Goal: Task Accomplishment & Management: Manage account settings

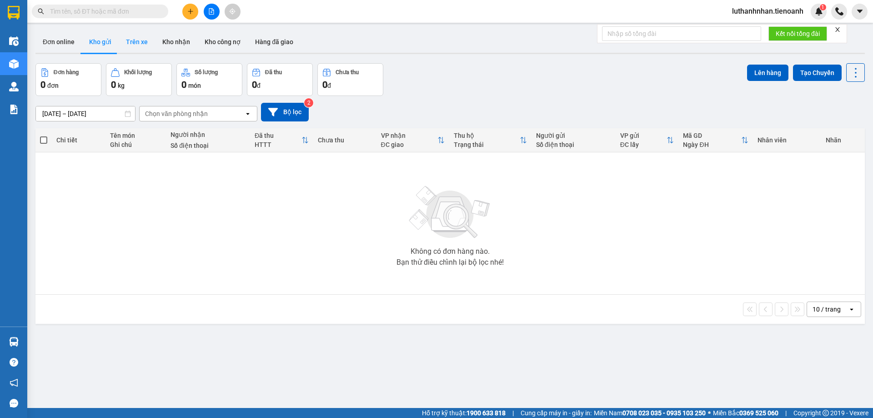
click at [144, 39] on button "Trên xe" at bounding box center [137, 42] width 36 height 22
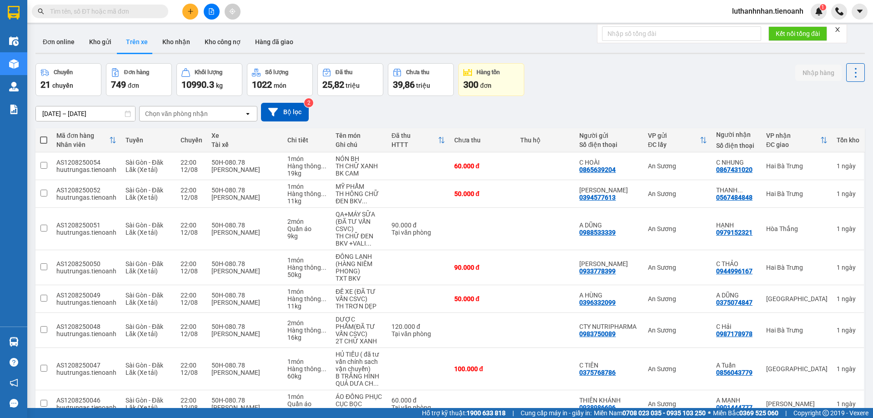
click at [213, 110] on div "Chọn văn phòng nhận" at bounding box center [192, 113] width 105 height 15
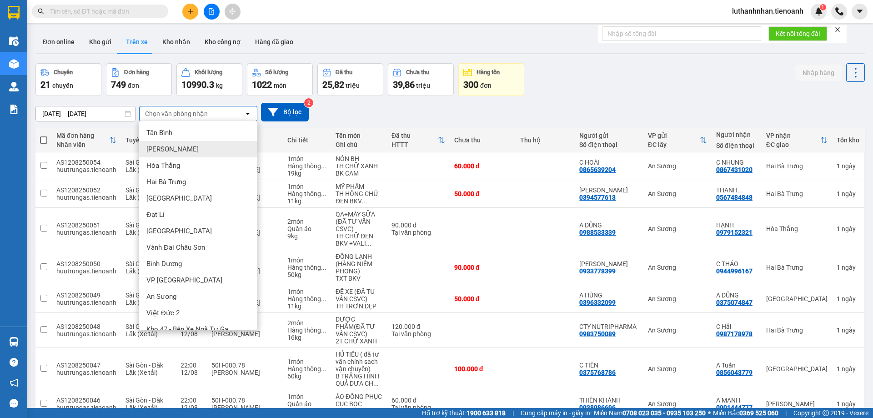
click at [176, 153] on div "[PERSON_NAME]" at bounding box center [198, 149] width 118 height 16
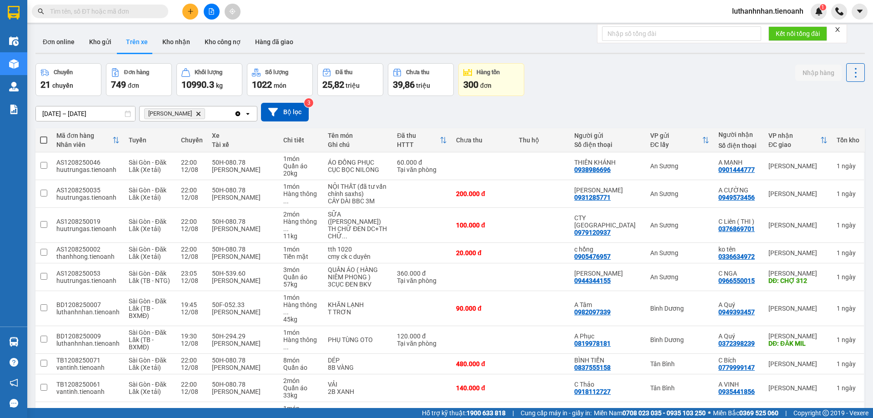
scroll to position [59, 0]
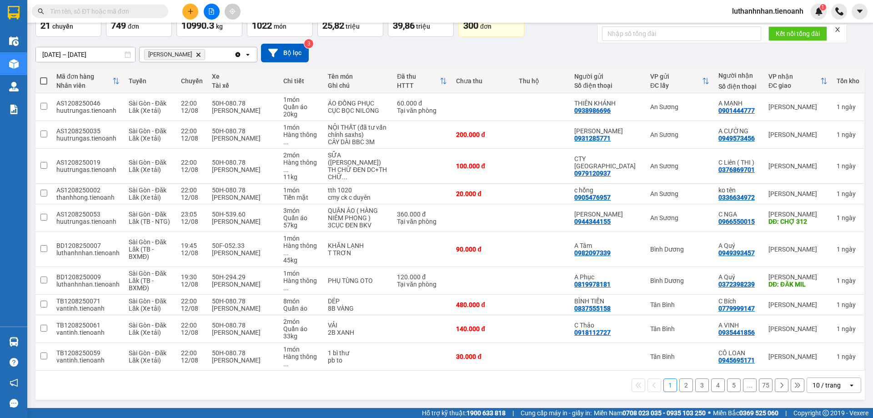
click at [839, 388] on div "10 / trang" at bounding box center [827, 385] width 41 height 15
click at [822, 361] on span "100 / trang" at bounding box center [823, 365] width 33 height 9
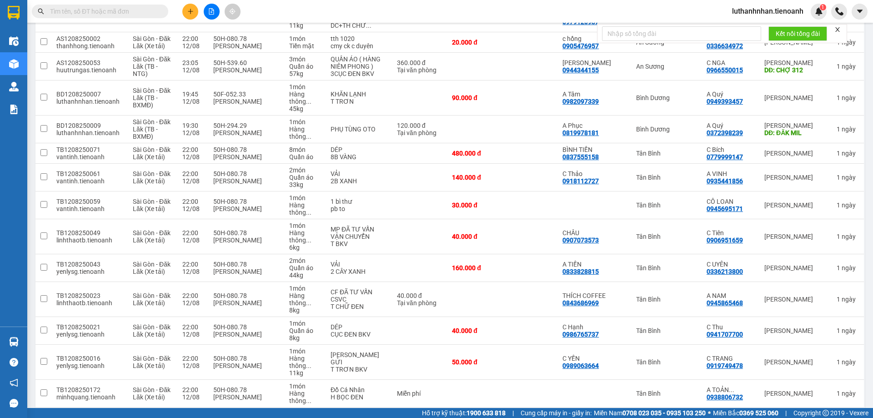
scroll to position [0, 0]
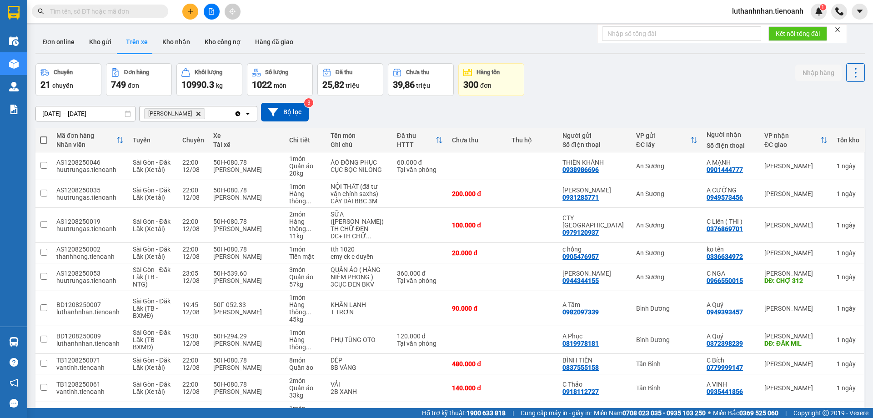
click at [193, 112] on div "Cư Kuin Delete" at bounding box center [187, 113] width 95 height 15
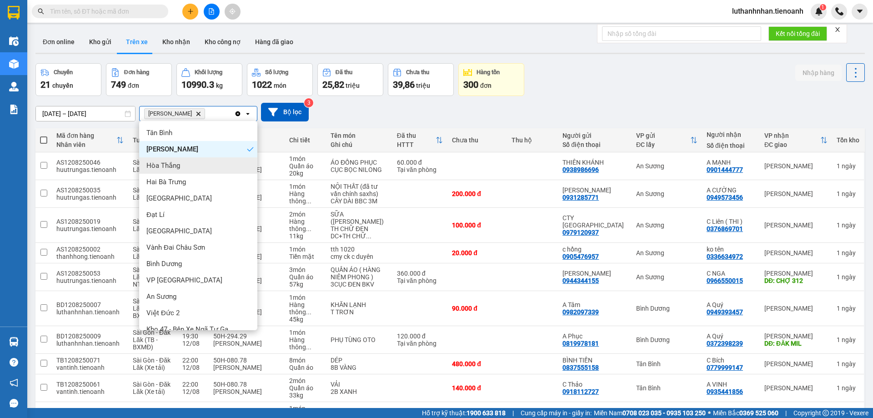
click at [178, 172] on div "Hòa Thắng" at bounding box center [198, 165] width 118 height 16
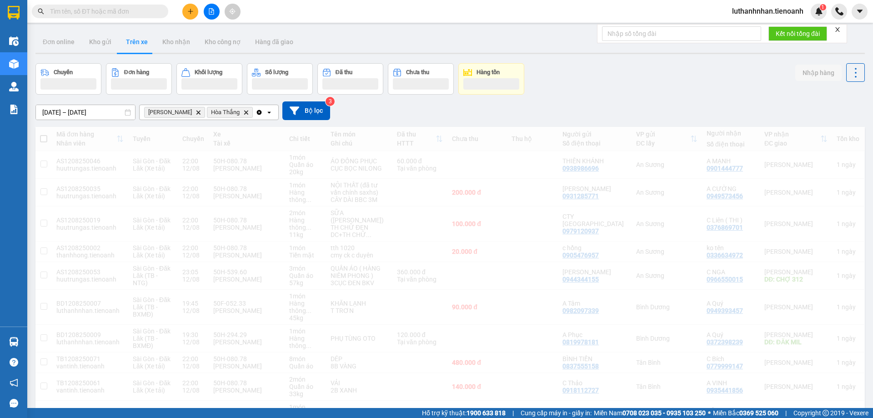
click at [195, 112] on icon "Delete" at bounding box center [197, 112] width 5 height 5
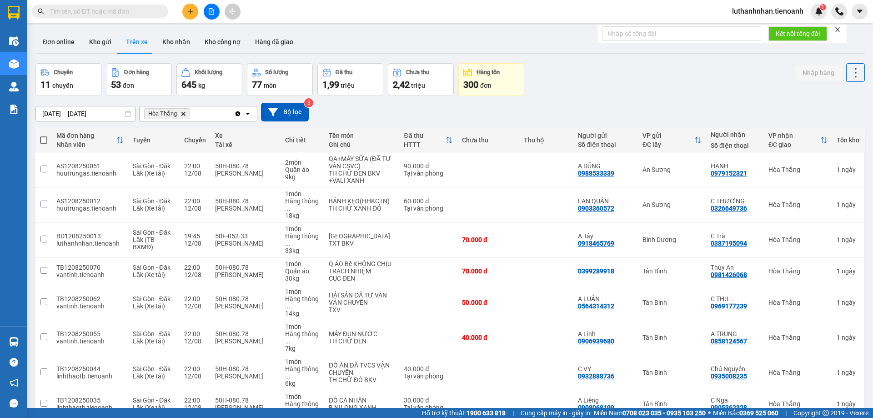
click at [197, 116] on div "Hòa Thắng Delete" at bounding box center [187, 113] width 95 height 15
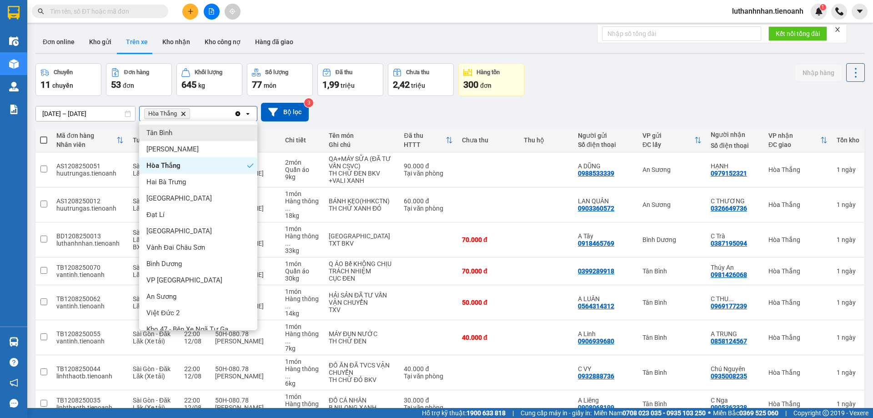
click at [183, 113] on icon "Hòa Thắng, close by backspace" at bounding box center [183, 113] width 4 height 4
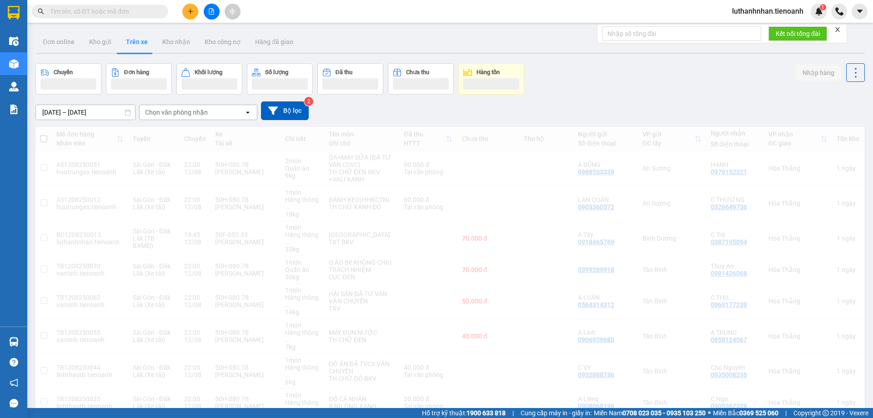
click at [184, 116] on div "Chọn văn phòng nhận" at bounding box center [176, 112] width 63 height 9
click at [184, 112] on div "Chọn văn phòng nhận" at bounding box center [176, 112] width 63 height 9
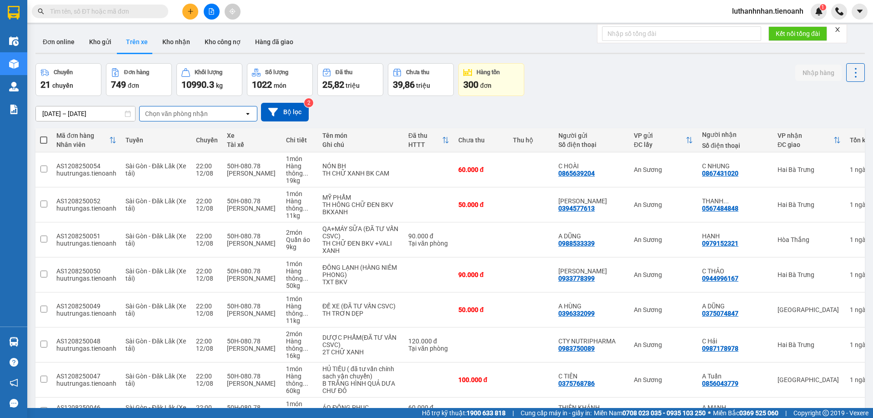
click at [238, 111] on div "Chọn văn phòng nhận" at bounding box center [192, 113] width 105 height 15
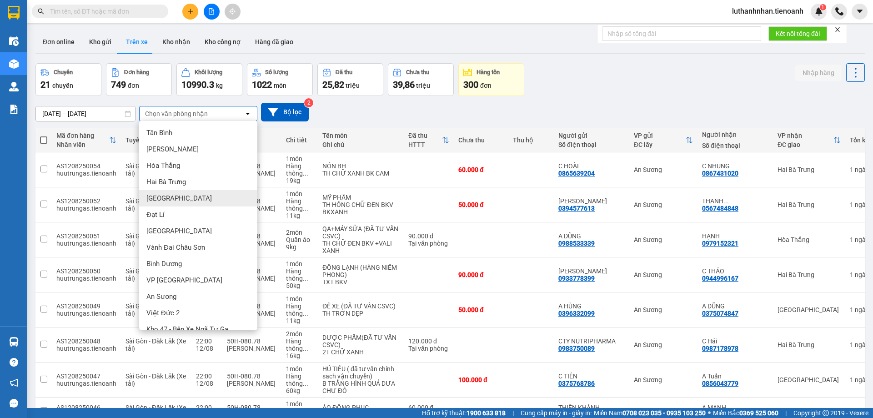
click at [181, 200] on div "[GEOGRAPHIC_DATA]" at bounding box center [198, 198] width 118 height 16
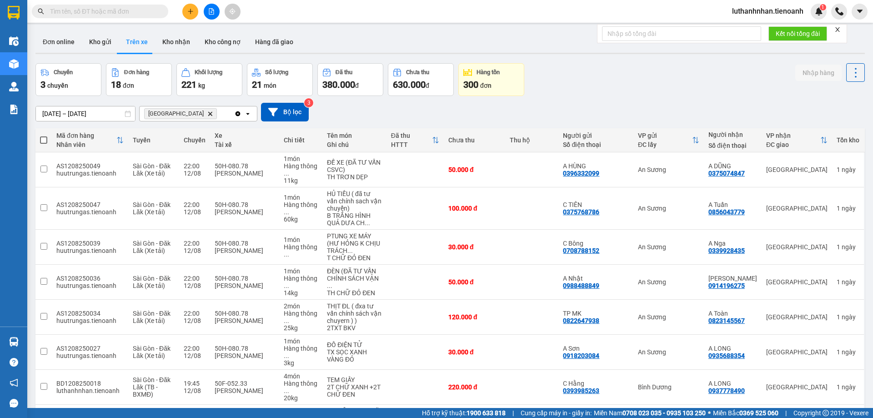
click at [209, 116] on div "Hòa Đông Delete" at bounding box center [187, 113] width 95 height 15
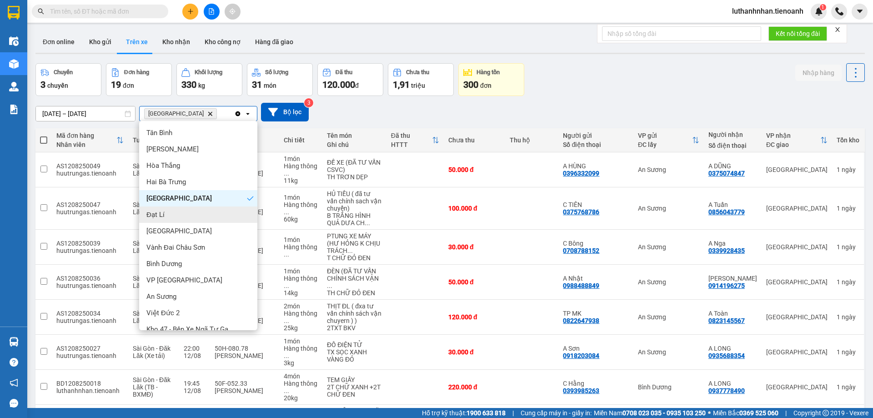
click at [170, 213] on div "Đạt Lí" at bounding box center [198, 214] width 118 height 16
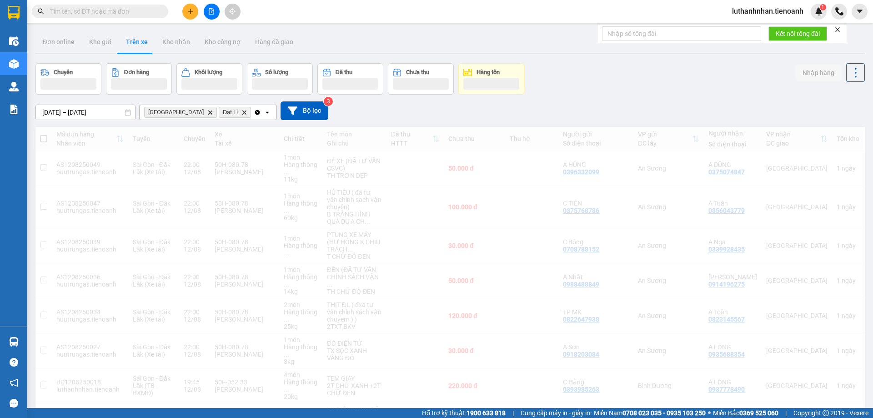
click at [208, 112] on icon "Hòa Đông, close by backspace" at bounding box center [210, 112] width 4 height 4
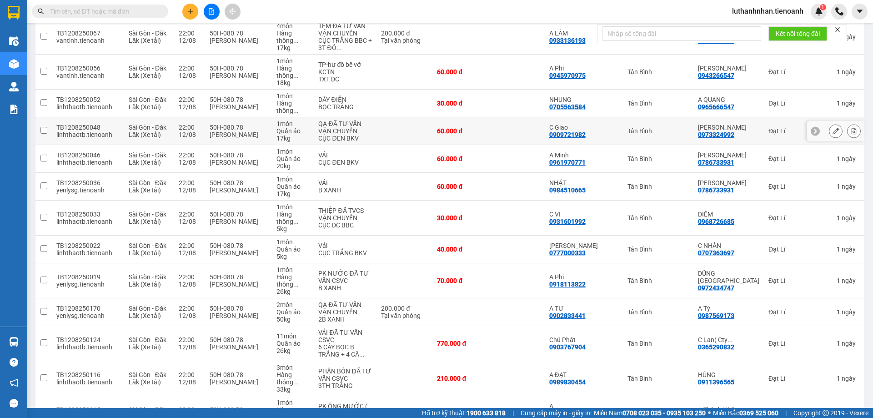
scroll to position [51, 0]
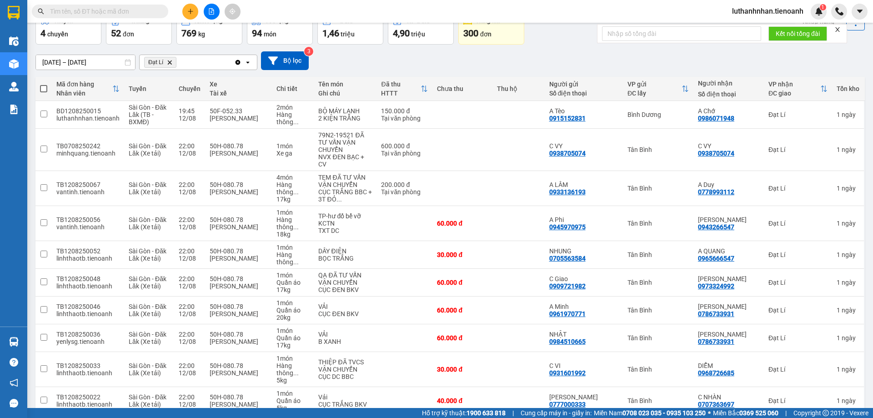
click at [225, 61] on div "Đạt Lí Delete" at bounding box center [187, 62] width 95 height 15
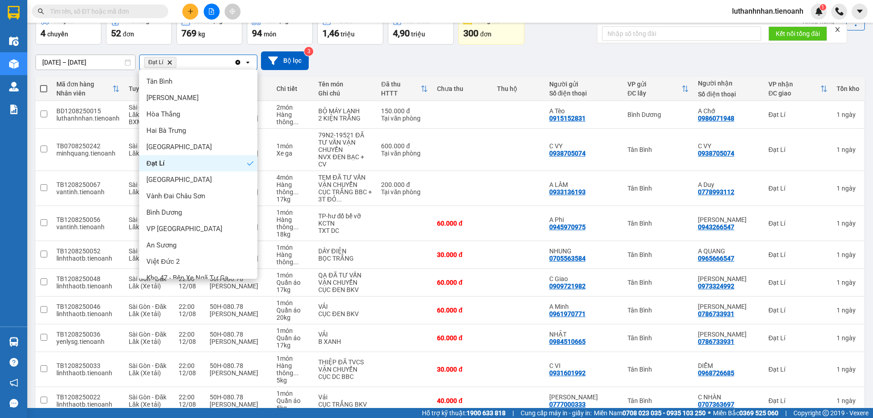
click at [170, 60] on icon "Delete" at bounding box center [169, 62] width 5 height 5
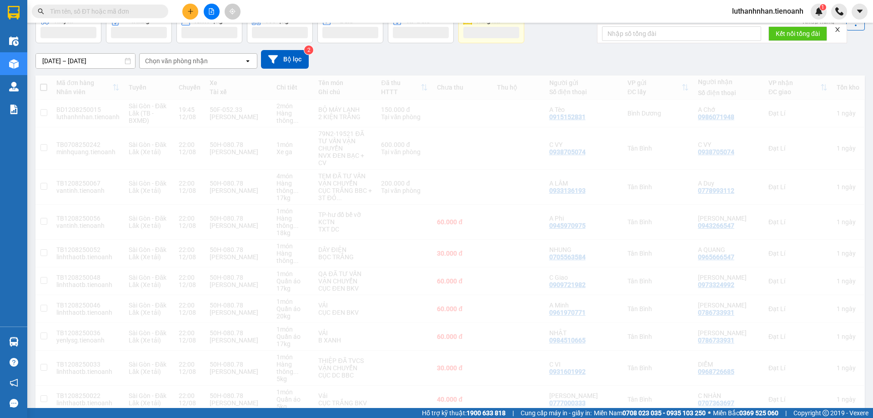
click at [191, 60] on div "Chọn văn phòng nhận" at bounding box center [176, 60] width 63 height 9
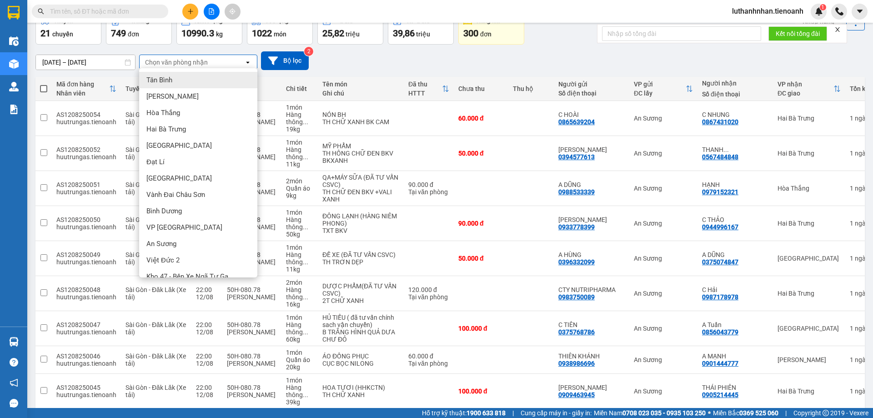
click at [191, 60] on div "Chọn văn phòng nhận" at bounding box center [176, 62] width 63 height 9
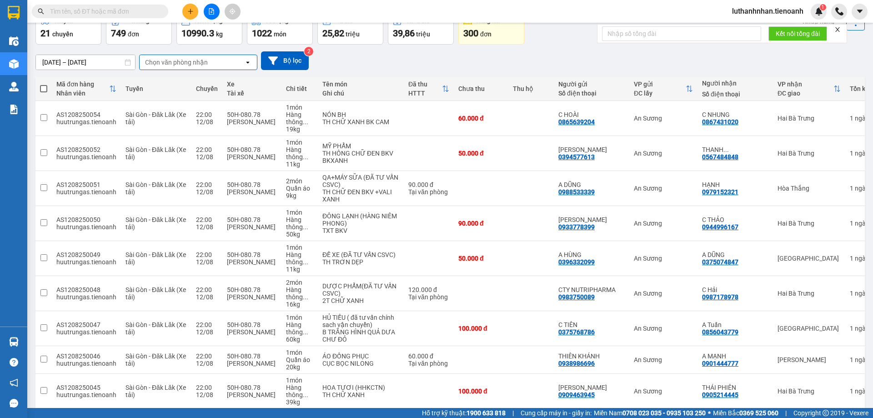
click at [191, 60] on div "Chọn văn phòng nhận" at bounding box center [176, 62] width 63 height 9
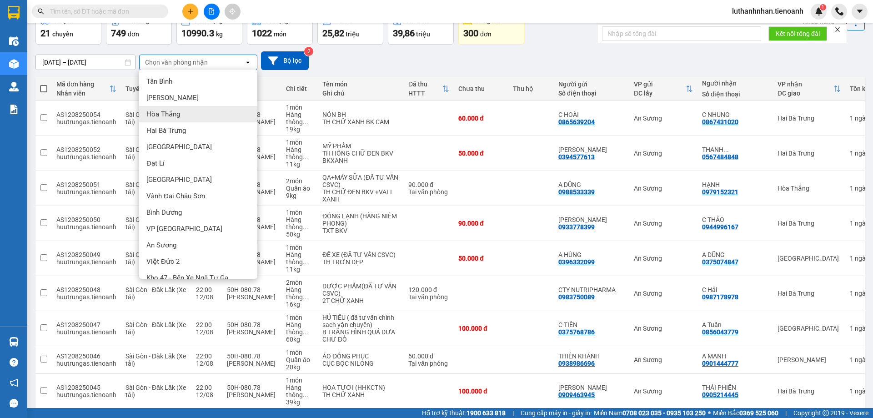
scroll to position [0, 0]
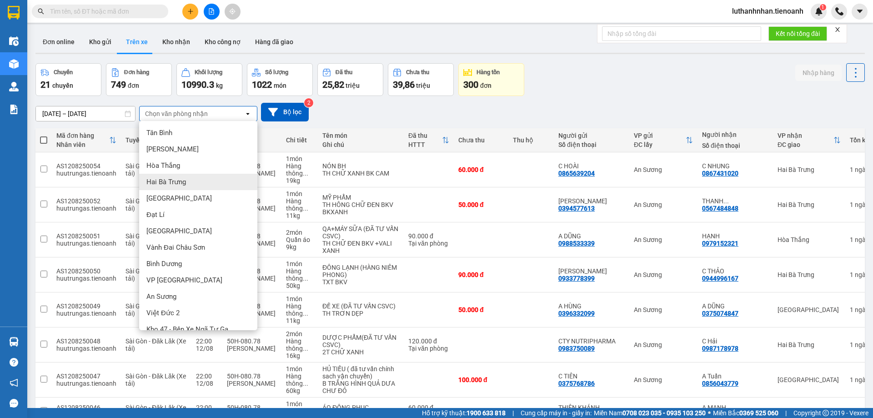
click at [193, 180] on div "Hai Bà Trưng" at bounding box center [198, 182] width 118 height 16
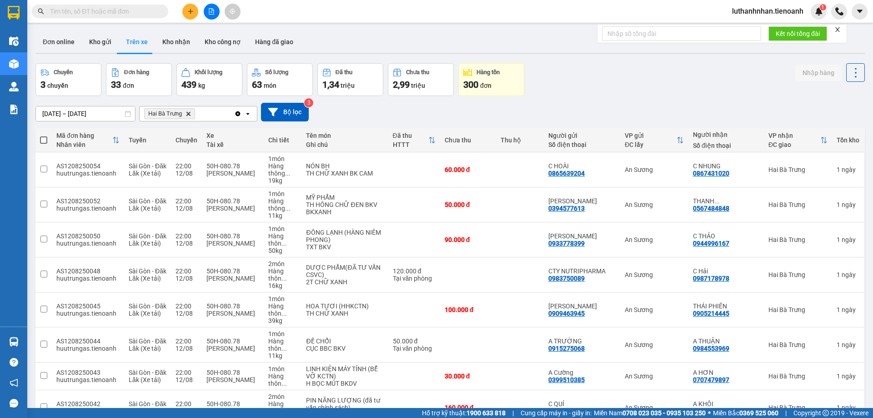
click at [205, 115] on div "Hai Bà Trưng Delete" at bounding box center [187, 113] width 95 height 15
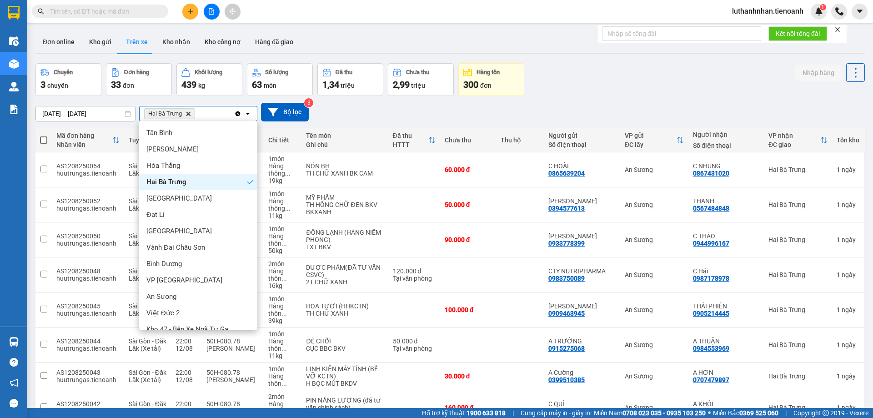
click at [189, 114] on icon "Hai Bà Trưng , close by backspace" at bounding box center [188, 113] width 4 height 4
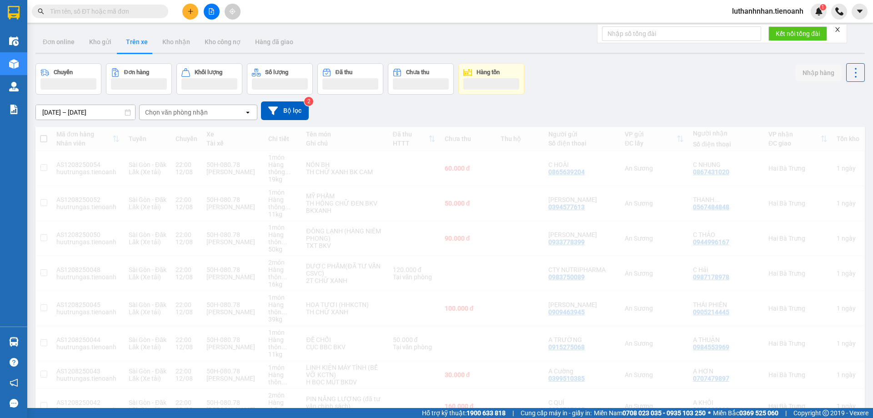
click at [193, 112] on div "Chọn văn phòng nhận" at bounding box center [176, 112] width 63 height 9
click at [248, 111] on icon "open" at bounding box center [247, 112] width 7 height 7
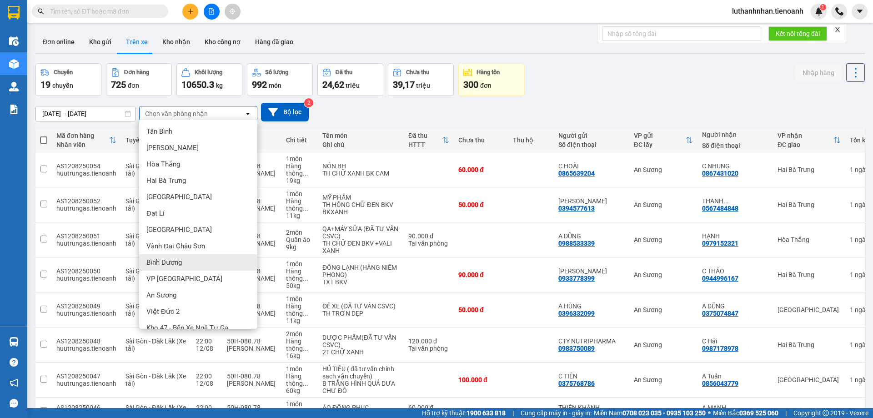
click at [177, 265] on span "Bình Dương" at bounding box center [163, 262] width 35 height 9
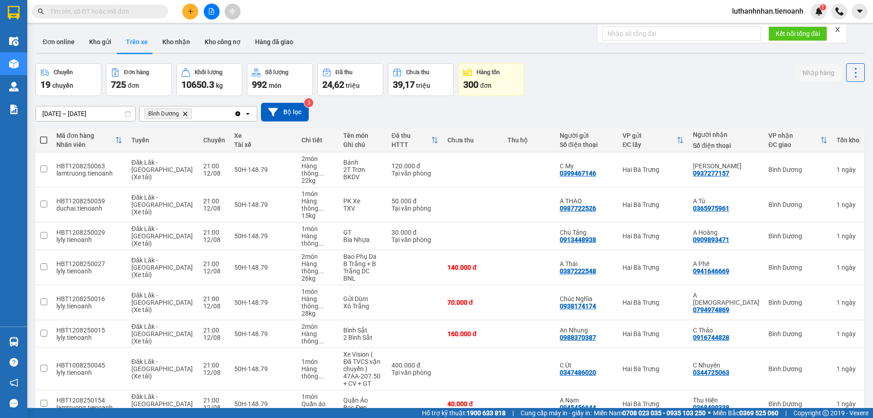
click at [45, 138] on span at bounding box center [43, 139] width 7 height 7
click at [44, 135] on input "checkbox" at bounding box center [44, 135] width 0 height 0
checkbox input "true"
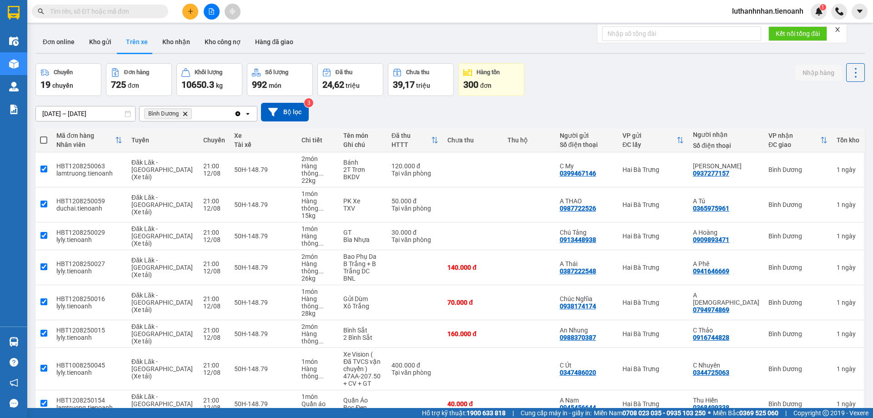
checkbox input "true"
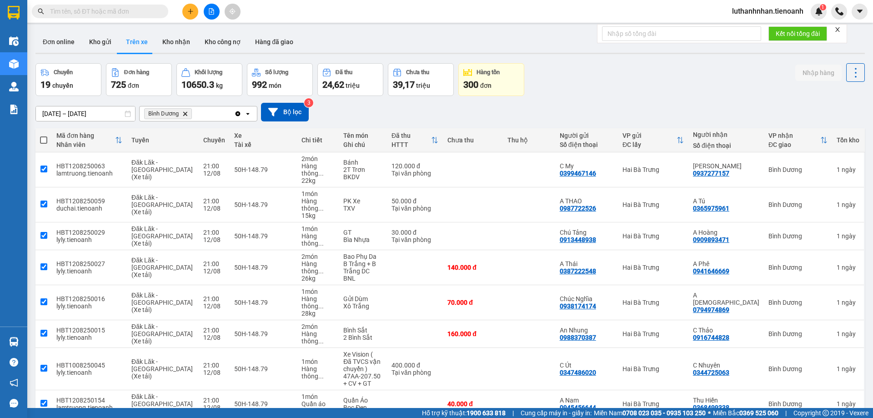
checkbox input "true"
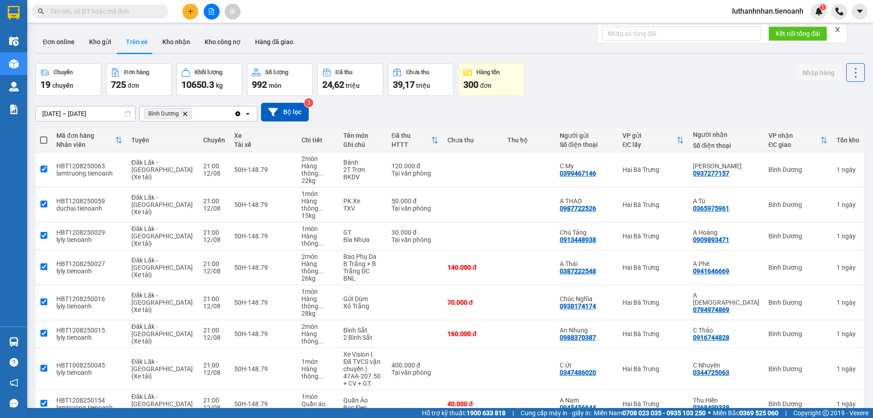
checkbox input "true"
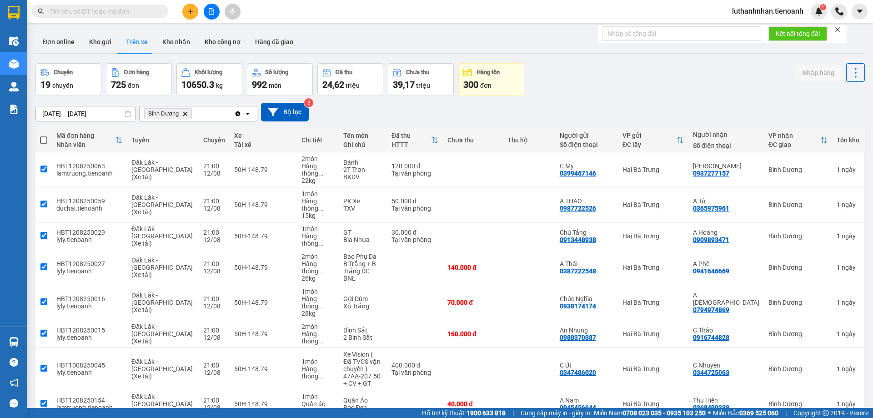
checkbox input "true"
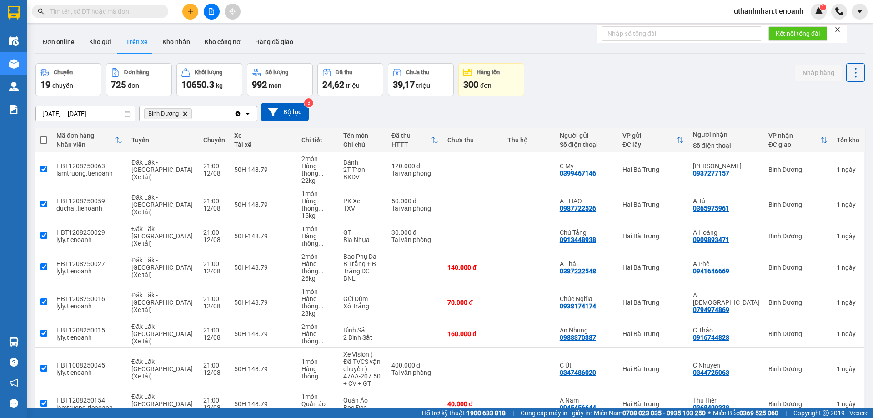
checkbox input "true"
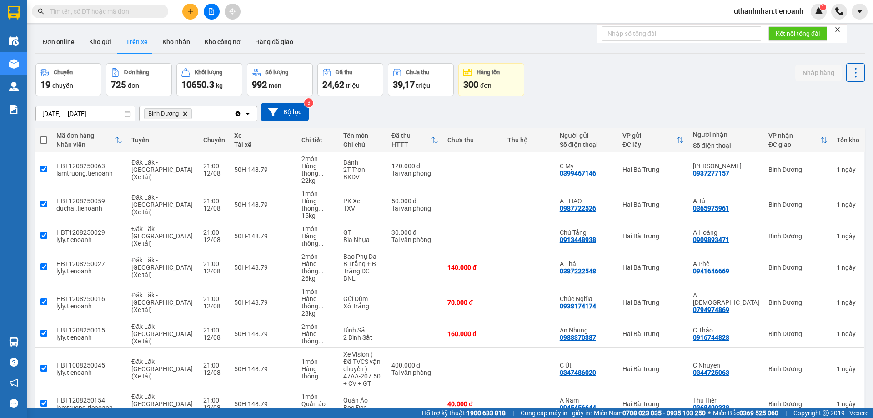
checkbox input "true"
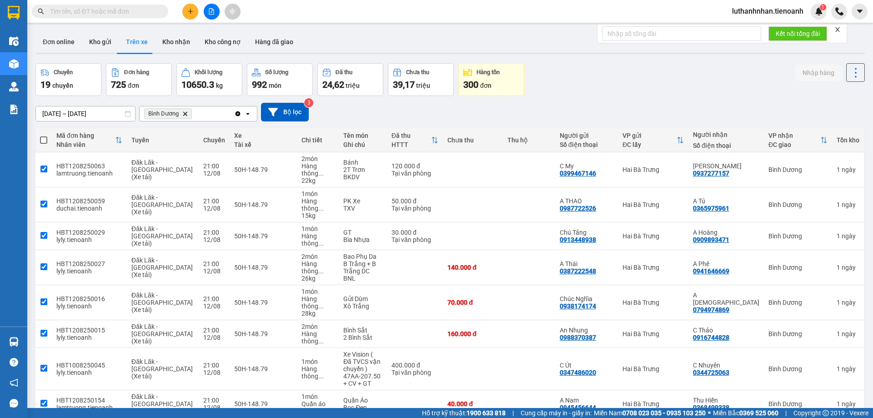
checkbox input "true"
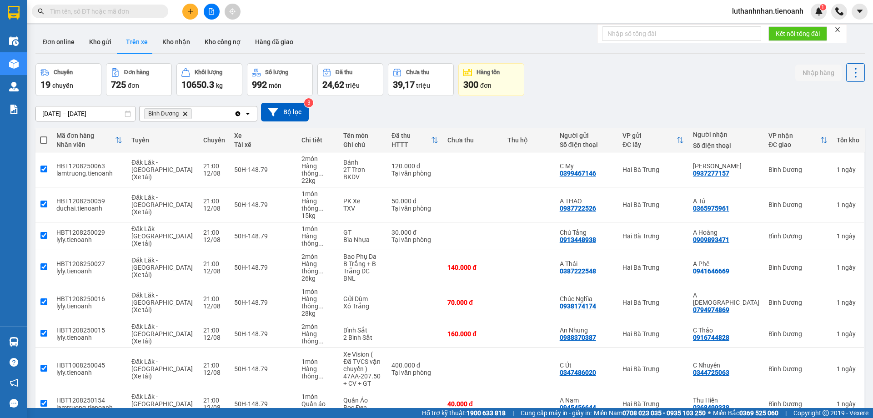
checkbox input "true"
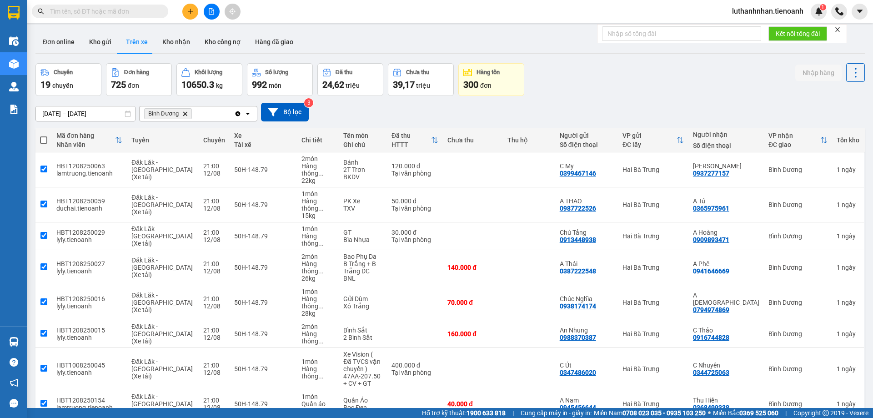
checkbox input "true"
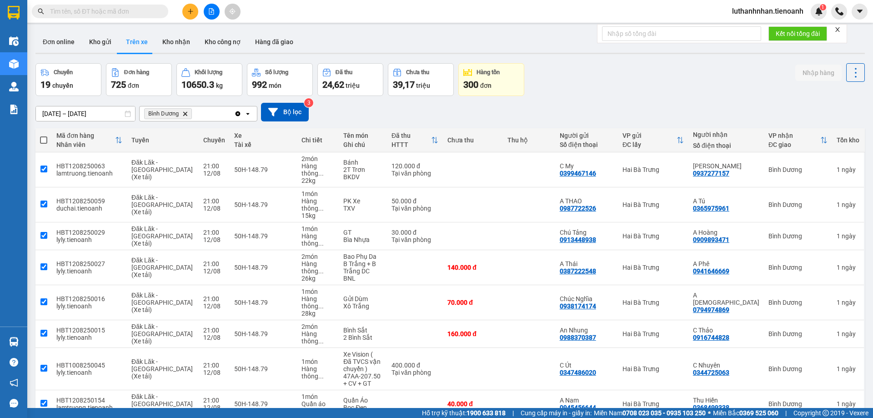
checkbox input "true"
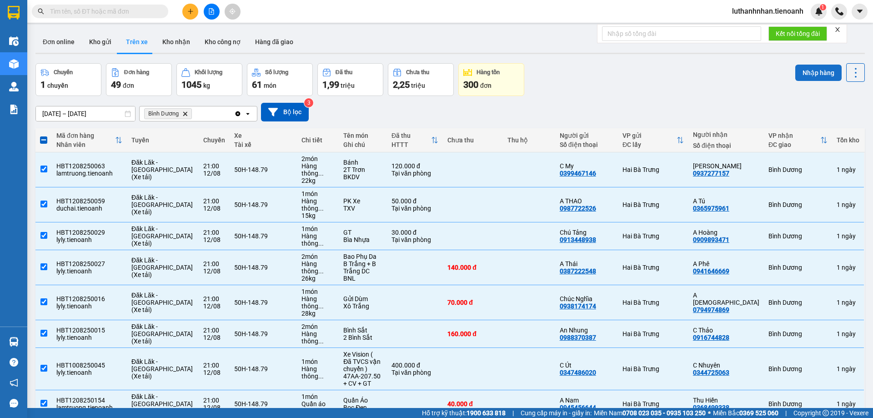
click at [809, 73] on button "Nhập hàng" at bounding box center [818, 73] width 46 height 16
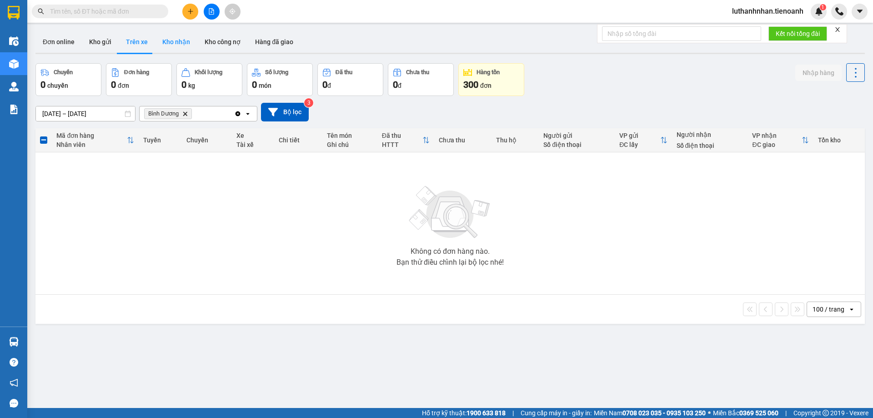
click at [185, 39] on button "Kho nhận" at bounding box center [176, 42] width 42 height 22
type input "[DATE] – [DATE]"
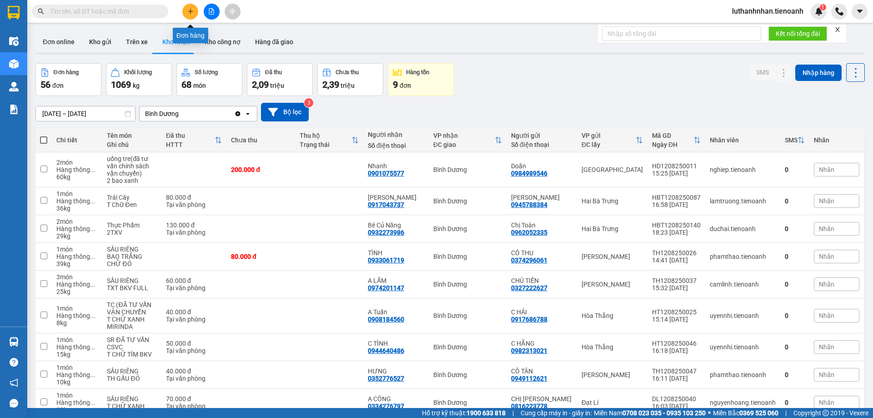
click at [194, 9] on button at bounding box center [190, 12] width 16 height 16
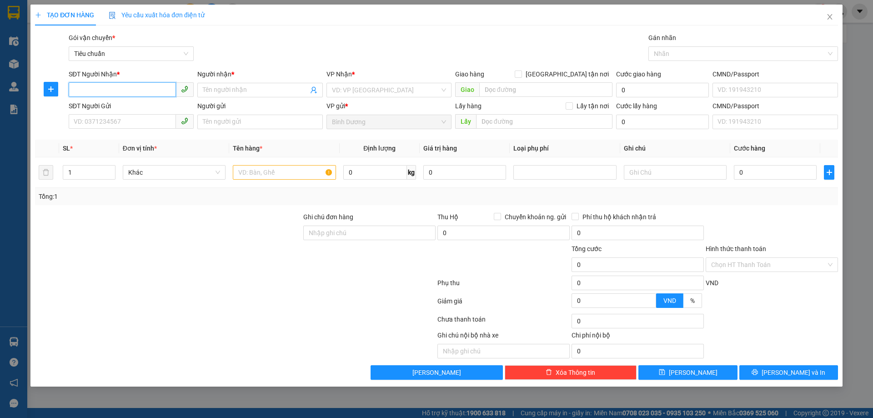
click at [119, 94] on input "SĐT Người Nhận *" at bounding box center [122, 89] width 107 height 15
type input "0779580779"
click at [225, 90] on input "Người nhận *" at bounding box center [255, 90] width 105 height 10
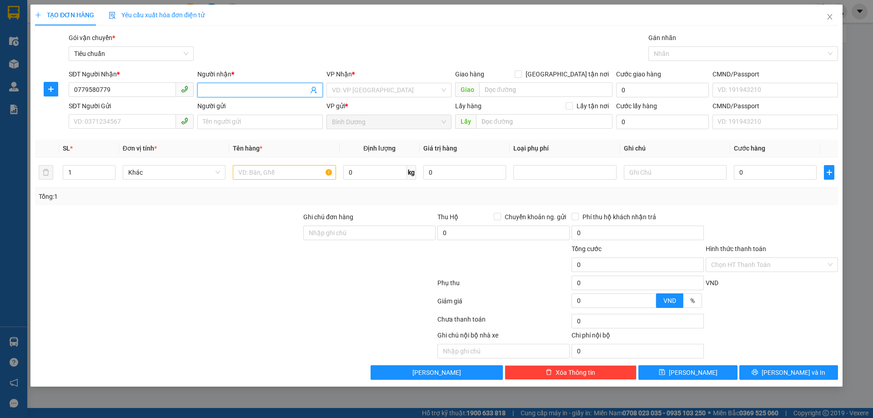
click at [225, 90] on input "Người nhận *" at bounding box center [255, 90] width 105 height 10
type input "X"
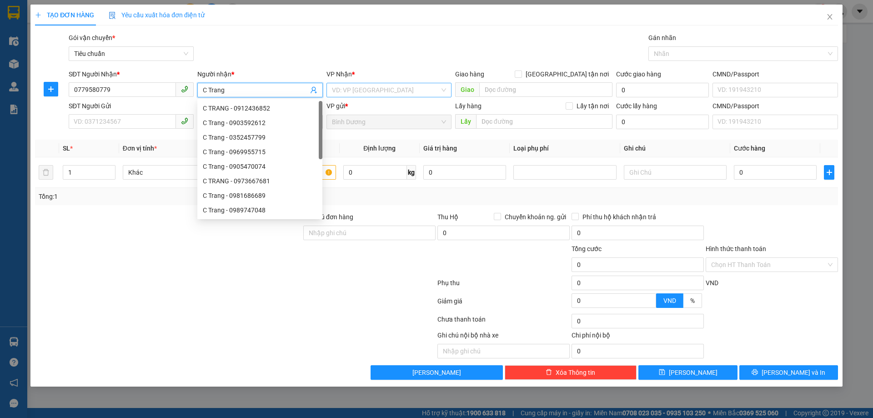
type input "C Trang"
click at [359, 94] on input "search" at bounding box center [386, 90] width 108 height 14
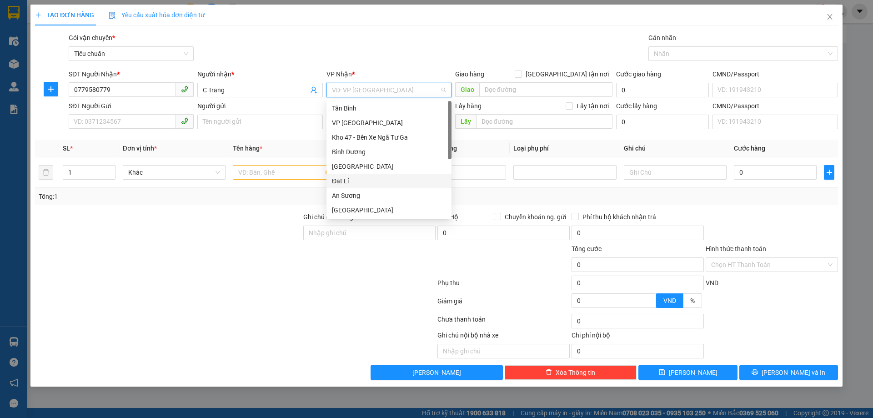
click at [358, 183] on div "Đạt Lí" at bounding box center [389, 181] width 114 height 10
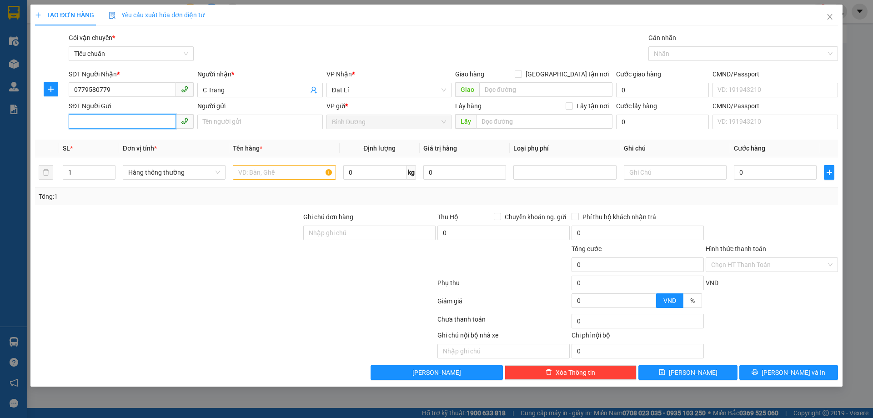
click at [113, 115] on input "SĐT Người Gửi" at bounding box center [122, 121] width 107 height 15
click at [116, 121] on input "SĐT Người Gửi" at bounding box center [122, 121] width 107 height 15
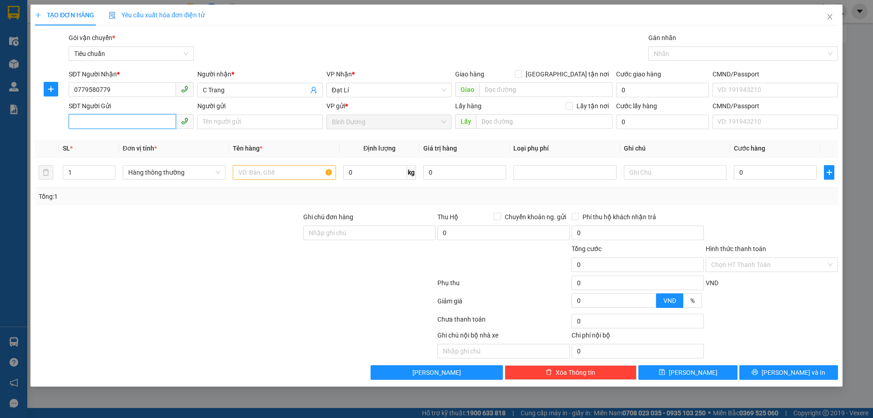
click at [116, 121] on input "SĐT Người Gửi" at bounding box center [122, 121] width 107 height 15
type input "0365937375"
click at [124, 140] on div "0365937375 - THI" at bounding box center [131, 140] width 114 height 10
type input "THI"
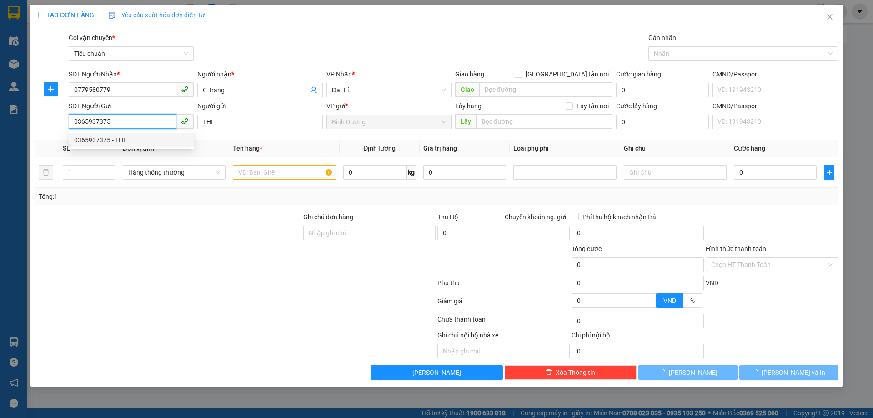
type input "30.000"
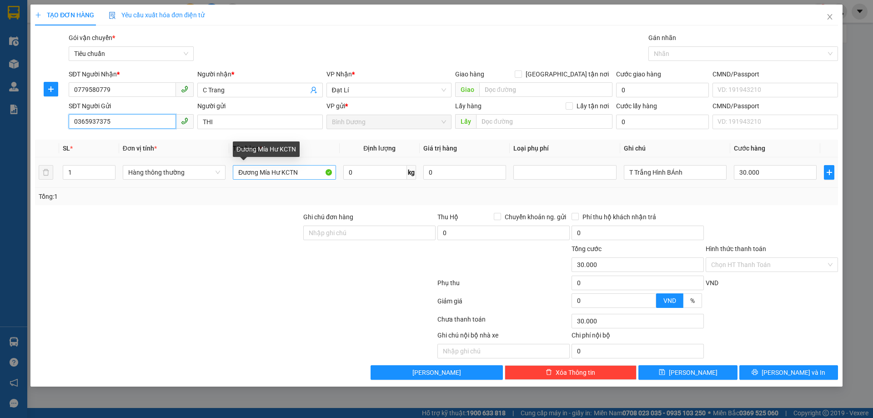
type input "0365937375"
click at [252, 178] on input "Đương Mía Hư KCTN" at bounding box center [284, 172] width 103 height 15
click at [252, 177] on input "Đương Mía Hư KCTN" at bounding box center [284, 172] width 103 height 15
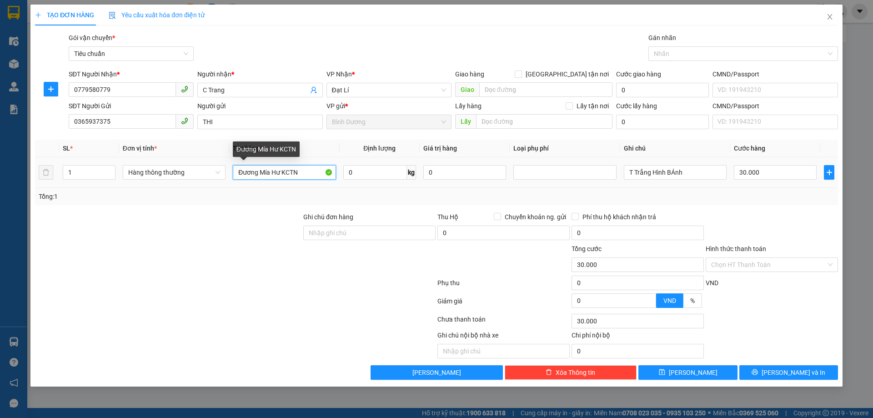
click at [252, 177] on input "Đương Mía Hư KCTN" at bounding box center [284, 172] width 103 height 15
type input "D"
type input "ĐƯỜNG"
click at [253, 192] on div "Tổng: 1" at bounding box center [188, 196] width 298 height 10
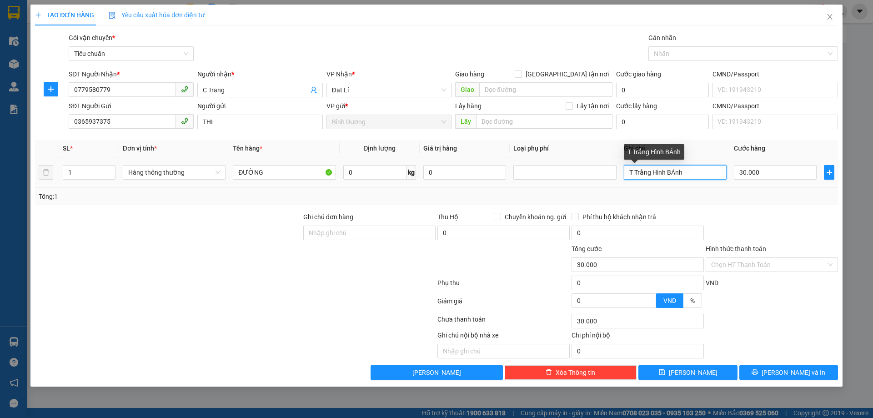
click at [646, 175] on input "T Trắng Hình BÁnh" at bounding box center [675, 172] width 103 height 15
type input "TXV"
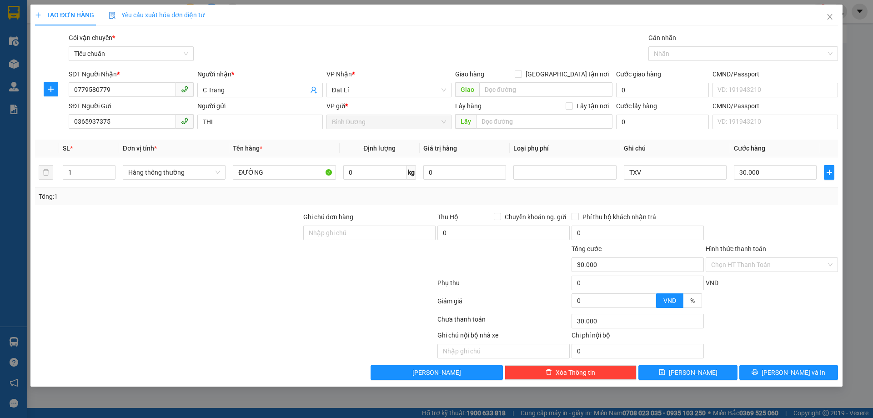
click at [675, 203] on div "Tổng: 1" at bounding box center [436, 196] width 803 height 17
click at [364, 173] on input "0" at bounding box center [375, 172] width 64 height 15
type input "41"
click at [392, 194] on div "Tổng: 1" at bounding box center [437, 196] width 796 height 10
type input "90.000"
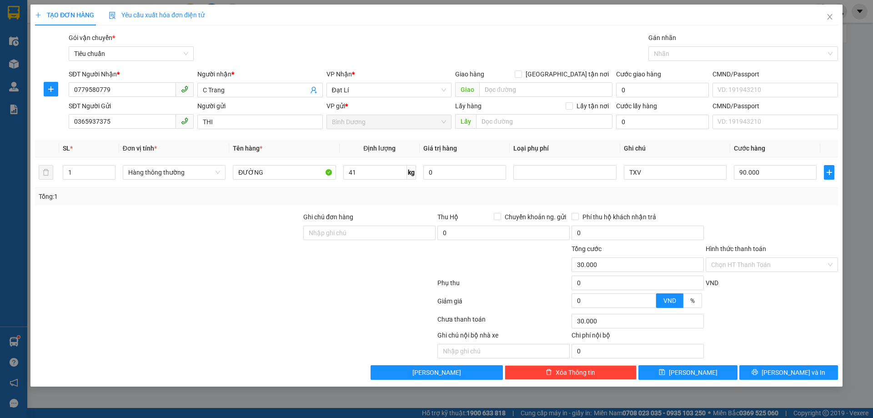
type input "90.000"
click at [660, 197] on div "Tổng: 1" at bounding box center [437, 196] width 796 height 10
click at [758, 373] on icon "printer" at bounding box center [754, 372] width 6 height 6
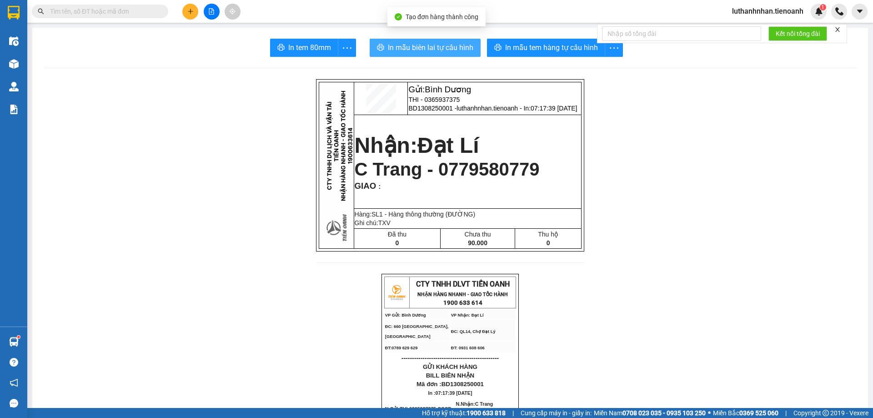
click at [441, 46] on span "In mẫu biên lai tự cấu hình" at bounding box center [430, 47] width 85 height 11
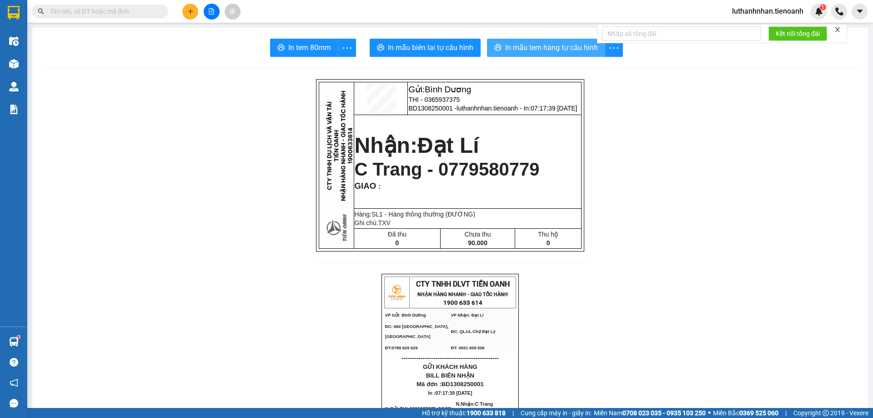
click at [558, 55] on button "In mẫu tem hàng tự cấu hình" at bounding box center [546, 48] width 118 height 18
click at [77, 5] on span at bounding box center [100, 12] width 136 height 14
click at [82, 11] on input "text" at bounding box center [103, 11] width 107 height 10
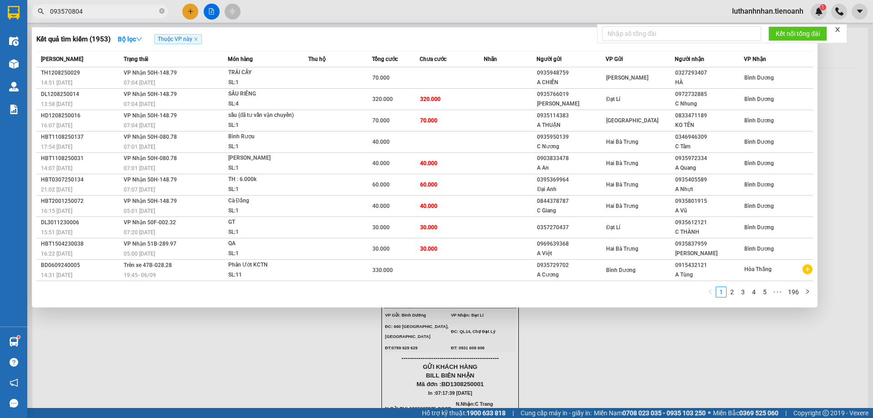
type input "0935708047"
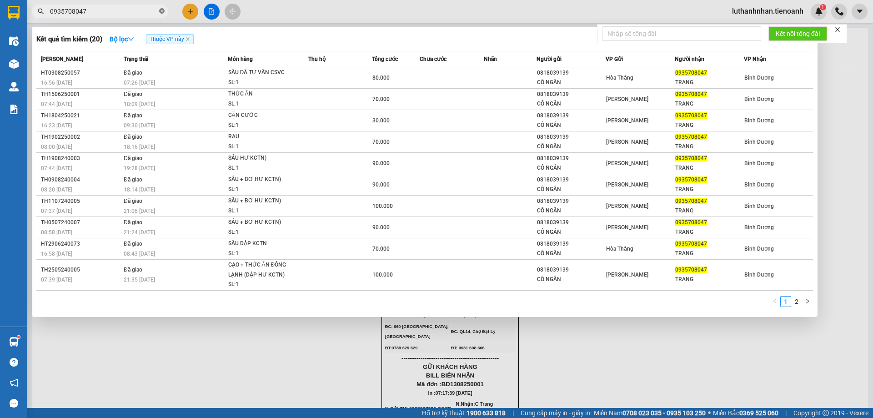
click at [162, 12] on icon "close-circle" at bounding box center [161, 10] width 5 height 5
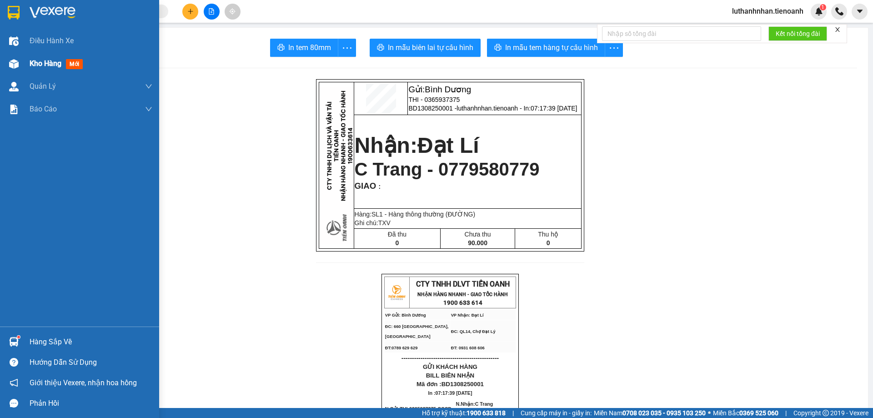
click at [16, 68] on img at bounding box center [14, 64] width 10 height 10
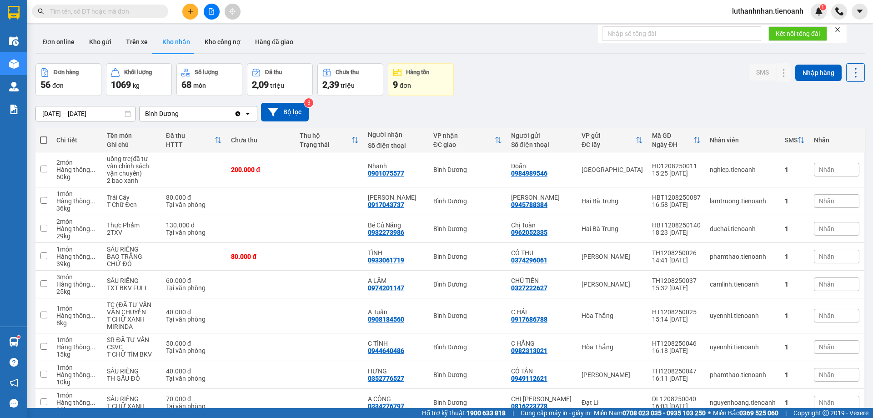
click at [116, 6] on input "text" at bounding box center [103, 11] width 107 height 10
click at [119, 10] on input "text" at bounding box center [103, 11] width 107 height 10
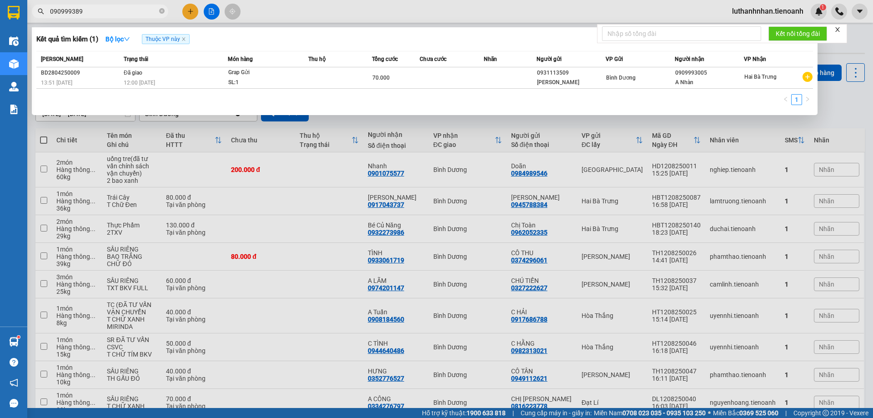
type input "0909993893"
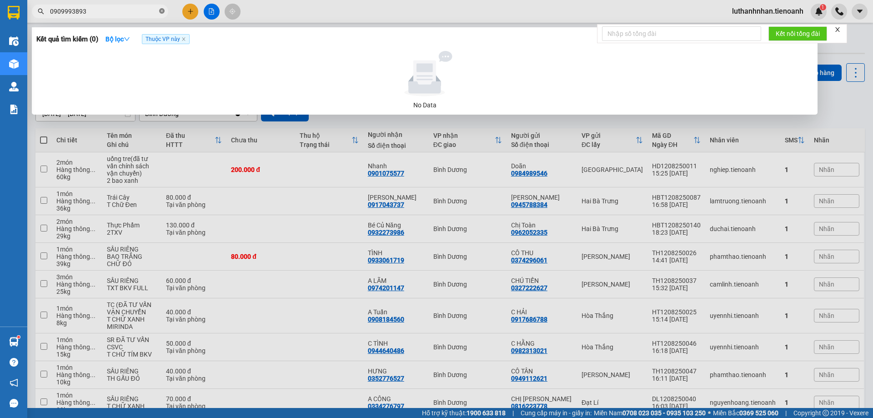
click at [160, 10] on icon "close-circle" at bounding box center [161, 10] width 5 height 5
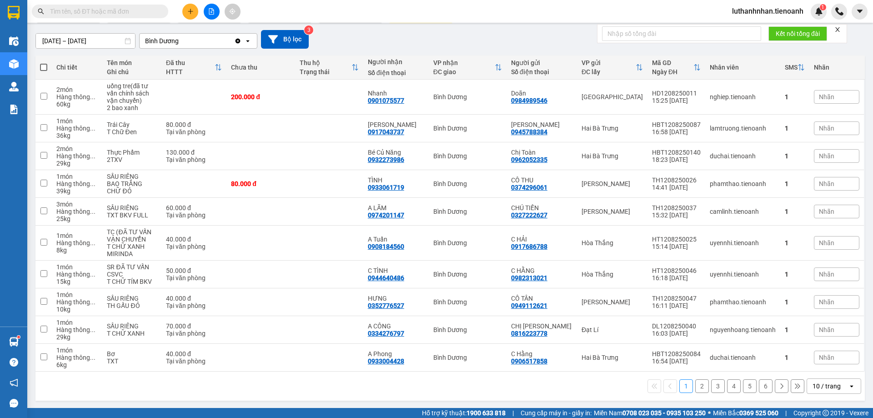
scroll to position [74, 0]
click at [831, 385] on div "10 / trang" at bounding box center [826, 385] width 28 height 9
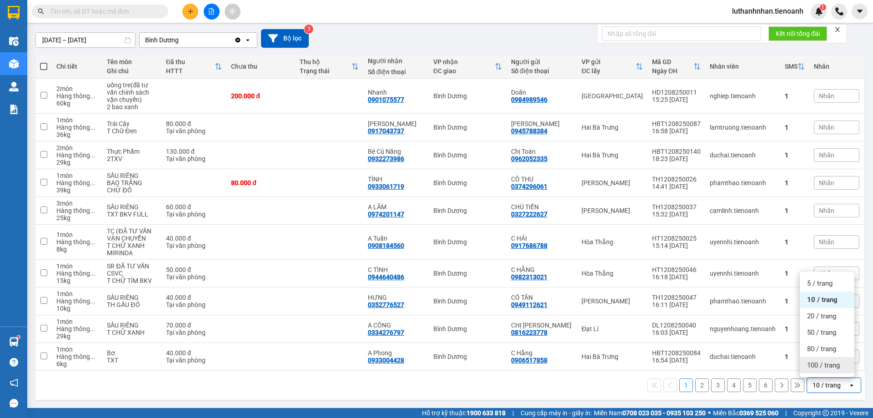
click at [829, 369] on span "100 / trang" at bounding box center [823, 365] width 33 height 9
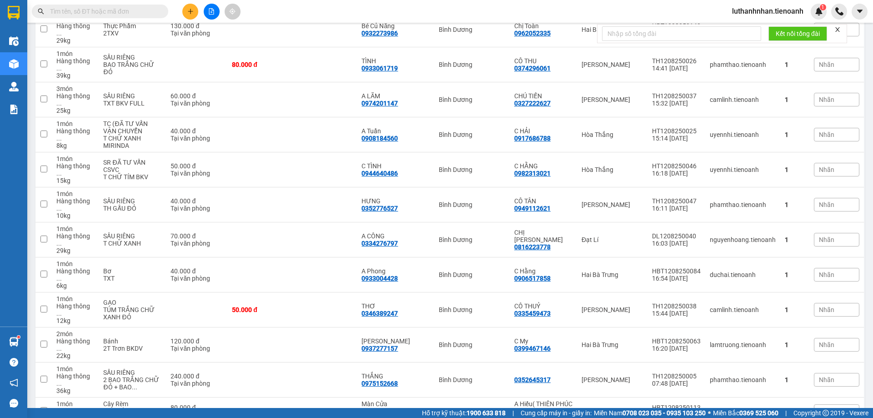
scroll to position [0, 0]
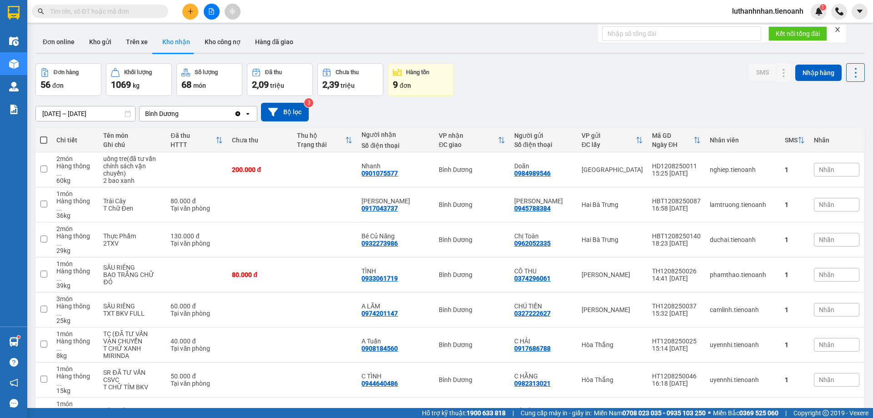
click at [108, 11] on input "text" at bounding box center [103, 11] width 107 height 10
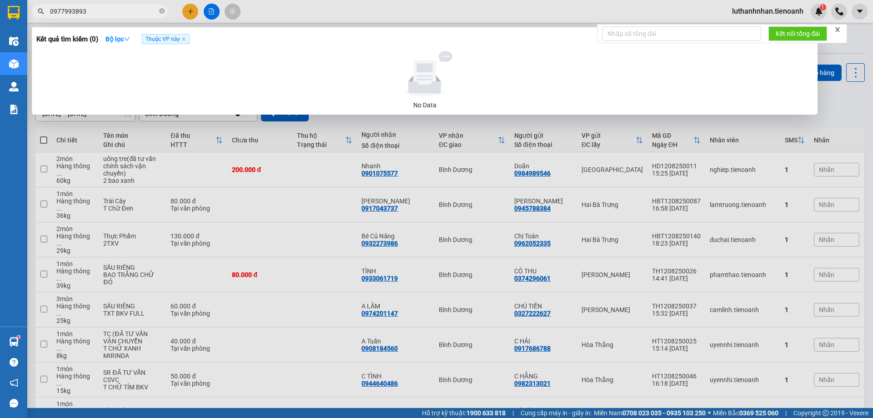
click at [345, 126] on div at bounding box center [436, 209] width 873 height 418
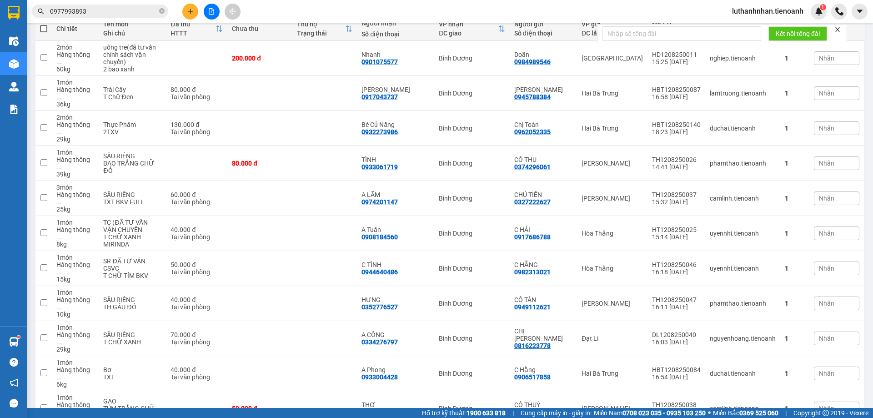
scroll to position [75, 0]
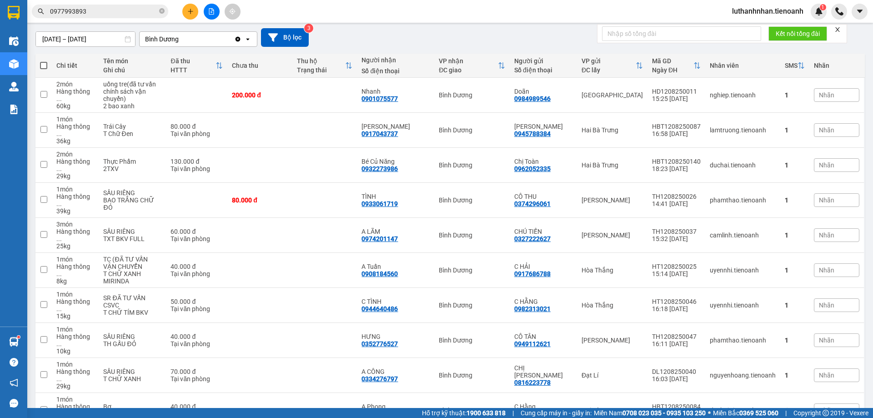
click at [124, 10] on input "0977993893" at bounding box center [103, 11] width 107 height 10
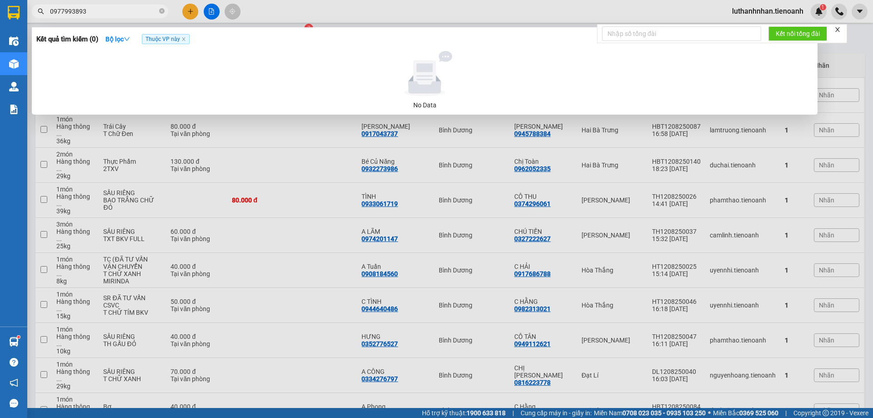
click at [124, 10] on input "0977993893" at bounding box center [103, 11] width 107 height 10
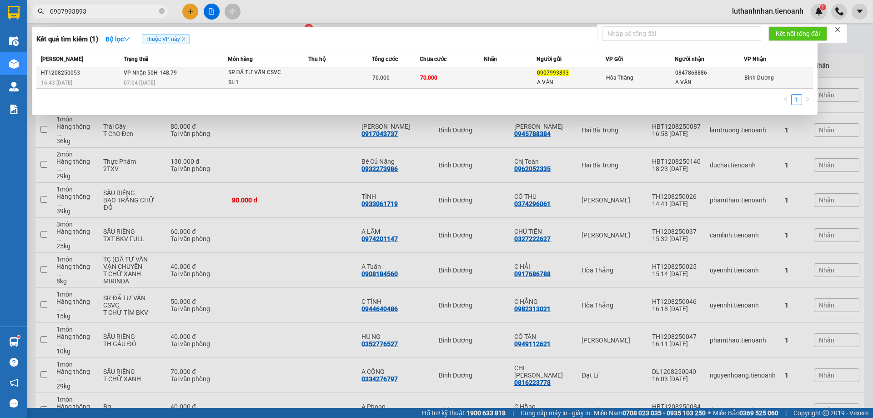
type input "0907993893"
click at [160, 73] on span "VP Nhận 50H-148.79" at bounding box center [150, 73] width 53 height 6
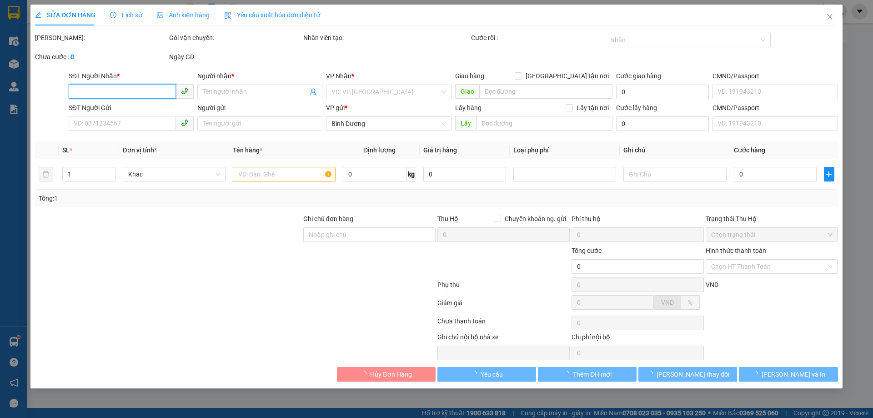
type input "0847868886"
type input "A VĂN"
type input "0907993893"
type input "A VĂN"
type input "70.000"
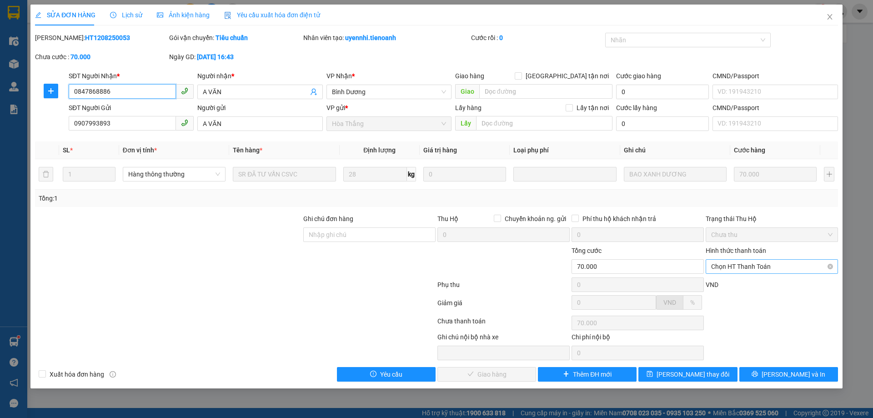
click at [773, 265] on span "Chọn HT Thanh Toán" at bounding box center [771, 267] width 121 height 14
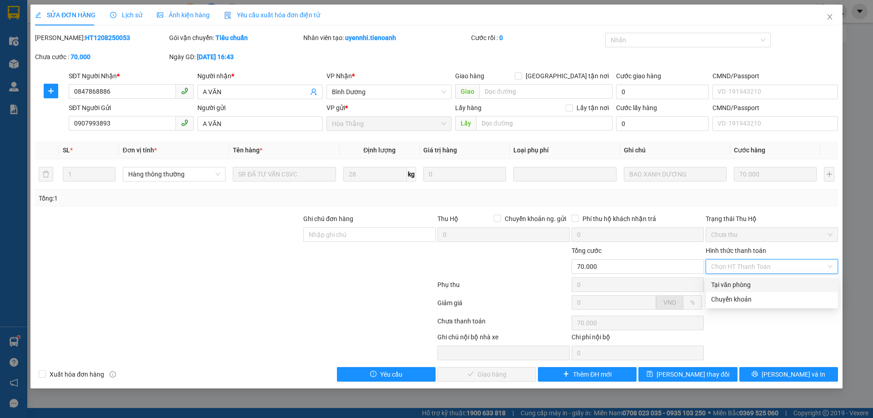
click at [743, 285] on div "Tại văn phòng" at bounding box center [771, 285] width 121 height 10
type input "0"
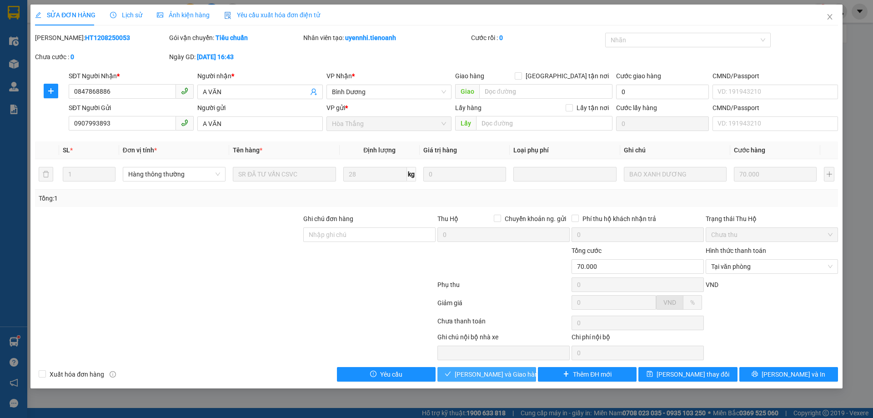
click at [521, 381] on button "[PERSON_NAME] và [PERSON_NAME] hàng" at bounding box center [486, 374] width 99 height 15
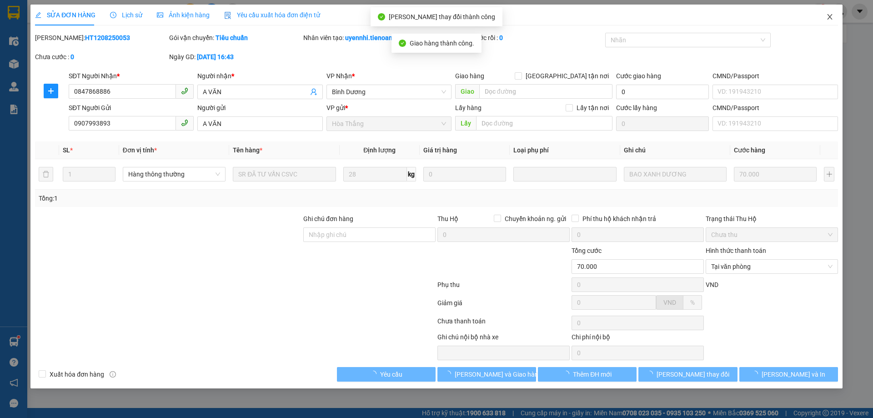
click at [827, 17] on icon "close" at bounding box center [829, 16] width 7 height 7
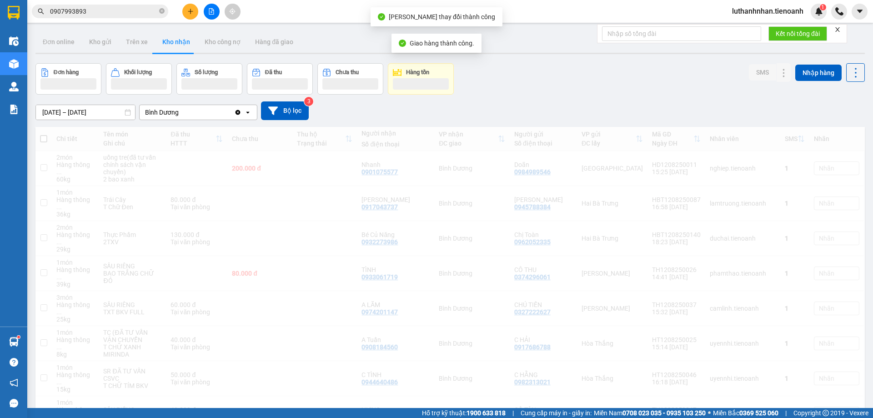
click at [185, 14] on button at bounding box center [190, 12] width 16 height 16
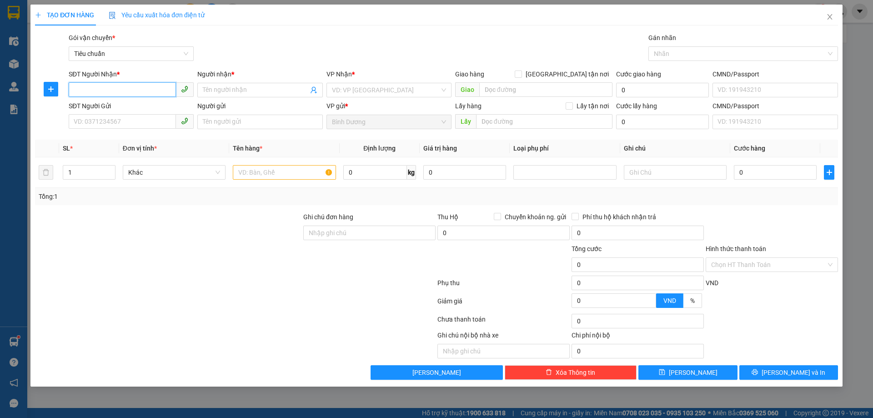
click at [125, 90] on input "SĐT Người Nhận *" at bounding box center [122, 89] width 107 height 15
type input "0879858590"
click at [139, 108] on div "0879858590 - Bao Ngọc" at bounding box center [131, 108] width 114 height 10
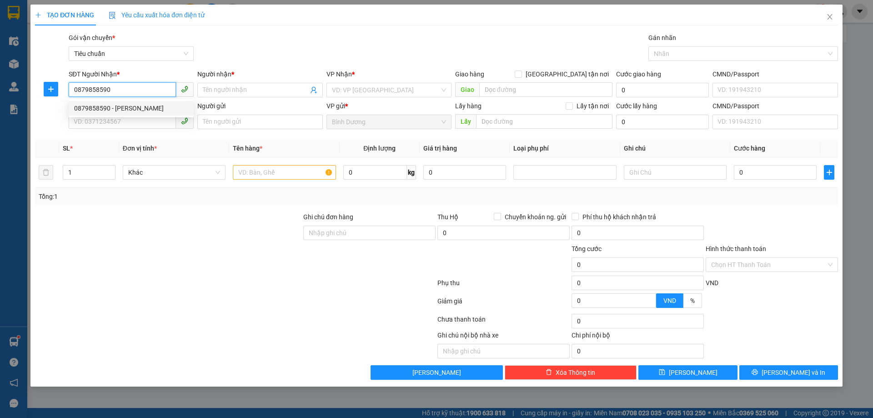
type input "Bao Ngọc"
type input "N3 Đắk Gần"
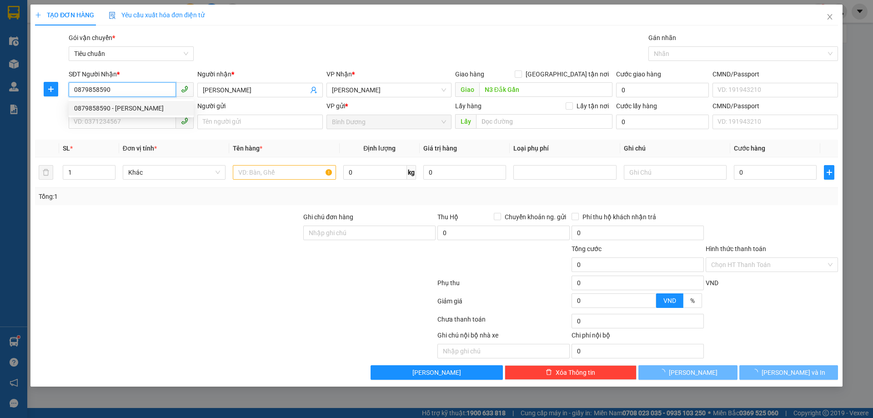
type input "50.000"
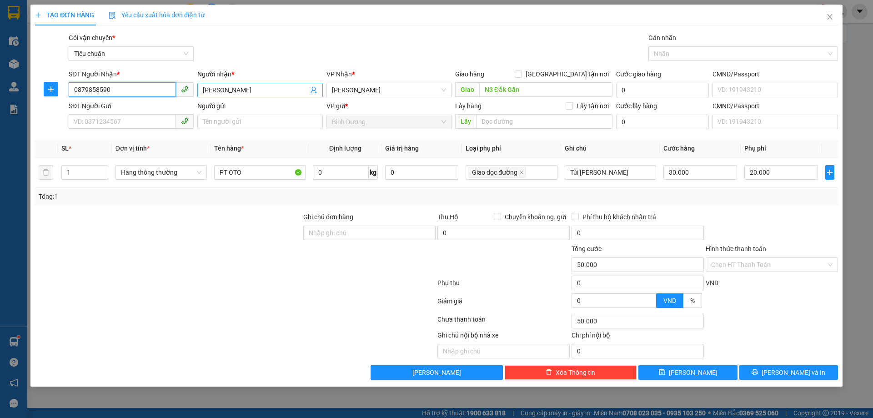
type input "0879858590"
click at [211, 88] on input "Bao Ngọc" at bounding box center [255, 90] width 105 height 10
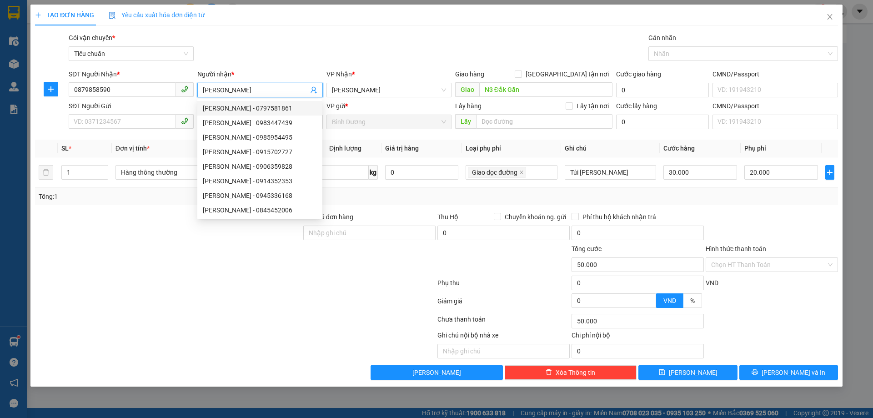
click at [444, 32] on div "TẠO ĐƠN HÀNG Yêu cầu xuất hóa đơn điện tử Transit Pickup Surcharge Ids Transit …" at bounding box center [436, 192] width 803 height 375
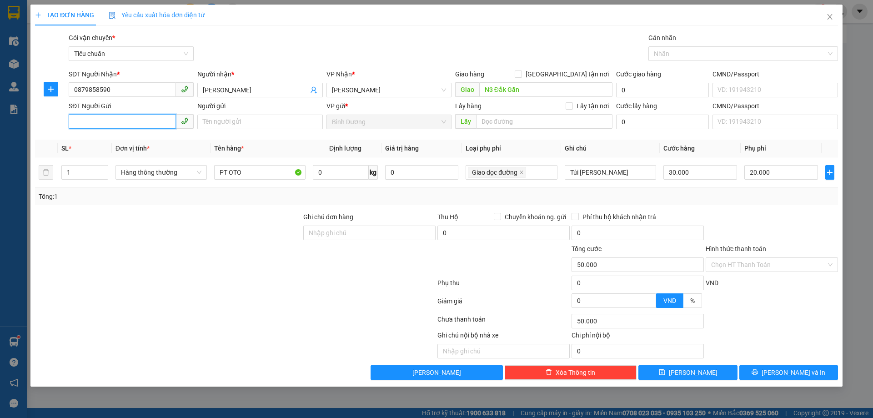
click at [135, 120] on input "SĐT Người Gửi" at bounding box center [122, 121] width 107 height 15
click at [231, 92] on input "Bảo Ngọc" at bounding box center [255, 90] width 105 height 10
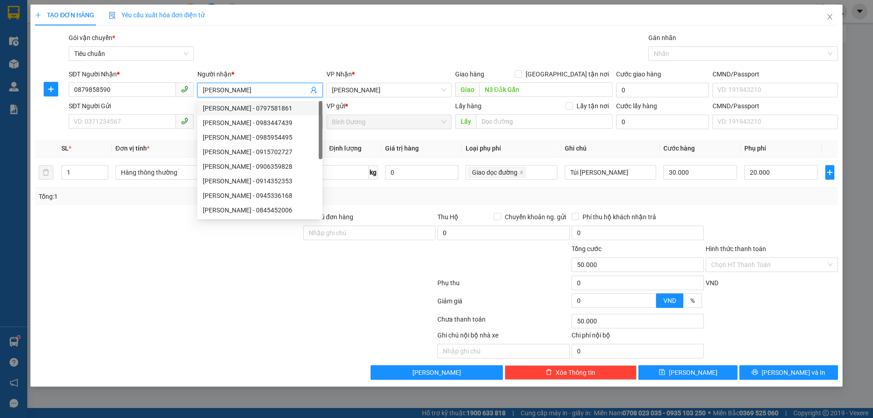
drag, startPoint x: 225, startPoint y: 90, endPoint x: 237, endPoint y: 90, distance: 12.7
click at [237, 90] on input "Bảo Ngọc" at bounding box center [255, 90] width 105 height 10
type input "[PERSON_NAME]"
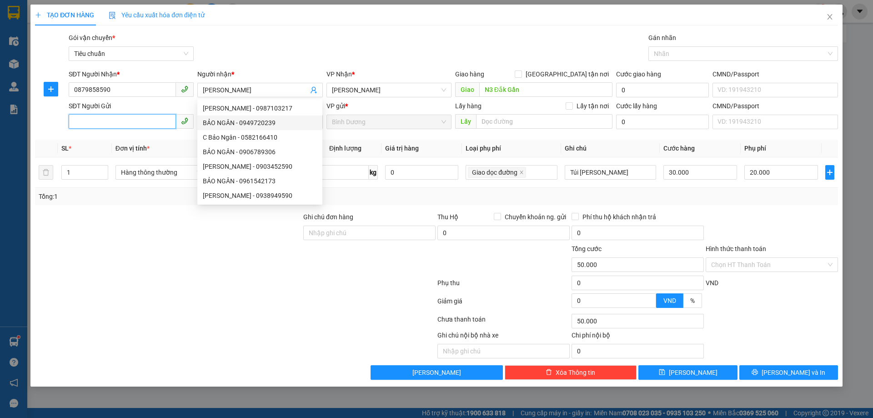
click at [97, 123] on input "SĐT Người Gửi" at bounding box center [122, 121] width 107 height 15
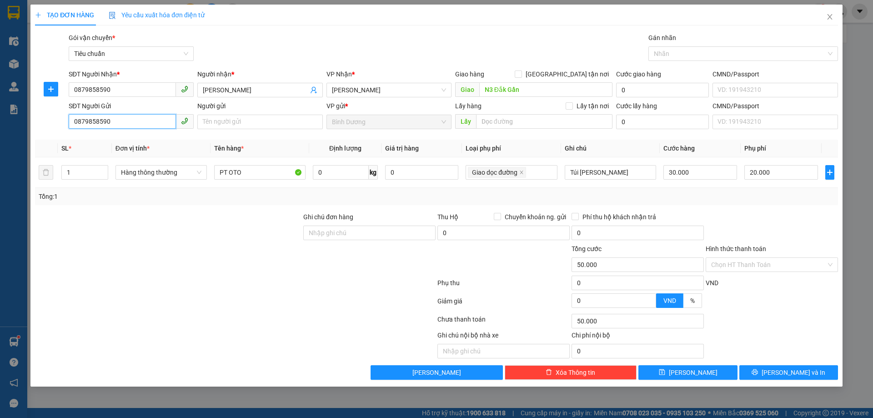
type input "0879858590"
click at [193, 249] on div at bounding box center [168, 260] width 268 height 32
click at [238, 170] on input "PT OTO" at bounding box center [259, 172] width 91 height 15
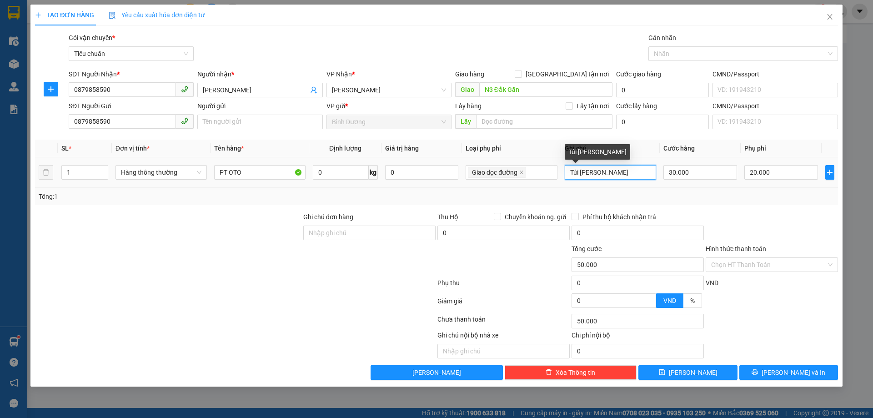
click at [614, 175] on input "Túi Nilon Trắng" at bounding box center [610, 172] width 91 height 15
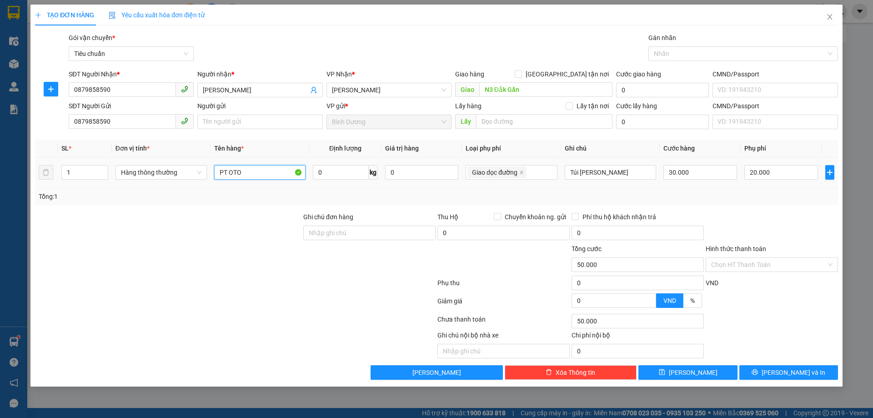
click at [249, 170] on input "PT OTO" at bounding box center [259, 172] width 91 height 15
type input "PHỤ TÙNG OTO"
click at [627, 193] on div "Tổng: 1" at bounding box center [437, 196] width 796 height 10
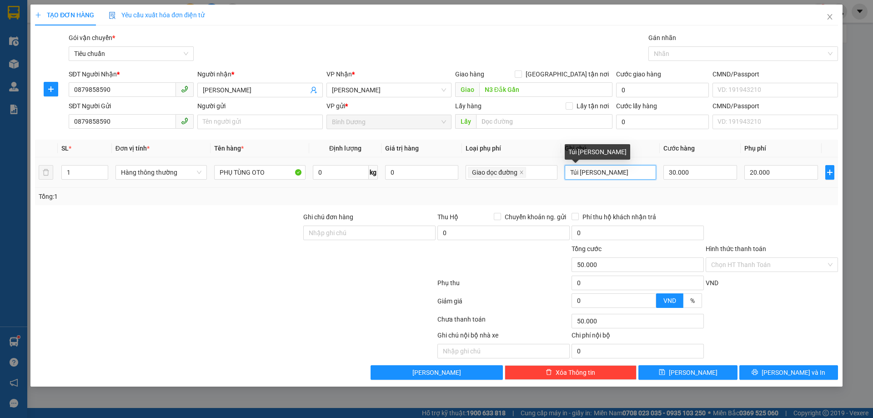
click at [595, 176] on input "Túi Nilon Trắng" at bounding box center [610, 172] width 91 height 15
type input "CỤC BBC"
click at [617, 190] on div "Tổng: 1" at bounding box center [436, 196] width 803 height 17
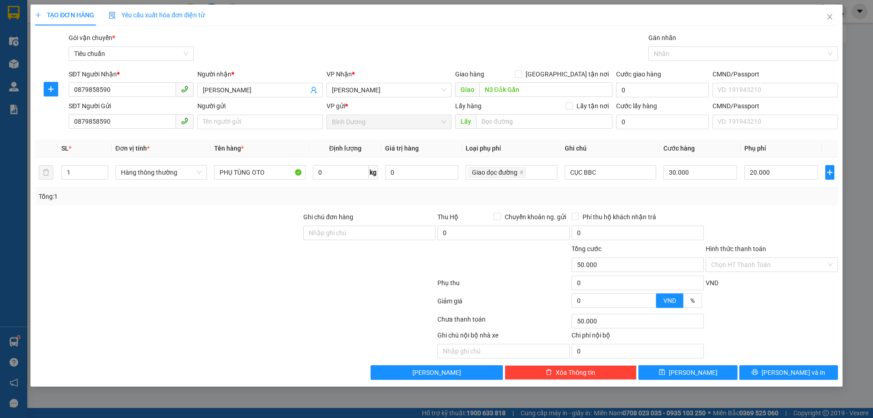
click at [697, 197] on div "Tổng: 1" at bounding box center [437, 196] width 796 height 10
click at [746, 269] on input "Hình thức thanh toán" at bounding box center [768, 265] width 115 height 14
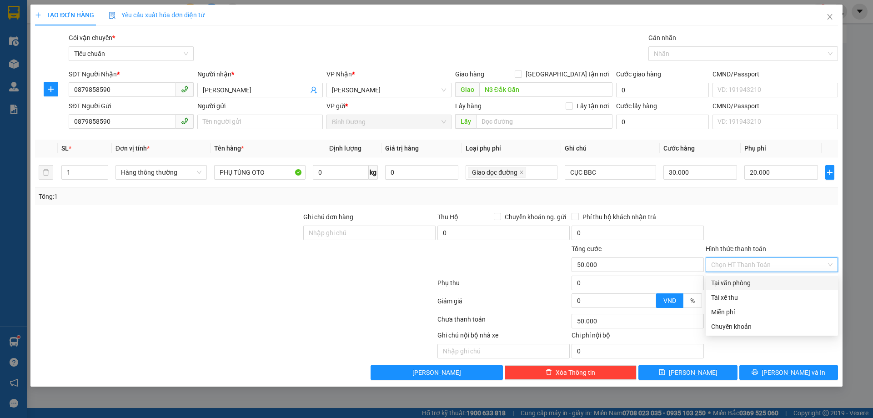
click at [745, 278] on div "Tại văn phòng" at bounding box center [771, 283] width 121 height 10
type input "0"
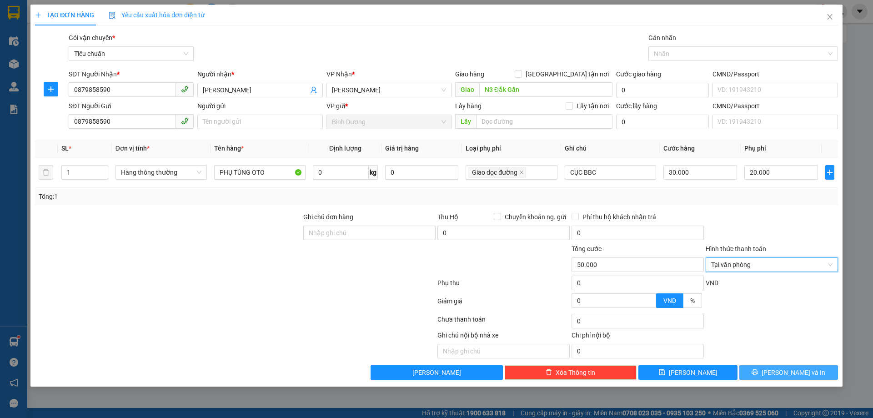
click at [783, 371] on span "[PERSON_NAME] và In" at bounding box center [793, 372] width 64 height 10
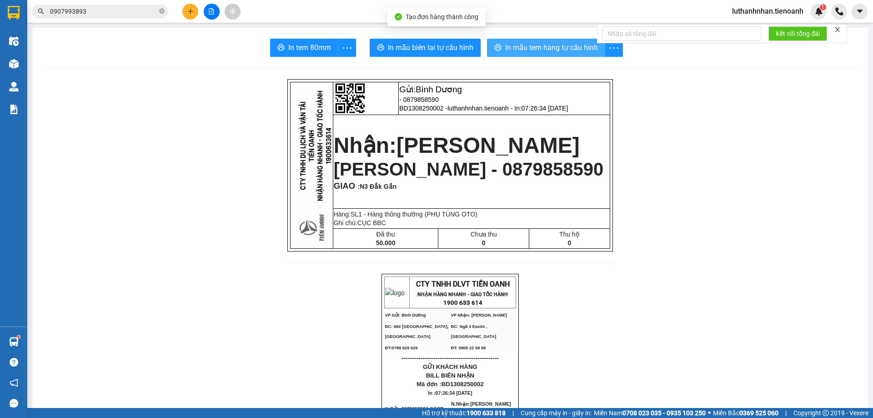
click at [529, 44] on span "In mẫu tem hàng tự cấu hình" at bounding box center [551, 47] width 93 height 11
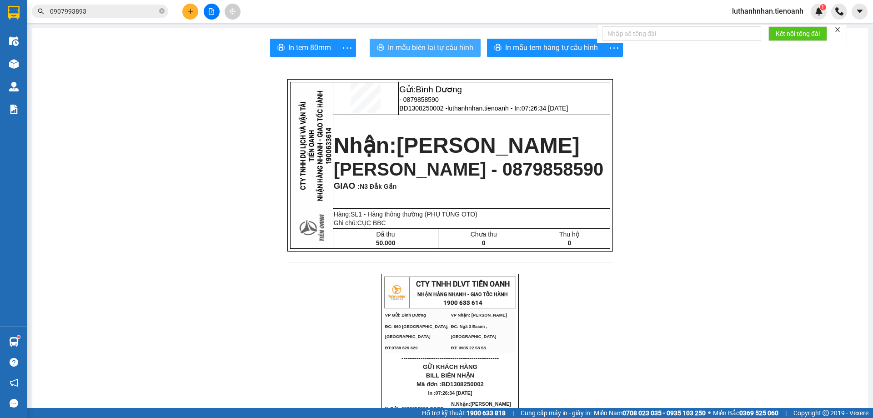
click at [429, 52] on span "In mẫu biên lai tự cấu hình" at bounding box center [430, 47] width 85 height 11
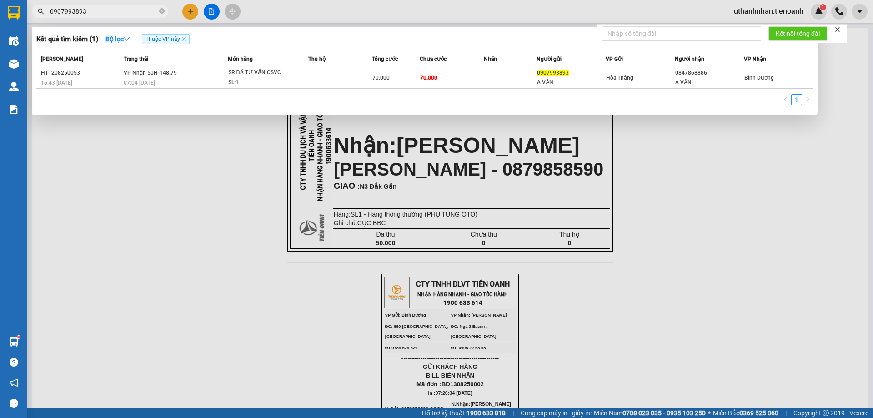
click at [70, 9] on input "0907993893" at bounding box center [103, 11] width 107 height 10
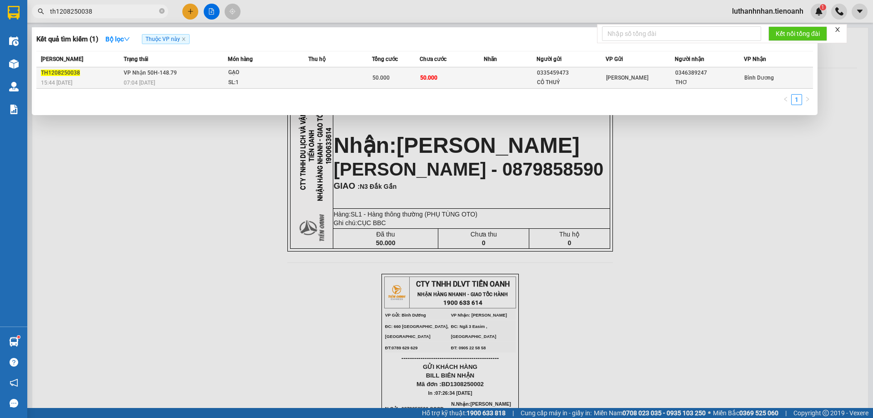
type input "th1208250038"
click at [166, 80] on div "07:04 [DATE]" at bounding box center [176, 83] width 104 height 10
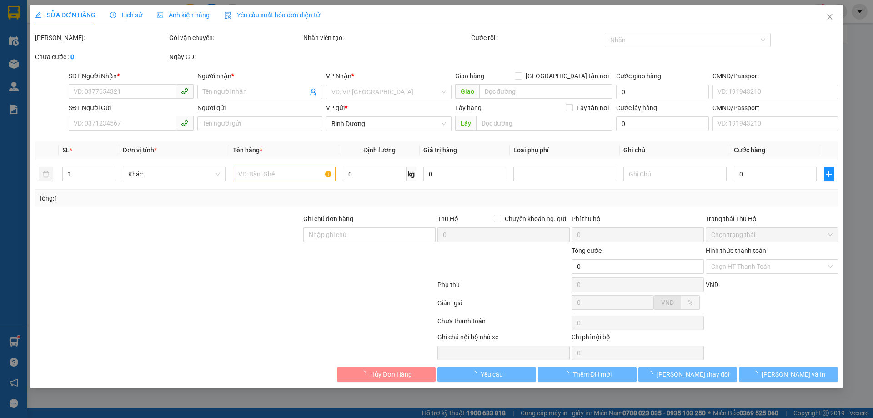
type input "0346389247"
type input "THƠ"
type input "0335459473"
type input "CÔ THUỶ"
type input "50.000"
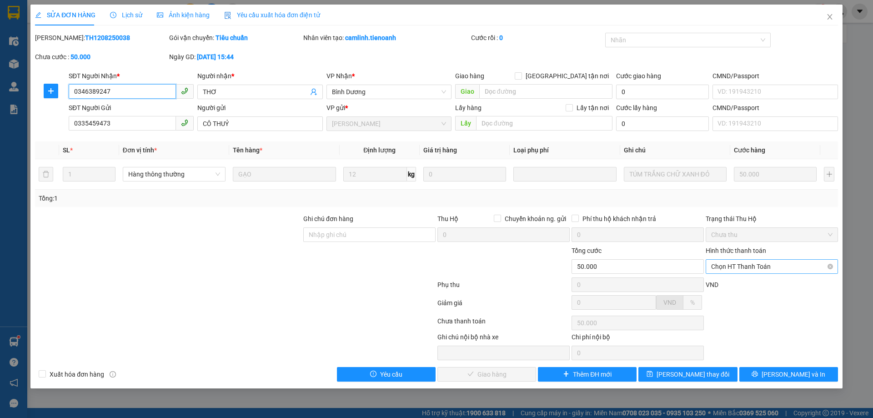
click at [742, 267] on span "Chọn HT Thanh Toán" at bounding box center [771, 267] width 121 height 14
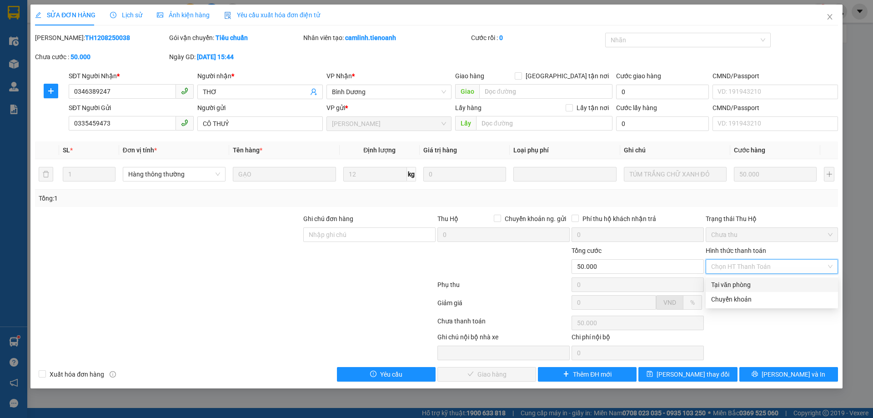
click at [747, 283] on div "Tại văn phòng" at bounding box center [771, 285] width 121 height 10
type input "0"
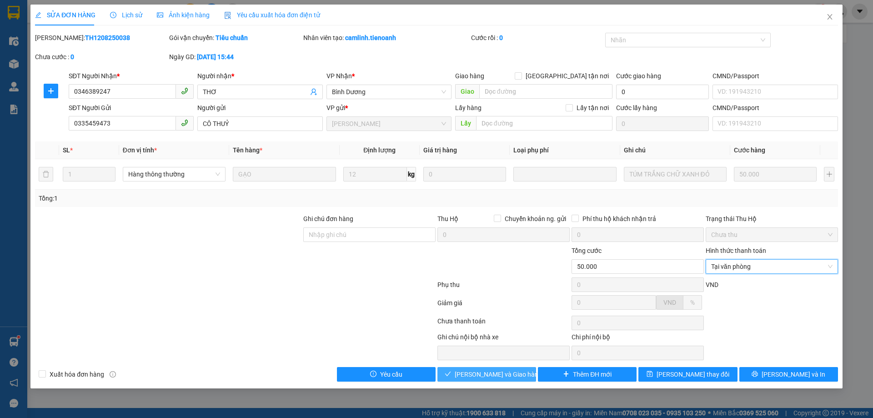
click at [508, 376] on span "[PERSON_NAME] và [PERSON_NAME] hàng" at bounding box center [498, 374] width 87 height 10
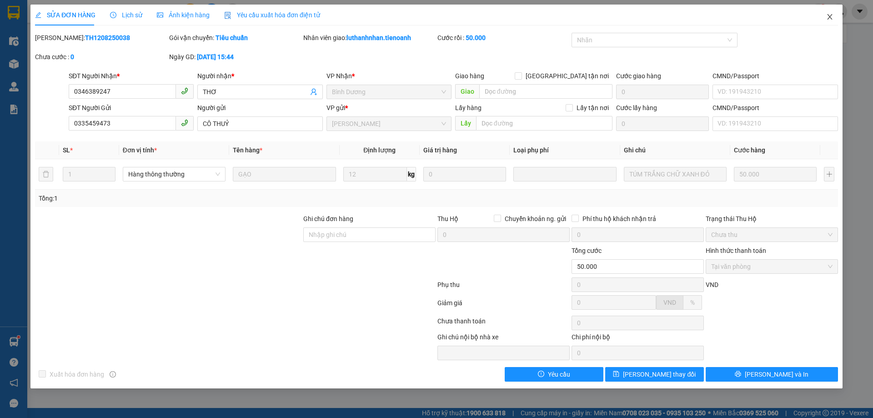
click at [831, 17] on icon "close" at bounding box center [829, 16] width 7 height 7
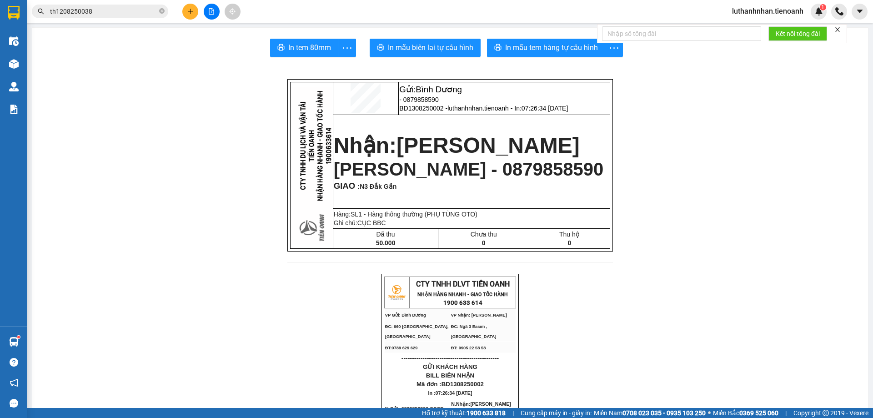
click at [111, 9] on input "th1208250038" at bounding box center [103, 11] width 107 height 10
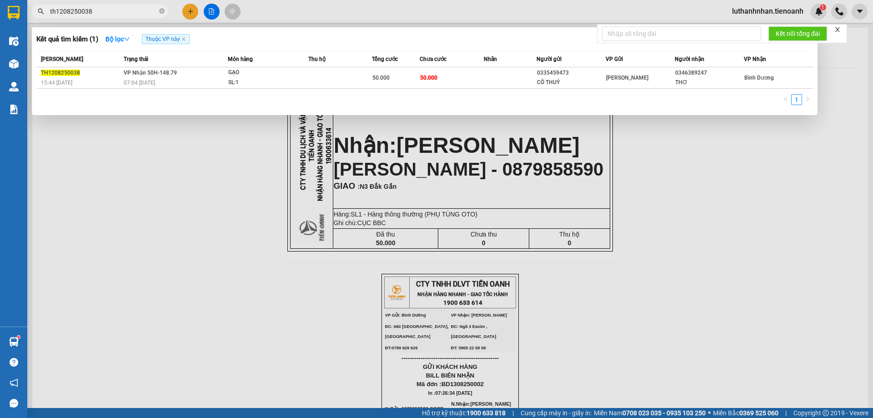
click at [111, 9] on input "th1208250038" at bounding box center [103, 11] width 107 height 10
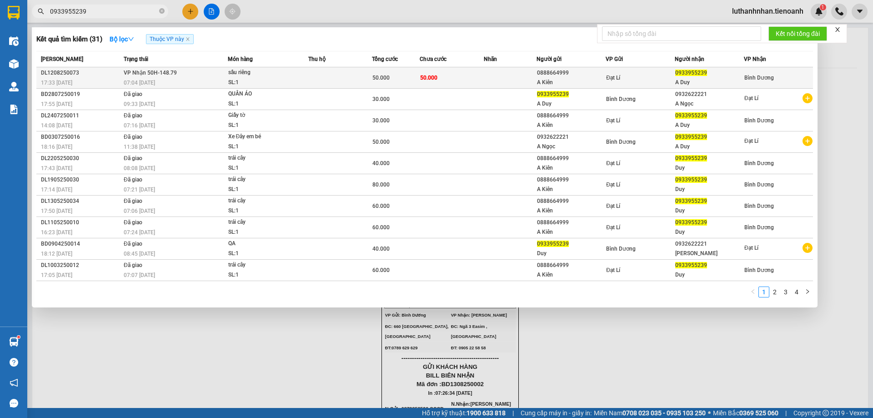
type input "0933955239"
click at [159, 77] on td "VP Nhận 50H-148.79 07:04 - 13/08" at bounding box center [174, 77] width 106 height 21
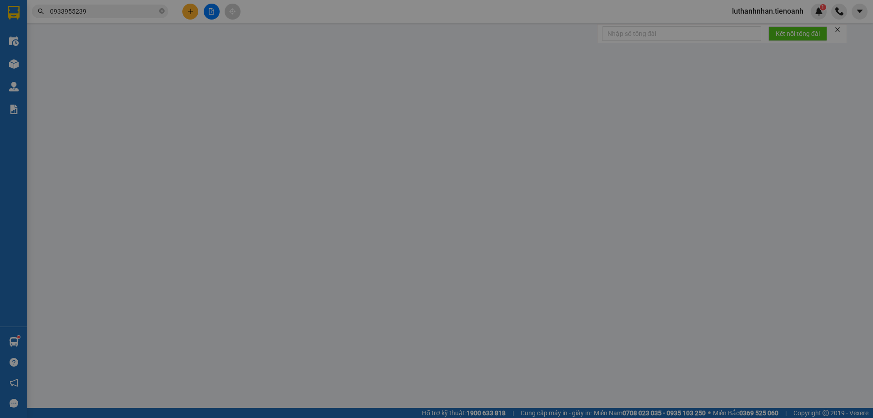
type input "0933955239"
type input "A Duy"
type input "0888664999"
type input "A Kiên"
type input "50.000"
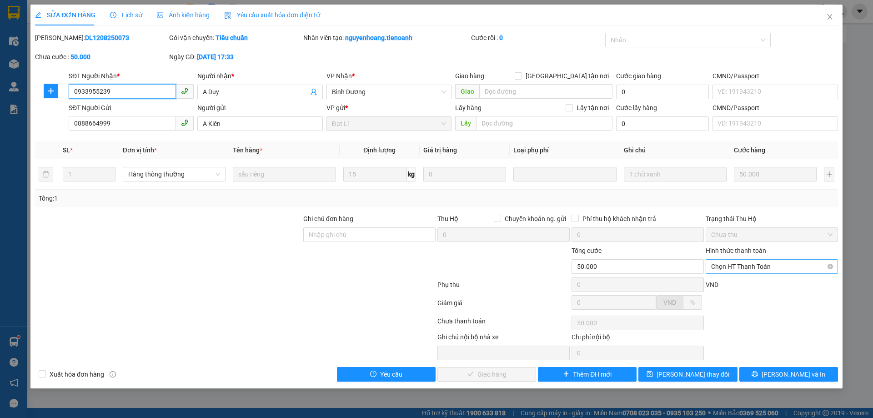
click at [750, 266] on span "Chọn HT Thanh Toán" at bounding box center [771, 267] width 121 height 14
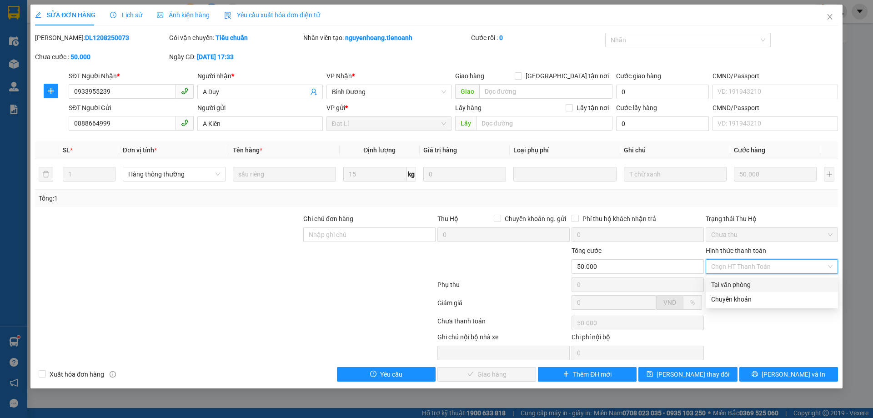
click at [743, 285] on div "Tại văn phòng" at bounding box center [771, 285] width 121 height 10
type input "0"
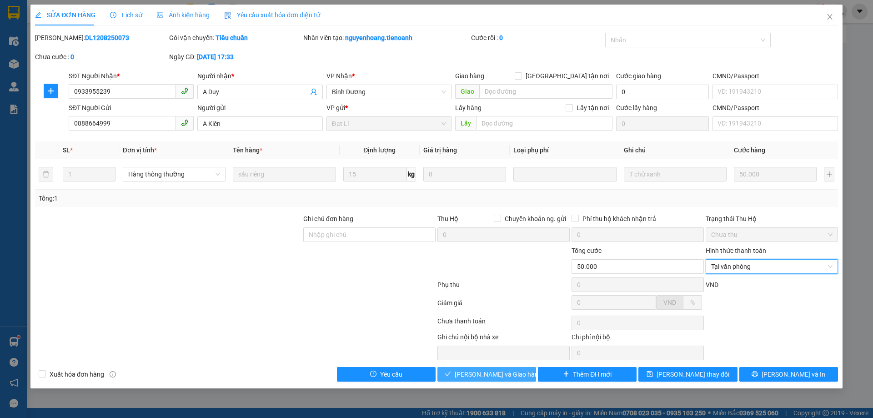
click at [501, 376] on span "[PERSON_NAME] và [PERSON_NAME] hàng" at bounding box center [498, 374] width 87 height 10
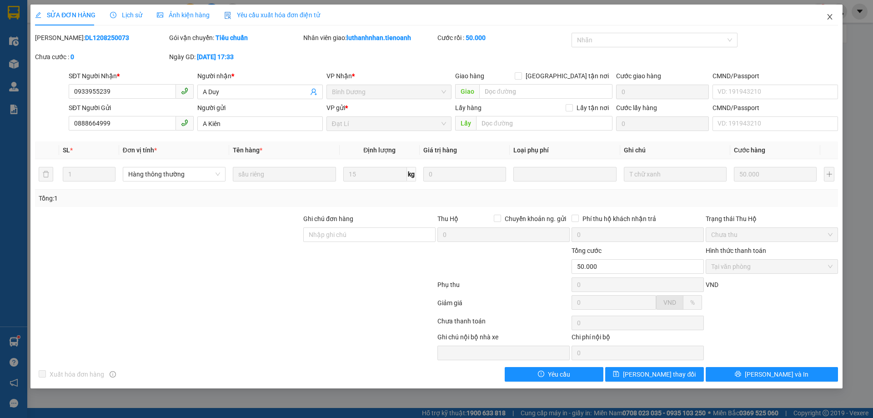
click at [831, 17] on icon "close" at bounding box center [829, 16] width 7 height 7
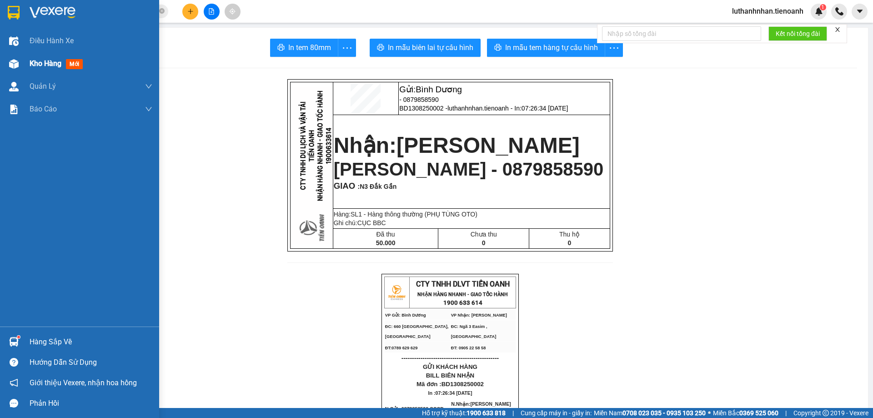
click at [20, 70] on div at bounding box center [14, 64] width 16 height 16
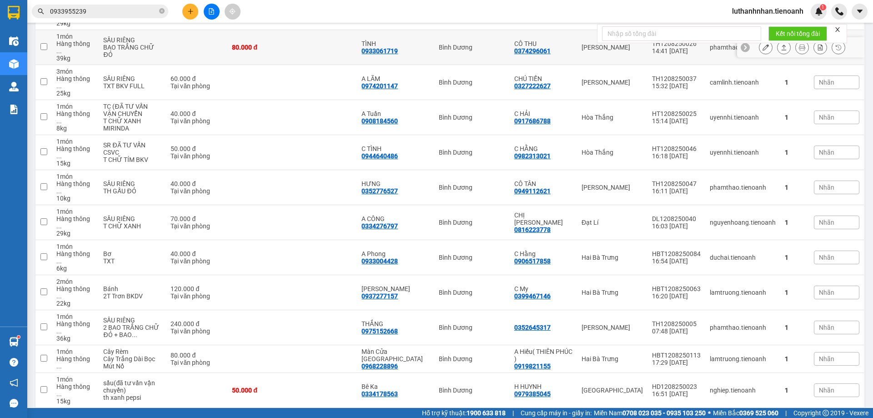
scroll to position [303, 0]
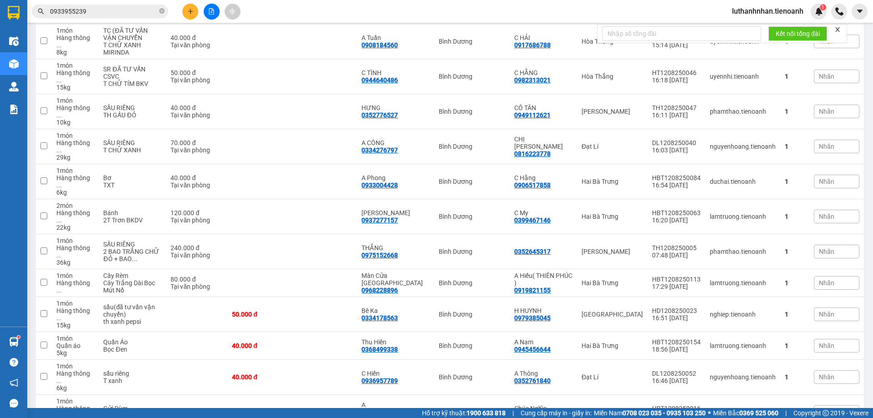
click at [86, 11] on input "0933955239" at bounding box center [103, 11] width 107 height 10
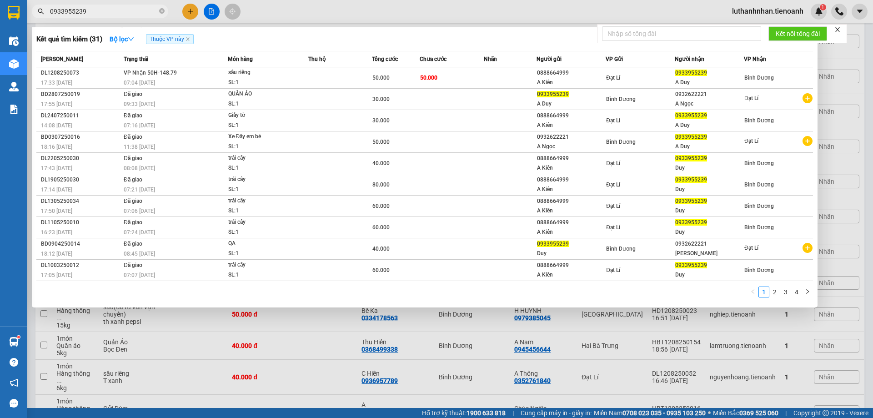
click at [86, 11] on input "0933955239" at bounding box center [103, 11] width 107 height 10
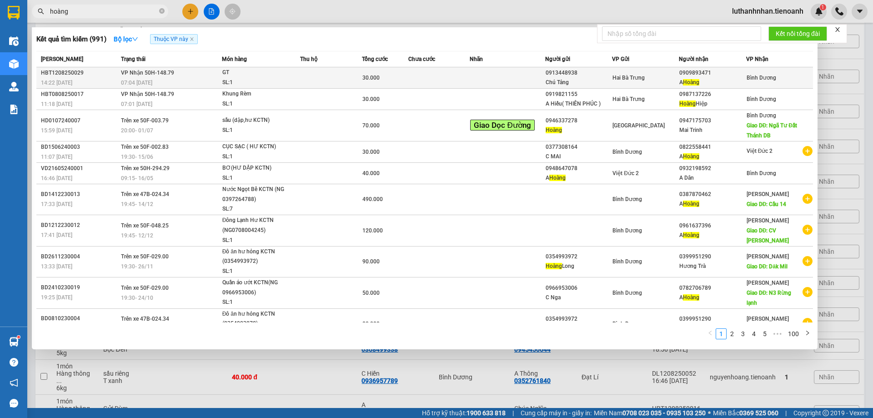
type input "hoàng"
click at [362, 78] on span "30.000" at bounding box center [370, 78] width 17 height 6
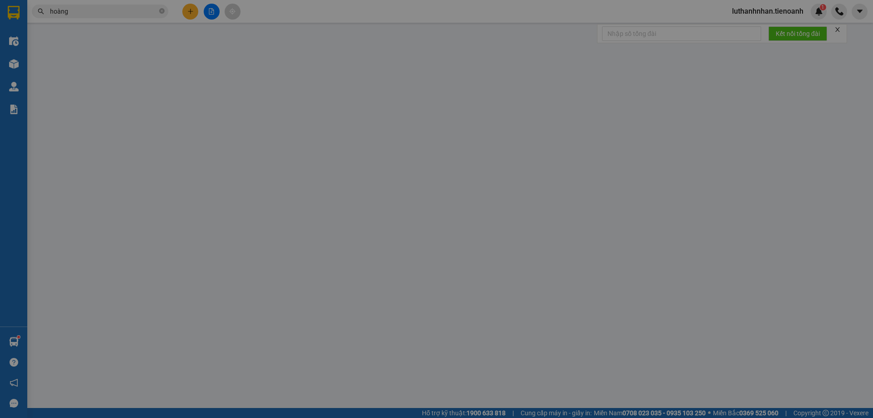
type input "0909893471"
type input "A Hoàng"
type input "0913448938"
type input "Chú Tảng"
type input "30.000"
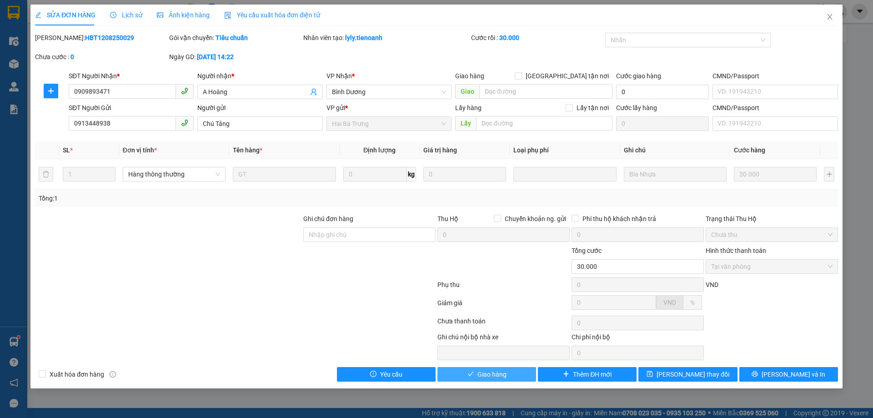
drag, startPoint x: 515, startPoint y: 376, endPoint x: 561, endPoint y: 295, distance: 93.0
click at [515, 376] on button "Giao hàng" at bounding box center [486, 374] width 99 height 15
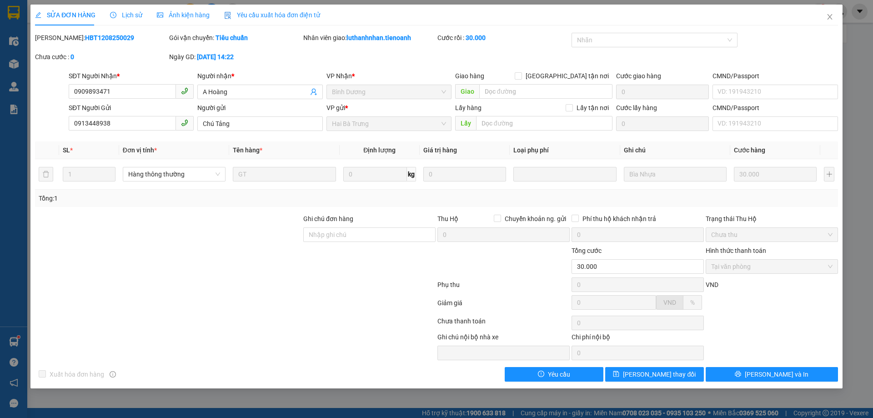
click at [126, 20] on div "Lịch sử" at bounding box center [126, 15] width 32 height 10
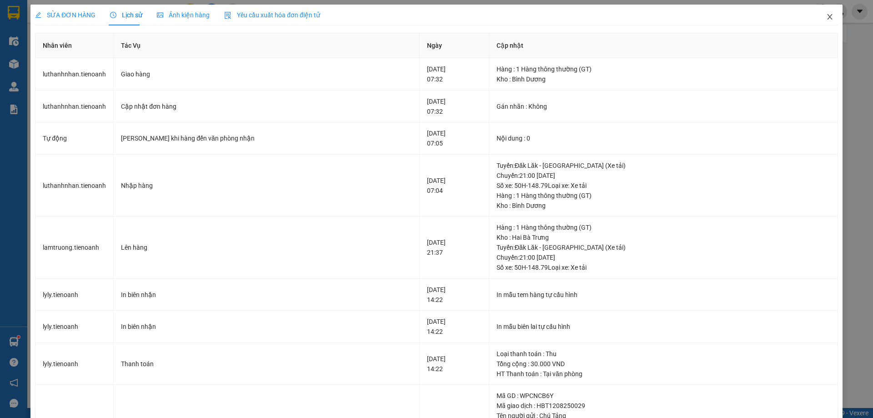
click at [827, 17] on icon "close" at bounding box center [829, 16] width 5 height 5
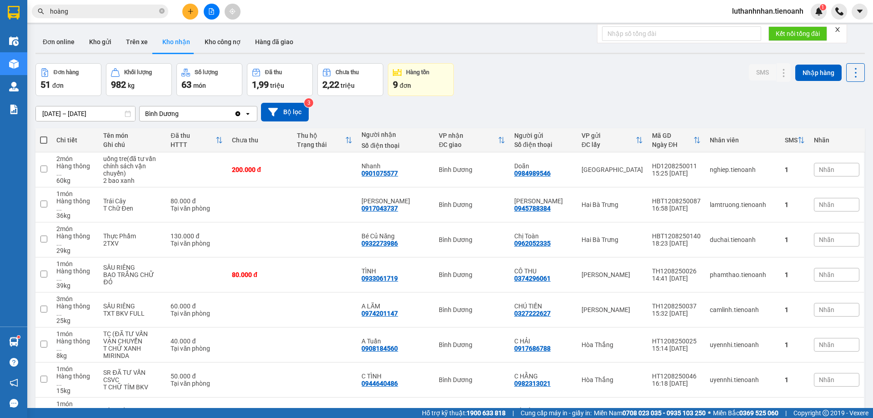
click at [561, 78] on div "Đơn hàng 51 đơn Khối lượng 982 kg Số lượng 63 món Đã thu 1,99 triệu Chưa thu 2,…" at bounding box center [449, 79] width 829 height 33
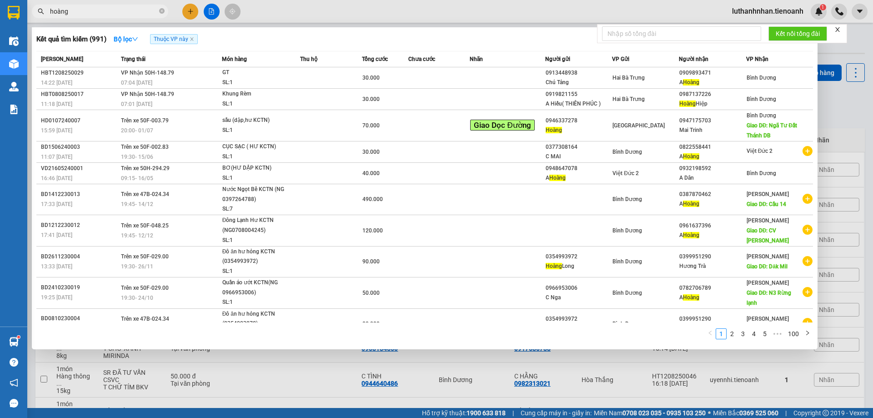
click at [110, 11] on input "hoàng" at bounding box center [103, 11] width 107 height 10
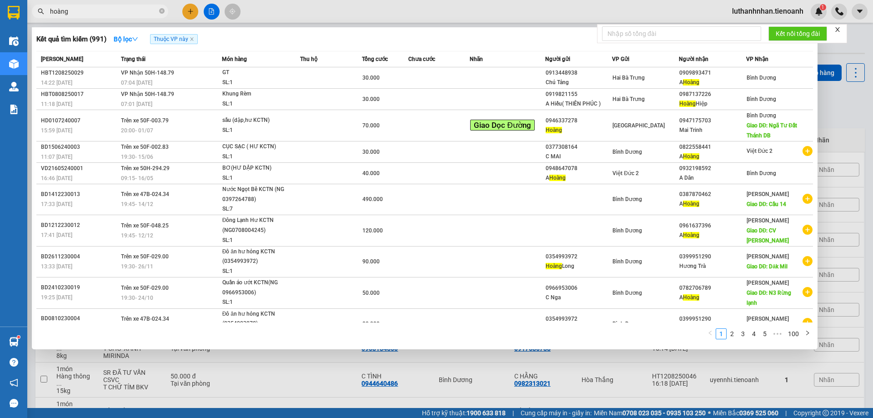
click at [110, 11] on input "hoàng" at bounding box center [103, 11] width 107 height 10
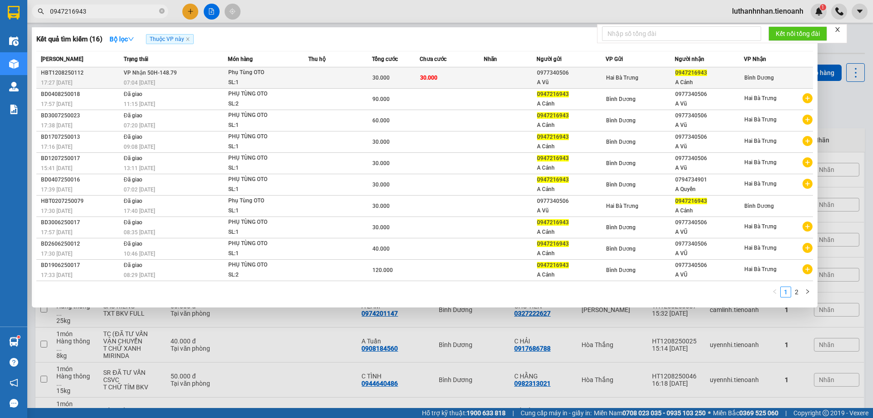
type input "0947216943"
click at [214, 76] on td "VP Nhận 50H-148.79 07:04 - 13/08" at bounding box center [174, 77] width 106 height 21
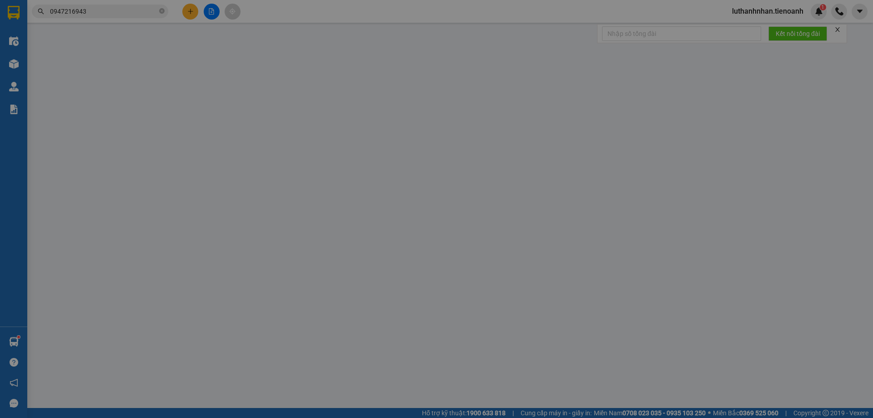
type input "0947216943"
type input "A Cảnh"
type input "0977340506"
type input "A Vũ"
type input "30.000"
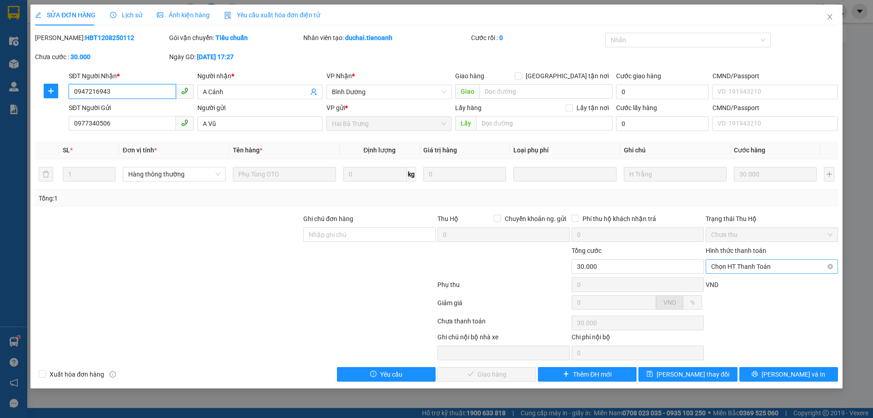
click at [725, 267] on span "Chọn HT Thanh Toán" at bounding box center [771, 267] width 121 height 14
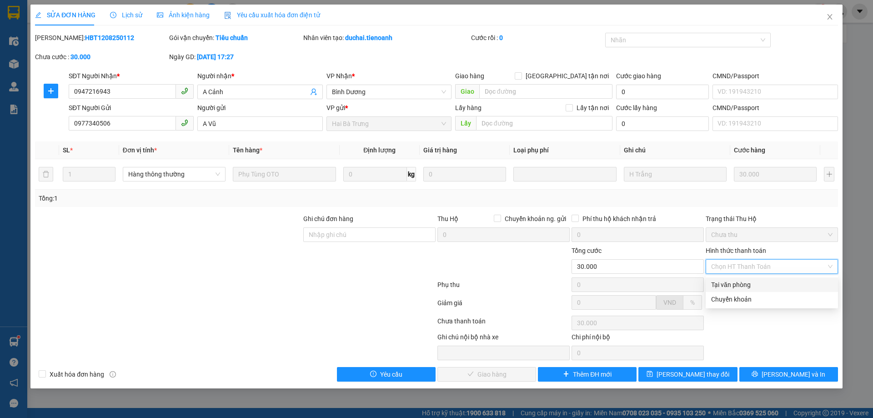
click at [732, 284] on div "Tại văn phòng" at bounding box center [771, 285] width 121 height 10
type input "0"
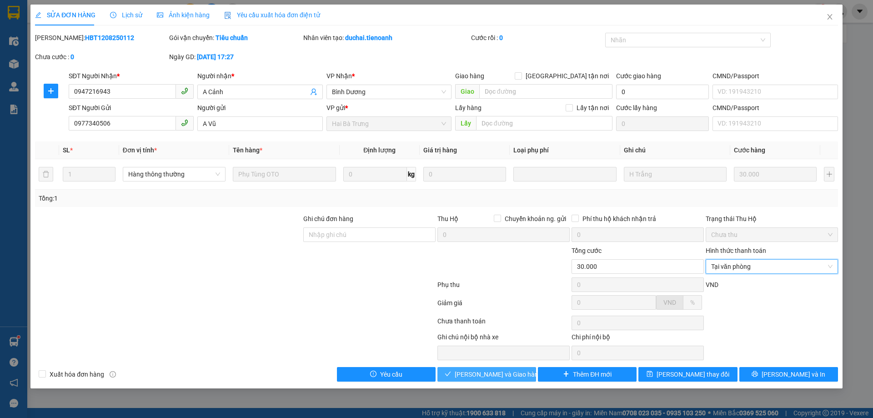
click at [507, 371] on span "[PERSON_NAME] và [PERSON_NAME] hàng" at bounding box center [498, 374] width 87 height 10
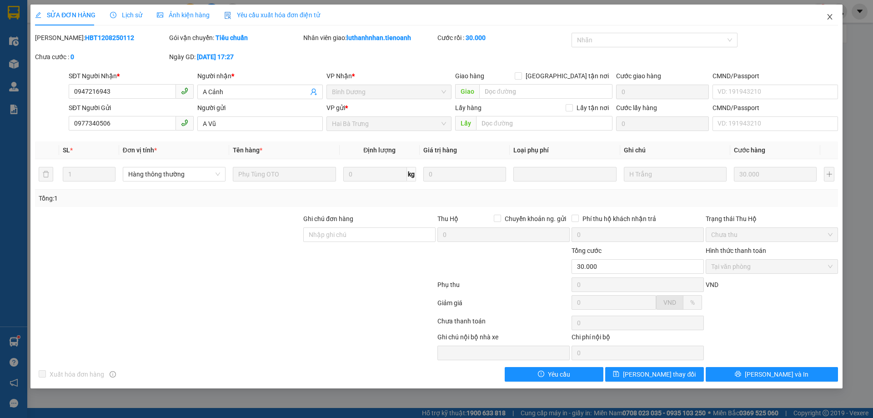
click at [829, 17] on icon "close" at bounding box center [829, 16] width 7 height 7
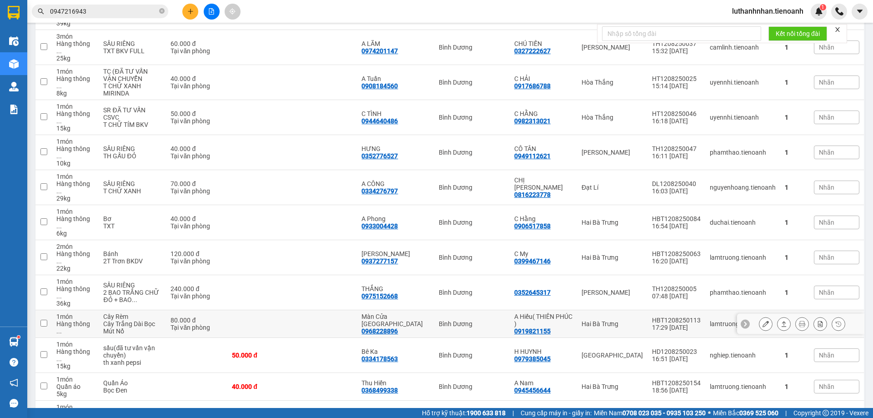
scroll to position [303, 0]
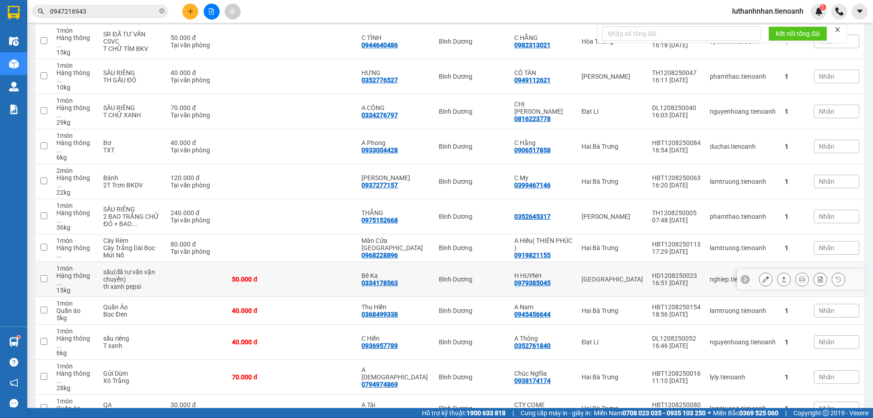
click at [390, 279] on div "0334178563" at bounding box center [379, 282] width 36 height 7
click at [391, 279] on div "0334178563" at bounding box center [379, 282] width 36 height 7
click at [396, 279] on div "0334178563" at bounding box center [379, 282] width 36 height 7
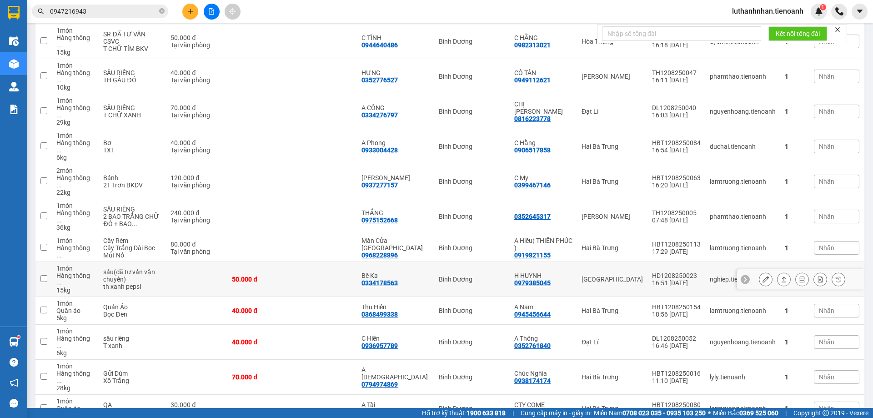
click at [396, 279] on div "0334178563" at bounding box center [379, 282] width 36 height 7
copy div "0334178563"
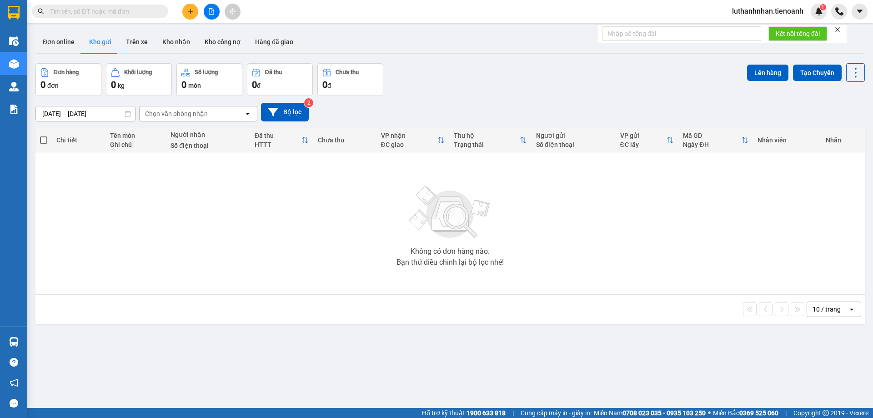
click at [88, 11] on input "text" at bounding box center [103, 11] width 107 height 10
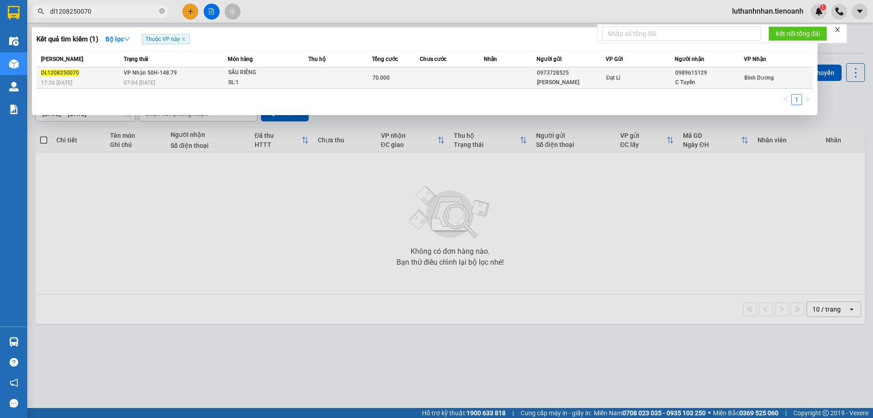
type input "dl1208250070"
click at [191, 76] on td "[PERSON_NAME] 50H-148.79 07:04 [DATE]" at bounding box center [174, 77] width 106 height 21
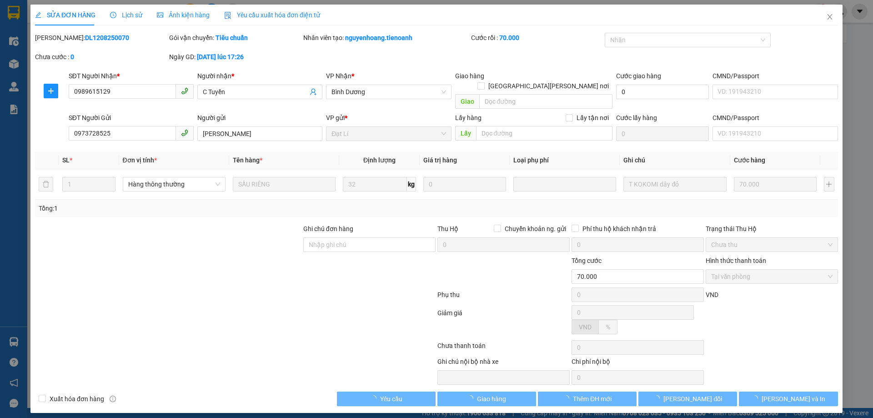
type input "0989615129"
type input "C Tuyền"
type input "0973728525"
type input "[PERSON_NAME]"
type input "70.000"
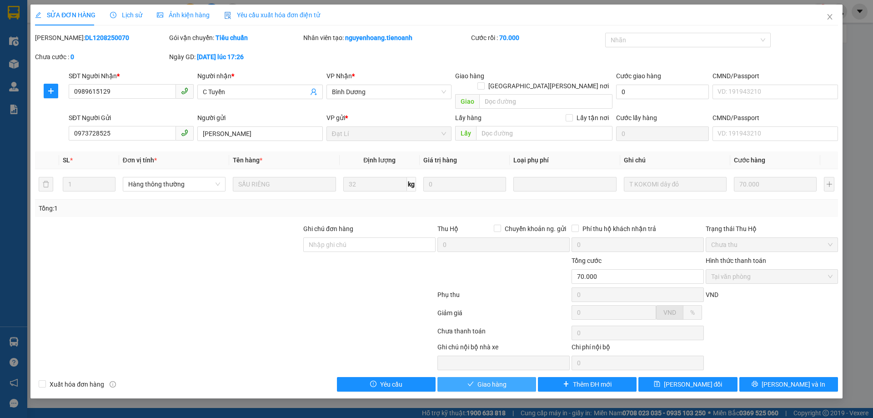
click at [481, 379] on span "Giao hàng" at bounding box center [491, 384] width 29 height 10
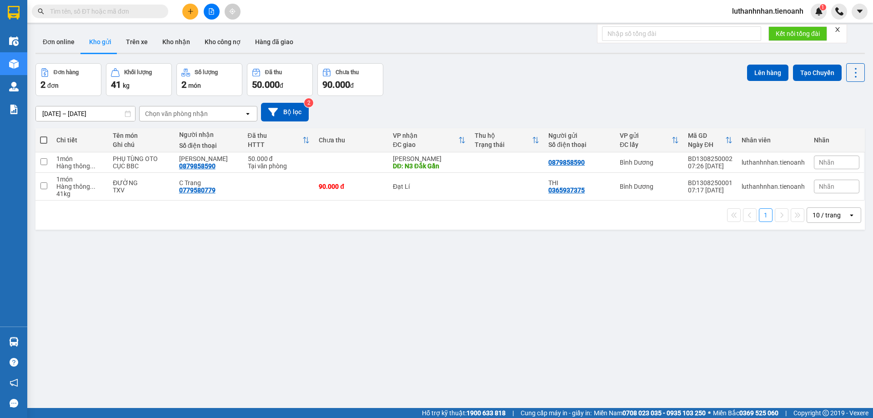
click at [93, 13] on input "text" at bounding box center [103, 11] width 107 height 10
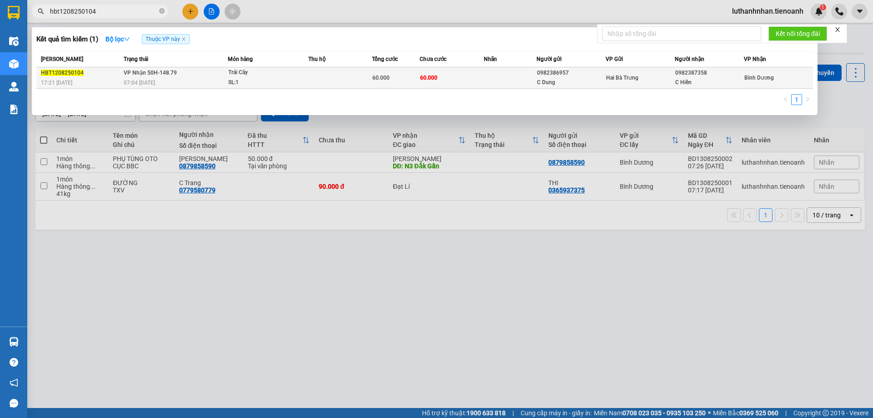
type input "hbt1208250104"
click at [184, 75] on td "VP Nhận 50H-148.79 07:04 [DATE]" at bounding box center [174, 77] width 106 height 21
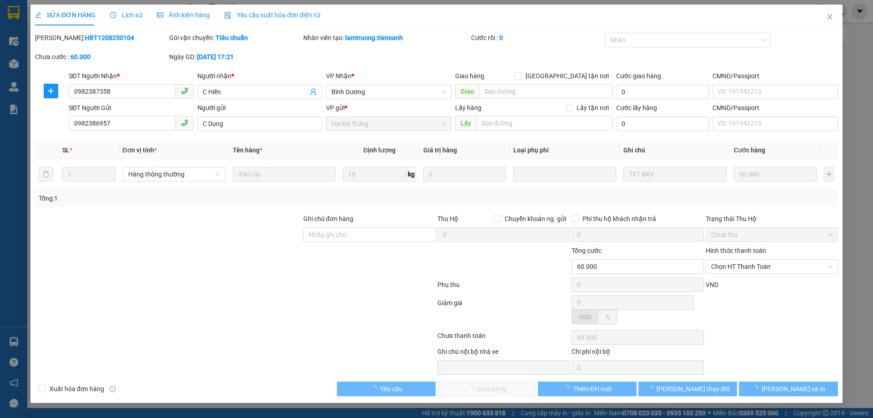
type input "0982387358"
type input "C Hiền"
type input "0982386957"
type input "C Dung"
type input "60.000"
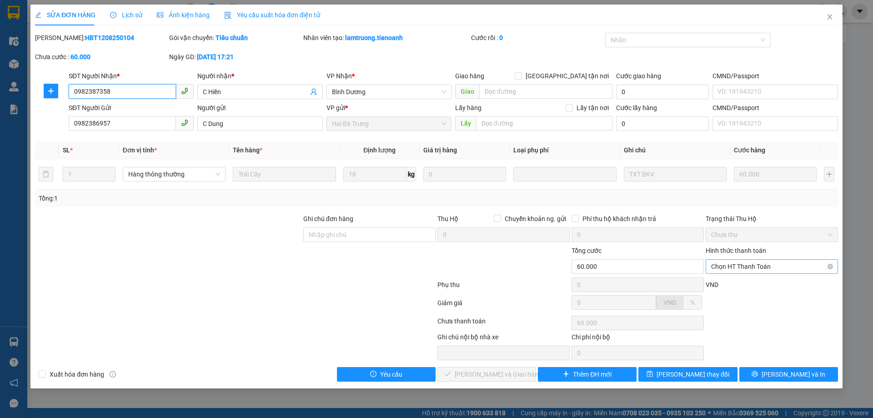
click at [731, 267] on span "Chọn HT Thanh Toán" at bounding box center [771, 267] width 121 height 14
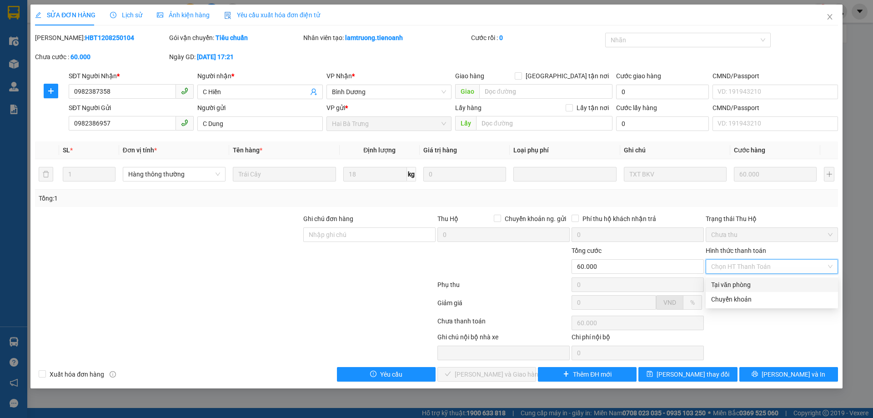
click at [734, 285] on div "Tại văn phòng" at bounding box center [771, 285] width 121 height 10
type input "0"
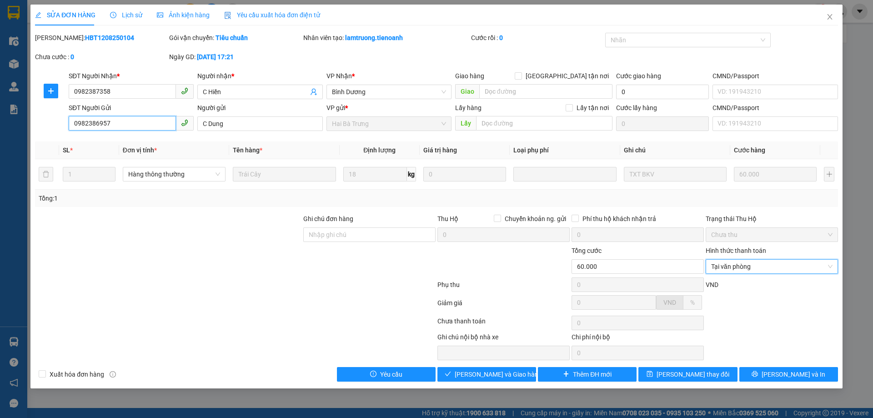
click at [118, 125] on input "0982386957" at bounding box center [122, 123] width 107 height 15
click at [496, 374] on span "[PERSON_NAME] và Giao hàng" at bounding box center [498, 374] width 87 height 10
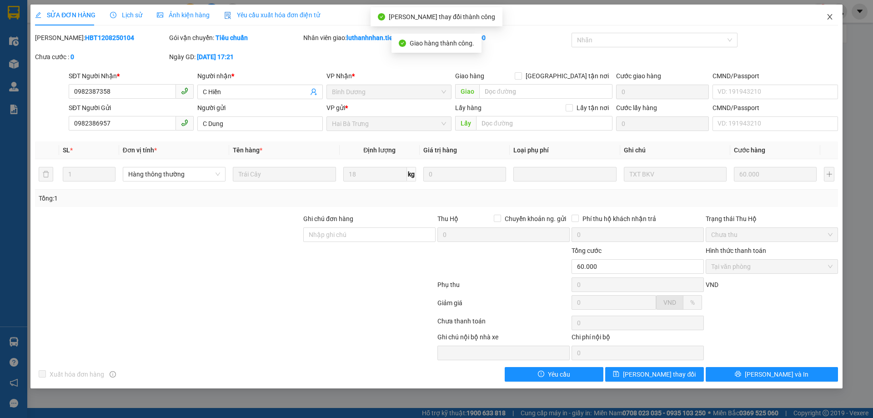
click at [828, 16] on icon "close" at bounding box center [829, 16] width 7 height 7
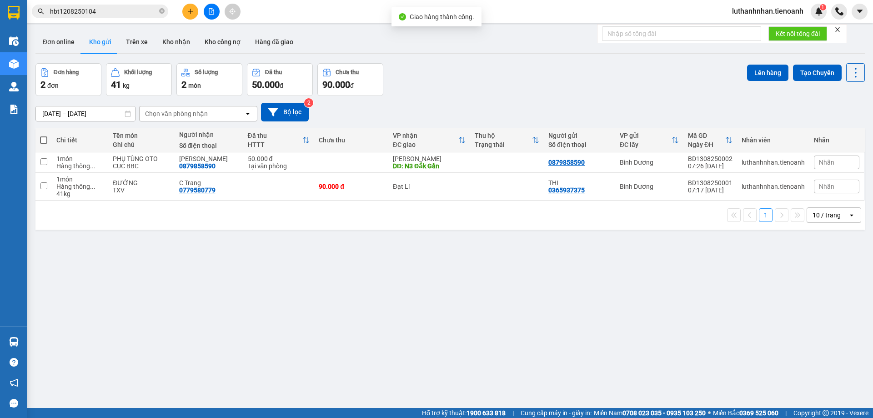
click at [188, 12] on icon "plus" at bounding box center [190, 11] width 6 height 6
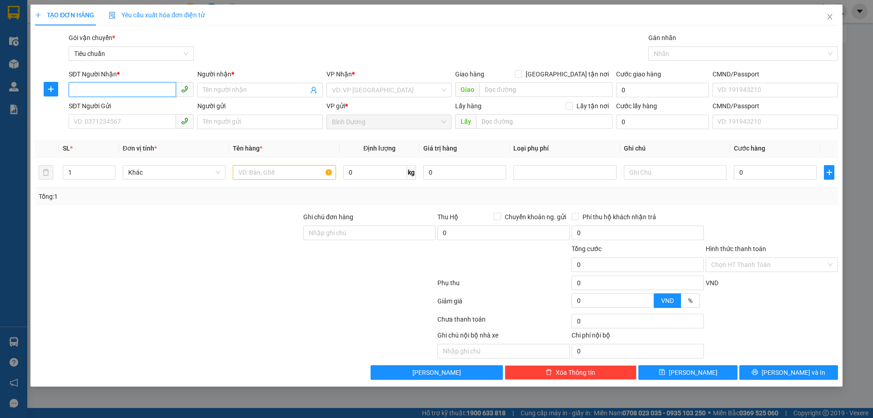
click at [119, 94] on input "SĐT Người Nhận *" at bounding box center [122, 89] width 107 height 15
paste input "0982386957"
type input "0982386957"
click at [122, 107] on div "0982386957 - C Dung" at bounding box center [131, 108] width 114 height 10
type input "C Dung"
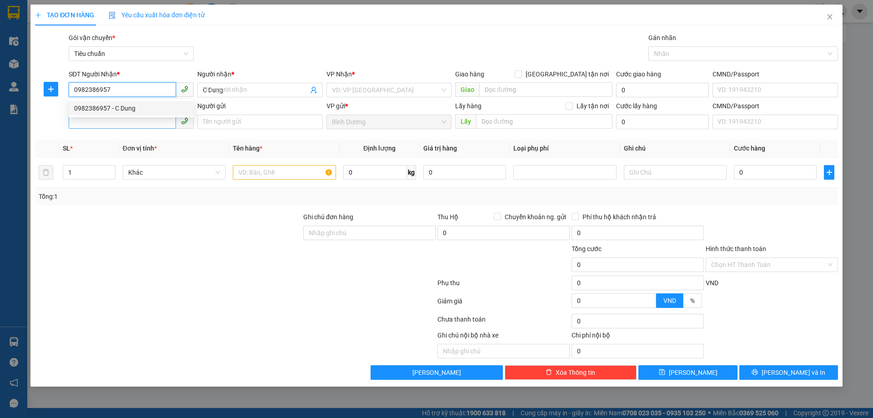
type input "50.000"
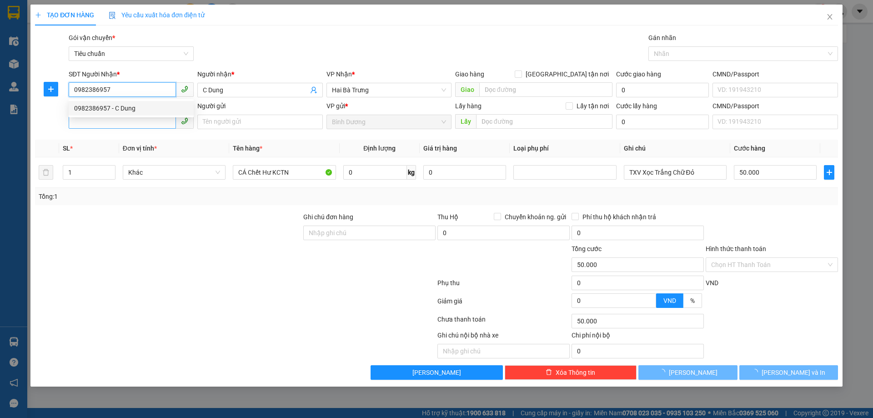
type input "0982386957"
click at [115, 126] on input "SĐT Người Gửi" at bounding box center [122, 121] width 107 height 15
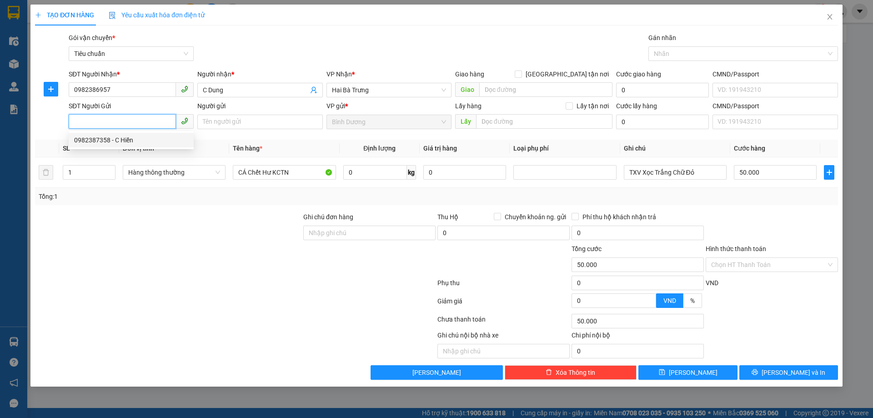
click at [125, 143] on div "0982387358 - C Hiền" at bounding box center [131, 140] width 114 height 10
type input "0982387358"
type input "C Hiền"
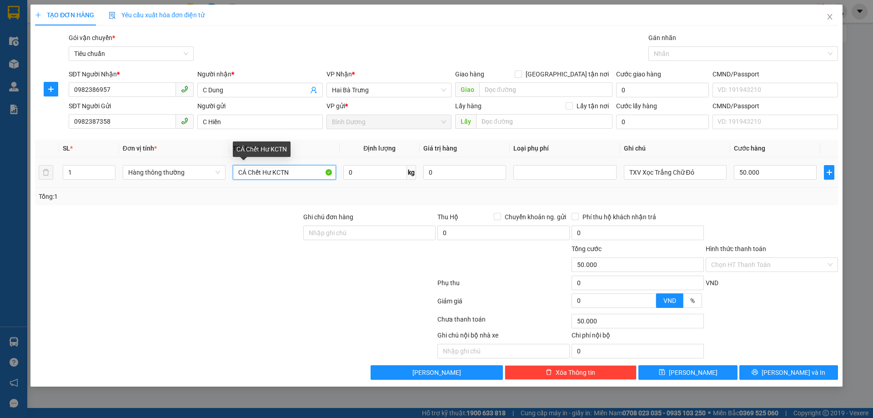
click at [245, 170] on input "CÁ Chết Hư KCTN" at bounding box center [284, 172] width 103 height 15
click at [171, 170] on span "Hàng thông thường" at bounding box center [174, 172] width 92 height 14
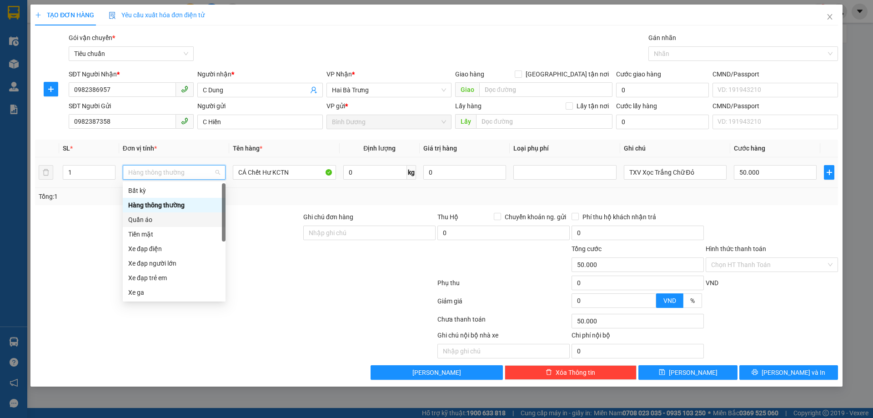
click at [162, 219] on div "Quần áo" at bounding box center [174, 220] width 92 height 10
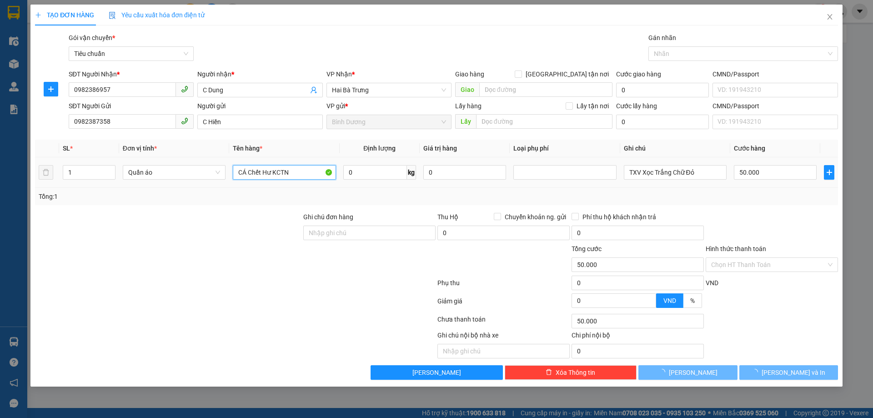
click at [268, 175] on input "CÁ Chết Hư KCTN" at bounding box center [284, 172] width 103 height 15
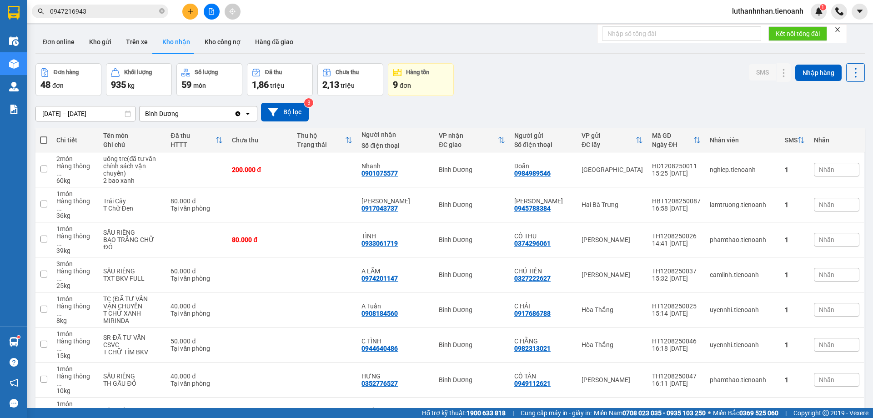
scroll to position [303, 0]
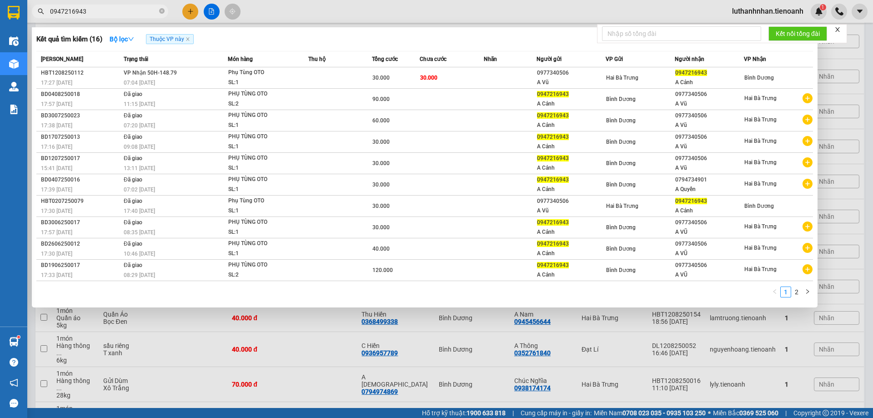
click at [112, 13] on input "0947216943" at bounding box center [103, 11] width 107 height 10
paste input "33417856"
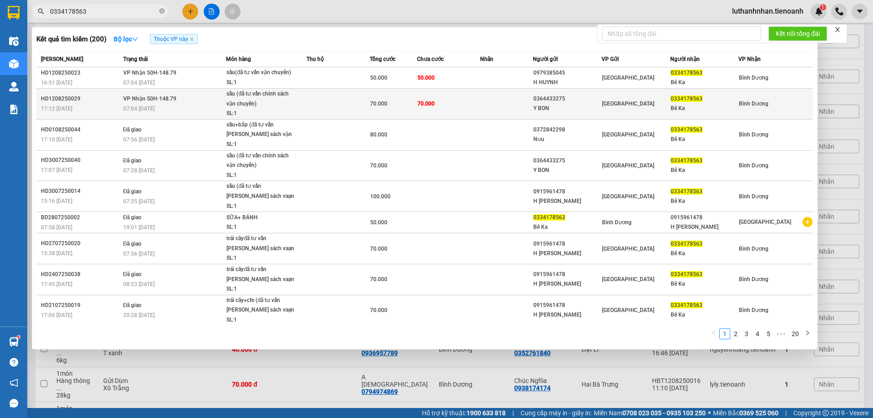
type input "0334178563"
click at [336, 98] on td at bounding box center [337, 104] width 63 height 31
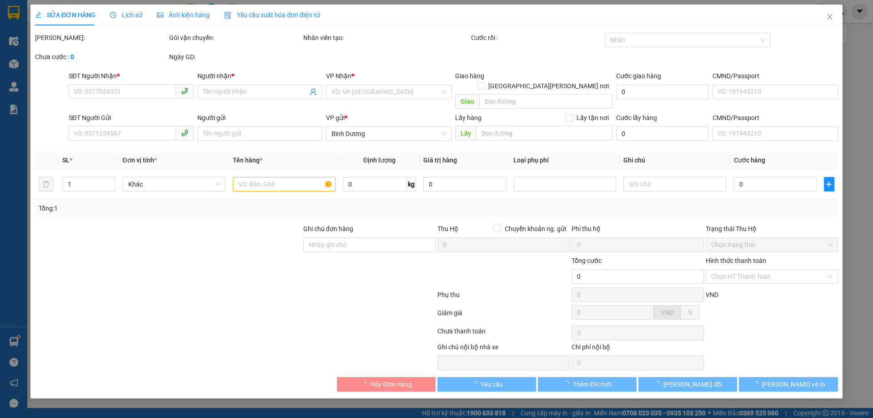
type input "0334178563"
type input "Bê Ka"
type input "0364433275"
type input "Y BON"
type input "70.000"
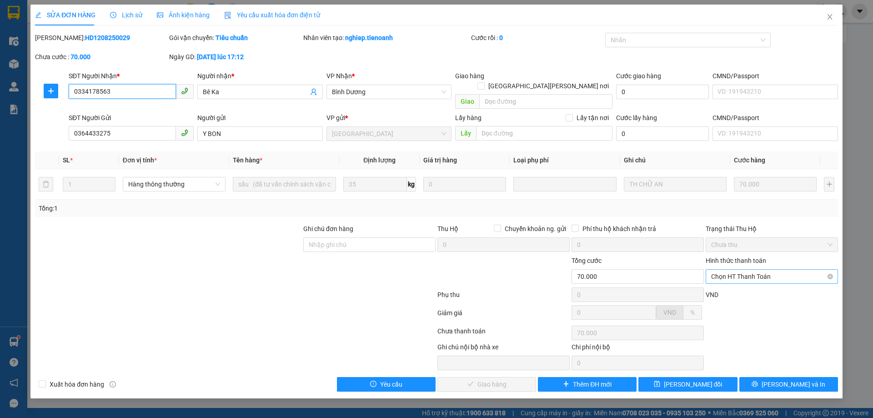
click at [753, 270] on span "Chọn HT Thanh Toán" at bounding box center [771, 277] width 121 height 14
click at [745, 284] on div "Tại văn phòng" at bounding box center [771, 285] width 121 height 10
type input "0"
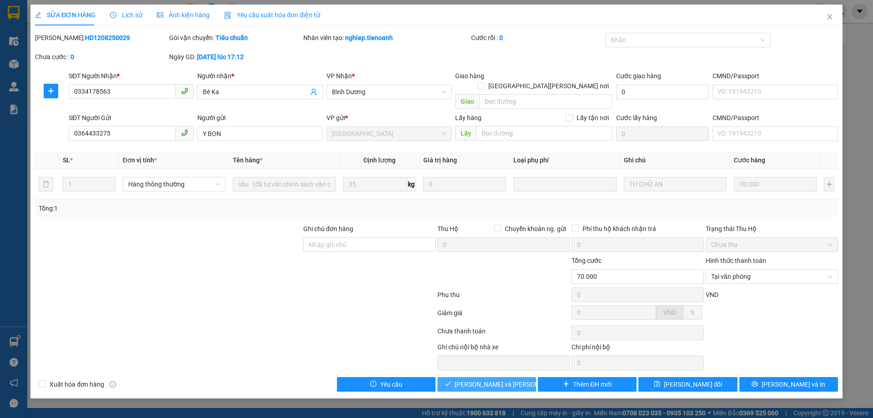
click at [515, 379] on span "[PERSON_NAME] và Giao hàng" at bounding box center [516, 384] width 123 height 10
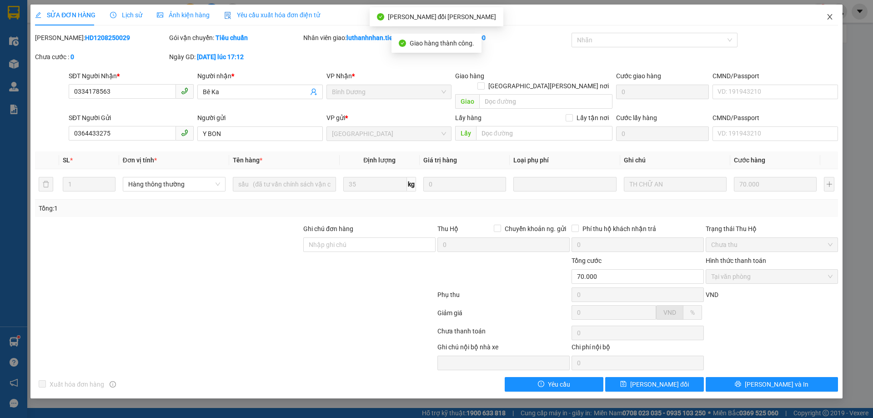
click at [829, 17] on icon "close" at bounding box center [829, 16] width 5 height 5
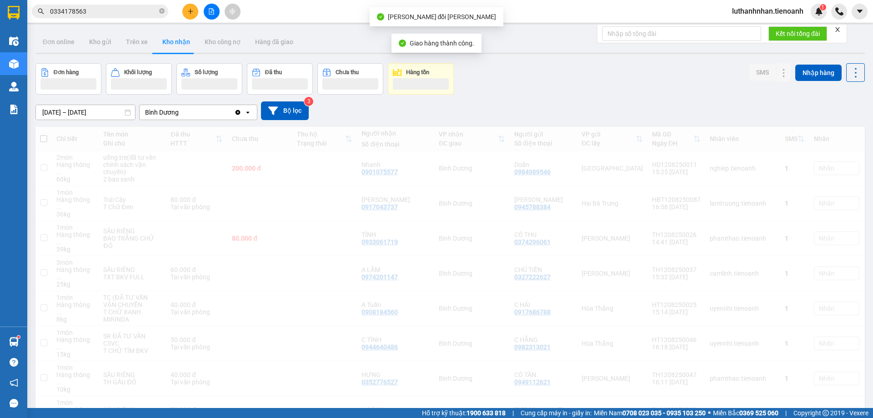
click at [94, 9] on input "0334178563" at bounding box center [103, 11] width 107 height 10
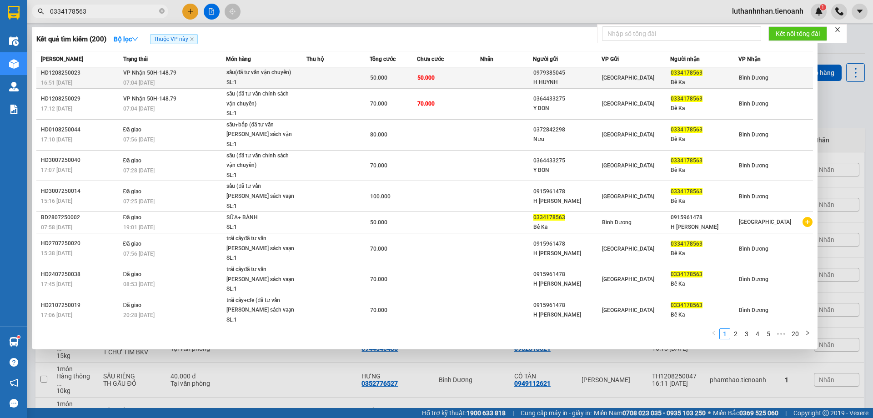
click at [270, 82] on div "SL: 1" at bounding box center [260, 83] width 68 height 10
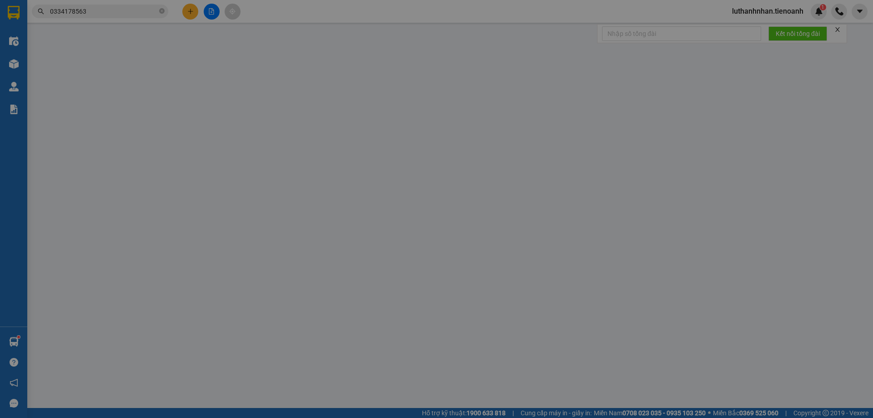
type input "0334178563"
type input "Bê Ka"
type input "0979385045"
type input "H HUYNH"
type input "50.000"
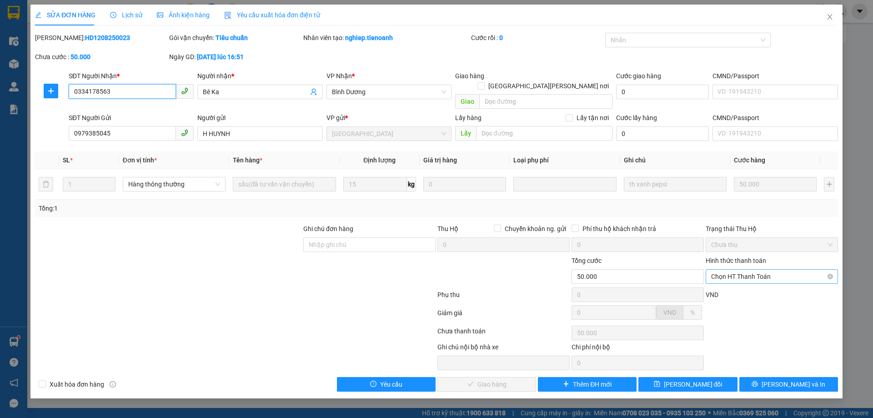
click at [749, 271] on span "Chọn HT Thanh Toán" at bounding box center [771, 277] width 121 height 14
drag, startPoint x: 746, startPoint y: 284, endPoint x: 738, endPoint y: 285, distance: 7.8
click at [746, 285] on div "Tại văn phòng" at bounding box center [771, 285] width 121 height 10
type input "0"
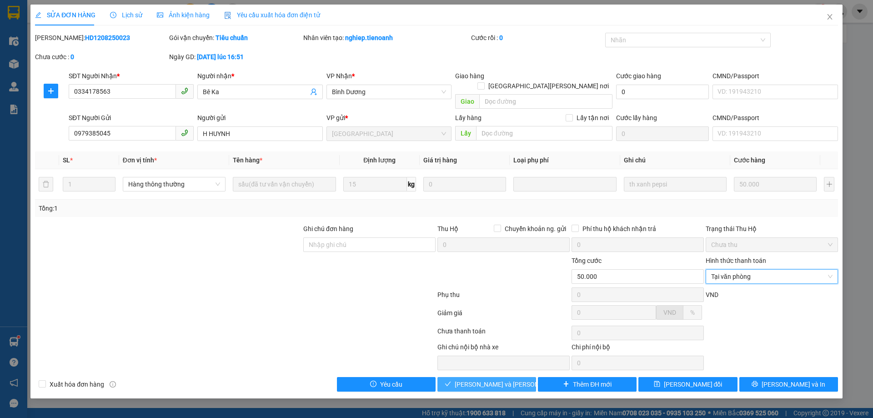
click at [515, 379] on span "[PERSON_NAME] và Giao hàng" at bounding box center [516, 384] width 123 height 10
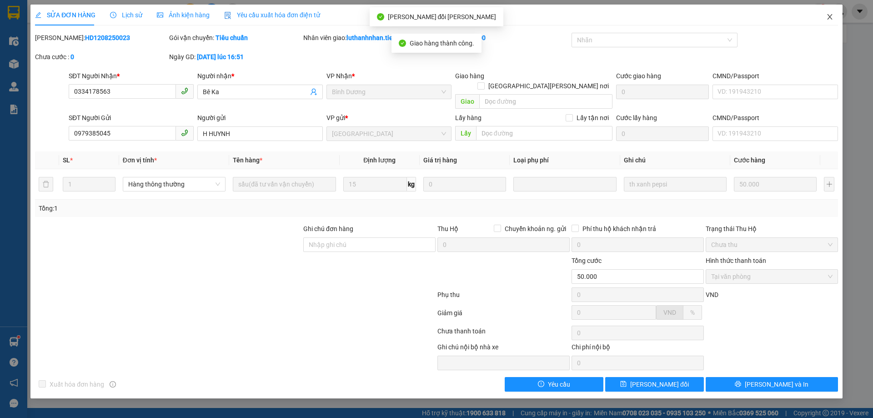
click at [829, 15] on icon "close" at bounding box center [829, 16] width 7 height 7
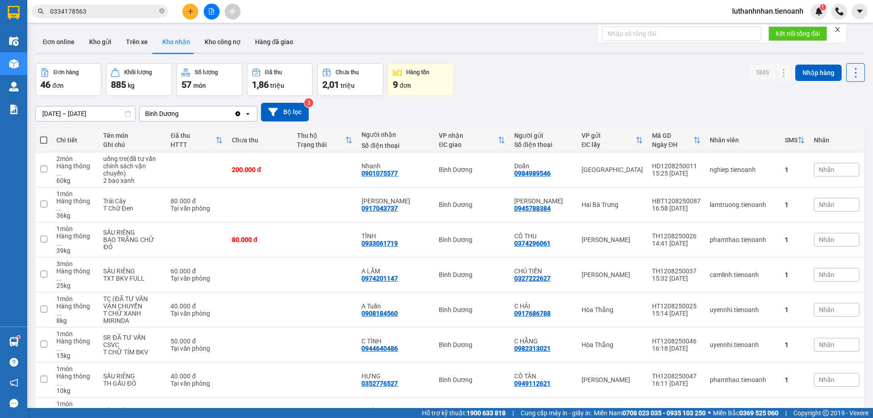
click at [108, 9] on input "0334178563" at bounding box center [103, 11] width 107 height 10
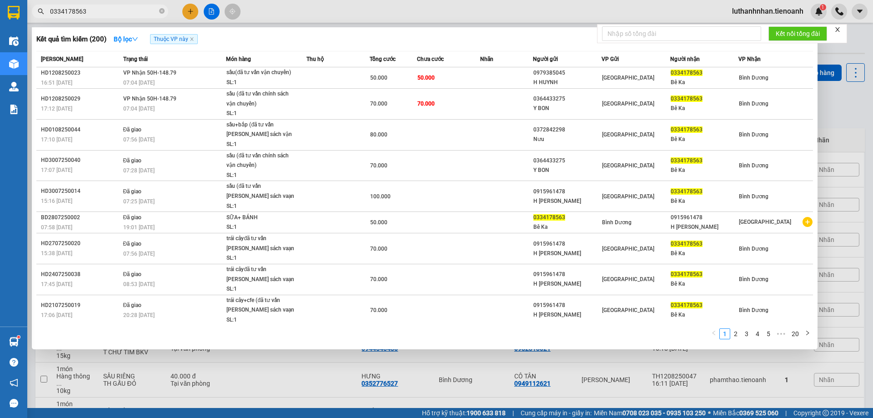
click at [108, 9] on input "0334178563" at bounding box center [103, 11] width 107 height 10
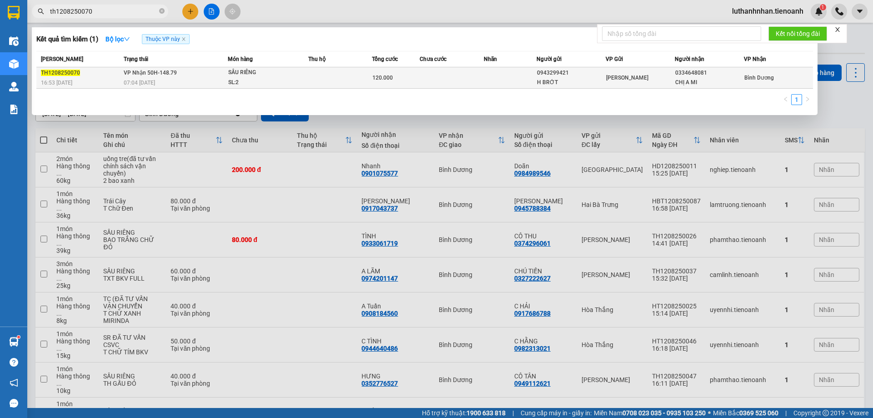
type input "th1208250070"
click at [336, 73] on td at bounding box center [340, 77] width 64 height 21
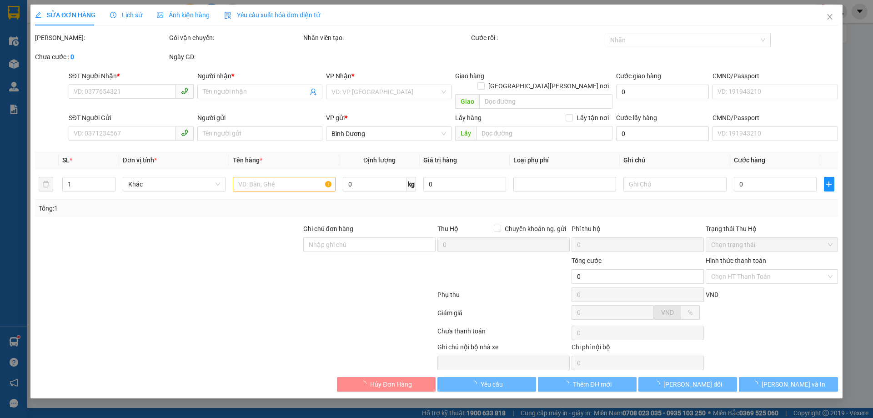
type input "0334648081"
type input "CHỊ A MI"
type input "0943299421"
type input "H BRỚT"
type input "120.000"
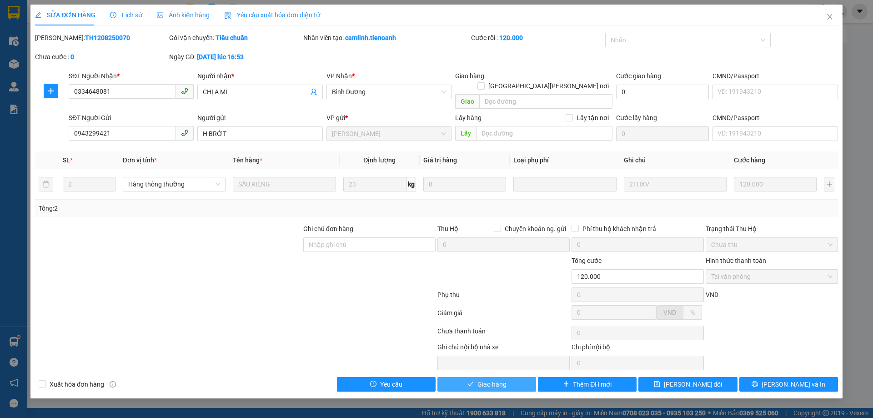
click at [469, 381] on icon "check" at bounding box center [470, 384] width 6 height 6
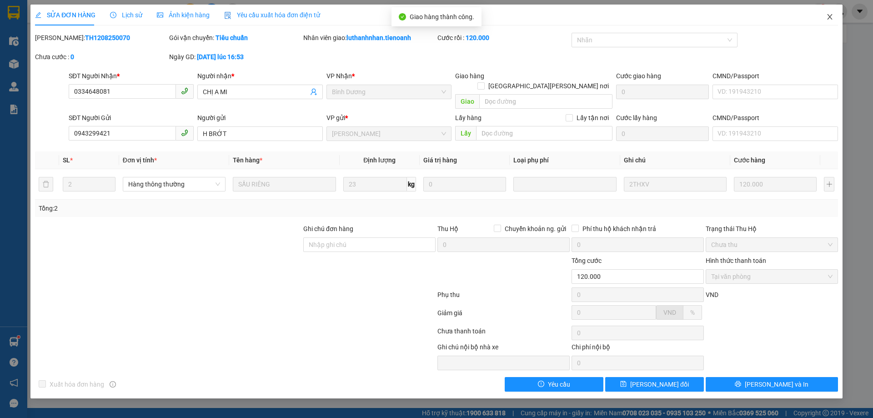
click at [830, 15] on icon "close" at bounding box center [829, 16] width 7 height 7
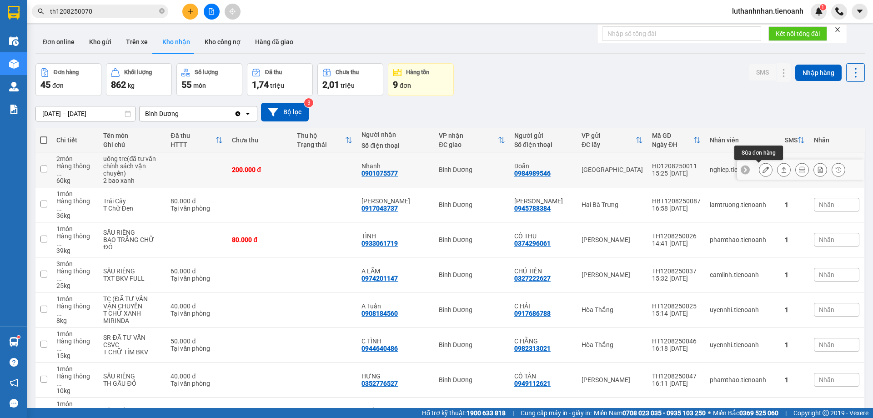
click at [762, 173] on icon at bounding box center [765, 169] width 6 height 6
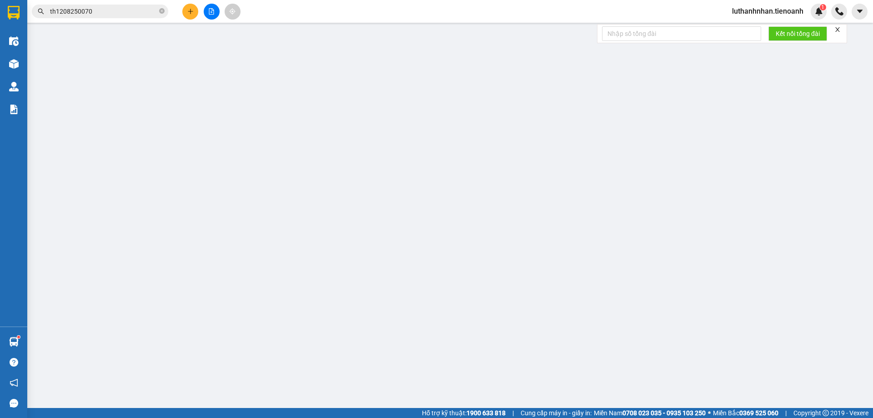
type input "0901075577"
type input "Nhanh"
type input "0984989546"
type input "Doãn"
type input "030070018193"
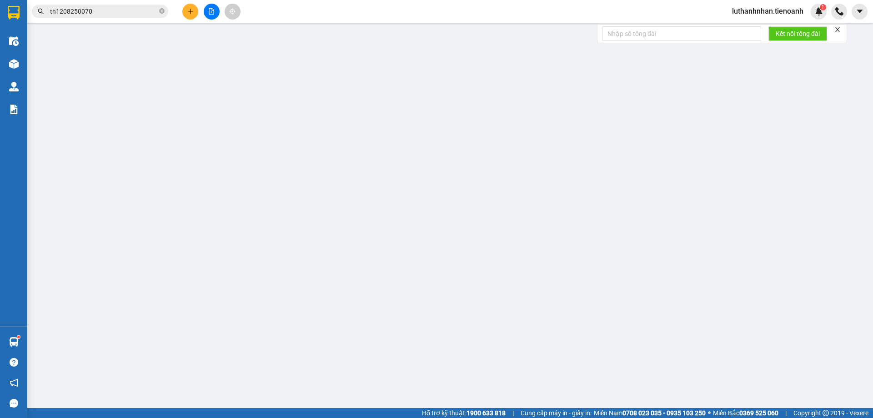
type input "200.000"
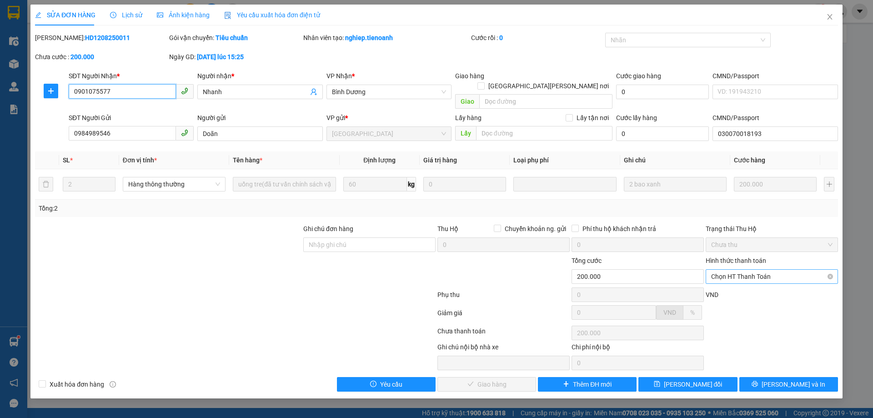
click at [727, 270] on span "Chọn HT Thanh Toán" at bounding box center [771, 277] width 121 height 14
drag, startPoint x: 727, startPoint y: 283, endPoint x: 673, endPoint y: 299, distance: 57.0
click at [727, 284] on div "Tại văn phòng" at bounding box center [771, 285] width 121 height 10
type input "0"
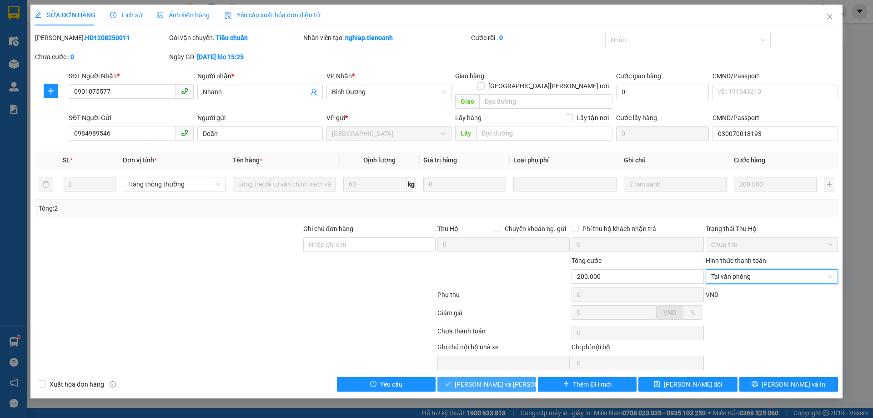
click at [526, 377] on button "[PERSON_NAME] và Giao hàng" at bounding box center [486, 384] width 99 height 15
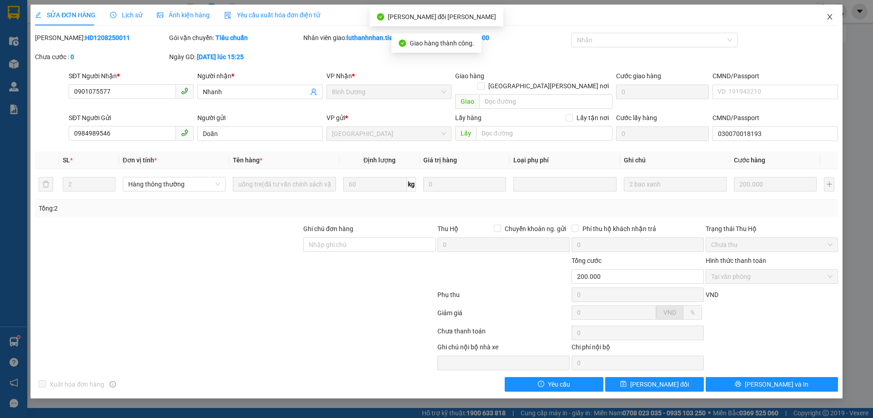
click at [830, 16] on icon "close" at bounding box center [829, 16] width 7 height 7
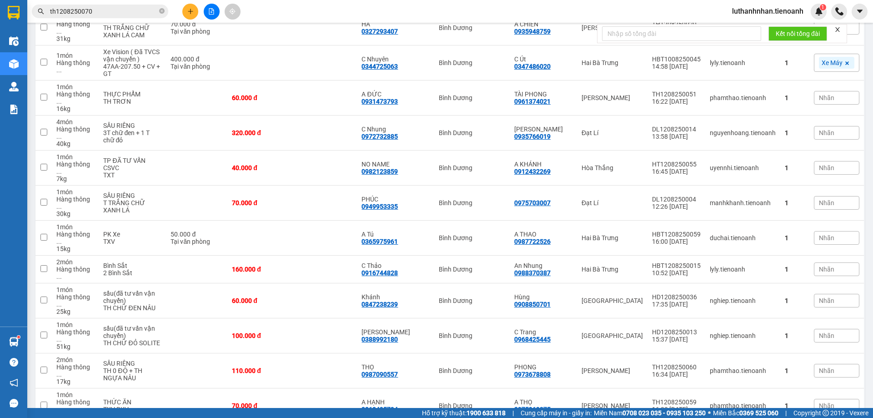
scroll to position [1031, 0]
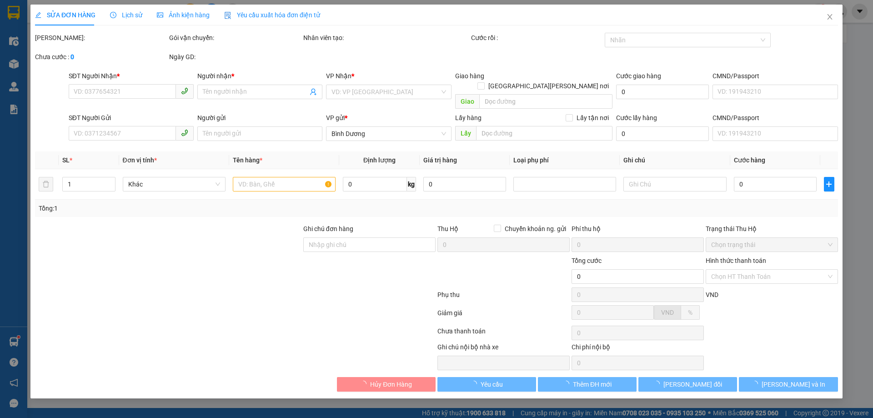
type input "0797854686"
type input "HUY"
type input "0832247257"
type input "C CHI"
type input "Số Đúng 0797854686"
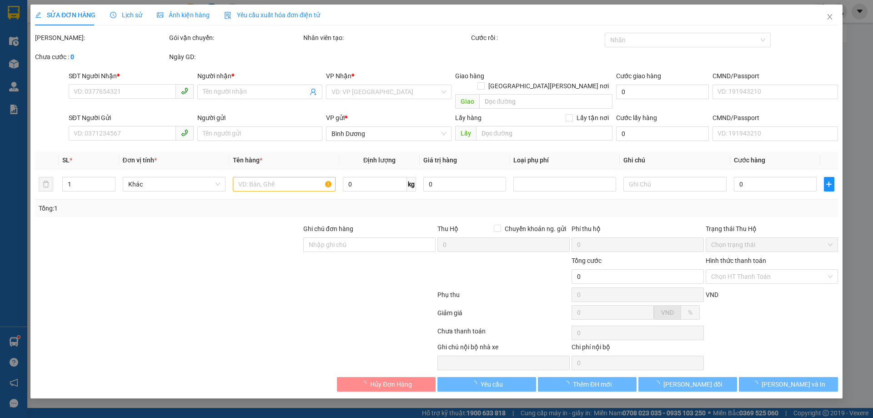
type input "30.000"
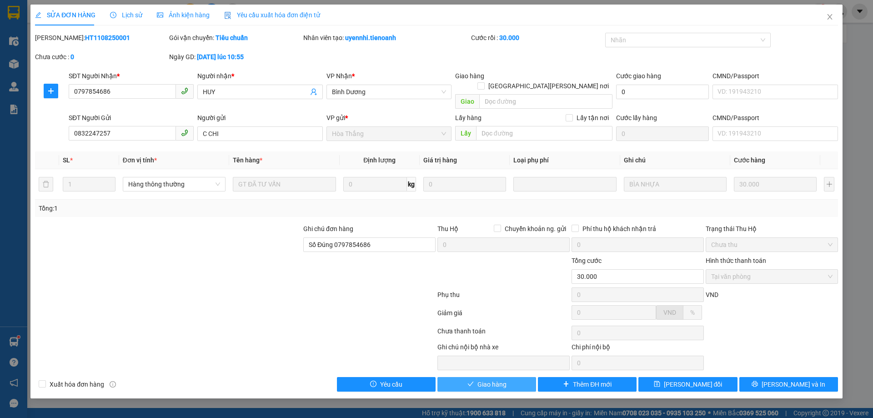
click at [504, 379] on span "Giao hàng" at bounding box center [491, 384] width 29 height 10
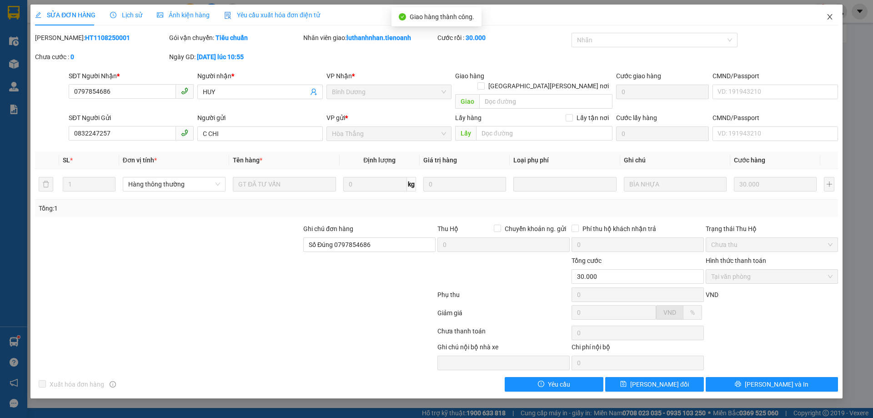
click at [831, 16] on icon "close" at bounding box center [829, 16] width 5 height 5
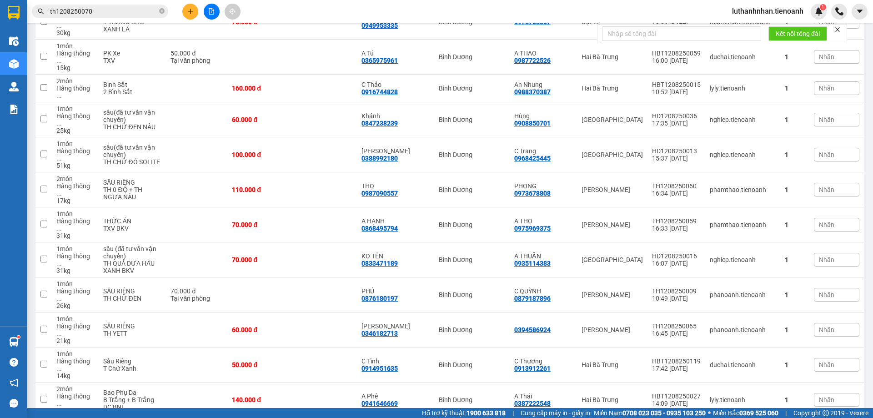
scroll to position [1011, 0]
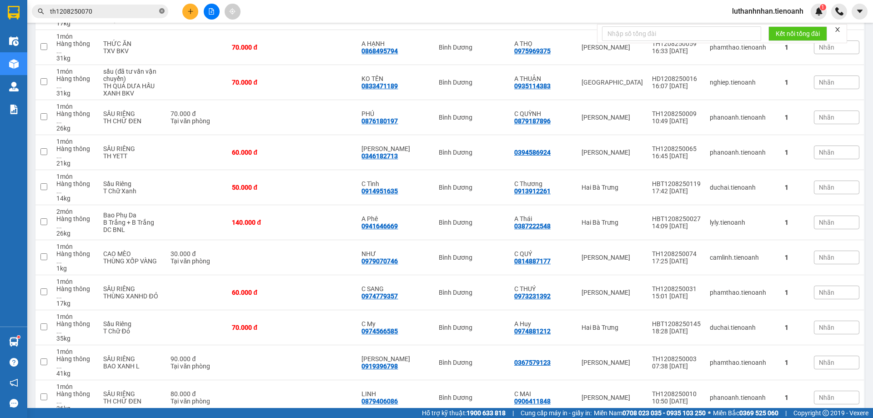
click at [159, 12] on icon "close-circle" at bounding box center [161, 10] width 5 height 5
click at [92, 8] on input "text" at bounding box center [103, 11] width 107 height 10
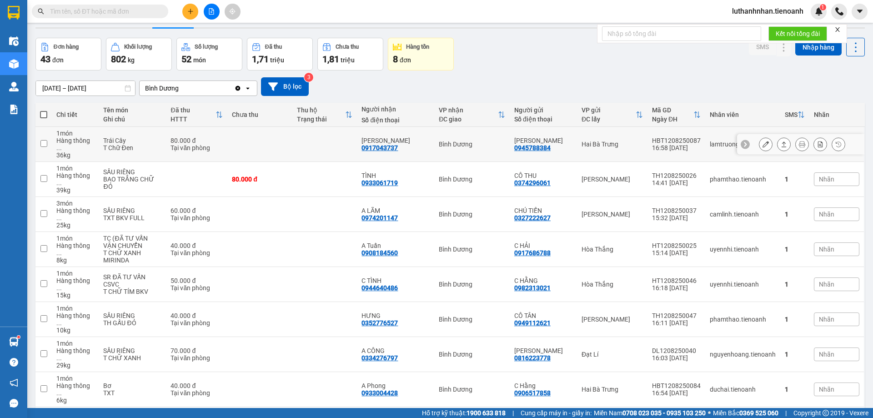
scroll to position [0, 0]
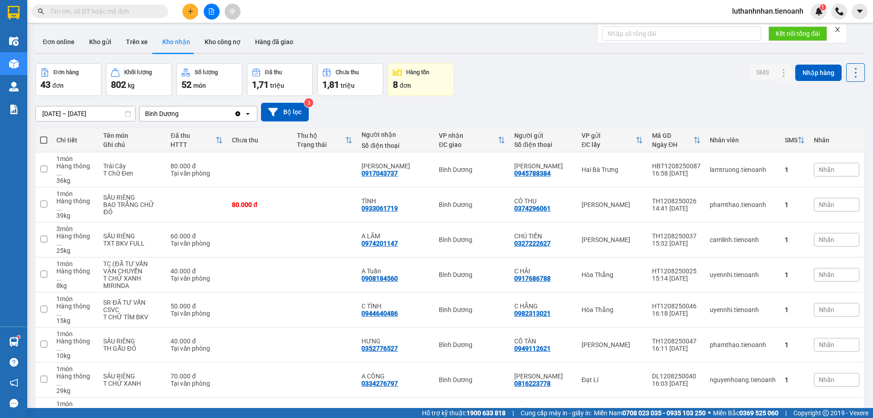
click at [124, 14] on input "text" at bounding box center [103, 11] width 107 height 10
click at [124, 12] on input "text" at bounding box center [103, 11] width 107 height 10
click at [119, 5] on span at bounding box center [100, 12] width 136 height 14
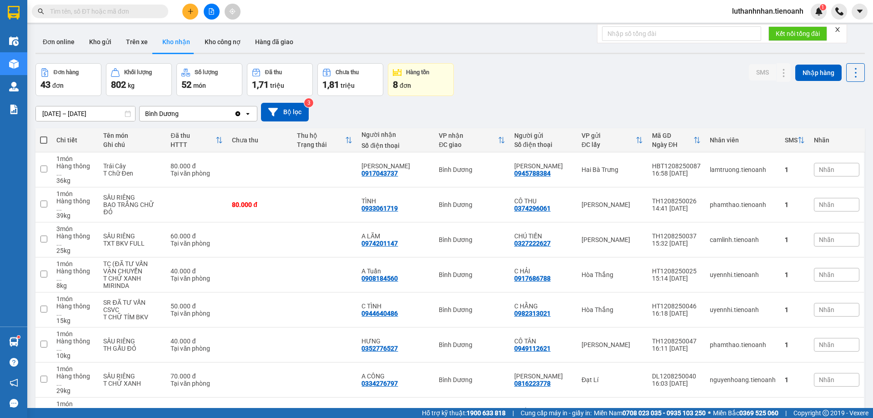
click at [119, 5] on span at bounding box center [100, 12] width 136 height 14
click at [103, 13] on input "text" at bounding box center [103, 11] width 107 height 10
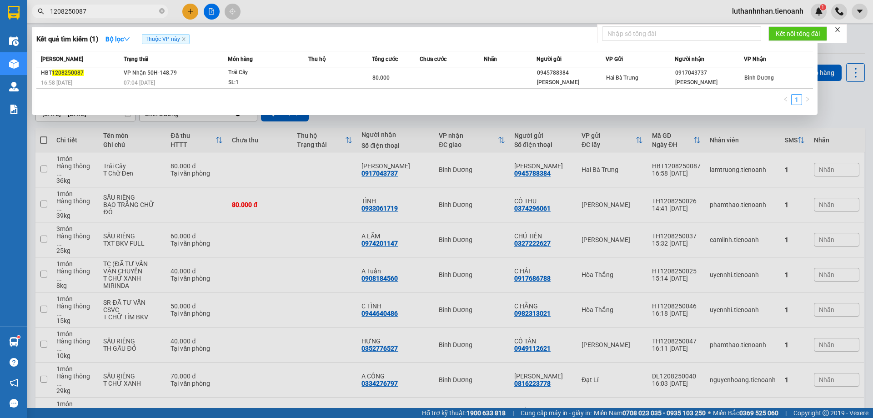
click at [50, 10] on input "1208250087" at bounding box center [103, 11] width 107 height 10
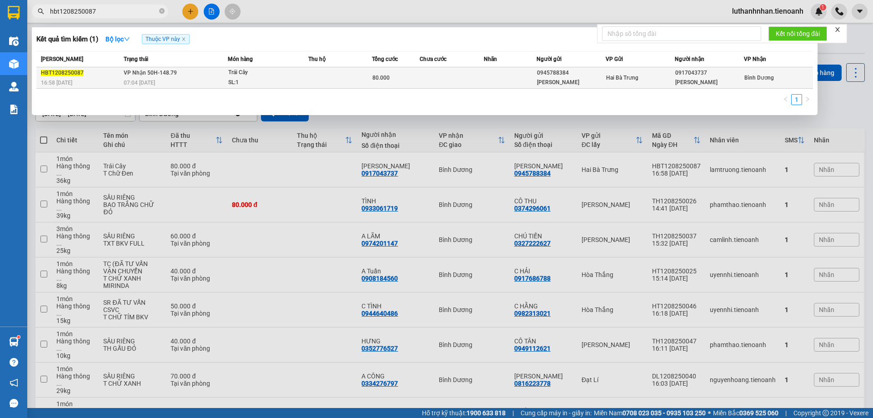
type input "hbt1208250087"
click at [198, 75] on td "VP Nhận 50H-148.79 07:04 [DATE]" at bounding box center [174, 77] width 106 height 21
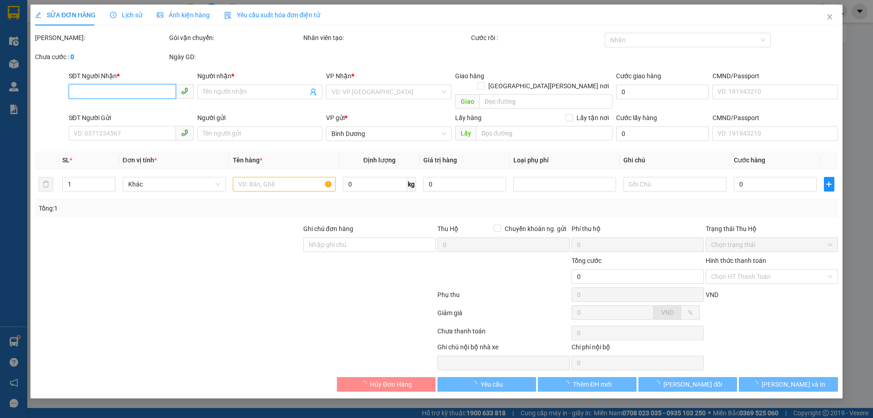
type input "0917043737"
type input "Kim Thanh"
type input "0945788384"
type input "Bảo Nhi"
type input "80.000"
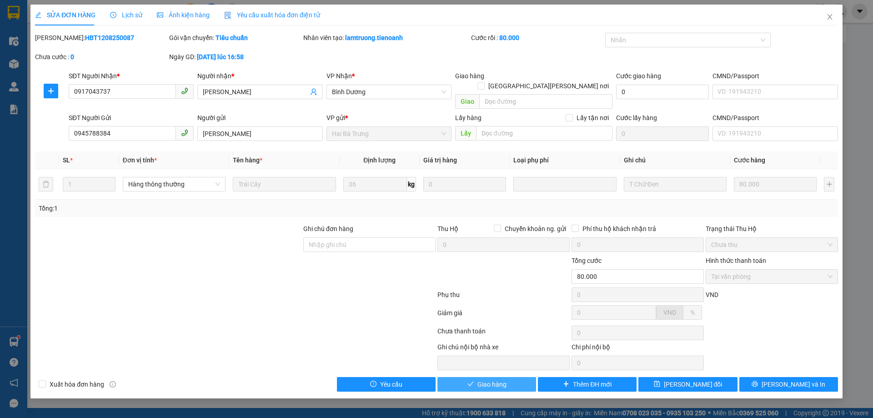
click at [511, 377] on button "Giao hàng" at bounding box center [486, 384] width 99 height 15
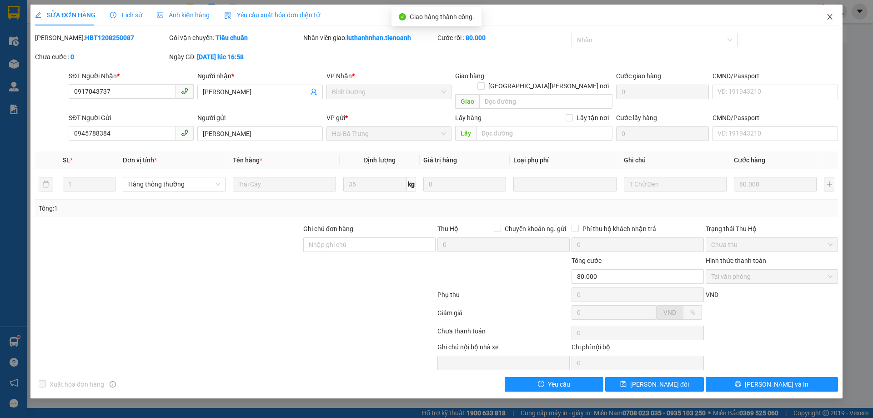
click at [832, 15] on icon "close" at bounding box center [829, 16] width 7 height 7
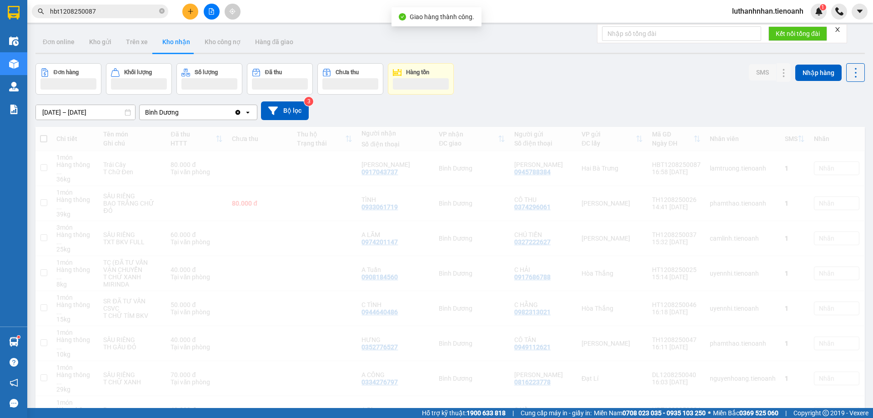
click at [98, 12] on input "hbt1208250087" at bounding box center [103, 11] width 107 height 10
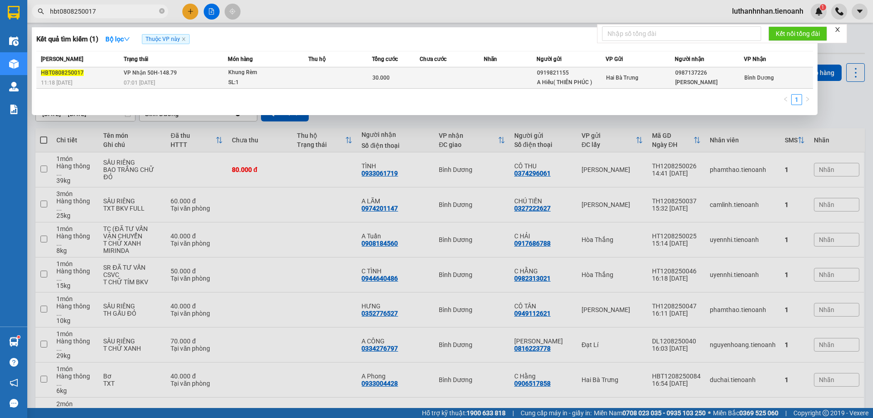
type input "hbt0808250017"
click at [140, 76] on span "VP Nhận 50H-148.79" at bounding box center [150, 73] width 53 height 6
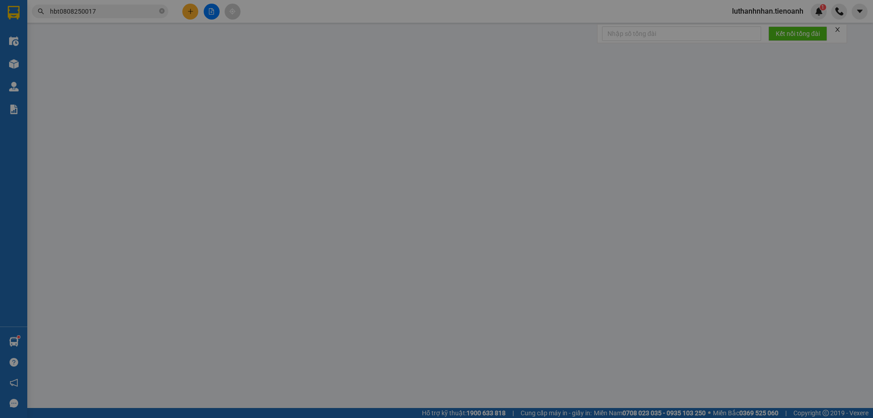
type input "0987137226"
type input "Hoàng Hiệp"
type input "0919821155"
type input "A Hiếu( THIÊN PHÚC )"
type input "30.000"
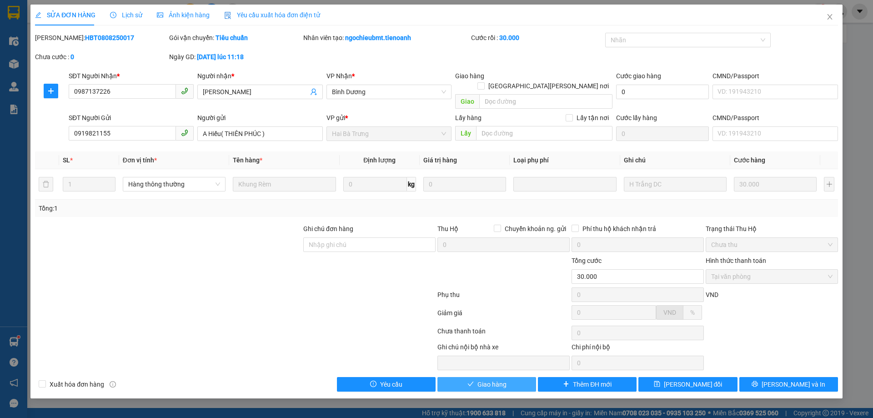
click at [501, 379] on span "Giao hàng" at bounding box center [491, 384] width 29 height 10
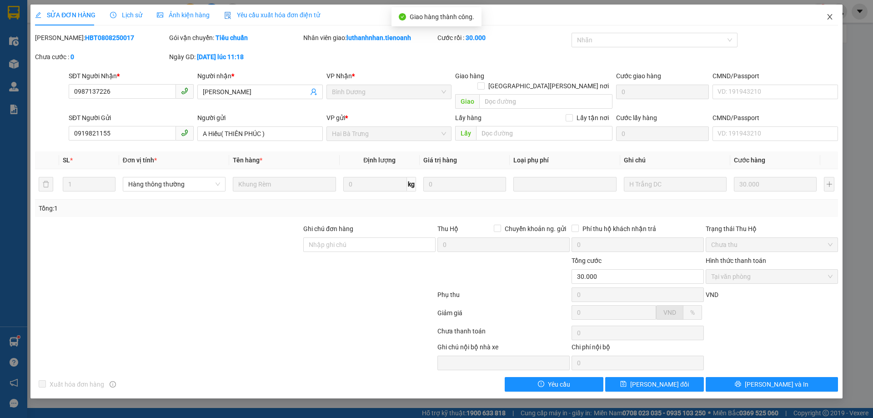
click at [831, 17] on icon "close" at bounding box center [829, 16] width 7 height 7
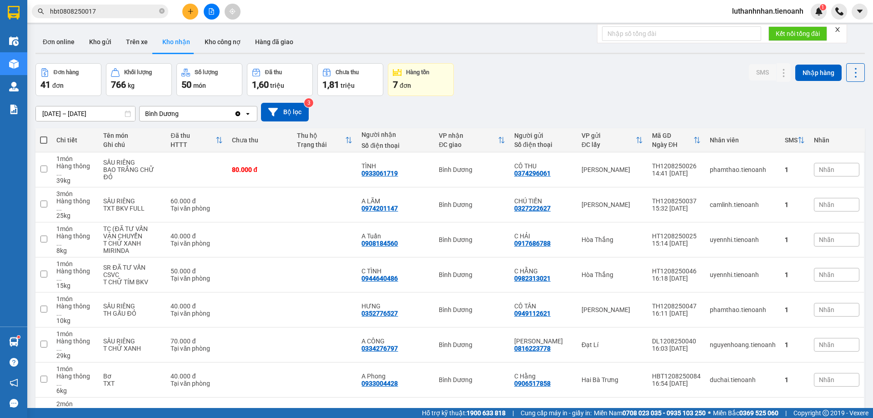
click at [109, 10] on input "hbt0808250017" at bounding box center [103, 11] width 107 height 10
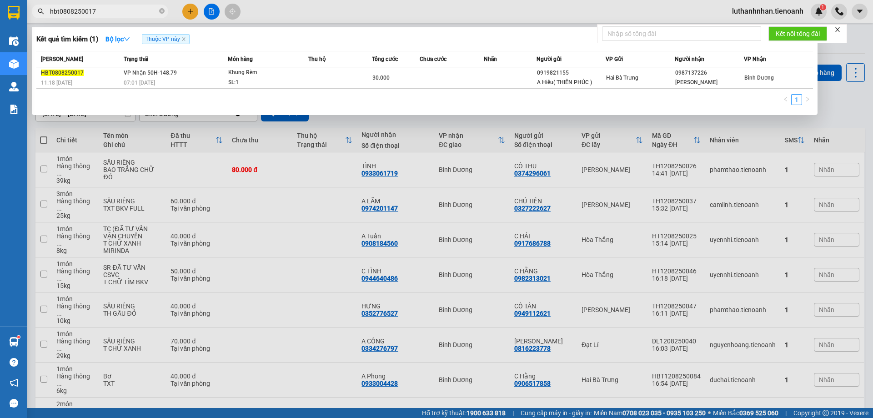
click at [109, 10] on input "hbt0808250017" at bounding box center [103, 11] width 107 height 10
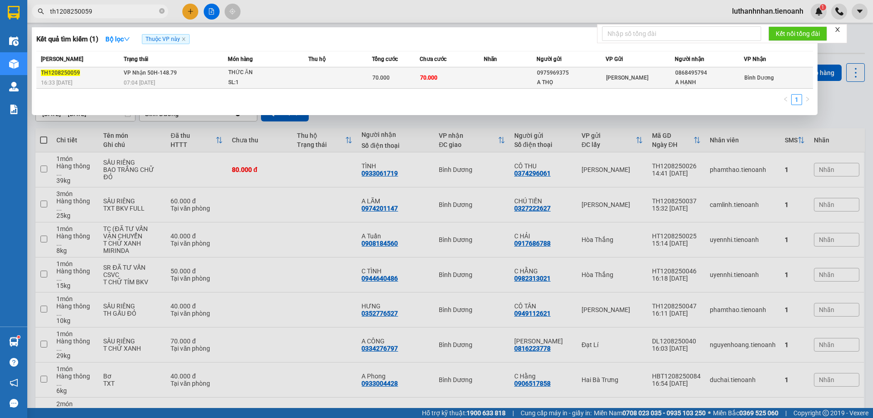
type input "th1208250059"
click at [261, 81] on div "SL: 1" at bounding box center [262, 83] width 68 height 10
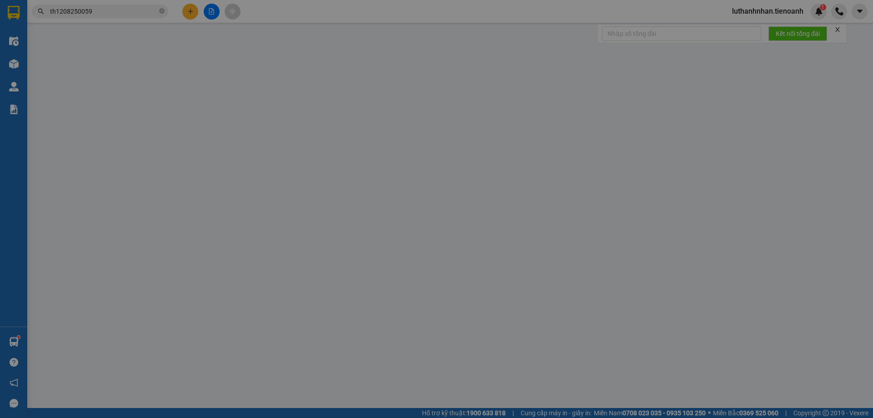
type input "0868495794"
type input "A HẠNH"
type input "0975969375"
type input "A THỌ"
type input "70.000"
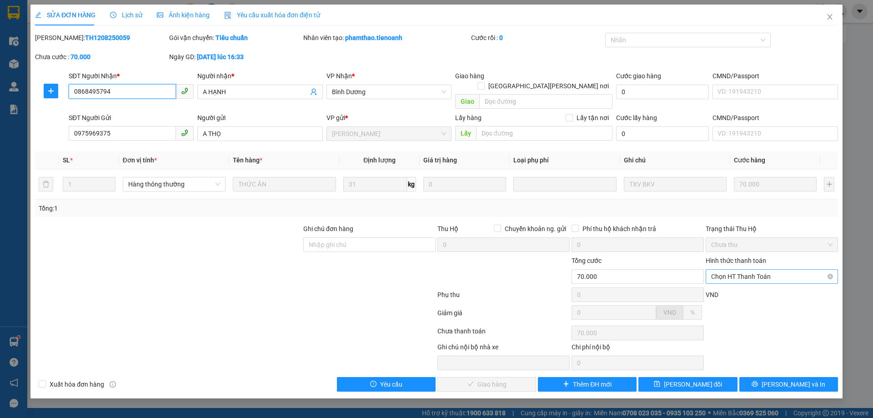
click at [766, 270] on span "Chọn HT Thanh Toán" at bounding box center [771, 277] width 121 height 14
click at [743, 289] on div "Tại văn phòng" at bounding box center [771, 285] width 121 height 10
type input "0"
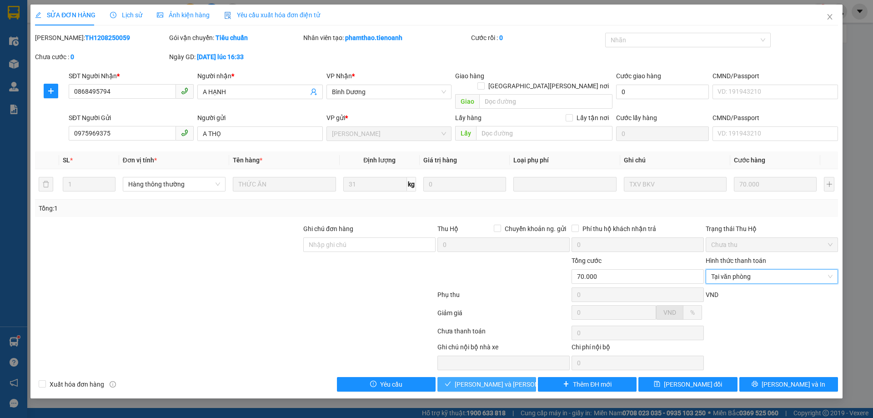
click at [506, 379] on span "[PERSON_NAME] và Giao hàng" at bounding box center [516, 384] width 123 height 10
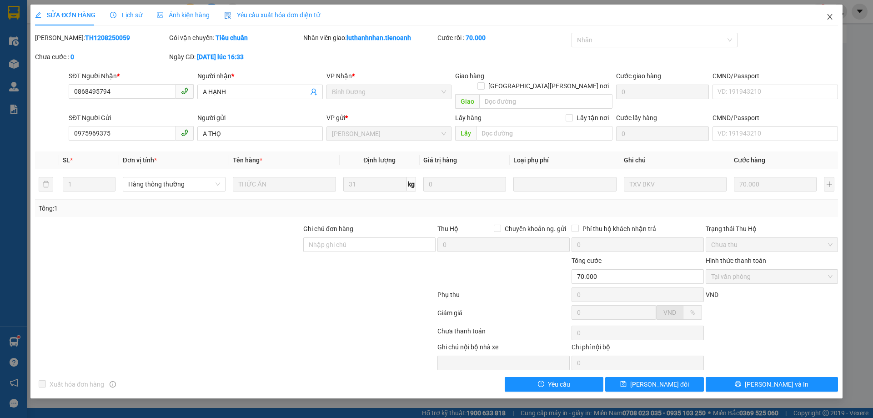
click at [830, 16] on icon "close" at bounding box center [829, 16] width 5 height 5
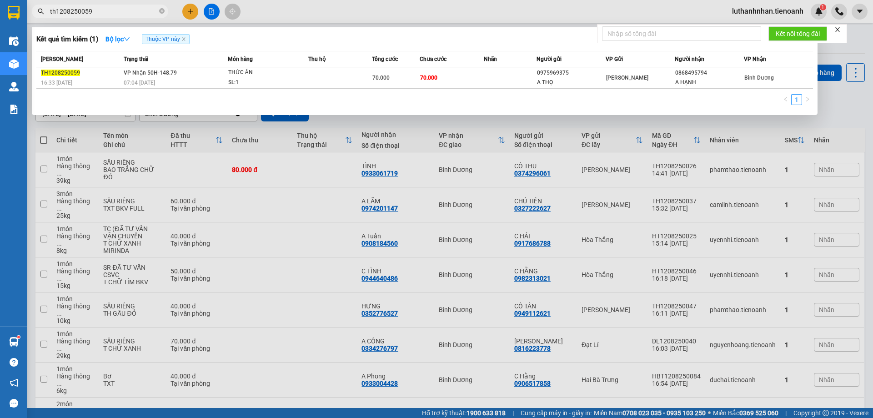
click at [90, 14] on input "th1208250059" at bounding box center [103, 11] width 107 height 10
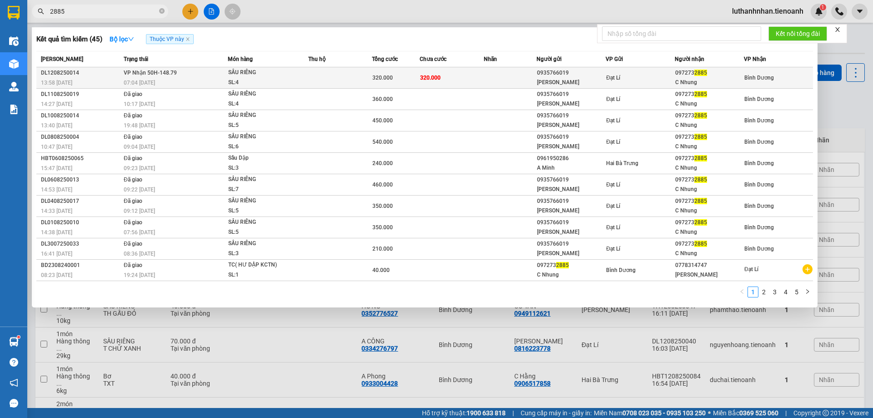
type input "2885"
click at [156, 79] on div "07:04 [DATE]" at bounding box center [176, 83] width 104 height 10
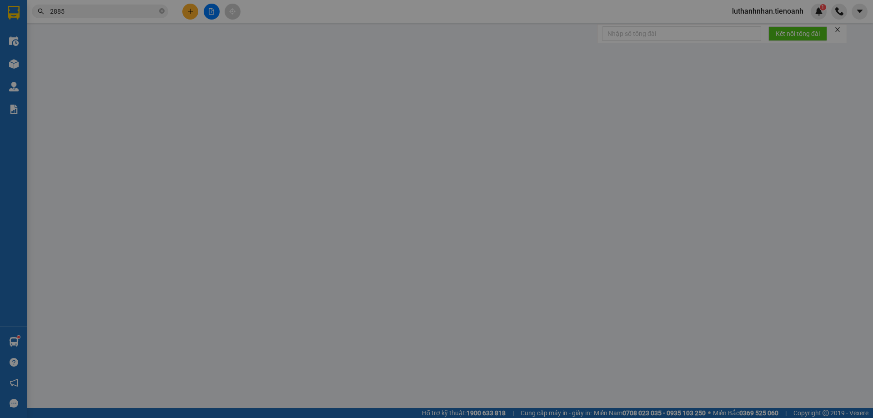
type input "0972732885"
type input "C Nhung"
type input "0935766019"
type input "[PERSON_NAME]"
type input "320.000"
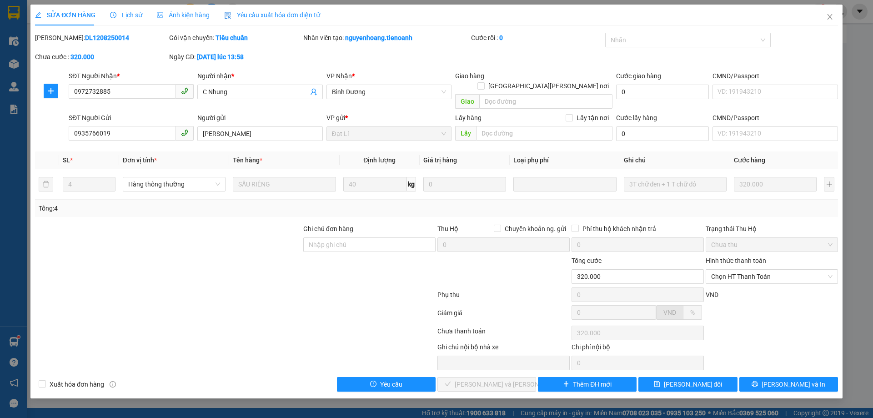
click at [598, 203] on div "Tổng: 4" at bounding box center [436, 208] width 803 height 17
click at [749, 270] on span "Chọn HT Thanh Toán" at bounding box center [771, 277] width 121 height 14
click at [740, 286] on div "Tại văn phòng" at bounding box center [771, 285] width 121 height 10
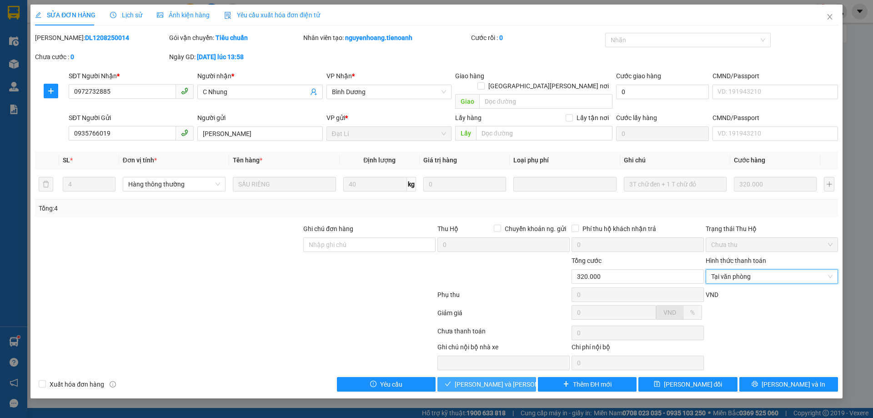
drag, startPoint x: 516, startPoint y: 370, endPoint x: 606, endPoint y: 235, distance: 163.2
click at [516, 379] on span "[PERSON_NAME] và Giao hàng" at bounding box center [516, 384] width 123 height 10
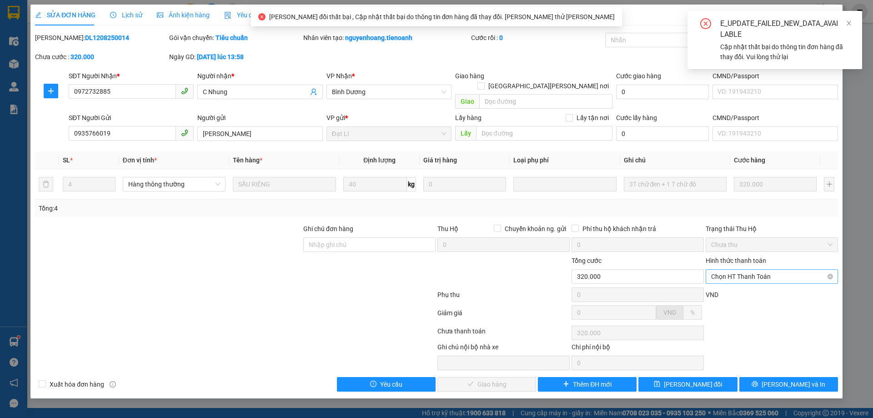
drag, startPoint x: 771, startPoint y: 268, endPoint x: 750, endPoint y: 274, distance: 21.3
click at [770, 270] on span "Chọn HT Thanh Toán" at bounding box center [771, 277] width 121 height 14
click at [742, 281] on div "Tại văn phòng" at bounding box center [771, 285] width 121 height 10
type input "0"
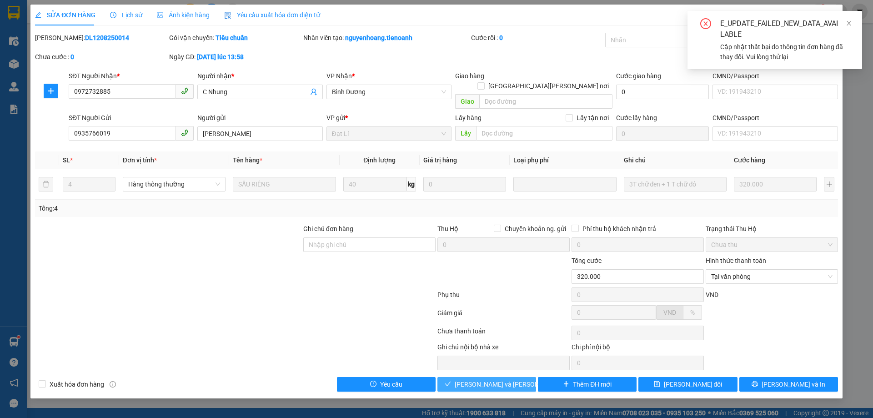
click at [501, 379] on span "[PERSON_NAME] và Giao hàng" at bounding box center [516, 384] width 123 height 10
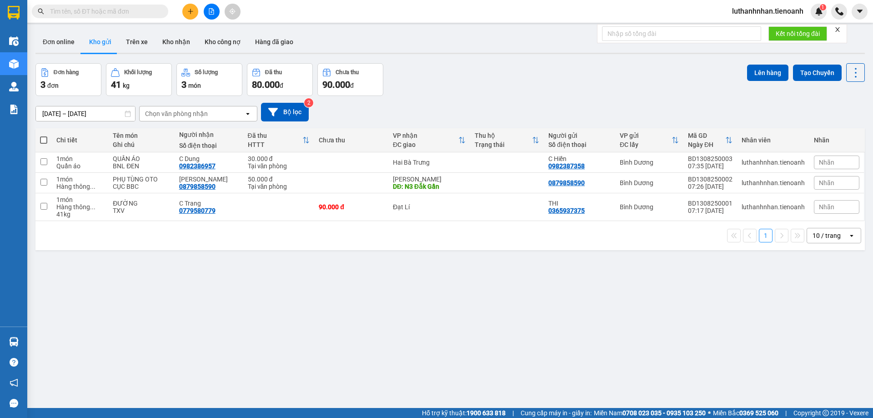
click at [190, 10] on icon "plus" at bounding box center [190, 11] width 0 height 5
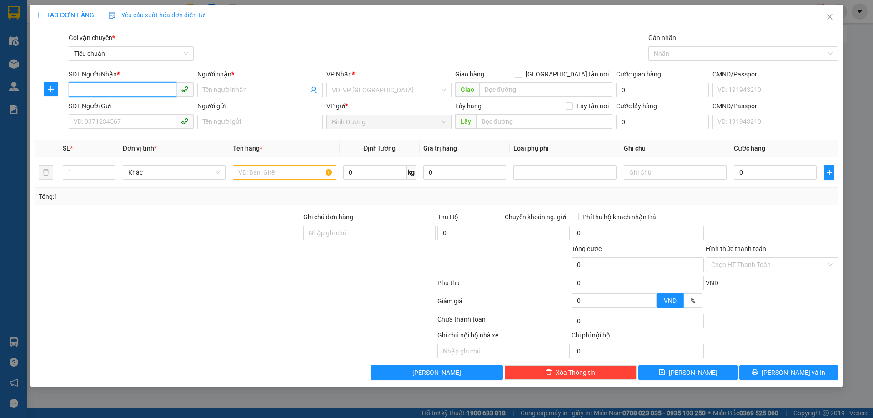
click at [108, 91] on input "SĐT Người Nhận *" at bounding box center [122, 89] width 107 height 15
type input "0932090922"
click at [227, 87] on input "Người nhận *" at bounding box center [255, 90] width 105 height 10
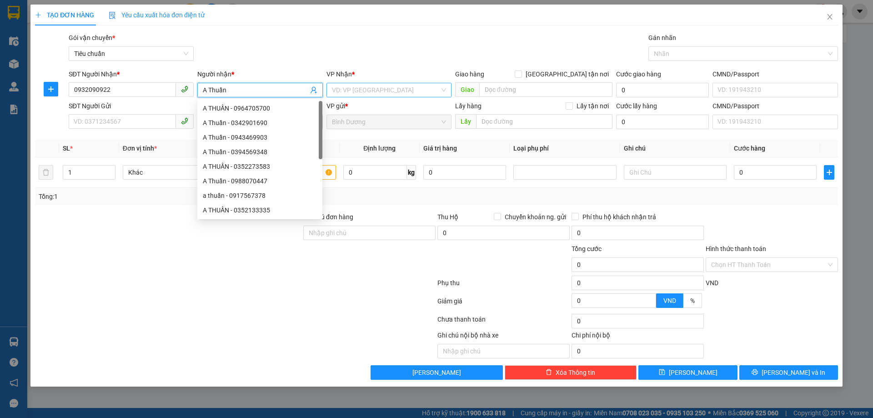
type input "A Thuần"
click at [359, 89] on input "search" at bounding box center [386, 90] width 108 height 14
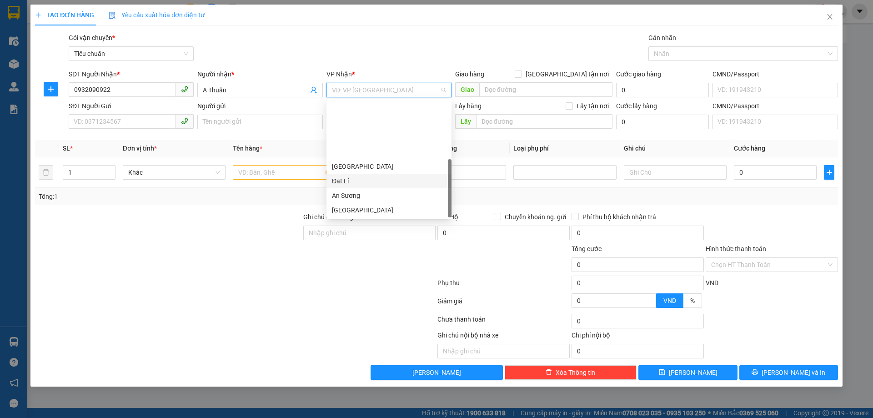
scroll to position [73, 0]
click at [367, 152] on div "Hai Bà Trưng" at bounding box center [389, 152] width 114 height 10
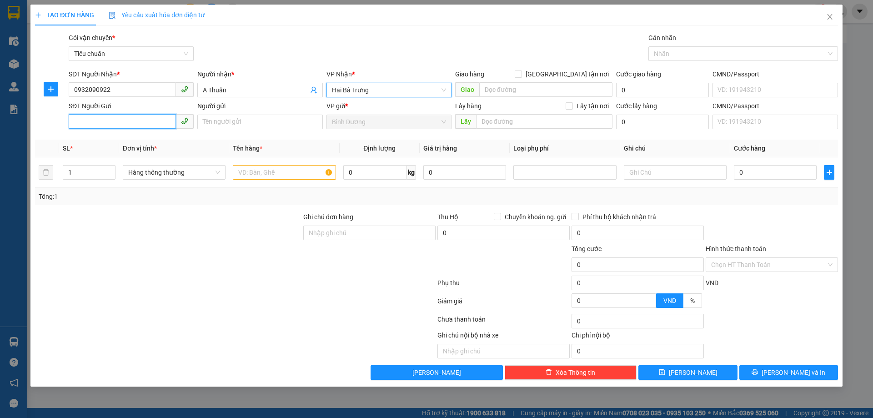
click at [110, 120] on input "SĐT Người Gửi" at bounding box center [122, 121] width 107 height 15
type input "0888671112"
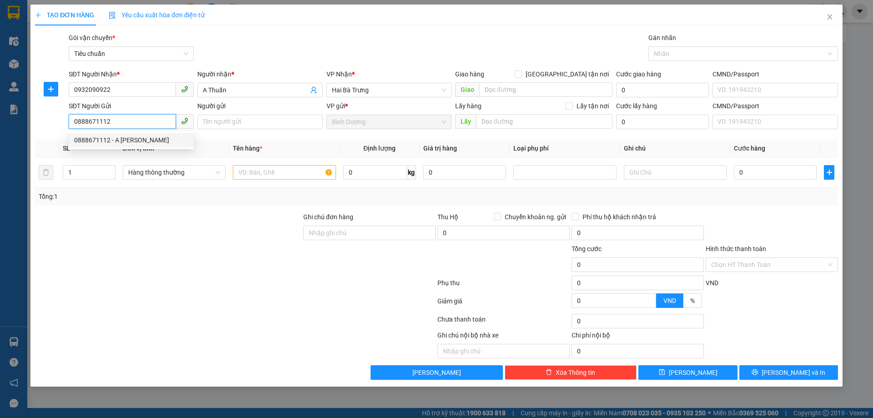
click at [121, 144] on div "0888671112 - A [PERSON_NAME]" at bounding box center [131, 140] width 114 height 10
type input "A [PERSON_NAME]"
type input "180.000"
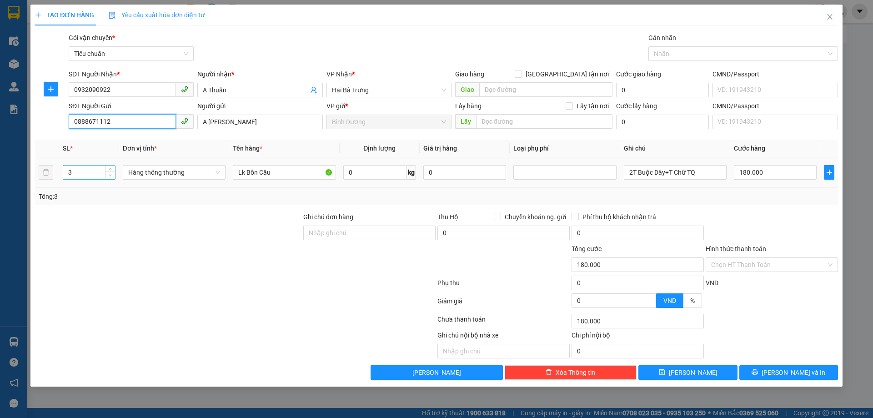
type input "0888671112"
type input "2"
click at [109, 175] on icon "down" at bounding box center [110, 175] width 3 height 3
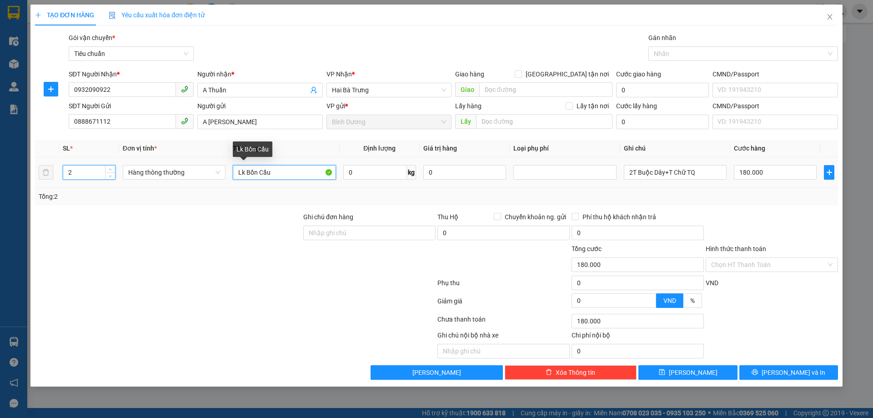
click at [248, 175] on input "Lk Bồn Cầu" at bounding box center [284, 172] width 103 height 15
type input "0"
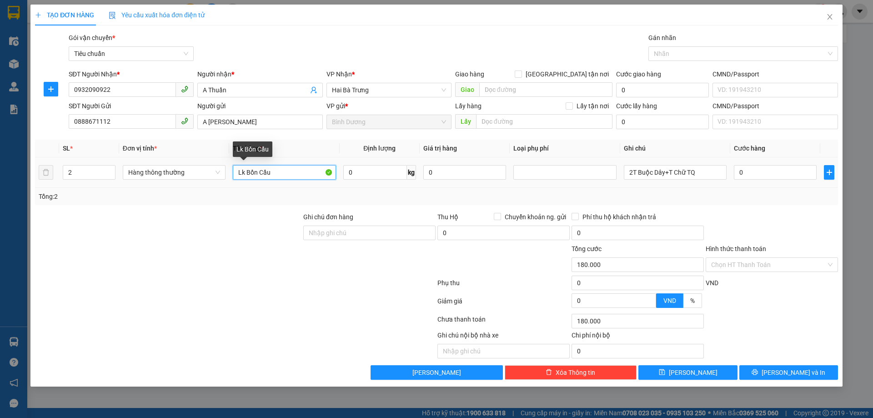
type input "0"
type input "PHỤ KIỆN NƯỚC"
click at [270, 195] on div "Tổng: 2" at bounding box center [188, 196] width 298 height 10
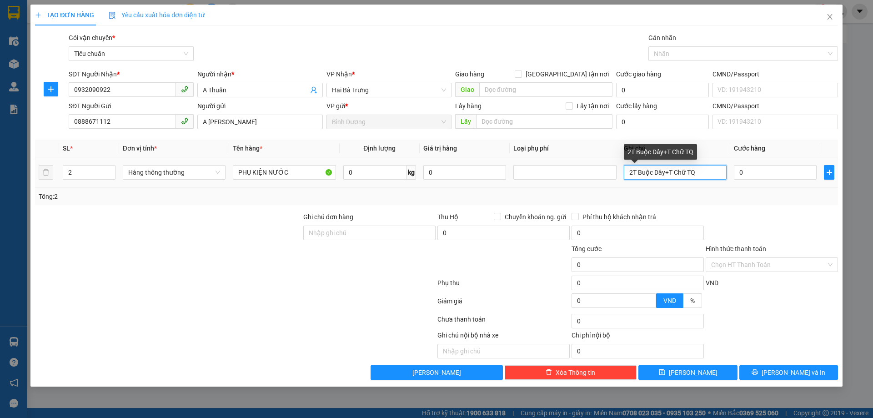
click at [681, 175] on input "2T Buộc Dây+T Chữ TQ" at bounding box center [675, 172] width 103 height 15
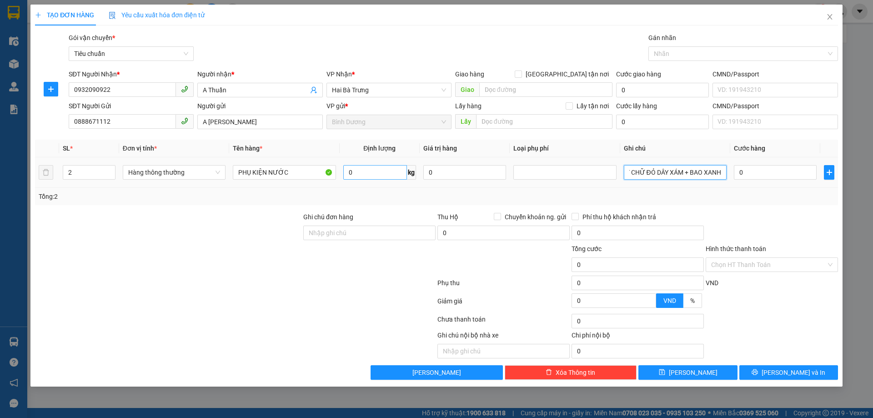
type input "T CHỮ ĐỎ DÂY XÁM + BAO XANH"
click at [383, 172] on input "0" at bounding box center [375, 172] width 64 height 15
type input "120"
click at [392, 193] on div "Tổng: 2" at bounding box center [437, 196] width 796 height 10
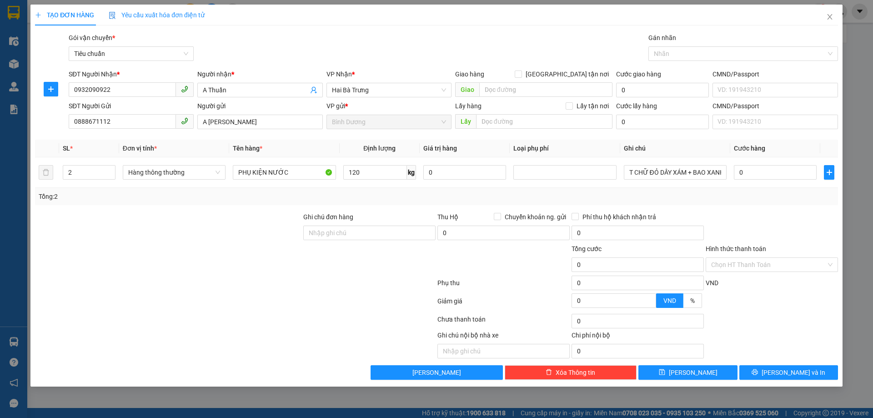
type input "170.800"
click at [369, 172] on input "120" at bounding box center [375, 172] width 64 height 15
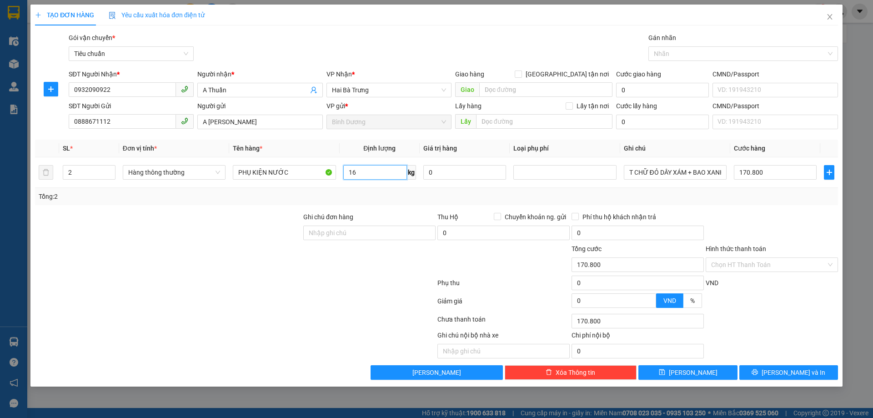
type input "16"
click at [426, 196] on div "Tổng: 2" at bounding box center [437, 196] width 796 height 10
type input "55.000"
click at [743, 175] on input "55.000" at bounding box center [775, 172] width 83 height 15
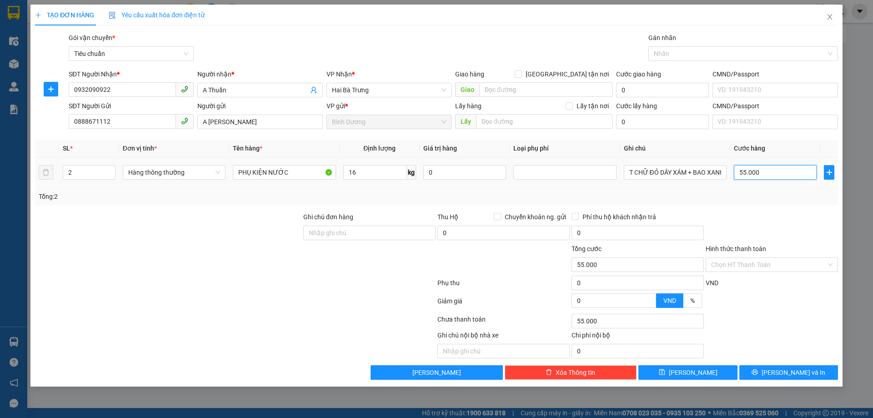
click at [743, 175] on input "55.000" at bounding box center [775, 172] width 83 height 15
type input "1"
type input "11"
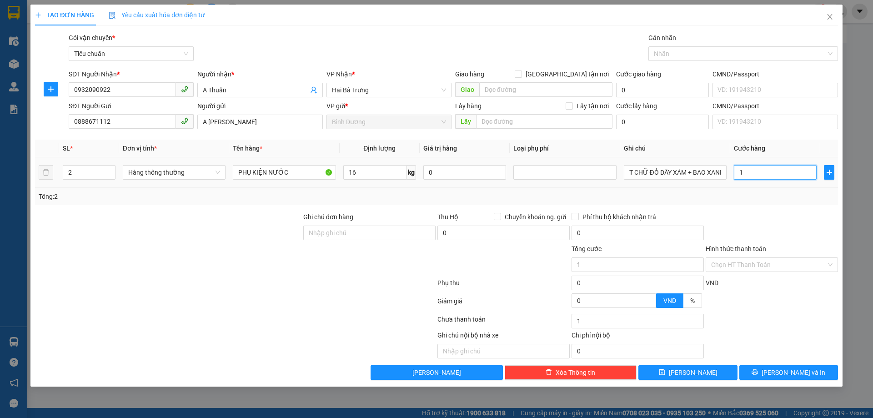
type input "11"
type input "110"
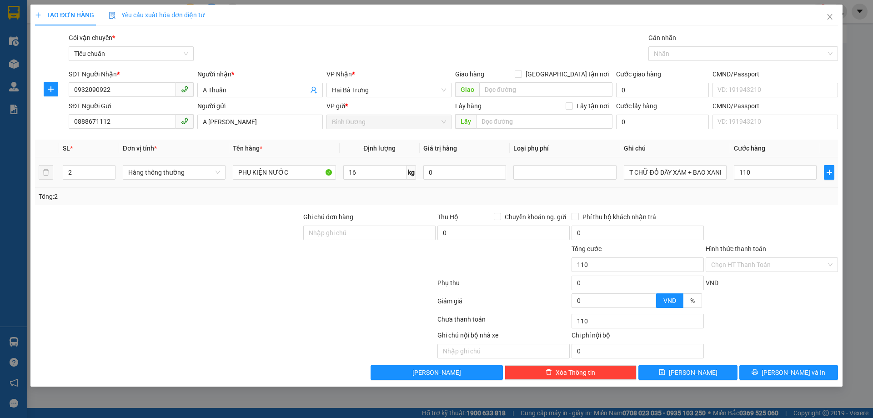
type input "110.000"
click at [766, 193] on div "Tổng: 2" at bounding box center [437, 196] width 796 height 10
click at [790, 377] on span "[PERSON_NAME] và In" at bounding box center [793, 372] width 64 height 10
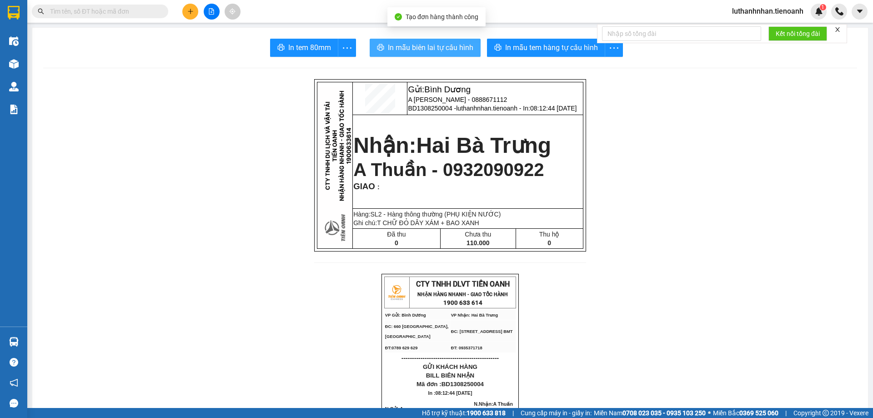
click at [453, 52] on span "In mẫu biên lai tự cấu hình" at bounding box center [430, 47] width 85 height 11
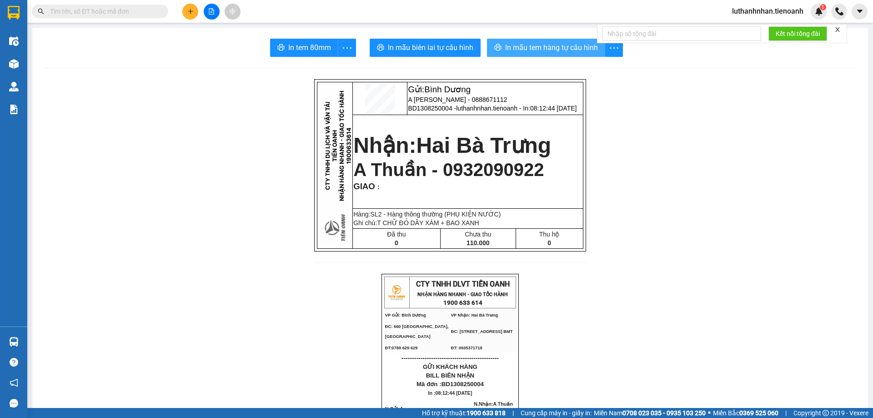
click at [565, 49] on span "In mẫu tem hàng tự cấu hình" at bounding box center [551, 47] width 93 height 11
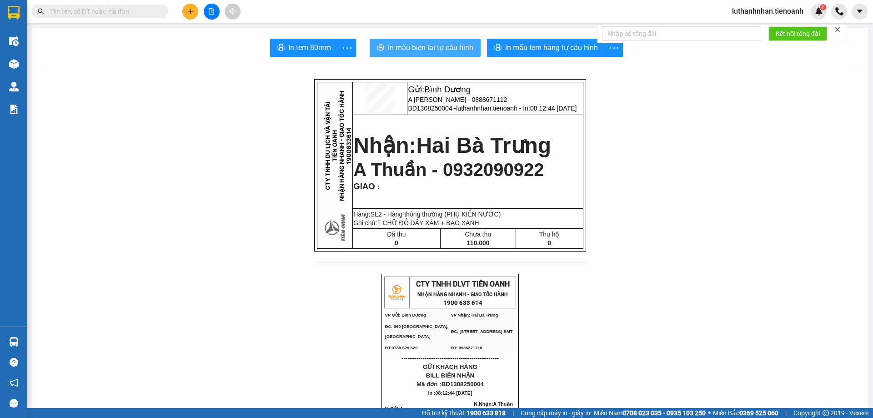
click at [450, 50] on span "In mẫu biên lai tự cấu hình" at bounding box center [430, 47] width 85 height 11
click at [124, 9] on input "text" at bounding box center [103, 11] width 107 height 10
click at [111, 10] on input "text" at bounding box center [103, 11] width 107 height 10
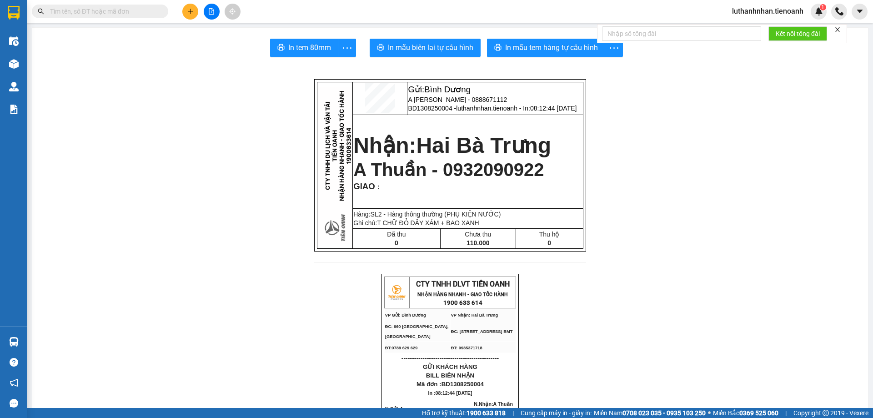
click at [111, 10] on input "text" at bounding box center [103, 11] width 107 height 10
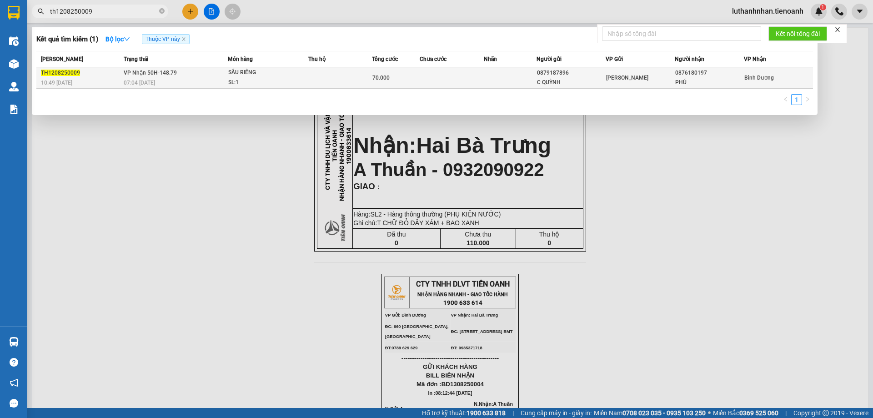
type input "th1208250009"
click at [163, 79] on div "07:04 [DATE]" at bounding box center [176, 83] width 104 height 10
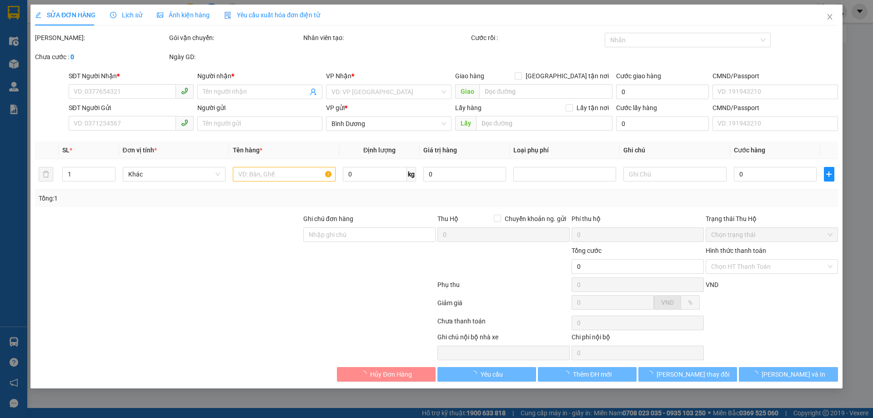
type input "0876180197"
type input "PHÚ"
type input "0879187896"
type input "C QUỲNH"
type input "70.000"
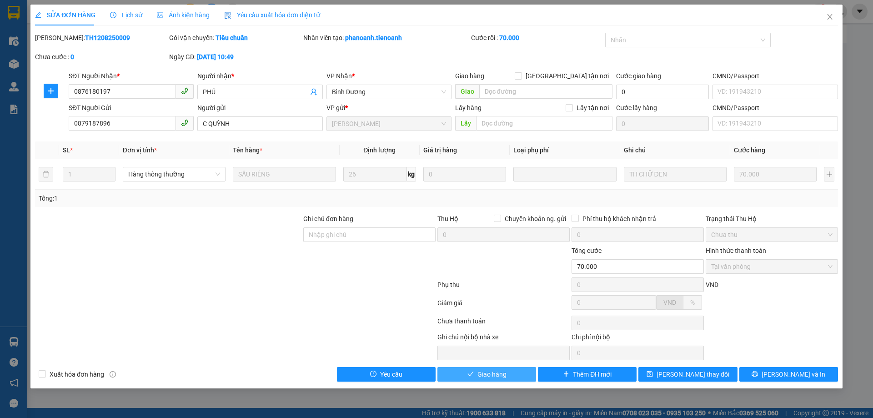
click at [493, 373] on span "Giao hàng" at bounding box center [491, 374] width 29 height 10
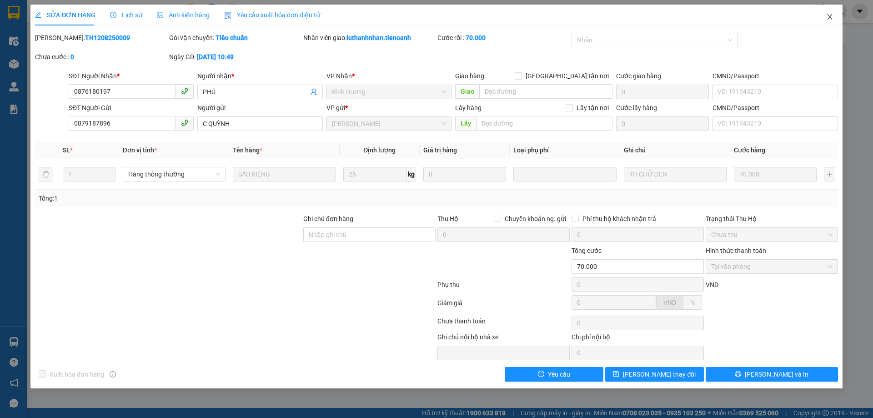
click at [829, 20] on icon "close" at bounding box center [829, 16] width 7 height 7
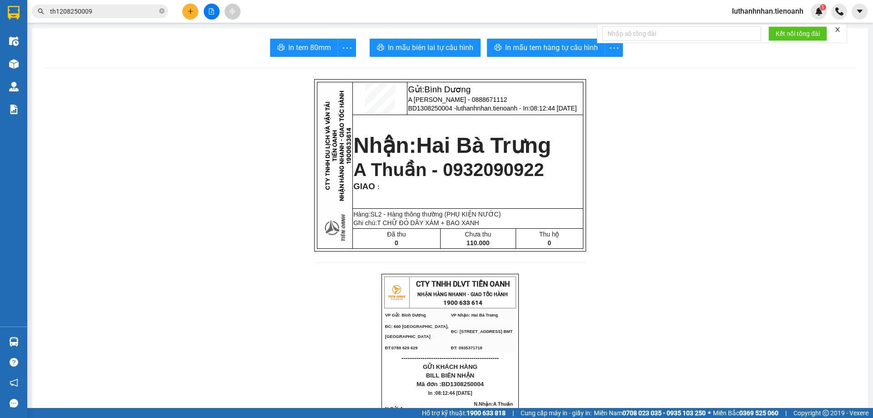
click at [112, 10] on input "th1208250009" at bounding box center [103, 11] width 107 height 10
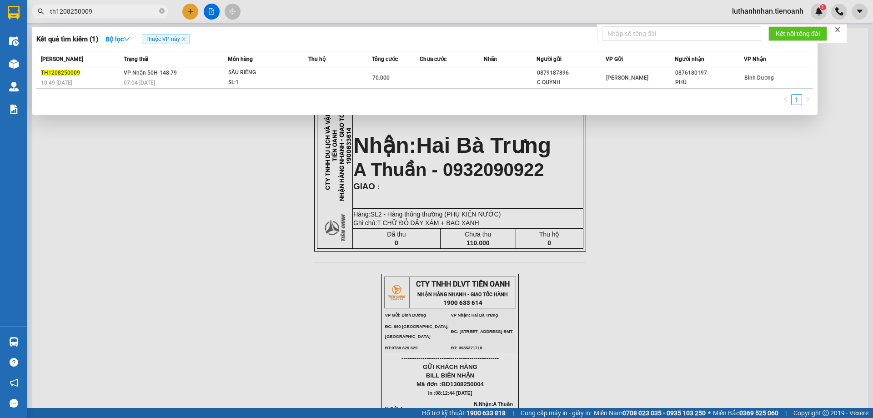
click at [112, 10] on input "th1208250009" at bounding box center [103, 11] width 107 height 10
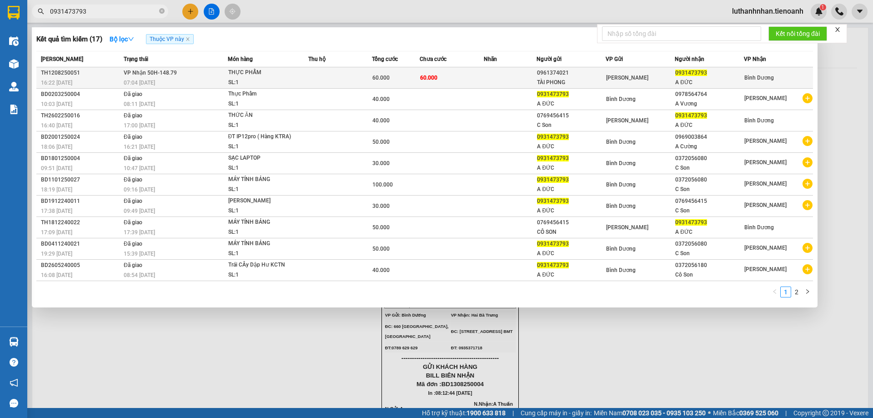
type input "0931473793"
click at [147, 77] on td "VP Nhận 50H-148.79 07:04 [DATE]" at bounding box center [174, 77] width 106 height 21
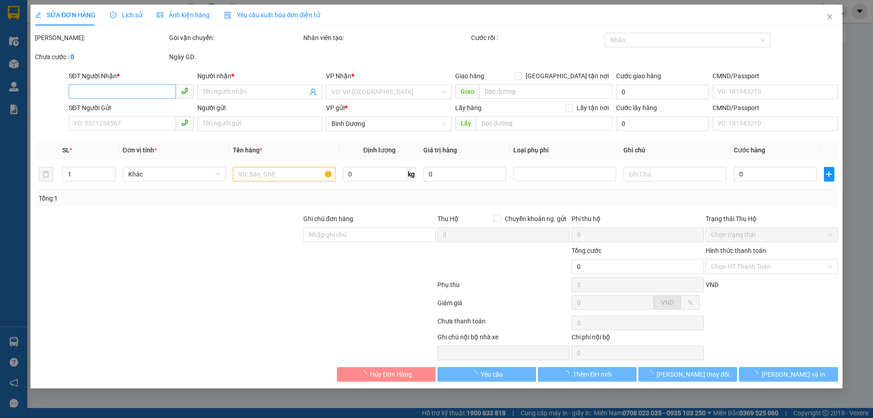
type input "0931473793"
type input "A ĐỨC"
type input "0961374021"
type input "TÀI PHONG"
type input "60.000"
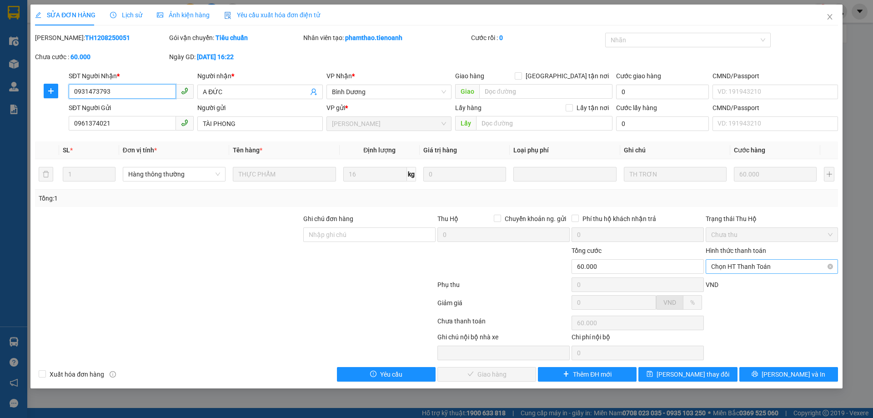
click at [769, 269] on span "Chọn HT Thanh Toán" at bounding box center [771, 267] width 121 height 14
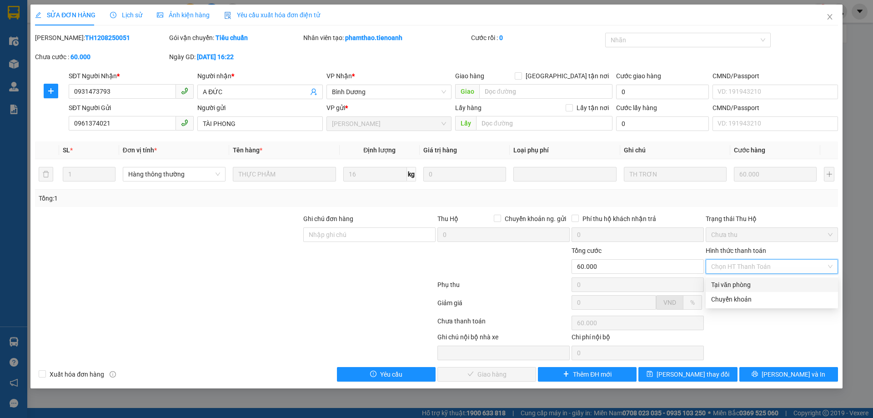
click at [738, 285] on div "Tại văn phòng" at bounding box center [771, 285] width 121 height 10
type input "0"
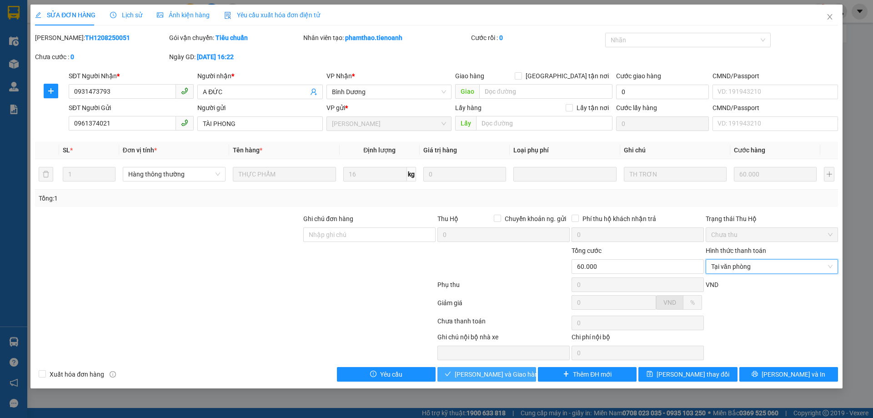
click at [516, 376] on span "[PERSON_NAME] và Giao hàng" at bounding box center [498, 374] width 87 height 10
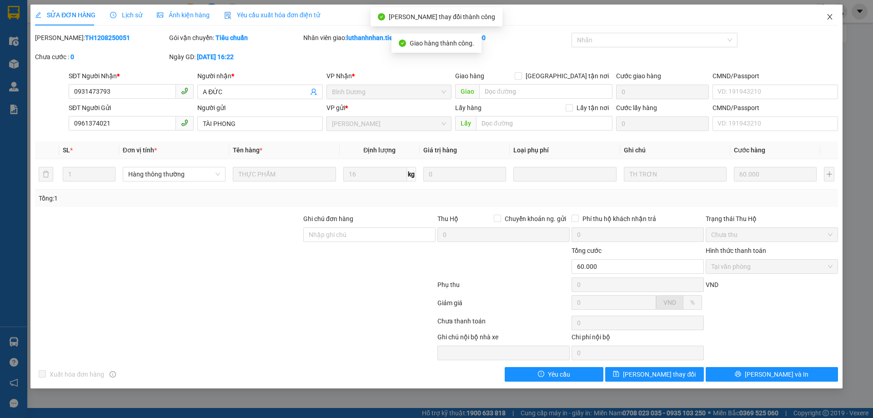
click at [832, 20] on icon "close" at bounding box center [829, 16] width 7 height 7
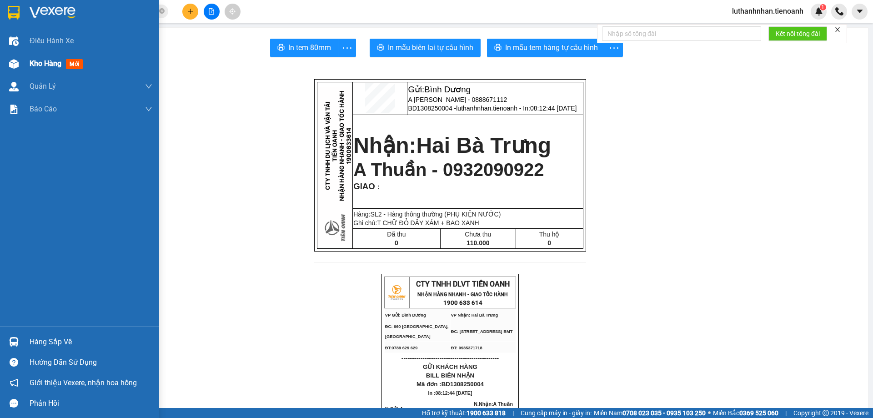
click at [39, 66] on span "Kho hàng" at bounding box center [46, 63] width 32 height 9
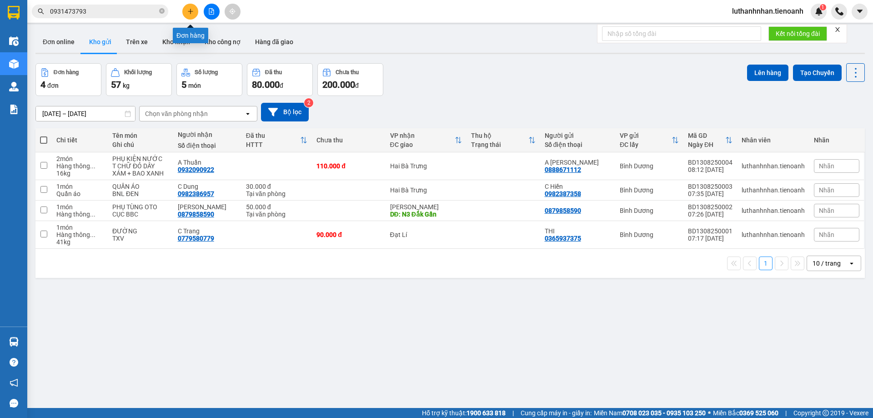
click at [190, 9] on icon "plus" at bounding box center [190, 11] width 6 height 6
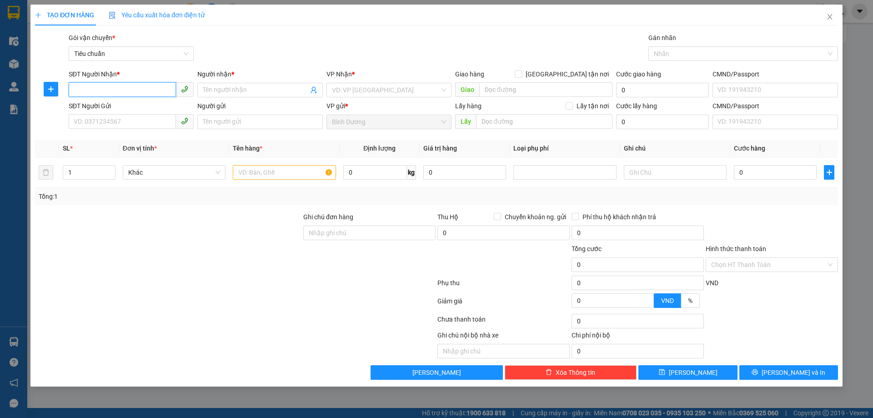
click at [117, 88] on input "SĐT Người Nhận *" at bounding box center [122, 89] width 107 height 15
type input "1208250060"
click at [117, 88] on input "1208250060" at bounding box center [122, 89] width 107 height 15
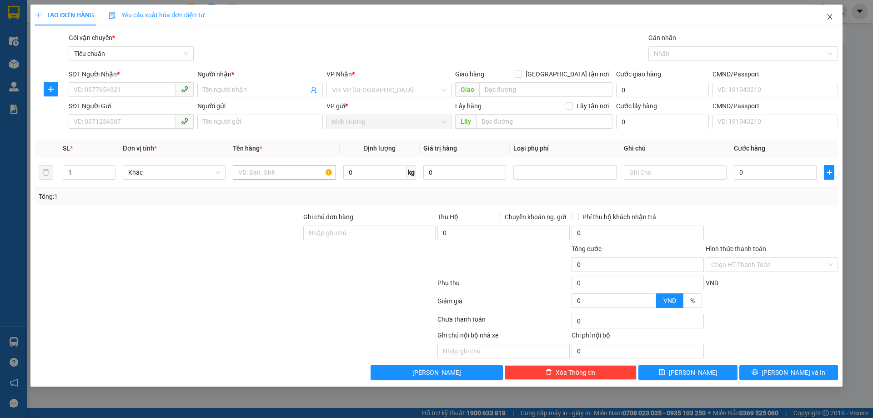
click at [830, 15] on icon "close" at bounding box center [829, 16] width 7 height 7
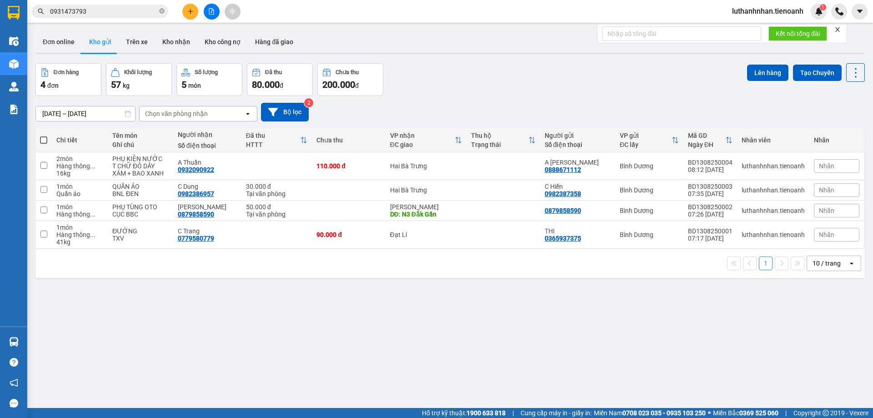
click at [119, 8] on input "0931473793" at bounding box center [103, 11] width 107 height 10
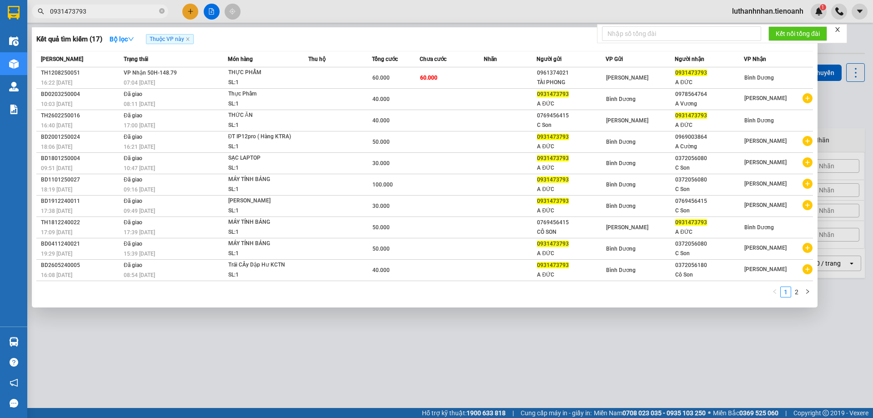
click at [119, 8] on input "0931473793" at bounding box center [103, 11] width 107 height 10
paste input "1208250060"
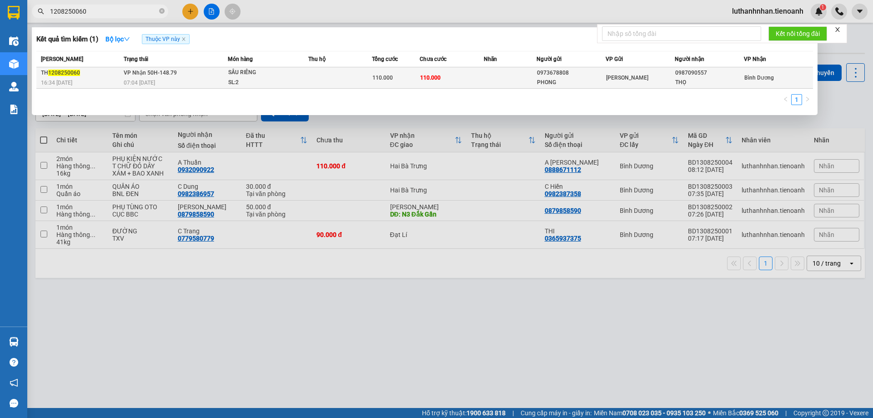
type input "1208250060"
click at [85, 77] on div "TH 1208250060" at bounding box center [81, 73] width 80 height 10
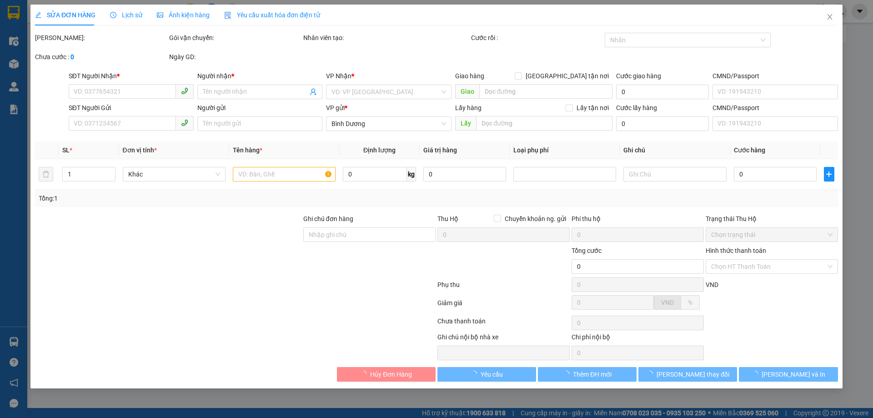
type input "0987090557"
type input "THỌ"
type input "0973678808"
type input "PHONG"
type input "110.000"
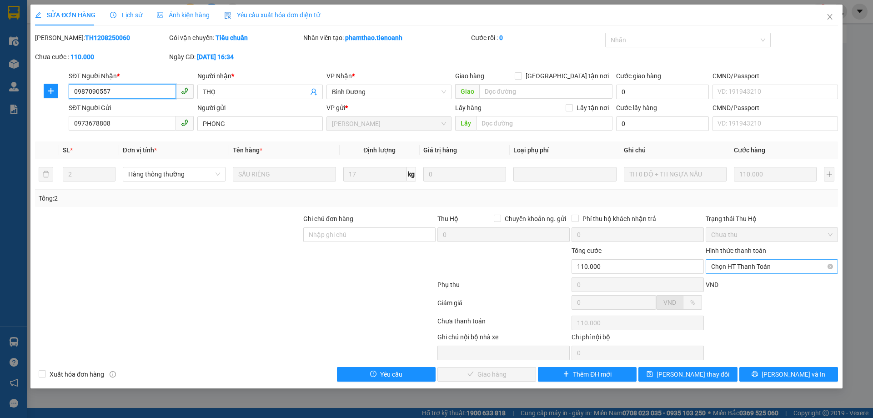
click at [744, 270] on span "Chọn HT Thanh Toán" at bounding box center [771, 267] width 121 height 14
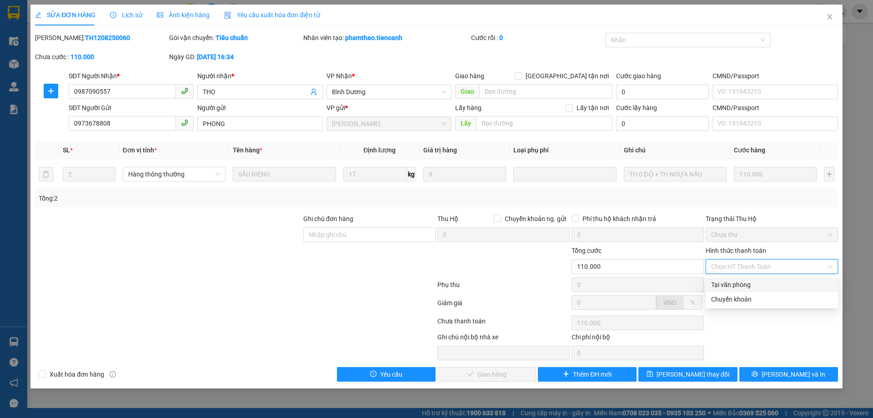
click at [744, 285] on div "Tại văn phòng" at bounding box center [771, 285] width 121 height 10
type input "0"
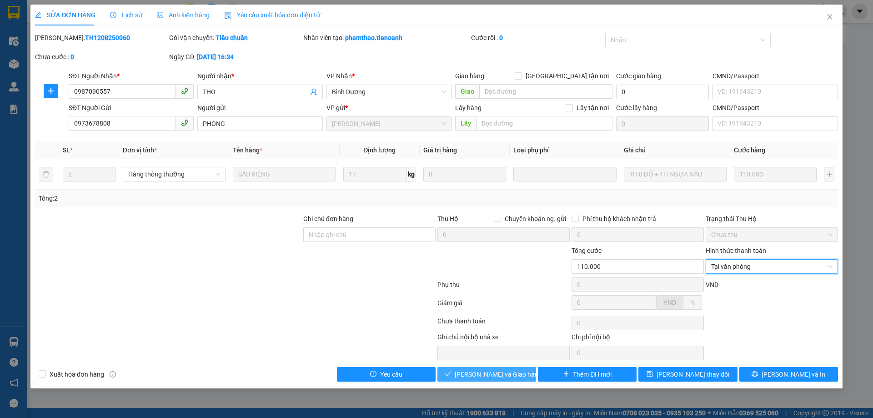
click at [486, 376] on span "[PERSON_NAME] và Giao hàng" at bounding box center [498, 374] width 87 height 10
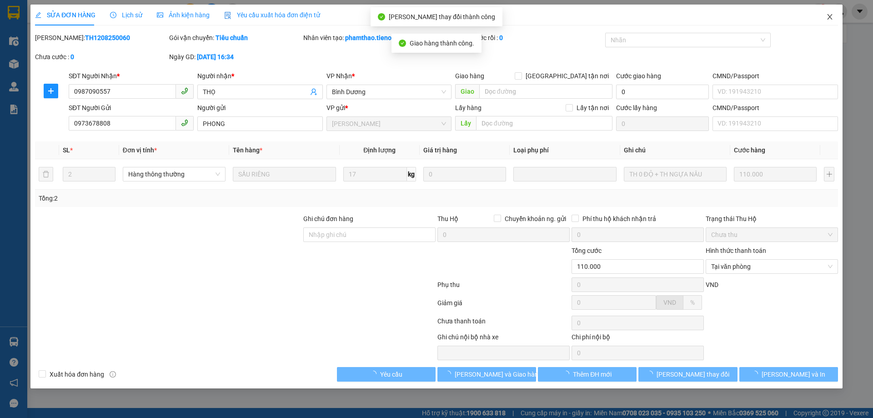
click at [828, 16] on icon "close" at bounding box center [829, 16] width 7 height 7
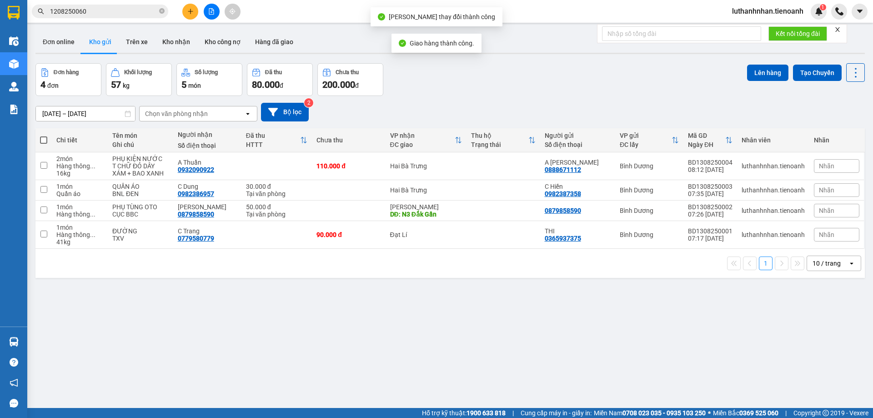
click at [188, 9] on icon "plus" at bounding box center [190, 11] width 6 height 6
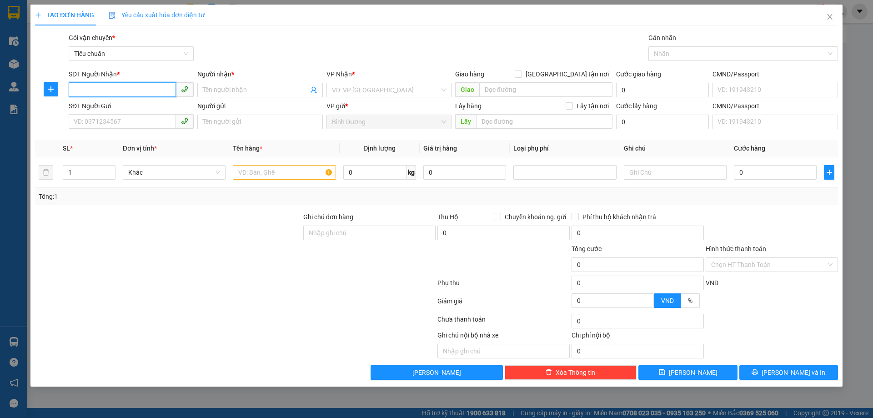
click at [102, 83] on input "SĐT Người Nhận *" at bounding box center [122, 89] width 107 height 15
click at [102, 84] on input "SĐT Người Nhận *" at bounding box center [122, 89] width 107 height 15
click at [88, 90] on input "3436" at bounding box center [122, 89] width 107 height 15
click at [88, 89] on input "3436" at bounding box center [122, 89] width 107 height 15
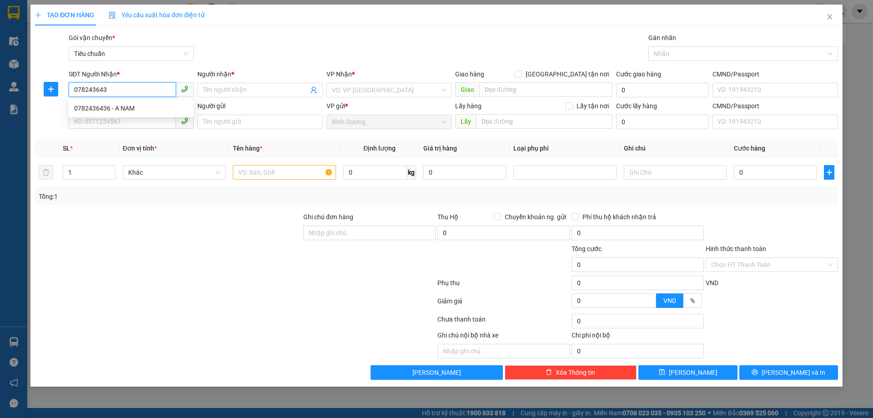
type input "0782436436"
click at [115, 110] on div "0782436436 - A NAM" at bounding box center [131, 108] width 114 height 10
type input "A NAM"
type input "0782436436"
type input "50.000"
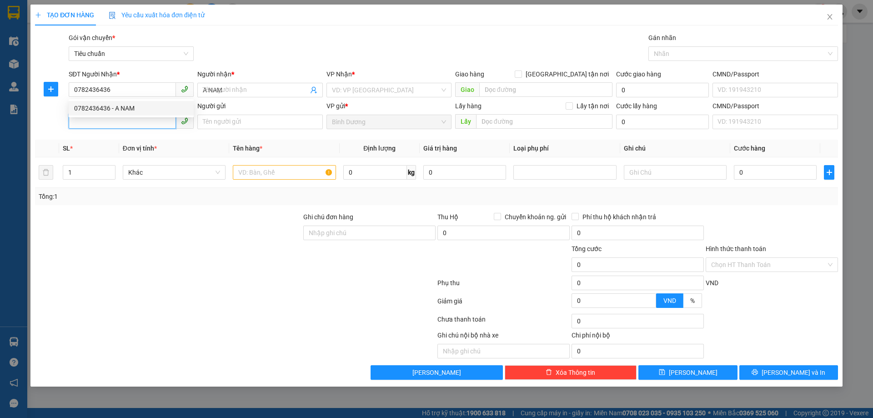
type input "50.000"
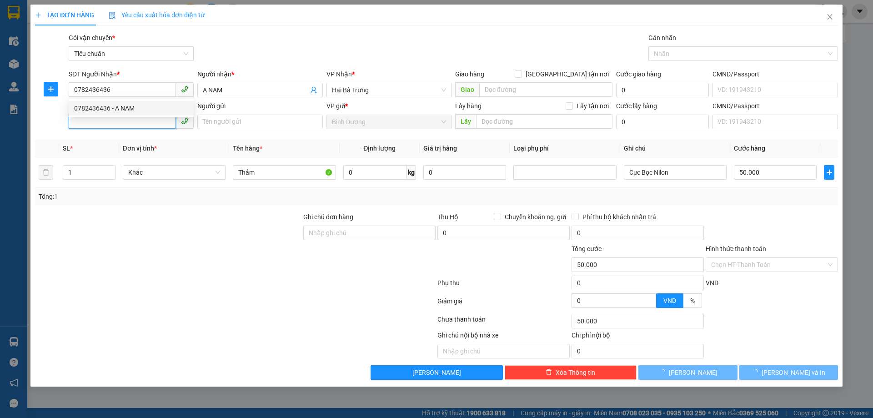
click at [118, 125] on input "SĐT Người Gửi" at bounding box center [122, 121] width 107 height 15
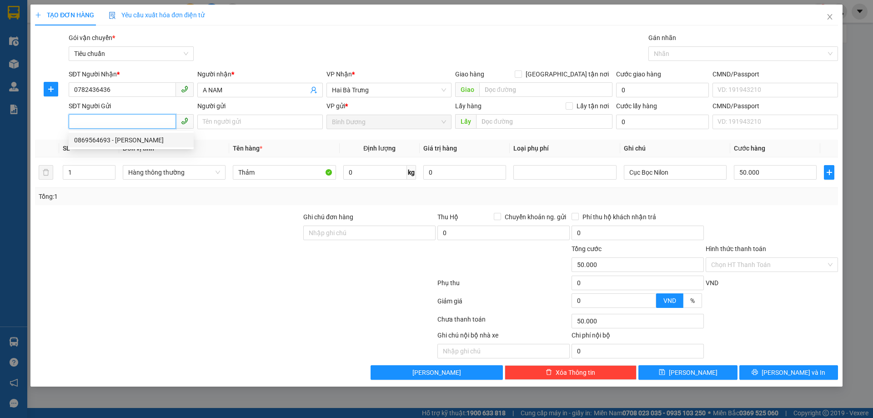
click at [129, 140] on div "0869564693 - [PERSON_NAME]" at bounding box center [131, 140] width 114 height 10
type input "0869564693"
type input "[PERSON_NAME]"
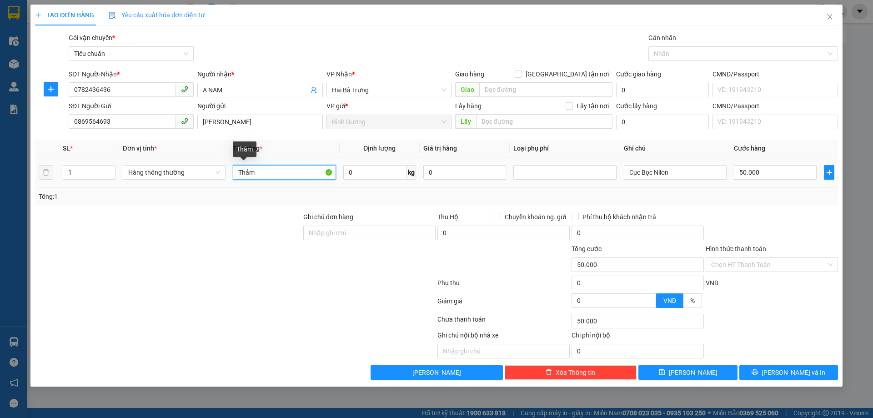
click at [260, 174] on input "Thảm" at bounding box center [284, 172] width 103 height 15
type input "PHỤ TÙNG OTO"
click at [297, 200] on div "Tổng: 1" at bounding box center [188, 196] width 298 height 10
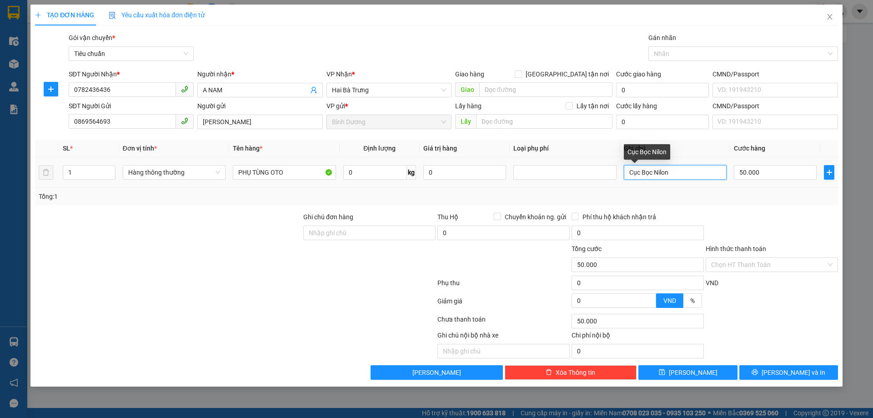
click at [653, 174] on input "Cục Bọc Nilon" at bounding box center [675, 172] width 103 height 15
click at [649, 172] on input "Cục Bọc Nilon" at bounding box center [675, 172] width 103 height 15
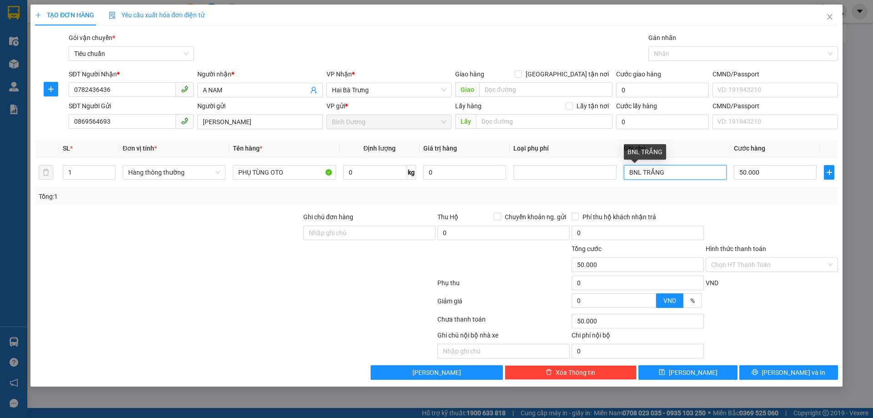
type input "BNL TRẮNG"
click at [674, 193] on div "Tổng: 1" at bounding box center [437, 196] width 796 height 10
click at [758, 375] on icon "printer" at bounding box center [754, 372] width 6 height 6
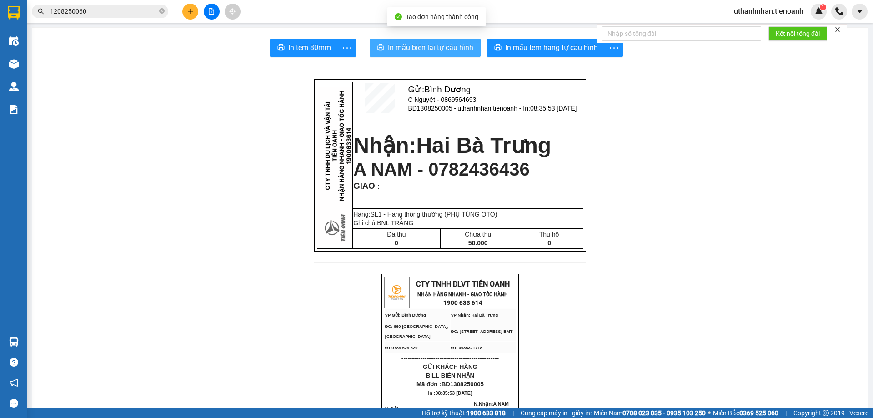
click at [407, 53] on span "In mẫu biên lai tự cấu hình" at bounding box center [430, 47] width 85 height 11
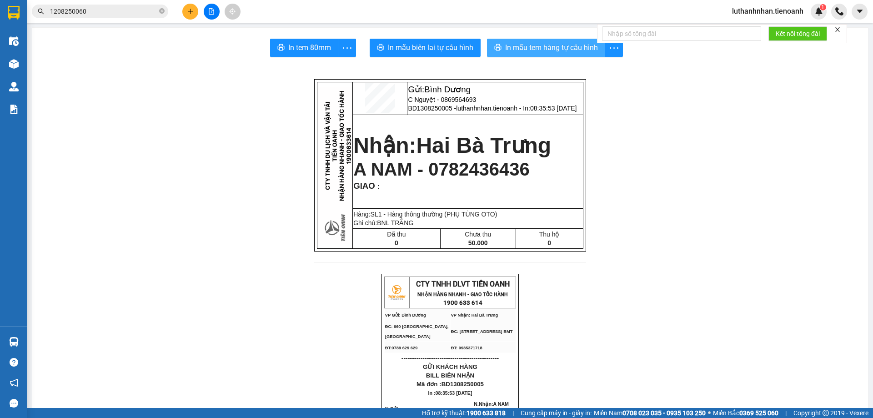
click at [557, 51] on span "In mẫu tem hàng tự cấu hình" at bounding box center [551, 47] width 93 height 11
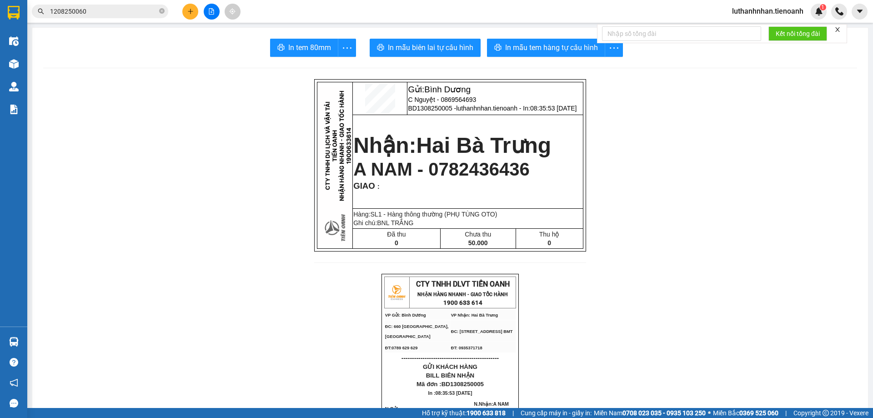
click at [192, 15] on button at bounding box center [190, 12] width 16 height 16
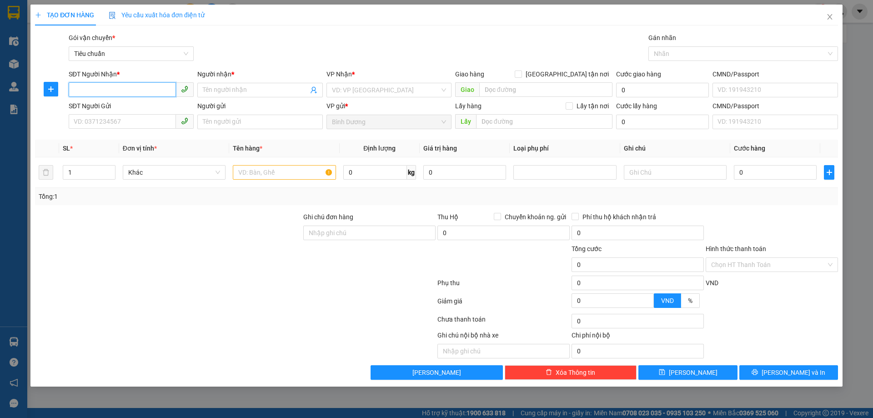
click at [140, 91] on input "SĐT Người Nhận *" at bounding box center [122, 89] width 107 height 15
click at [136, 88] on input "SĐT Người Nhận *" at bounding box center [122, 89] width 107 height 15
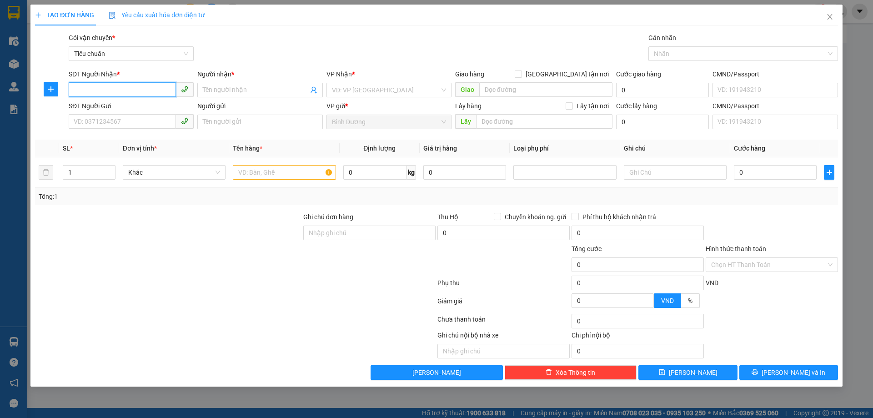
click at [136, 88] on input "SĐT Người Nhận *" at bounding box center [122, 89] width 107 height 15
type input "0901375757"
click at [205, 86] on input "Người nhận *" at bounding box center [255, 90] width 105 height 10
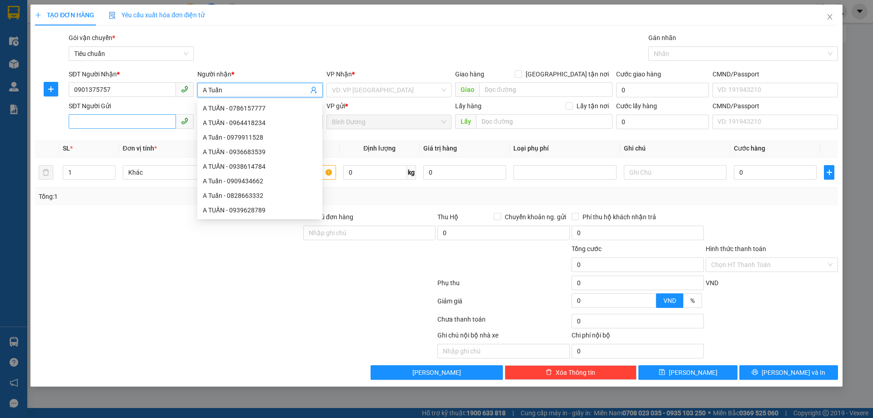
type input "A Tuấn"
click at [92, 119] on input "SĐT Người Gửi" at bounding box center [122, 121] width 107 height 15
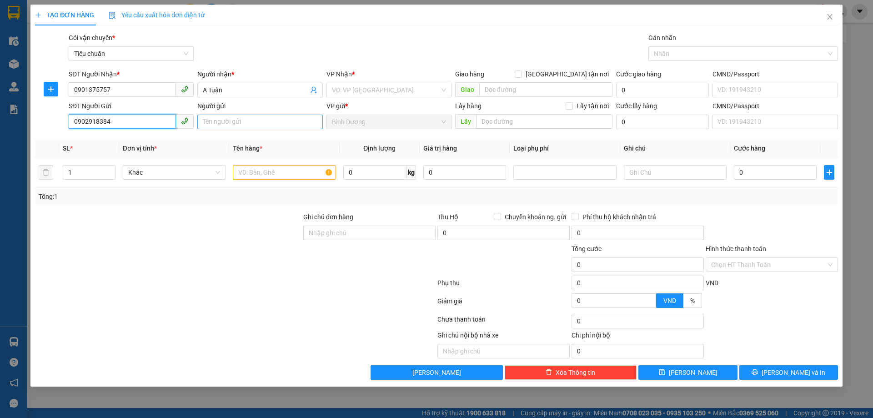
type input "0902918384"
click at [256, 118] on input "Người gửi" at bounding box center [259, 122] width 125 height 15
type input "CTy Yên Lâm"
click at [152, 216] on div at bounding box center [168, 228] width 268 height 32
click at [86, 89] on input "0901375757" at bounding box center [122, 89] width 107 height 15
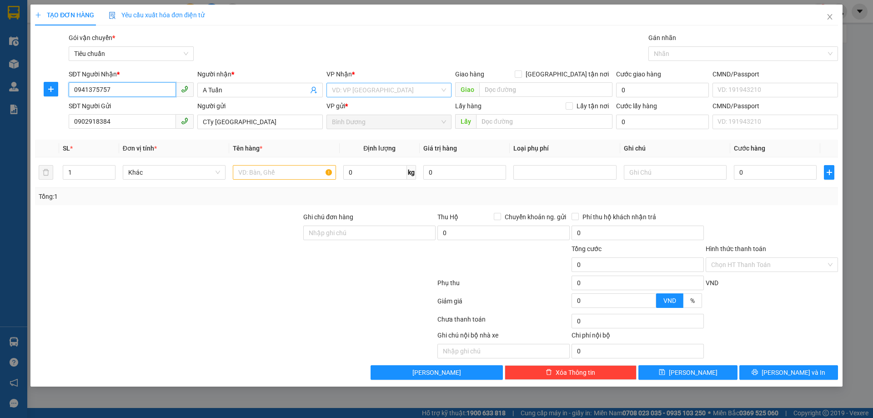
type input "0941375757"
click at [361, 94] on input "search" at bounding box center [386, 90] width 108 height 14
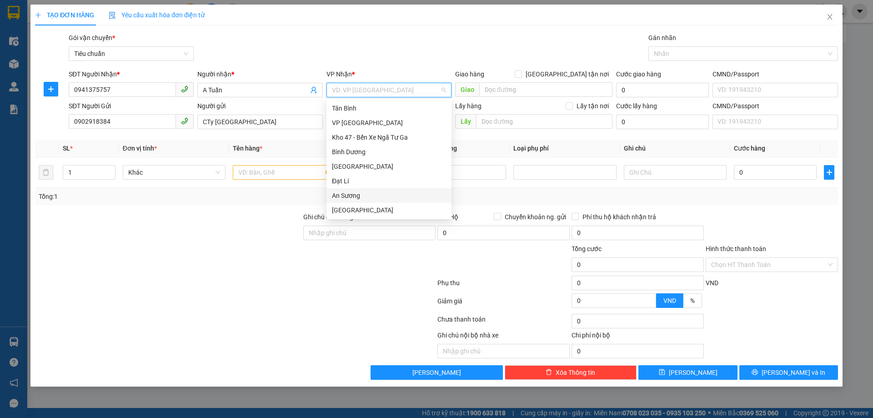
click at [360, 199] on div "An Sương" at bounding box center [389, 195] width 114 height 10
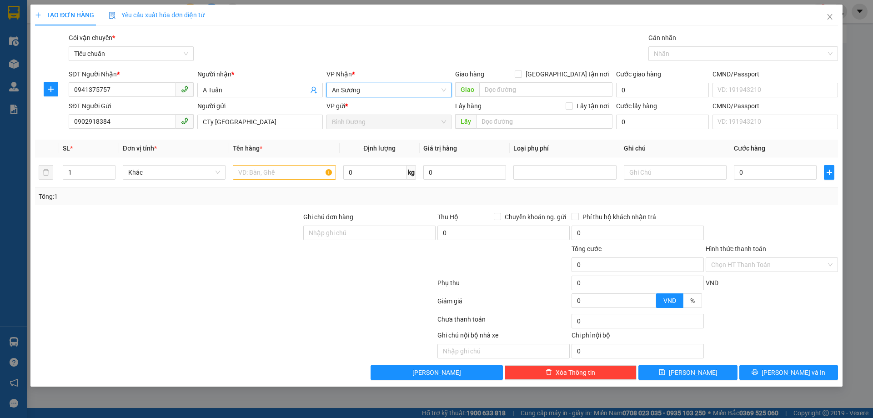
click at [372, 88] on span "An Sương" at bounding box center [389, 90] width 114 height 14
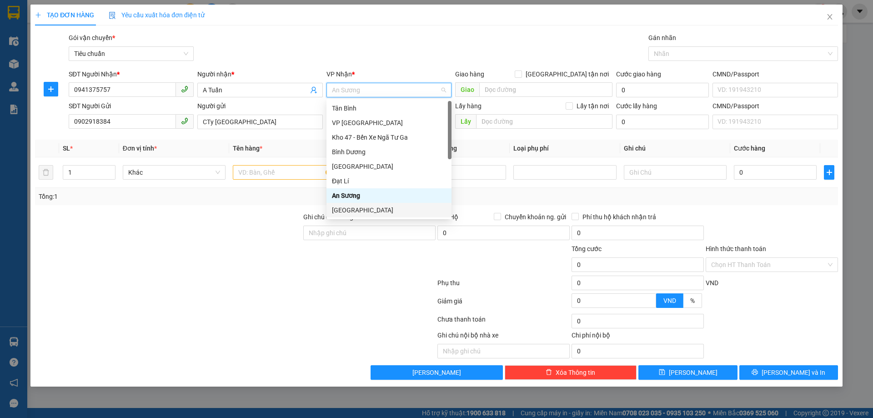
click at [356, 211] on div "[GEOGRAPHIC_DATA]" at bounding box center [389, 210] width 114 height 10
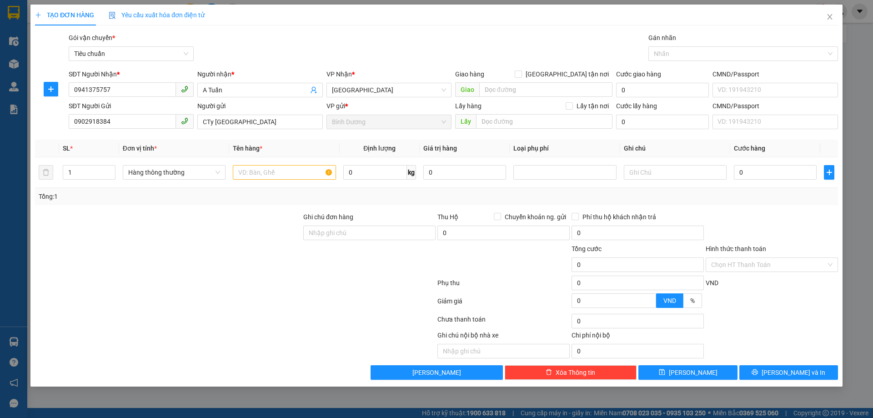
click at [214, 137] on div "Transit Pickup Surcharge Ids Transit Deliver Surcharge Ids Transit Deliver Surc…" at bounding box center [436, 206] width 803 height 347
click at [275, 176] on input "text" at bounding box center [284, 172] width 103 height 15
type input "VÁN"
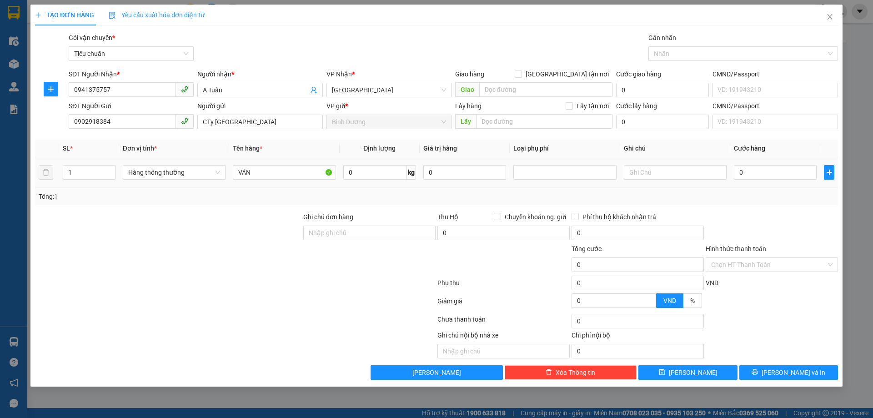
drag, startPoint x: 358, startPoint y: 190, endPoint x: 391, endPoint y: 184, distance: 33.0
click at [358, 190] on div "Tổng: 1" at bounding box center [436, 196] width 803 height 17
click at [661, 171] on input "text" at bounding box center [675, 172] width 103 height 15
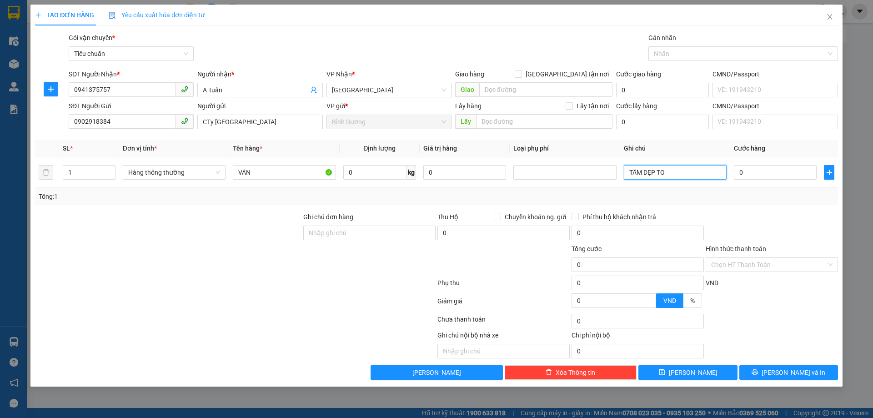
type input "TẤM DẸP TO"
click at [706, 203] on div "Tổng: 1" at bounding box center [436, 196] width 803 height 17
click at [346, 176] on input "0" at bounding box center [375, 172] width 64 height 15
click at [267, 200] on div "Tổng: 1" at bounding box center [188, 196] width 298 height 10
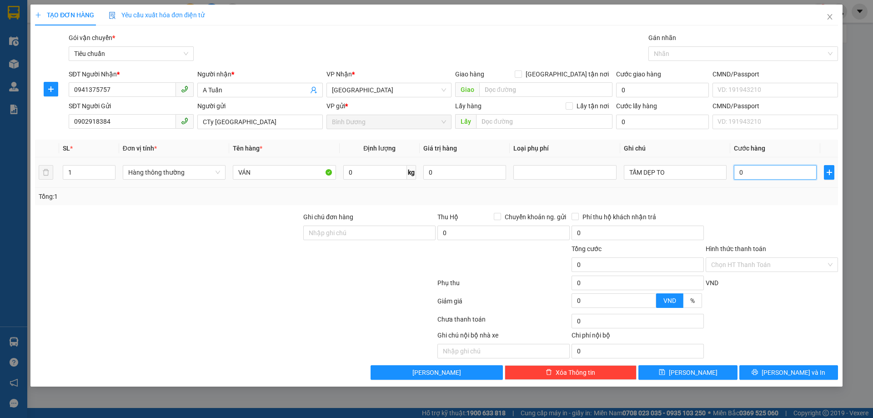
click at [768, 176] on input "0" at bounding box center [775, 172] width 83 height 15
type input "4"
type input "40"
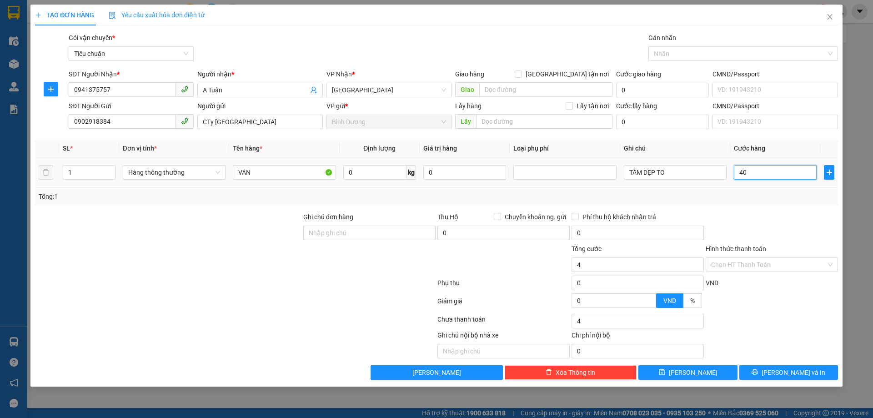
type input "40"
type input "400"
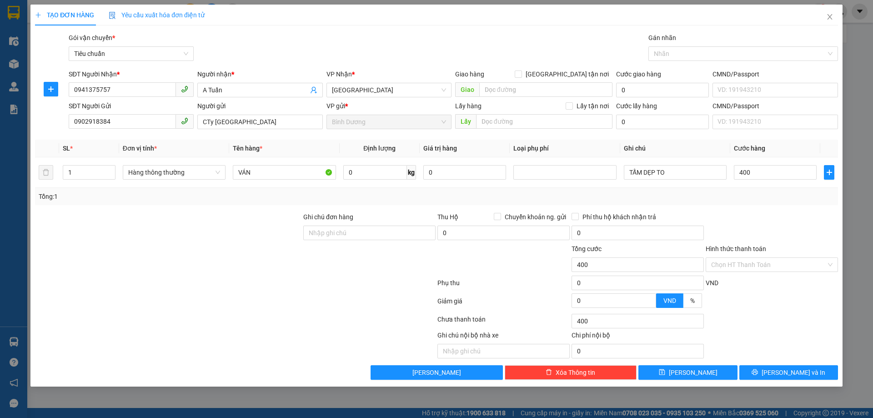
type input "400.000"
click at [786, 201] on div "Tổng: 1" at bounding box center [436, 196] width 803 height 17
click at [786, 372] on span "[PERSON_NAME] và In" at bounding box center [793, 372] width 64 height 10
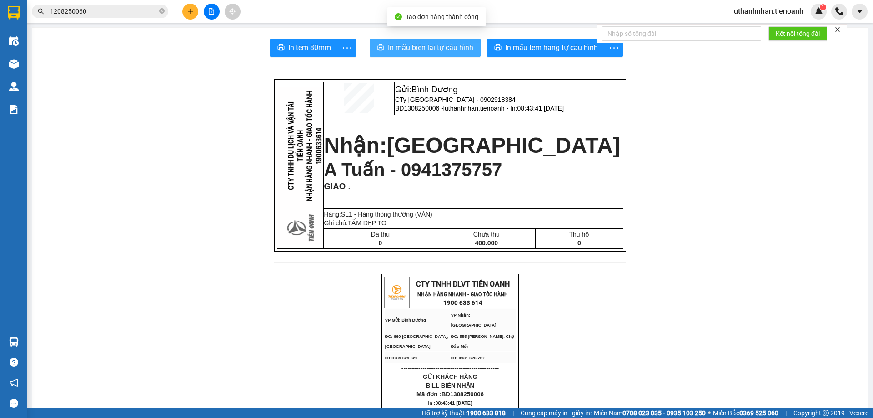
click at [428, 50] on span "In mẫu biên lai tự cấu hình" at bounding box center [430, 47] width 85 height 11
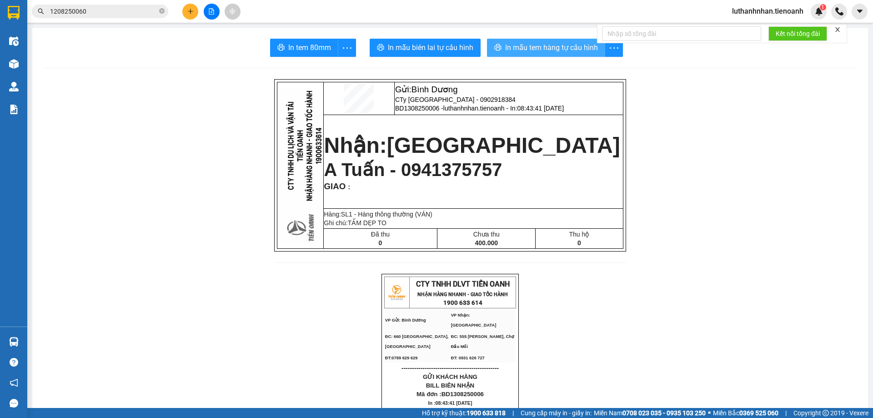
click at [558, 50] on span "In mẫu tem hàng tự cấu hình" at bounding box center [551, 47] width 93 height 11
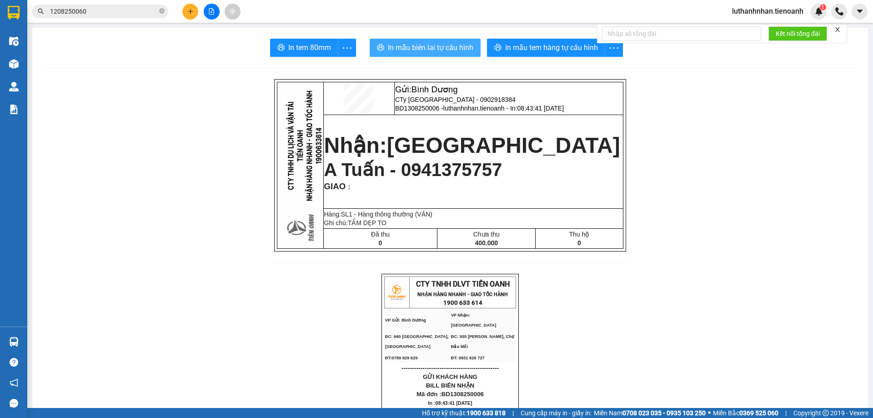
click at [445, 49] on span "In mẫu biên lai tự cấu hình" at bounding box center [430, 47] width 85 height 11
click at [110, 9] on input "1208250060" at bounding box center [103, 11] width 107 height 10
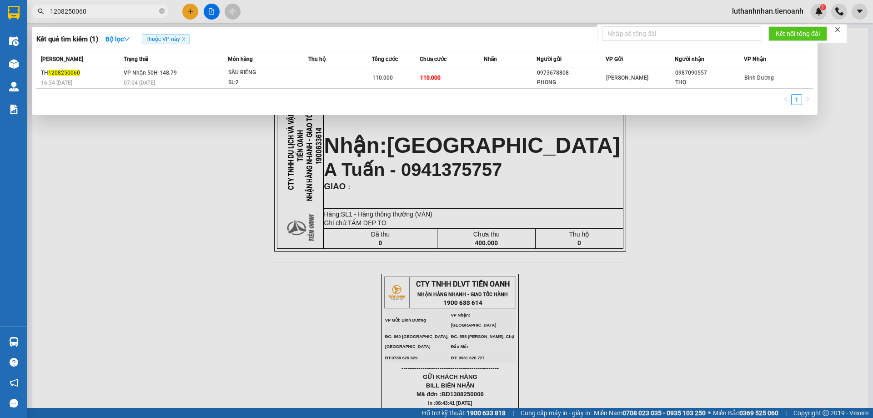
click at [110, 9] on input "1208250060" at bounding box center [103, 11] width 107 height 10
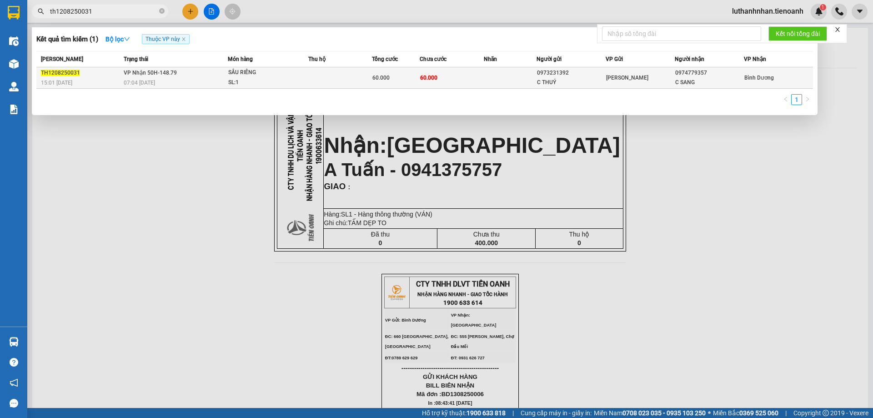
type input "th1208250031"
click at [161, 78] on div "07:04 [DATE]" at bounding box center [176, 83] width 104 height 10
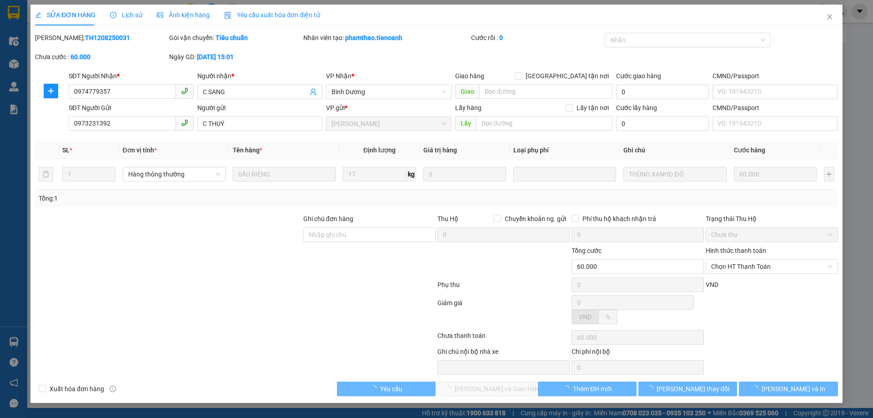
type input "0974779357"
type input "C SANG"
type input "0973231392"
type input "C THUÝ"
type input "60.000"
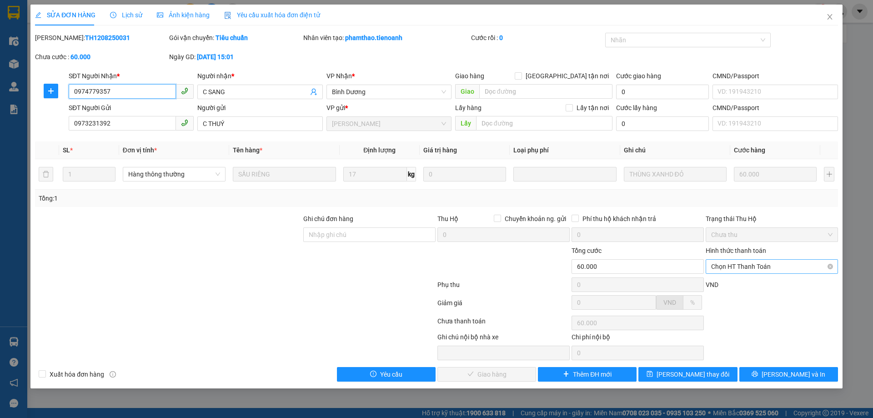
click at [739, 269] on span "Chọn HT Thanh Toán" at bounding box center [771, 267] width 121 height 14
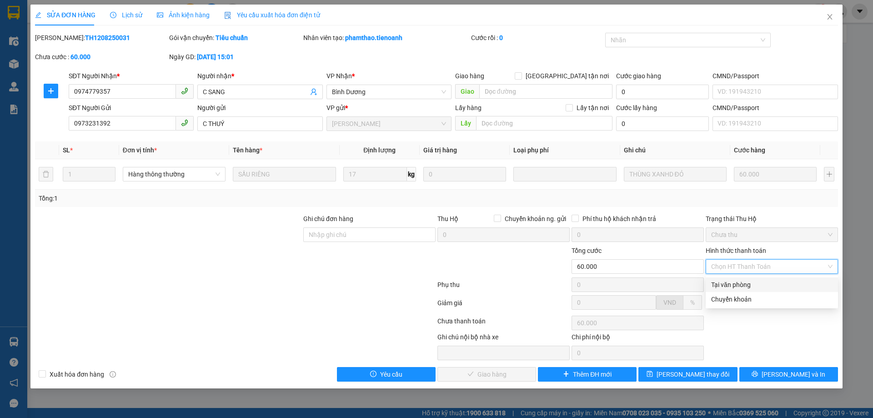
click at [729, 283] on div "Tại văn phòng" at bounding box center [771, 285] width 121 height 10
type input "0"
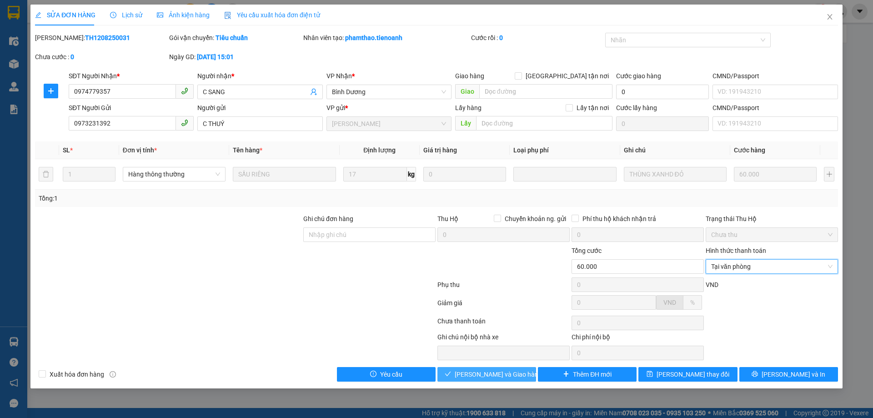
click at [516, 376] on span "[PERSON_NAME] và Giao hàng" at bounding box center [498, 374] width 87 height 10
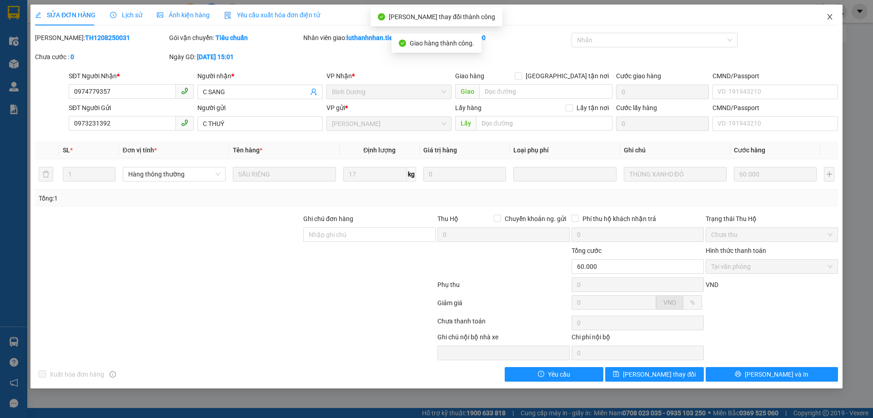
click at [830, 17] on icon "close" at bounding box center [829, 16] width 5 height 5
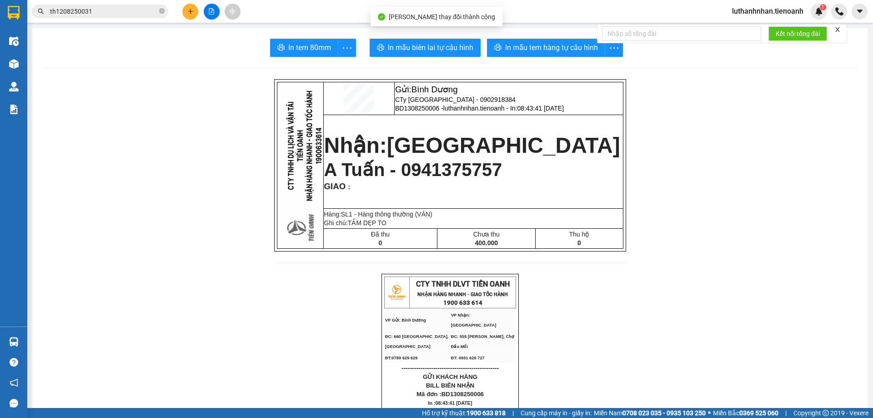
click at [127, 10] on input "th1208250031" at bounding box center [103, 11] width 107 height 10
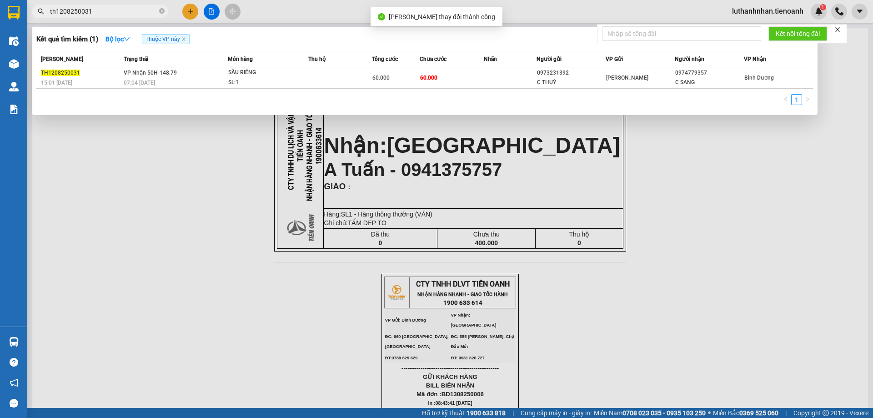
click at [127, 10] on input "th1208250031" at bounding box center [103, 11] width 107 height 10
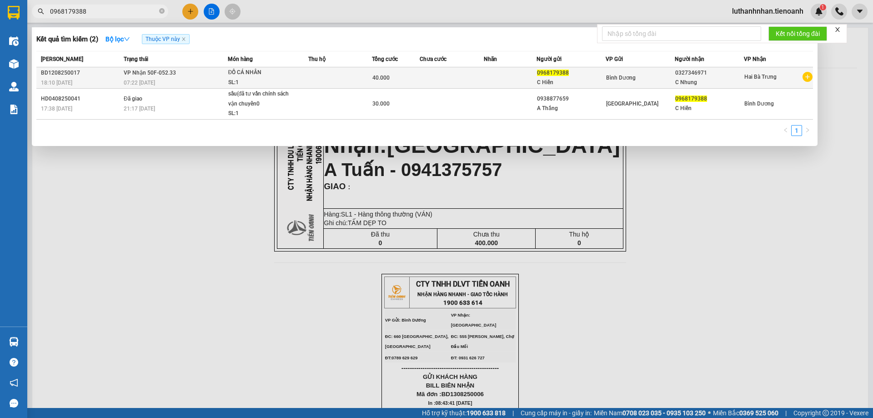
type input "0968179388"
click at [218, 80] on div "07:22 [DATE]" at bounding box center [176, 83] width 104 height 10
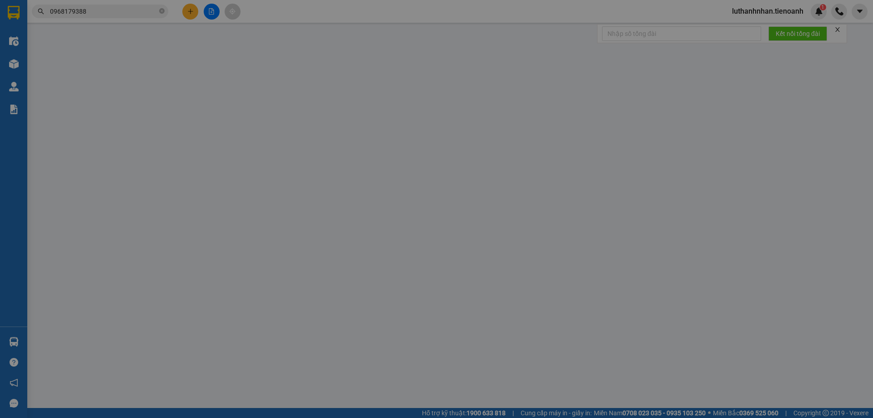
type input "0327346971"
type input "C Nhung"
type input "0968179388"
type input "C Hiền"
type input "40.000"
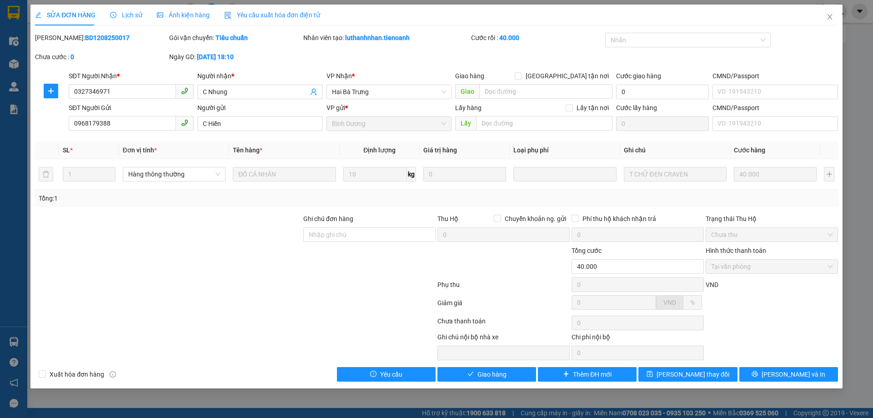
click at [129, 13] on span "Lịch sử" at bounding box center [126, 14] width 32 height 7
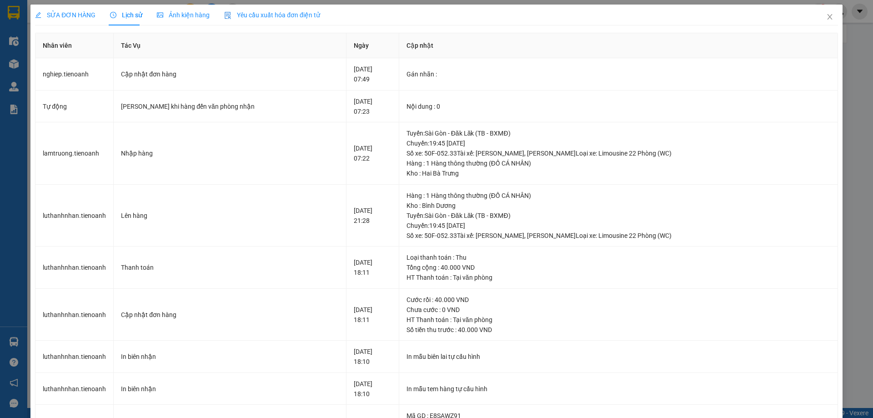
click at [68, 18] on span "SỬA ĐƠN HÀNG" at bounding box center [65, 14] width 60 height 7
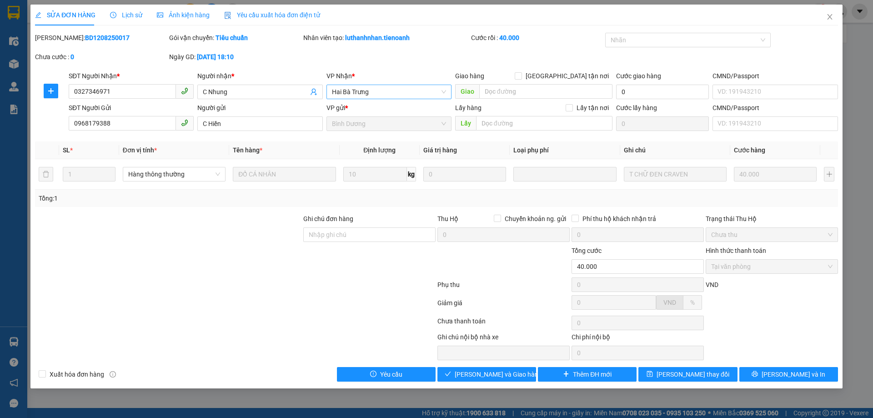
click at [346, 92] on span "Hai Bà Trưng" at bounding box center [389, 92] width 114 height 14
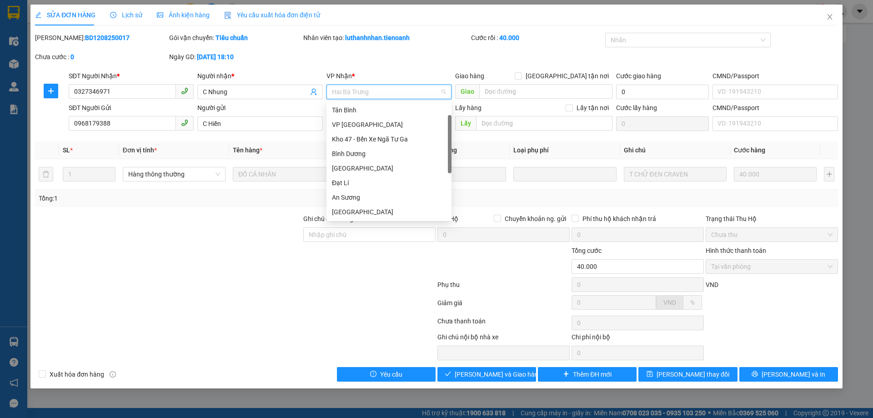
scroll to position [15, 0]
click at [346, 92] on span "Hai Bà Trưng" at bounding box center [389, 92] width 114 height 14
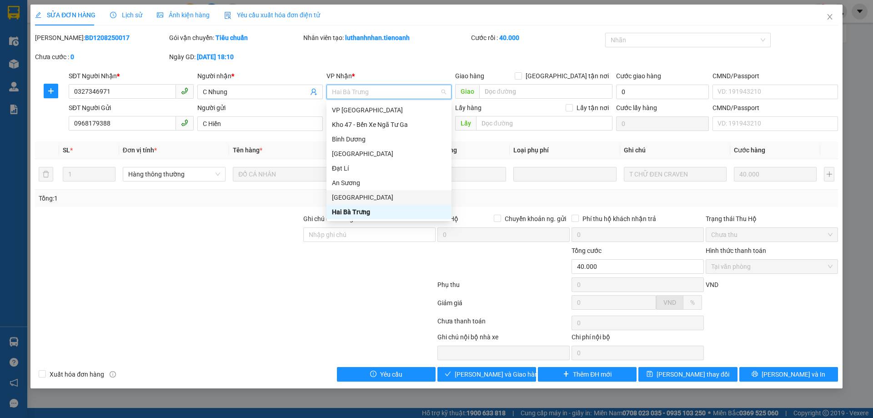
click at [357, 194] on div "[GEOGRAPHIC_DATA]" at bounding box center [389, 197] width 114 height 10
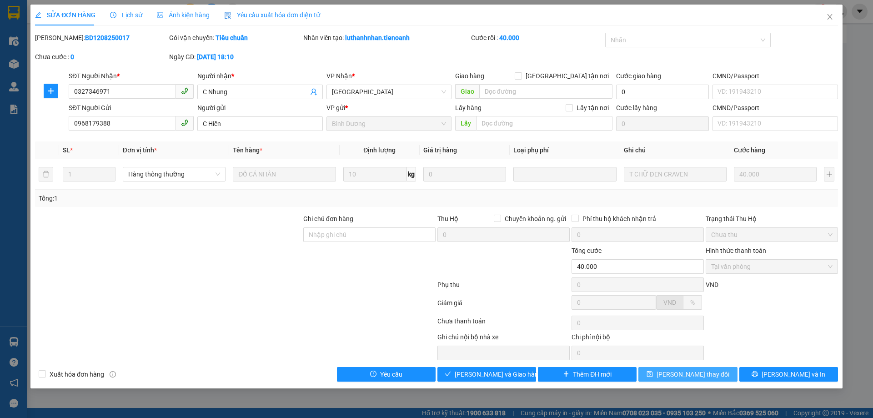
click at [696, 377] on span "[PERSON_NAME] thay đổi" at bounding box center [692, 374] width 73 height 10
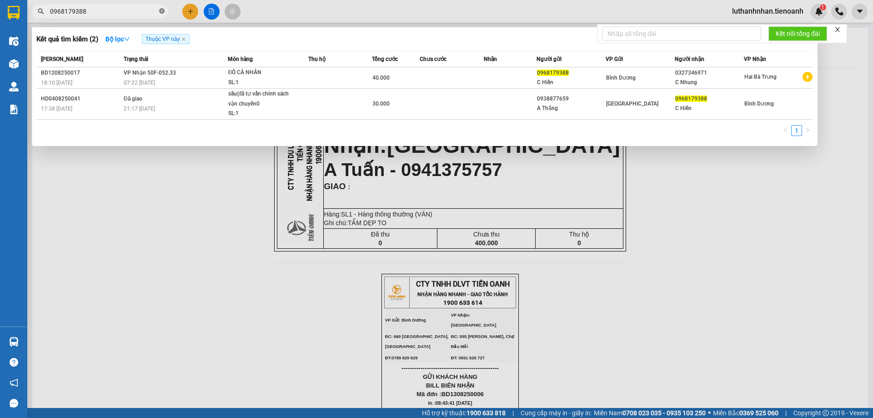
click at [161, 12] on icon "close-circle" at bounding box center [161, 10] width 5 height 5
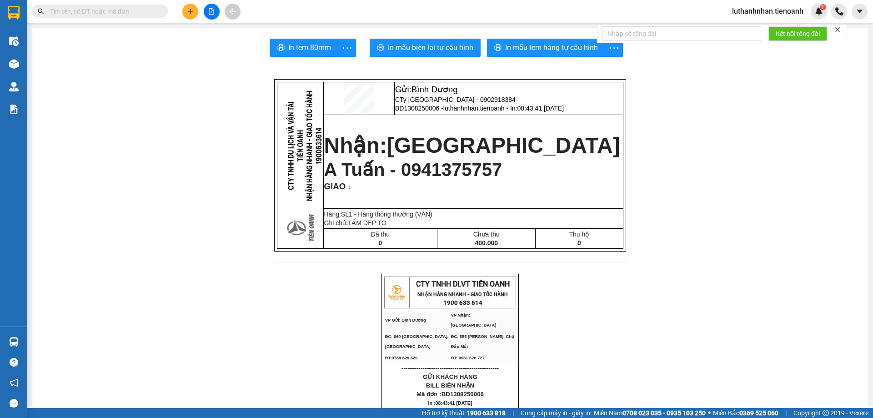
click at [183, 54] on div "In tem 80mm In mẫu biên lai tự cấu hình In mẫu tem hàng tự cấu hình" at bounding box center [450, 48] width 814 height 18
click at [60, 9] on input "text" at bounding box center [103, 11] width 107 height 10
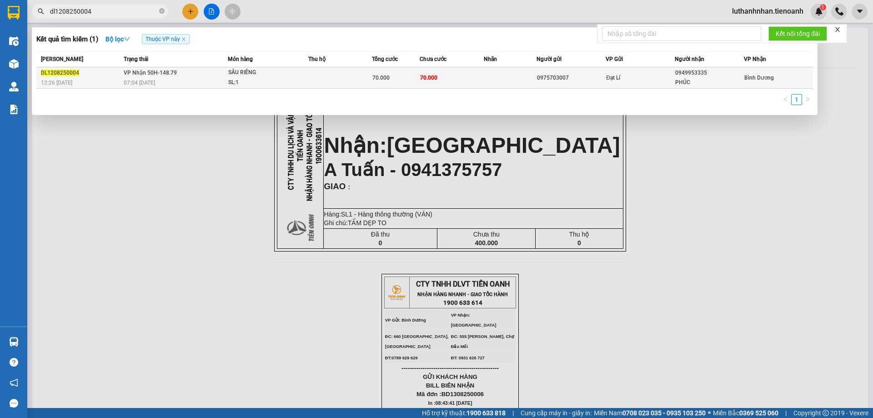
type input "dl1208250004"
click at [177, 79] on div "07:04 [DATE]" at bounding box center [176, 83] width 104 height 10
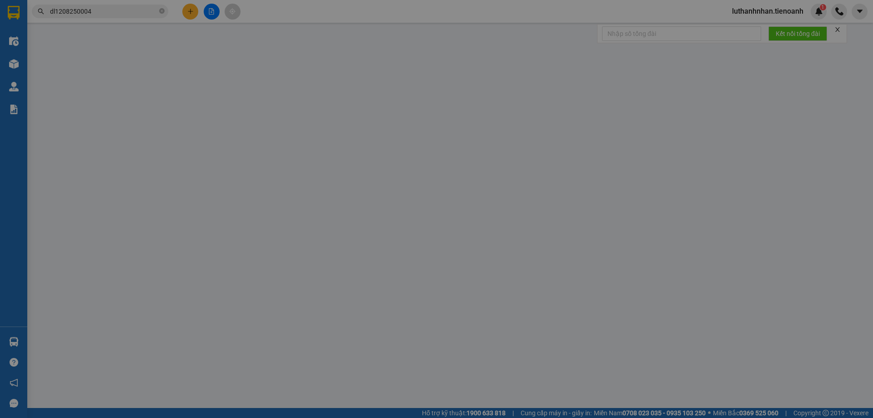
type input "0949953335"
type input "PHÚC"
type input "0975703007"
type input "70.000"
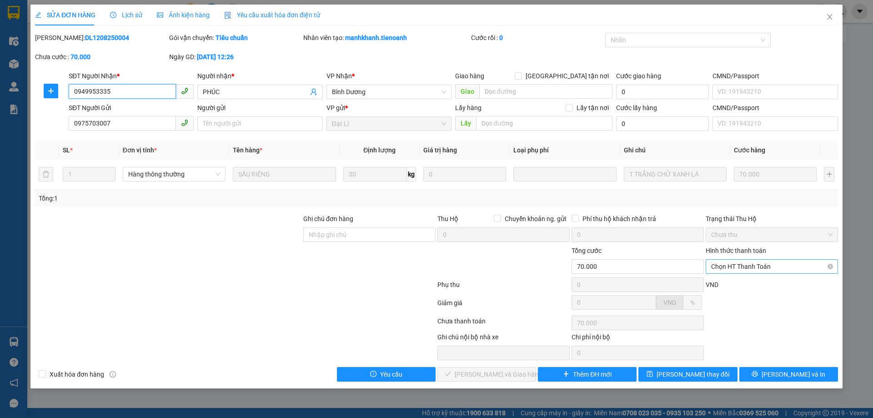
click at [766, 267] on span "Chọn HT Thanh Toán" at bounding box center [771, 267] width 121 height 14
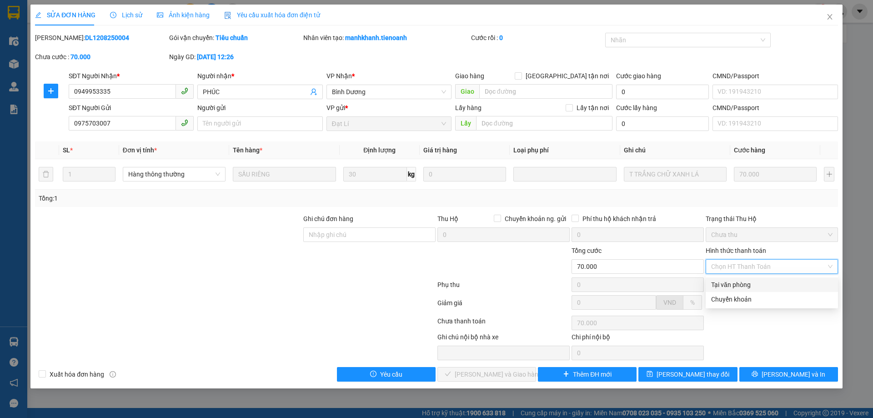
click at [754, 281] on div "Tại văn phòng" at bounding box center [771, 285] width 121 height 10
type input "0"
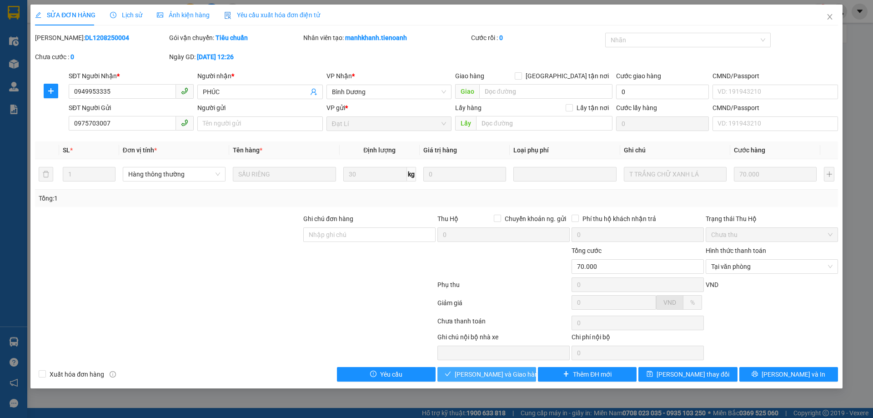
click at [486, 376] on span "[PERSON_NAME] và [PERSON_NAME] hàng" at bounding box center [498, 374] width 87 height 10
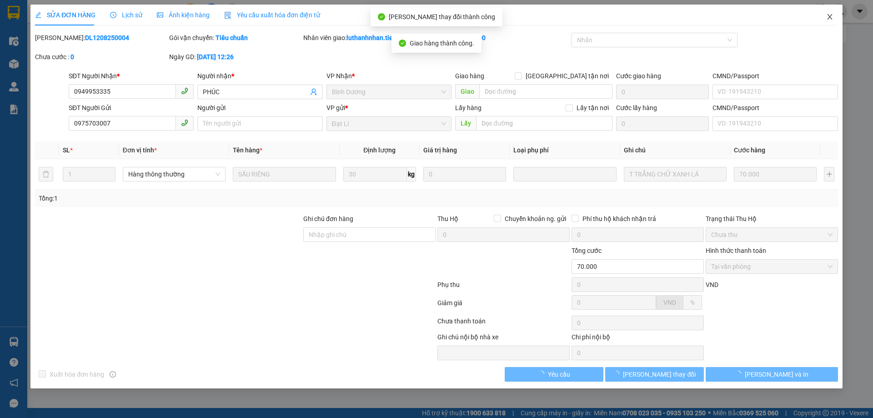
click at [829, 17] on icon "close" at bounding box center [829, 16] width 7 height 7
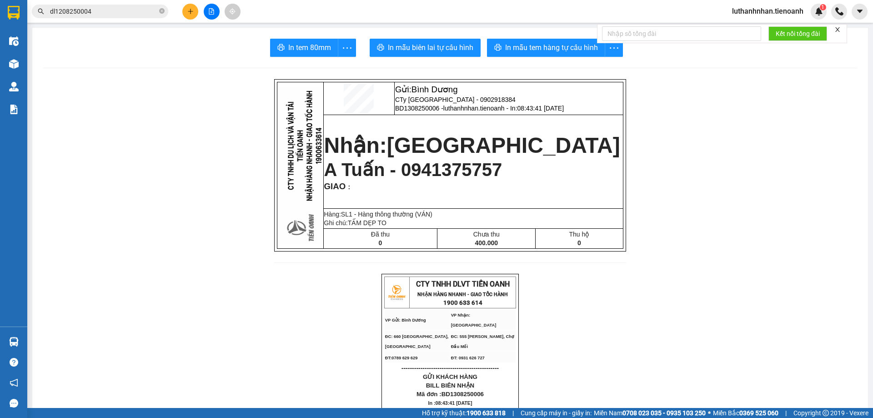
click at [70, 10] on input "dl1208250004" at bounding box center [103, 11] width 107 height 10
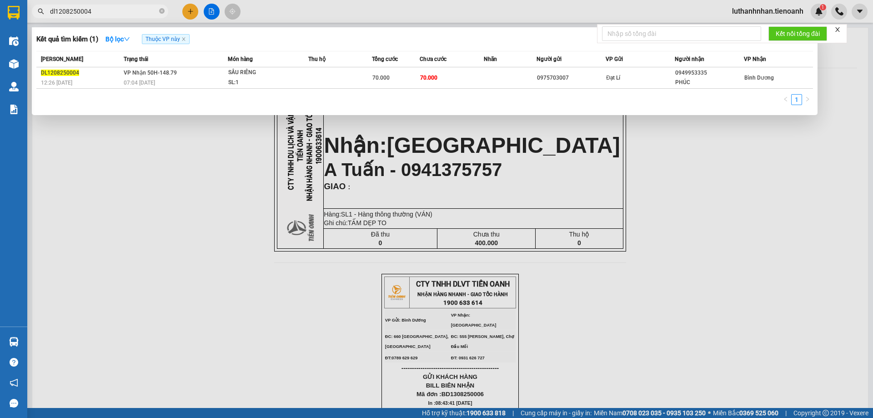
click at [70, 10] on input "dl1208250004" at bounding box center [103, 11] width 107 height 10
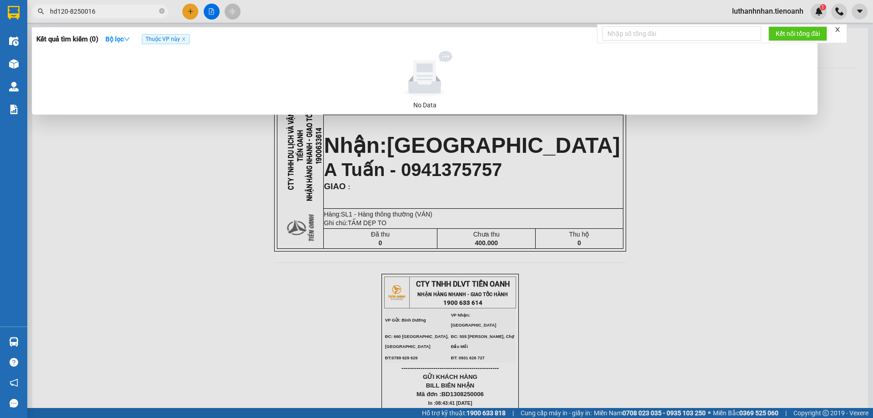
click at [72, 8] on input "hd120-8250016" at bounding box center [103, 11] width 107 height 10
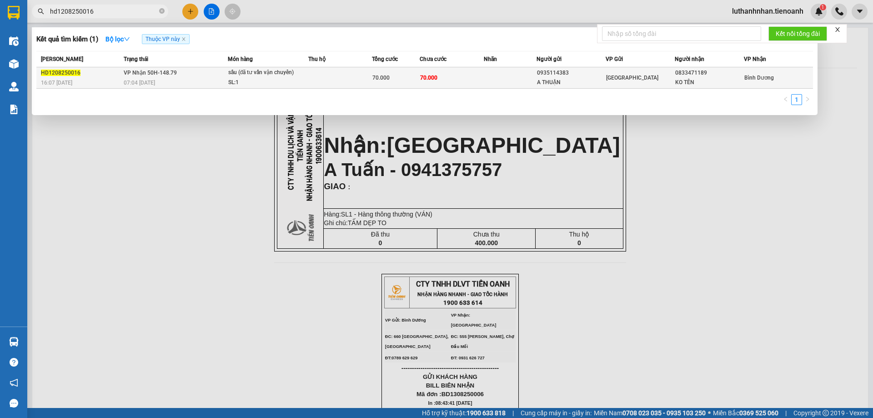
type input "hd1208250016"
click at [116, 79] on div "16:07 - 12/08" at bounding box center [81, 83] width 80 height 10
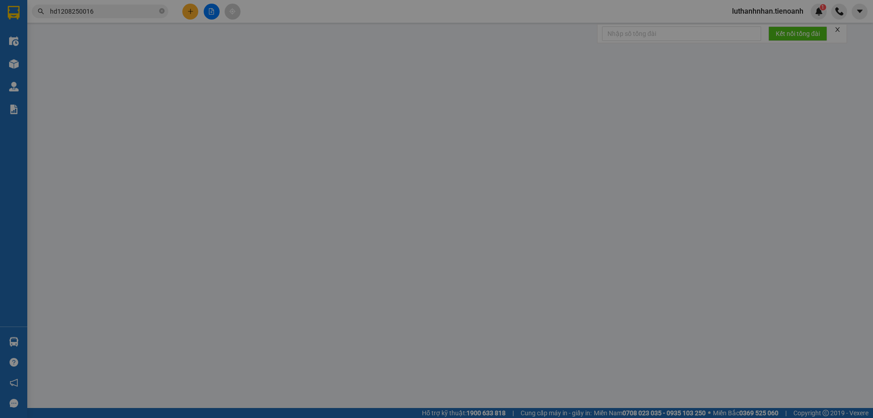
type input "0833471189"
type input "KO TÊN"
type input "0935114383"
type input "A THUẬN"
type input "70.000"
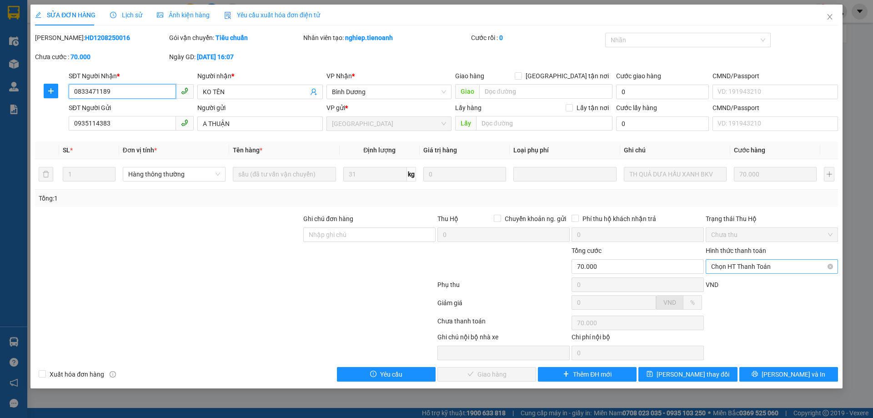
click at [771, 264] on span "Chọn HT Thanh Toán" at bounding box center [771, 267] width 121 height 14
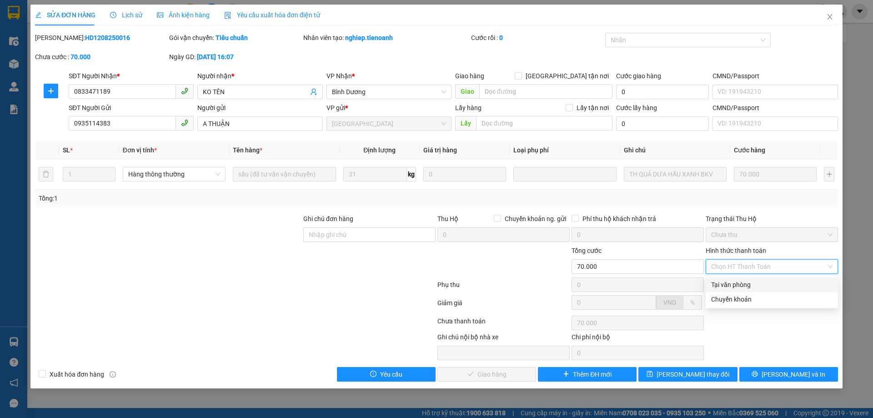
click at [733, 288] on div "Tại văn phòng" at bounding box center [771, 285] width 121 height 10
type input "0"
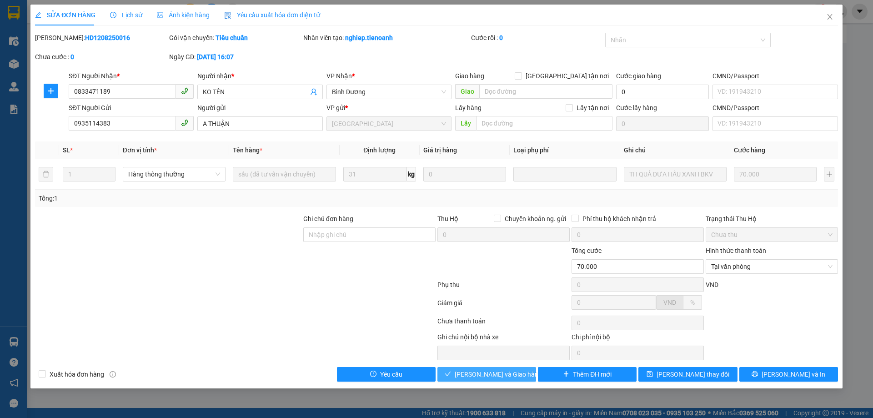
click at [502, 381] on button "[PERSON_NAME] và [PERSON_NAME] hàng" at bounding box center [486, 374] width 99 height 15
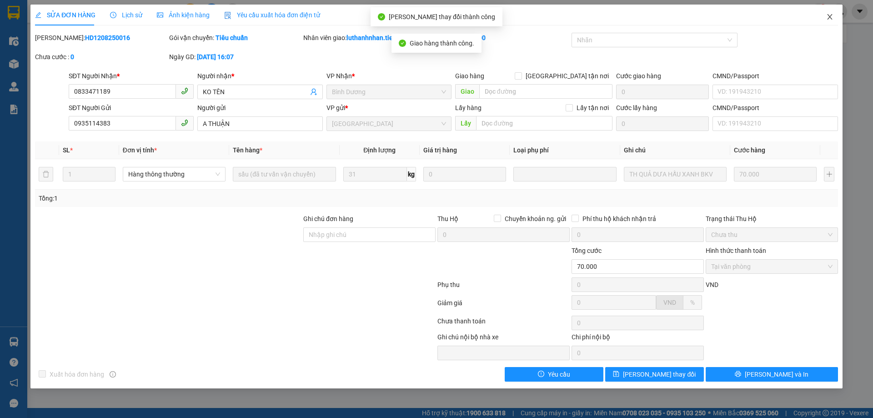
click at [832, 18] on icon "close" at bounding box center [829, 16] width 7 height 7
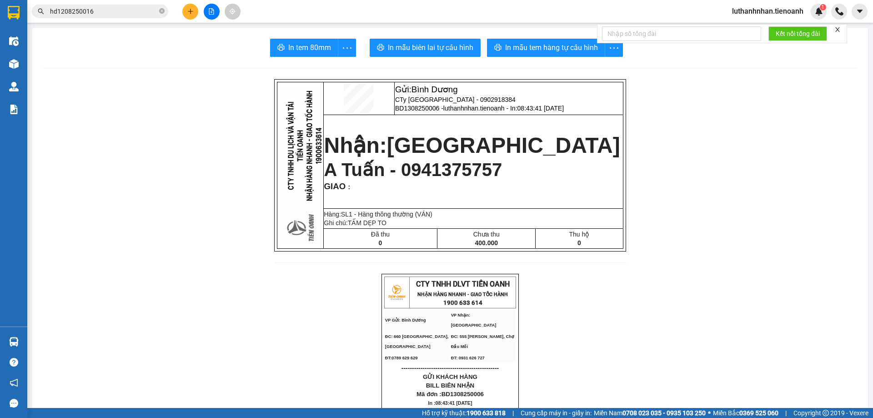
click at [122, 8] on input "hd1208250016" at bounding box center [103, 11] width 107 height 10
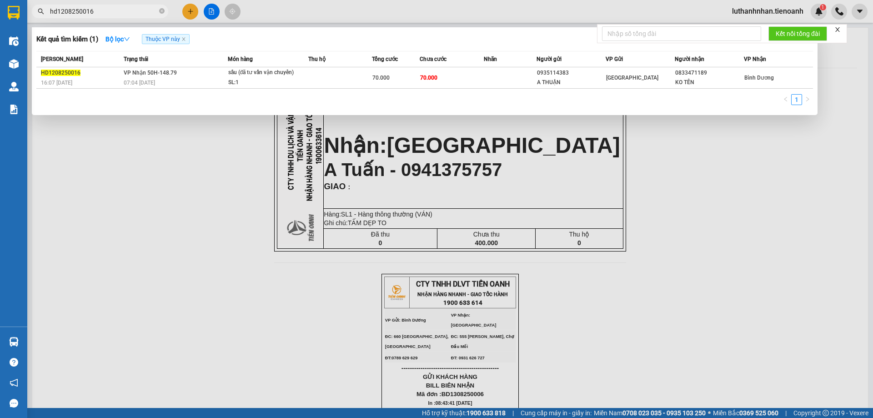
click at [122, 8] on input "hd1208250016" at bounding box center [103, 11] width 107 height 10
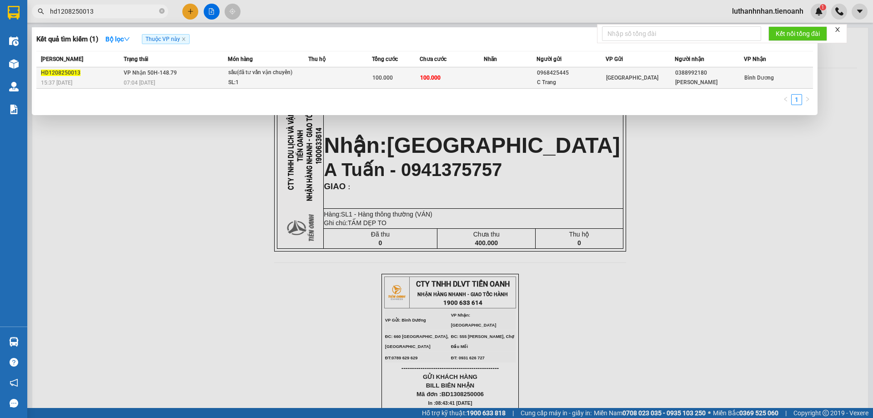
type input "hd1208250013"
click at [254, 78] on div "SL: 1" at bounding box center [262, 83] width 68 height 10
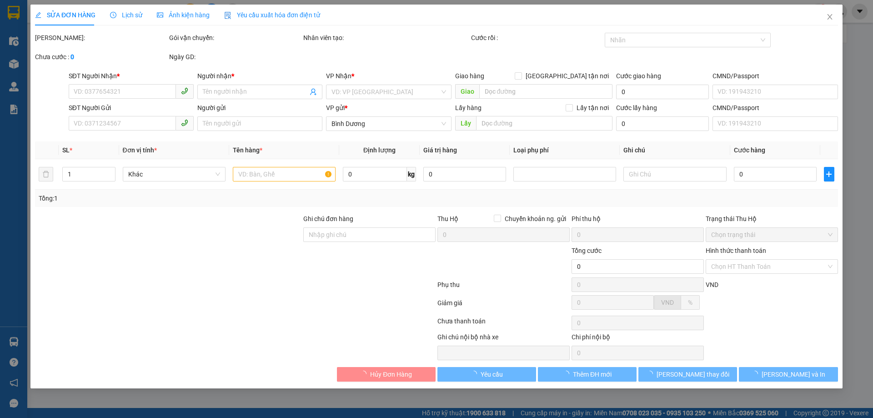
type input "0388992180"
type input "C Hồng"
type input "0968425445"
type input "C Trang"
type input "100.000"
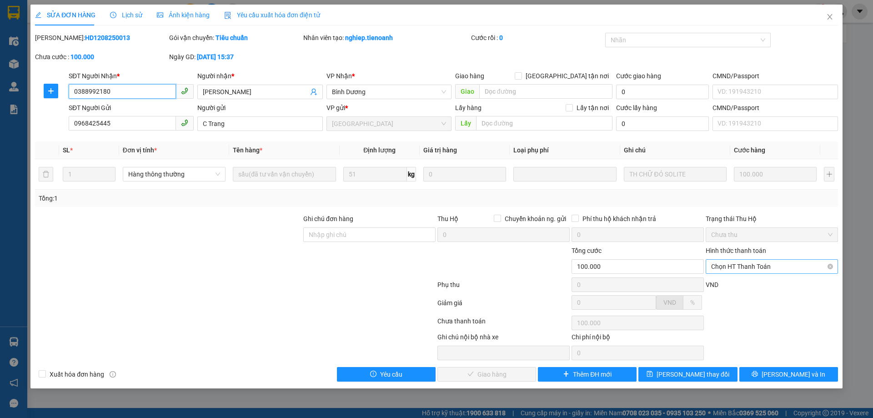
click at [733, 269] on span "Chọn HT Thanh Toán" at bounding box center [771, 267] width 121 height 14
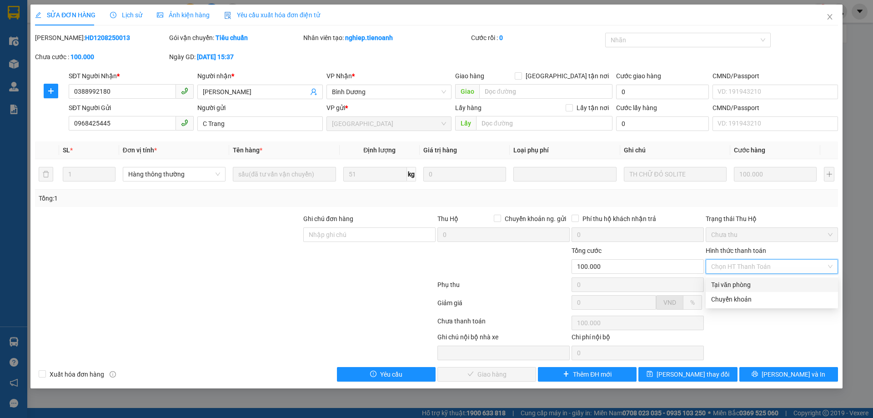
click at [743, 287] on div "Tại văn phòng" at bounding box center [771, 285] width 121 height 10
type input "0"
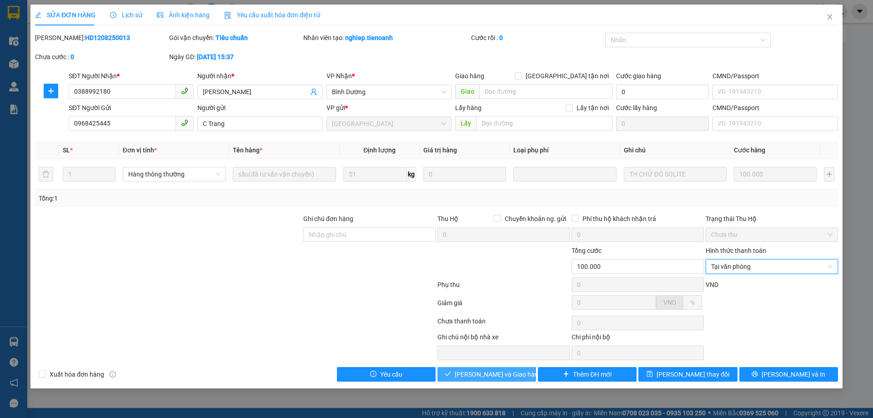
click at [506, 381] on button "[PERSON_NAME] và [PERSON_NAME] hàng" at bounding box center [486, 374] width 99 height 15
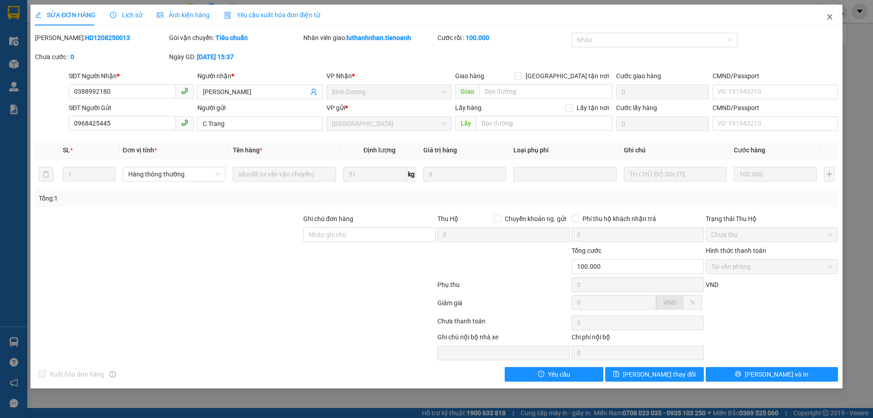
click at [828, 18] on icon "close" at bounding box center [829, 16] width 7 height 7
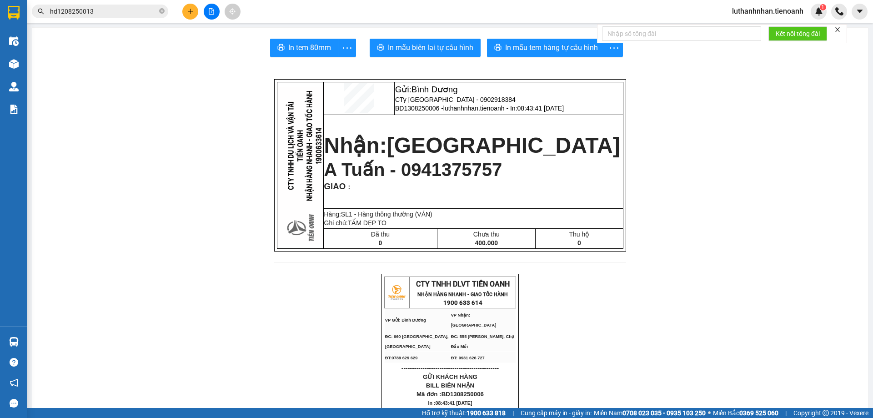
click at [103, 15] on input "hd1208250013" at bounding box center [103, 11] width 107 height 10
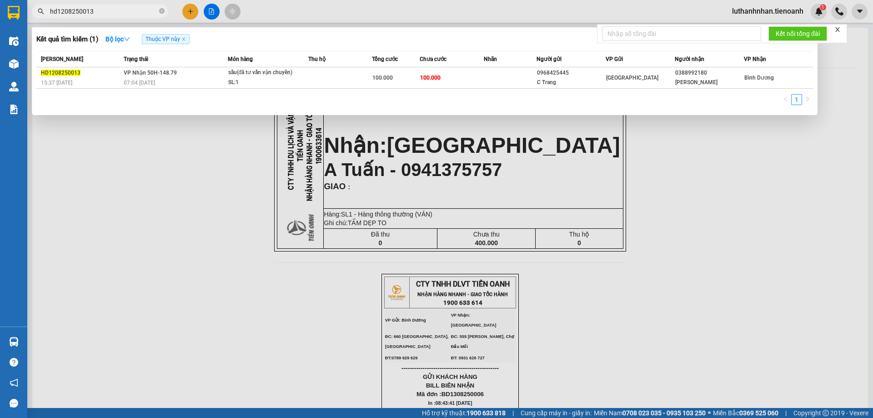
click at [103, 15] on input "hd1208250013" at bounding box center [103, 11] width 107 height 10
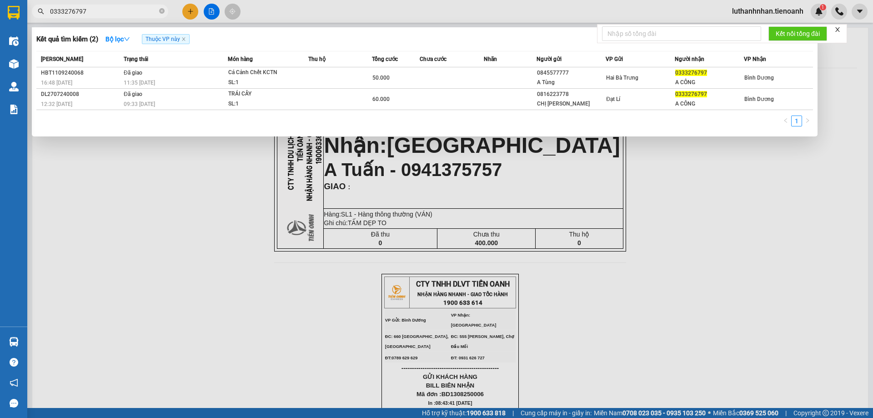
click at [63, 7] on input "0333276797" at bounding box center [103, 11] width 107 height 10
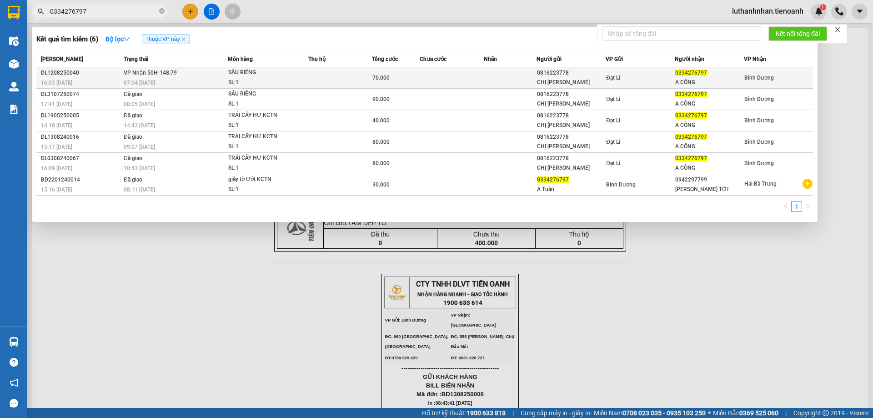
type input "0334276797"
click at [202, 75] on td "VP Nhận 50H-148.79 07:04 - 13/08" at bounding box center [174, 77] width 106 height 21
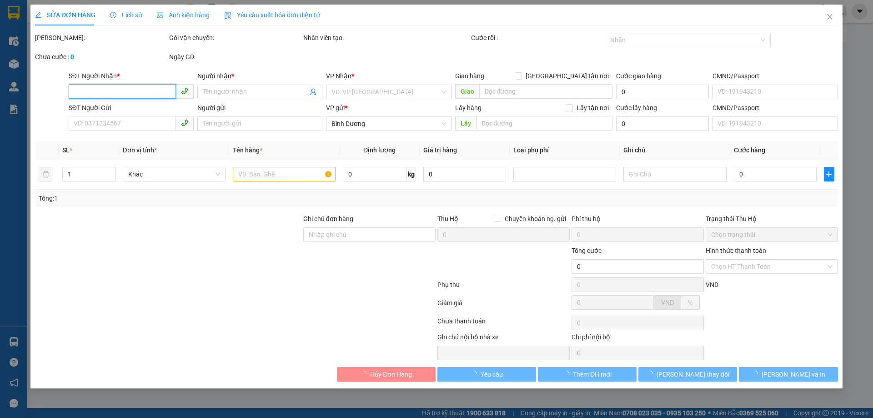
type input "0334276797"
type input "A CÔNG"
type input "0816223778"
type input "CHỊ HOA"
type input "70.000"
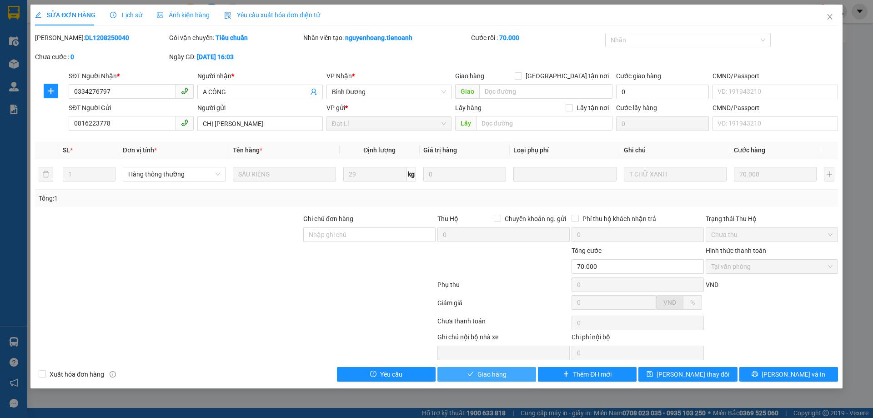
click at [496, 374] on span "Giao hàng" at bounding box center [491, 374] width 29 height 10
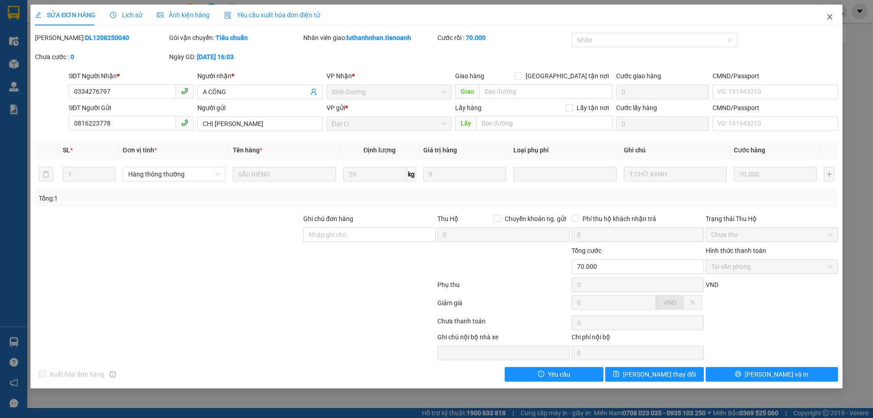
click at [831, 18] on icon "close" at bounding box center [829, 16] width 7 height 7
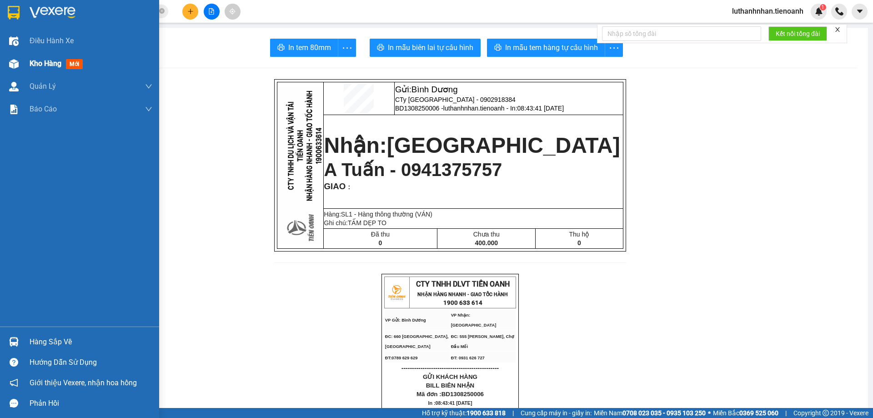
click at [26, 64] on div "Kho hàng mới" at bounding box center [79, 63] width 159 height 23
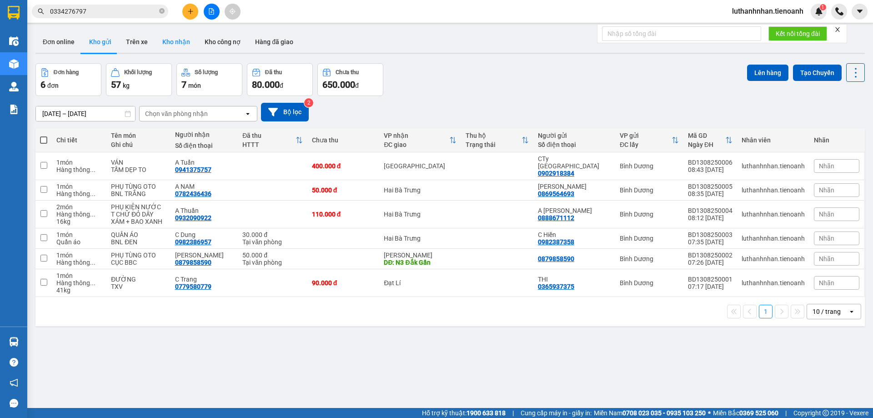
click at [176, 43] on button "Kho nhận" at bounding box center [176, 42] width 42 height 22
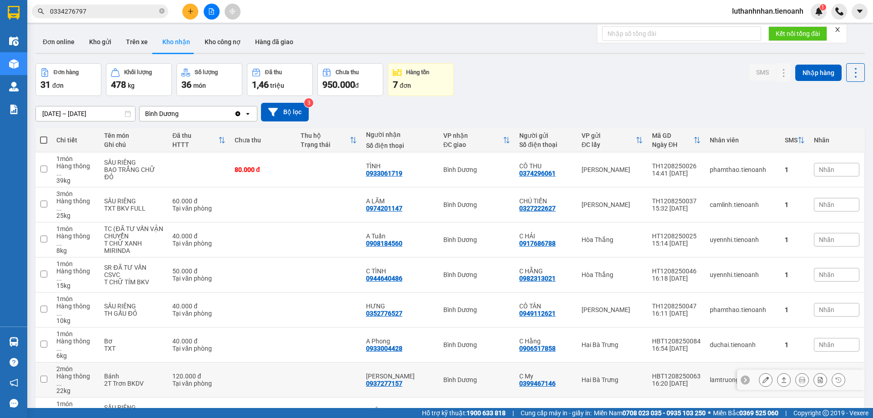
click at [762, 376] on icon at bounding box center [765, 379] width 6 height 6
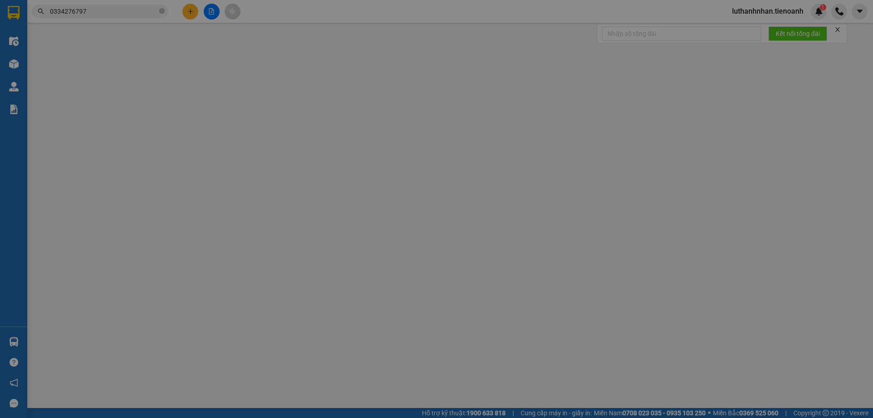
type input "0937277157"
type input "C Linh"
type input "0399467146"
type input "C My"
type input "120.000"
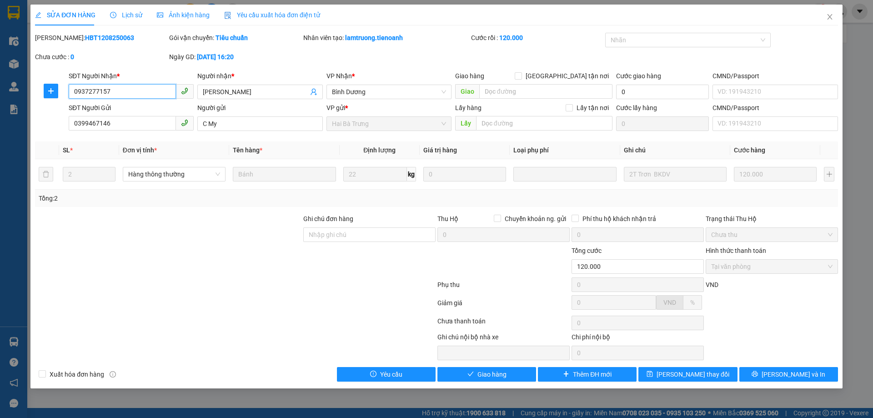
click at [739, 264] on span "Tại văn phòng" at bounding box center [771, 267] width 121 height 14
click at [486, 376] on span "Giao hàng" at bounding box center [491, 374] width 29 height 10
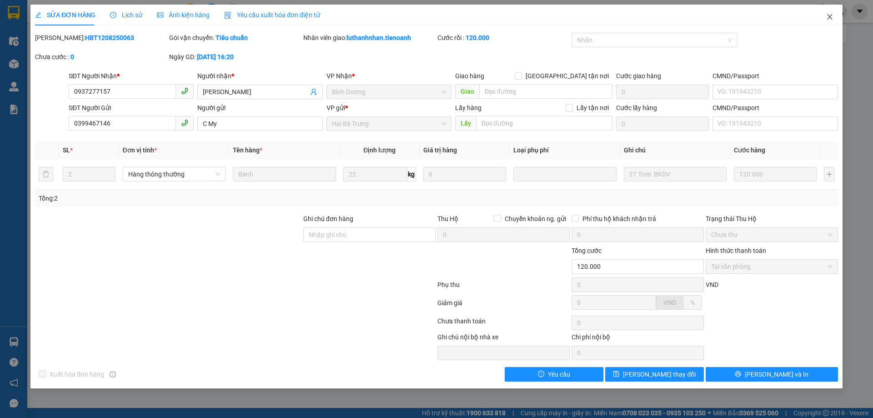
click at [831, 16] on icon "close" at bounding box center [829, 16] width 7 height 7
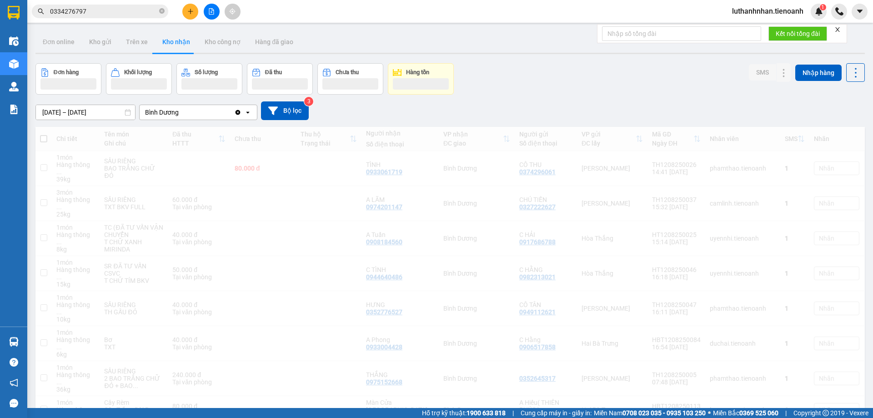
click at [105, 12] on input "0334276797" at bounding box center [103, 11] width 107 height 10
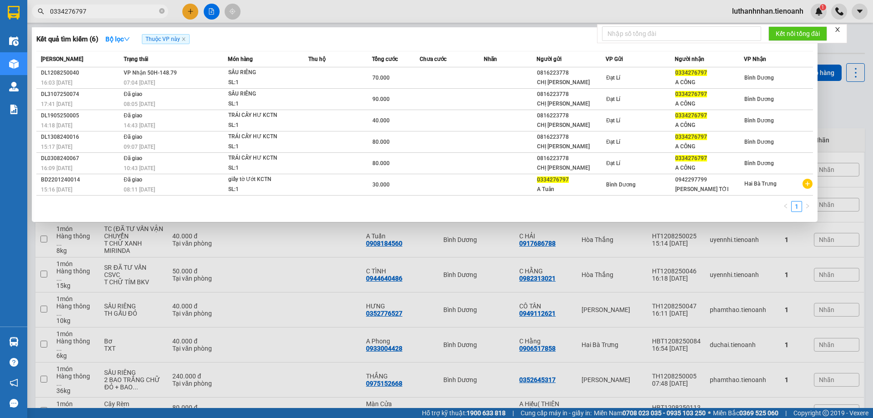
click at [105, 12] on input "0334276797" at bounding box center [103, 11] width 107 height 10
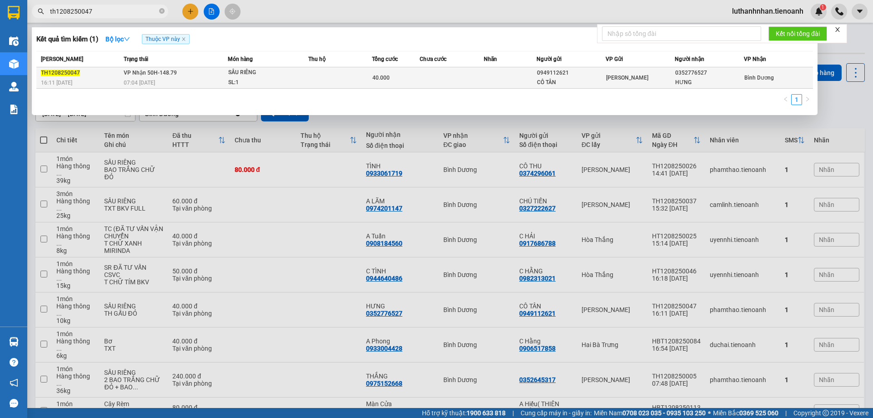
type input "th1208250047"
click at [183, 78] on div "07:04 [DATE]" at bounding box center [176, 83] width 104 height 10
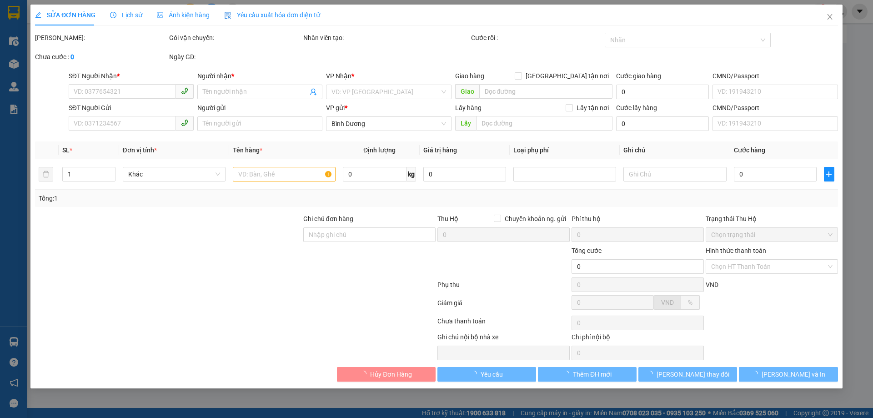
type input "0352776527"
type input "HƯNG"
type input "0949112621"
type input "CÔ TÂN"
type input "40.000"
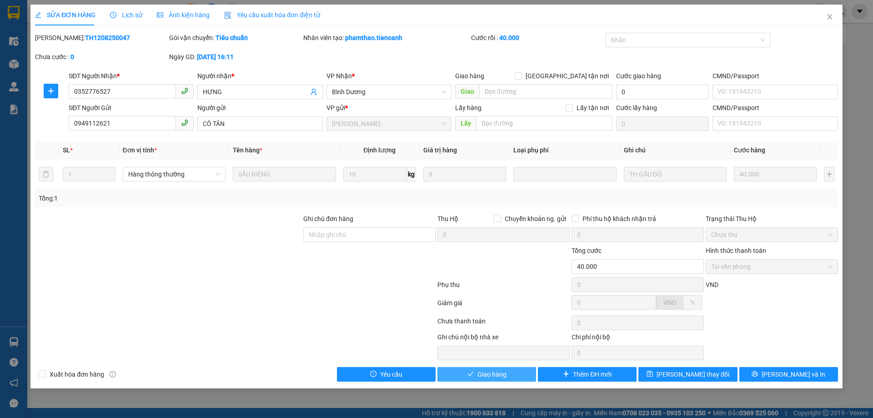
click at [494, 378] on span "Giao hàng" at bounding box center [491, 374] width 29 height 10
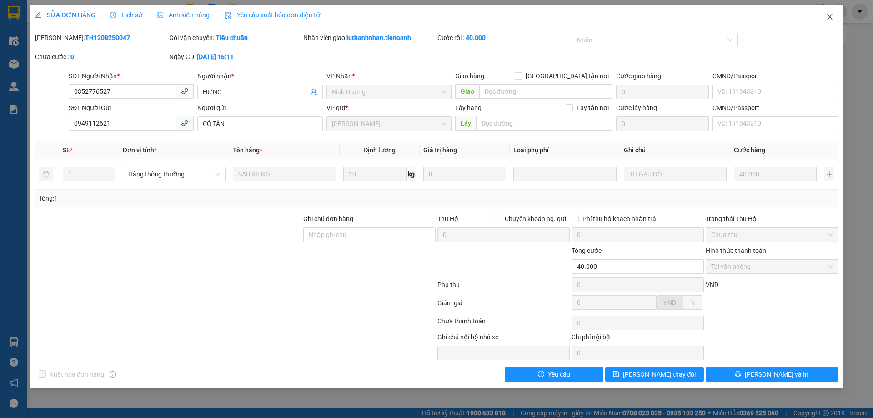
click at [829, 16] on icon "close" at bounding box center [829, 16] width 5 height 5
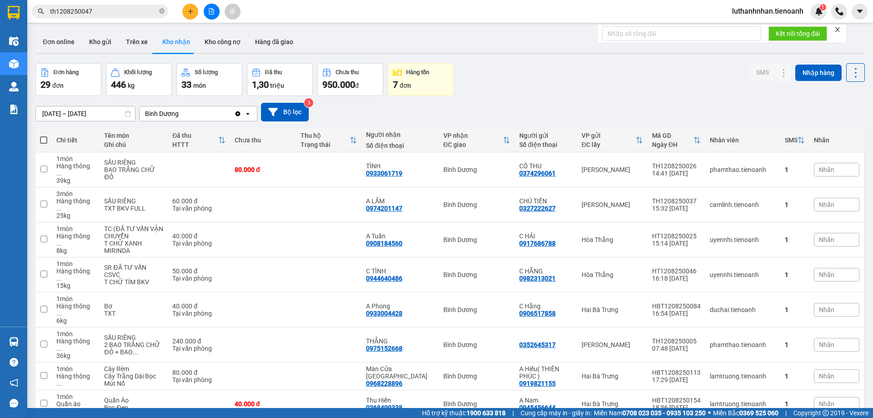
click at [126, 11] on input "th1208250047" at bounding box center [103, 11] width 107 height 10
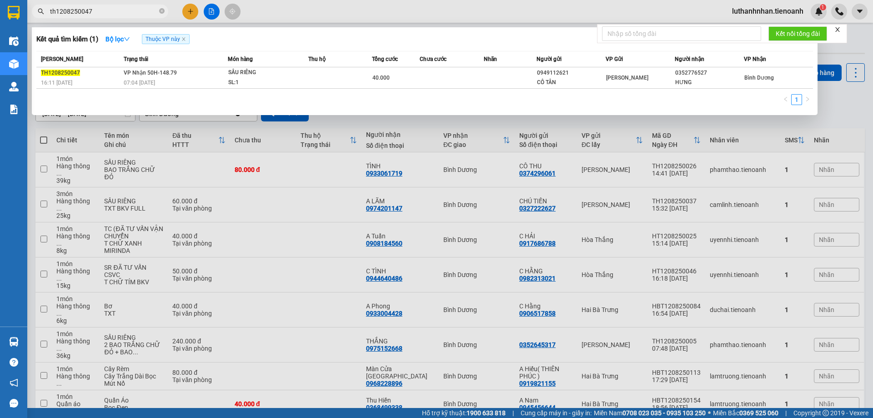
click at [126, 11] on input "th1208250047" at bounding box center [103, 11] width 107 height 10
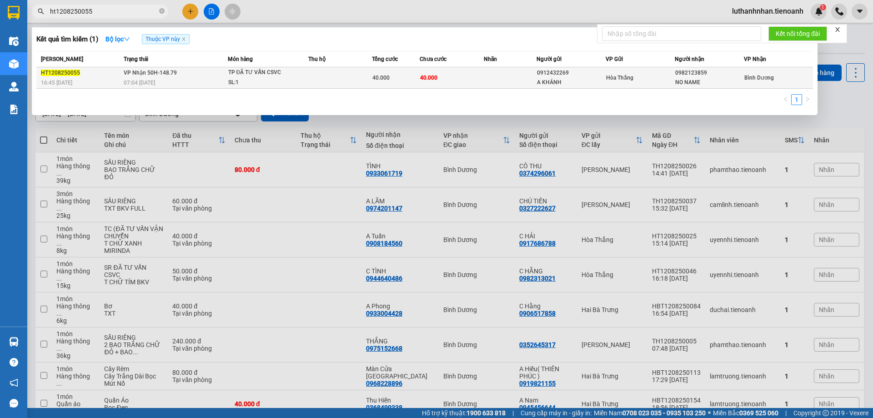
type input "ht1208250055"
click at [152, 71] on span "VP Nhận 50H-148.79" at bounding box center [150, 73] width 53 height 6
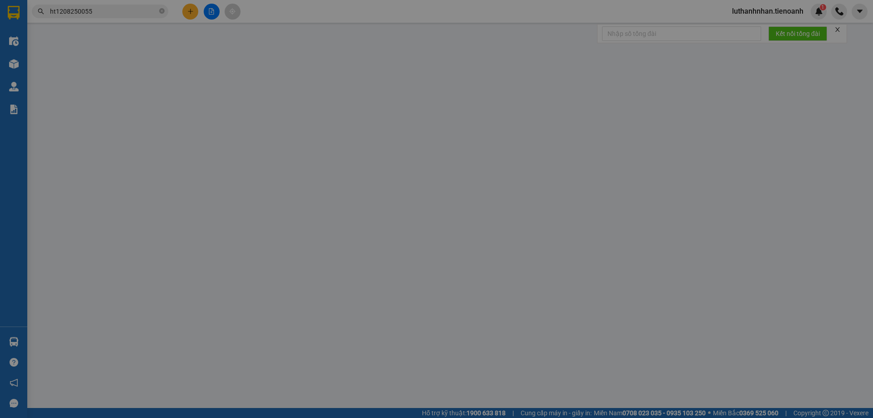
type input "0982123859"
type input "NO NAME"
type input "0912432269"
type input "A KHÁNH"
type input "40.000"
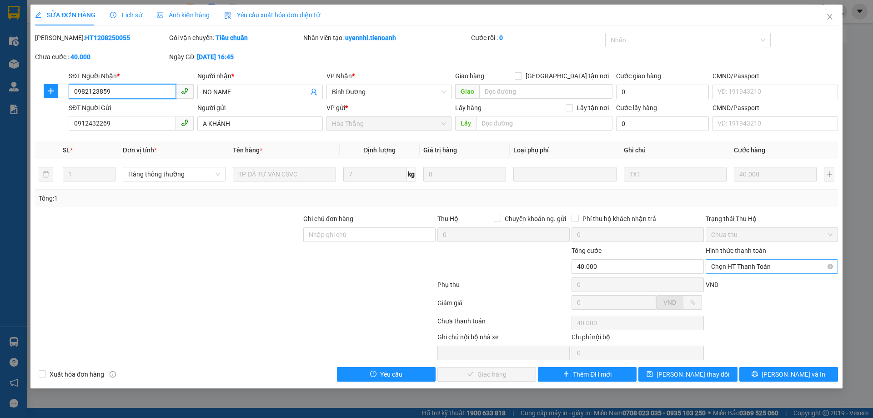
click at [750, 263] on span "Chọn HT Thanh Toán" at bounding box center [771, 267] width 121 height 14
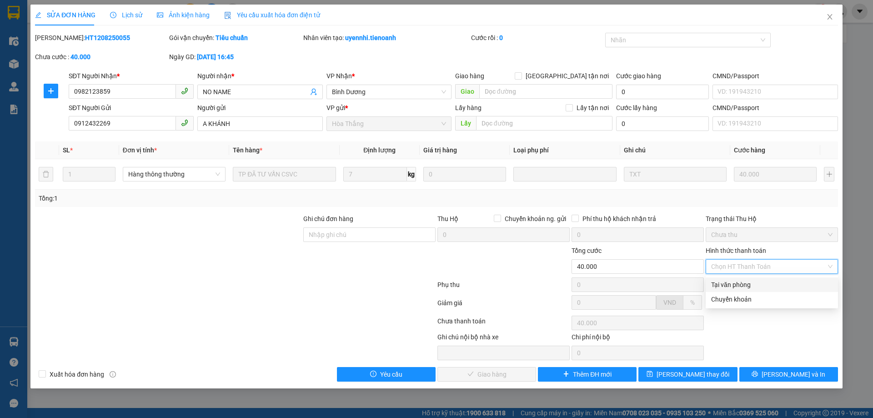
drag, startPoint x: 720, startPoint y: 284, endPoint x: 711, endPoint y: 290, distance: 11.0
click at [720, 284] on div "Tại văn phòng" at bounding box center [771, 285] width 121 height 10
type input "0"
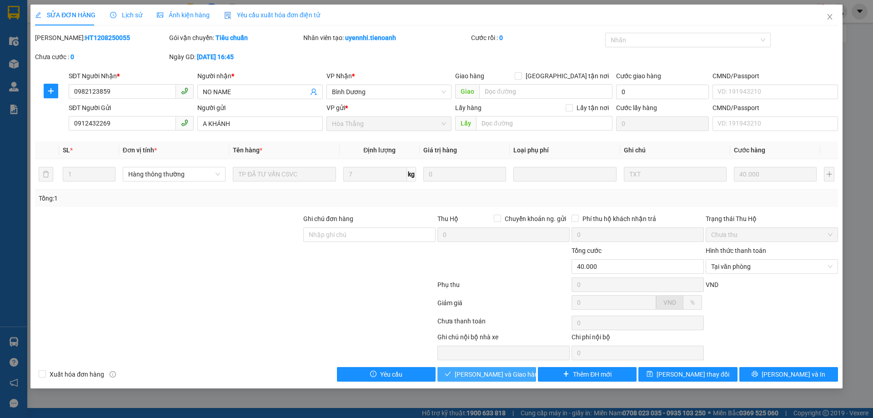
click at [510, 371] on span "[PERSON_NAME] và [PERSON_NAME] hàng" at bounding box center [498, 374] width 87 height 10
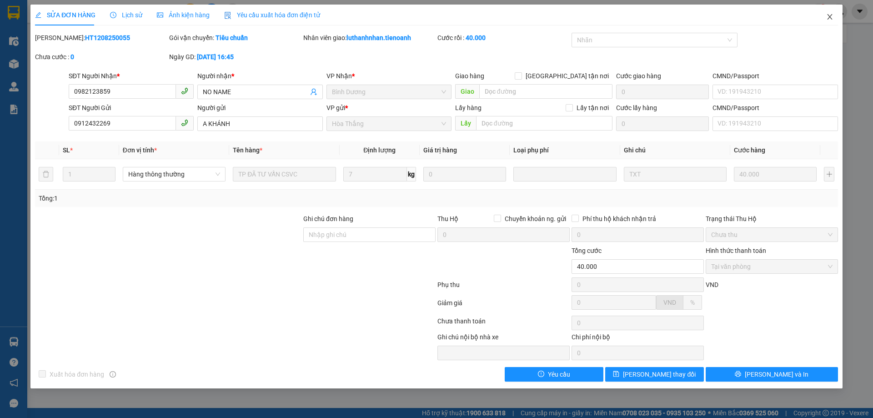
click at [826, 19] on icon "close" at bounding box center [829, 16] width 7 height 7
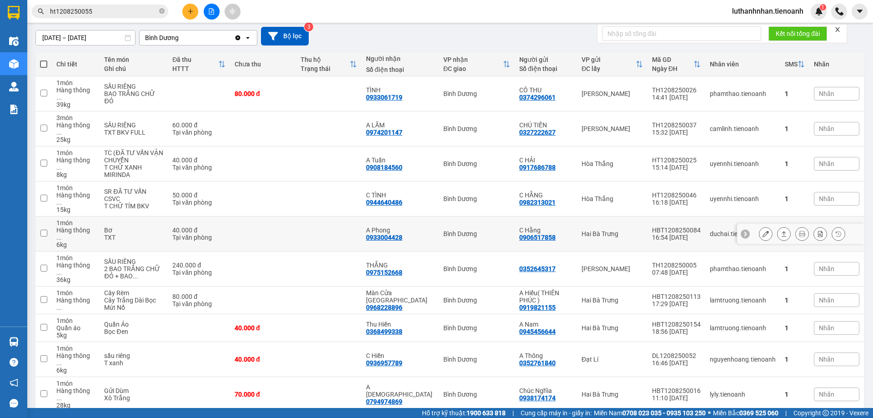
scroll to position [227, 0]
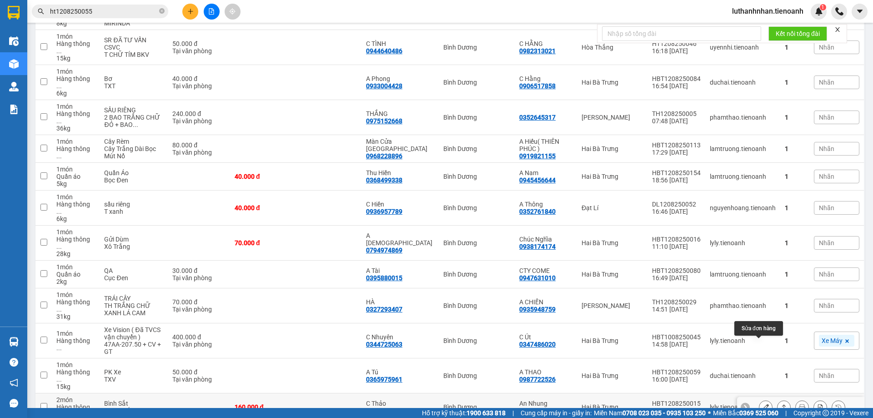
click at [762, 404] on icon at bounding box center [765, 407] width 6 height 6
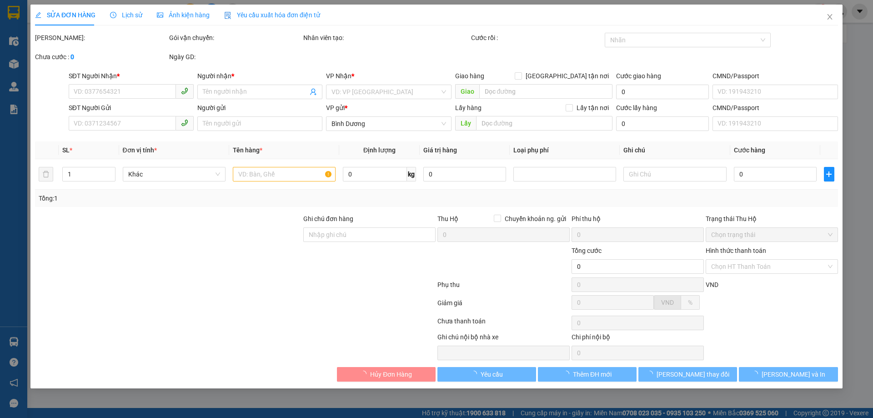
type input "0916744828"
type input "C Thảo"
type input "0988370387"
type input "An Nhung"
type input "160.000"
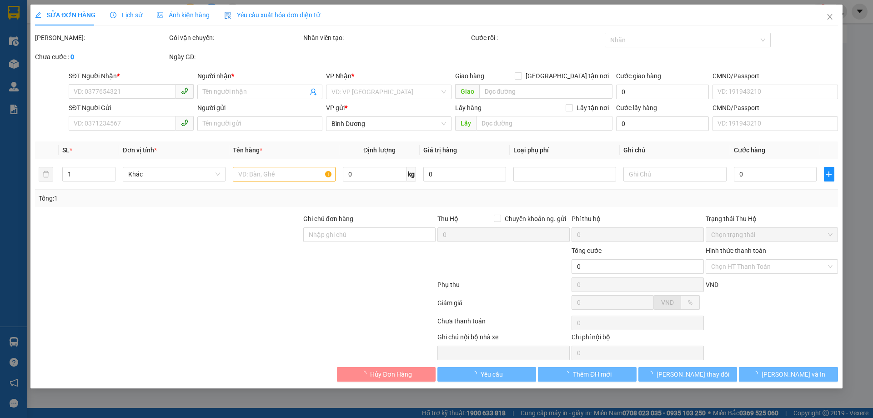
type input "160.000"
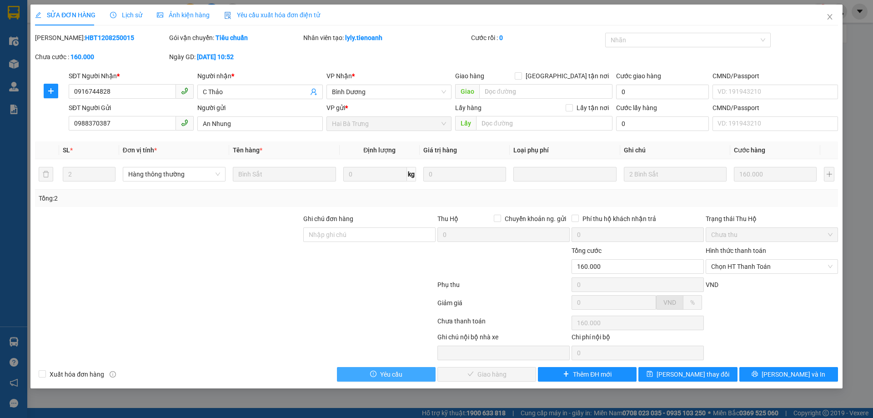
click at [403, 372] on button "Yêu cầu" at bounding box center [386, 374] width 99 height 15
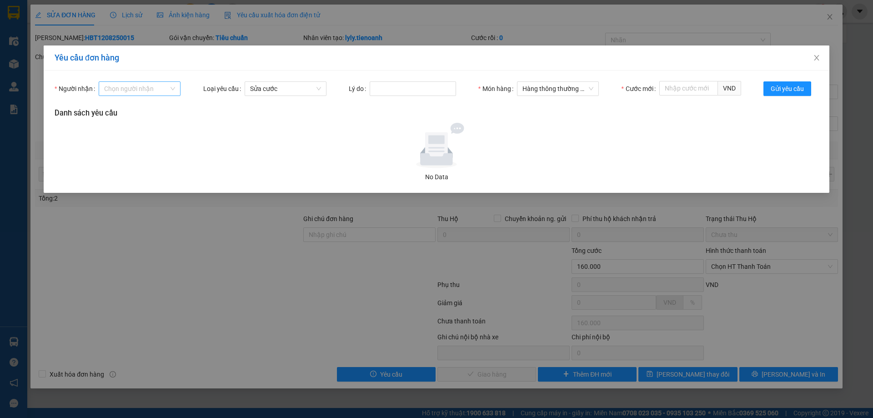
click at [164, 88] on input "Người nhận" at bounding box center [136, 89] width 65 height 14
type input "mỹ"
click at [142, 122] on div "myhao.tienoanh" at bounding box center [139, 121] width 71 height 10
click at [396, 92] on input "Lý do" at bounding box center [413, 88] width 86 height 15
click at [391, 87] on input "Lý do" at bounding box center [413, 88] width 86 height 15
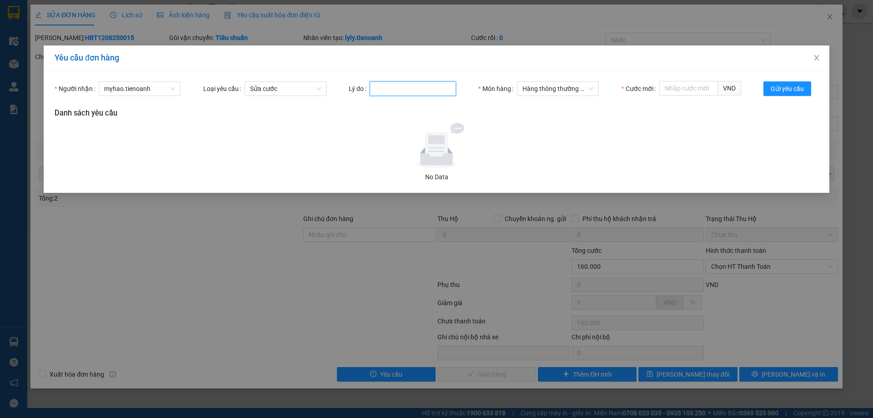
click at [391, 87] on input "Lý do" at bounding box center [413, 88] width 86 height 15
type input "Sai cước"
click at [541, 126] on div at bounding box center [436, 145] width 756 height 45
click at [671, 88] on input "Cước mới" at bounding box center [688, 88] width 59 height 15
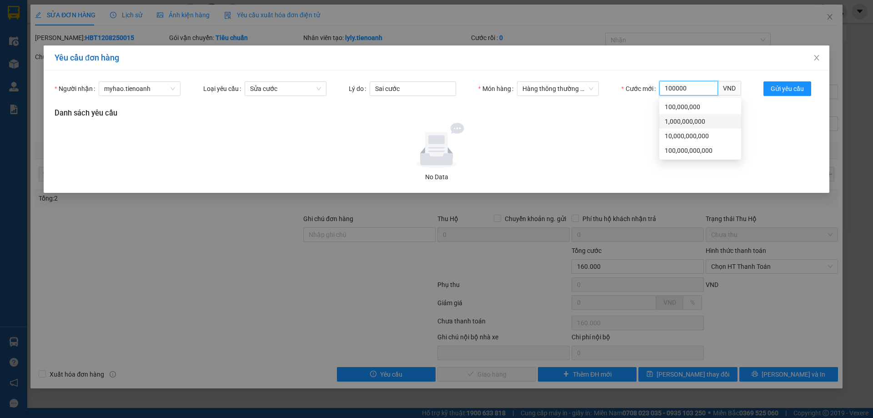
type input "100000"
click at [762, 124] on div at bounding box center [436, 145] width 756 height 45
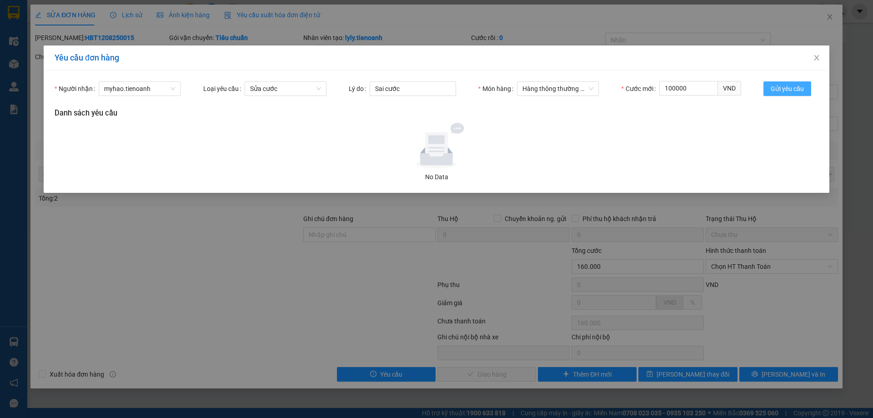
click at [781, 93] on span "Gửi yêu cầu" at bounding box center [787, 89] width 33 height 10
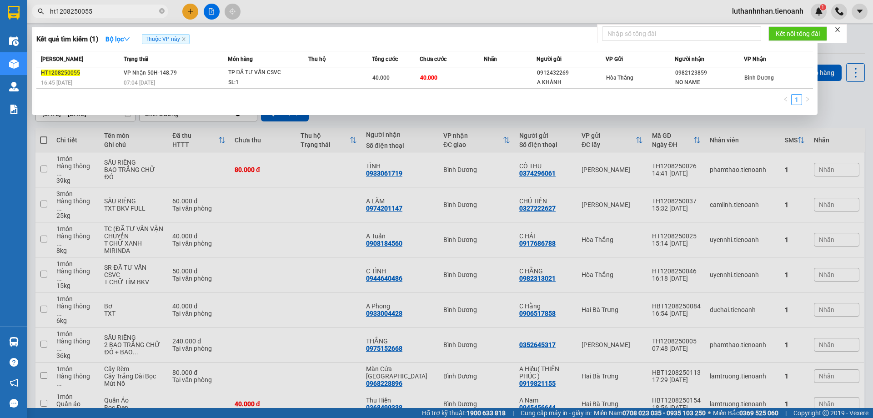
click at [95, 13] on input "ht1208250055" at bounding box center [103, 11] width 107 height 10
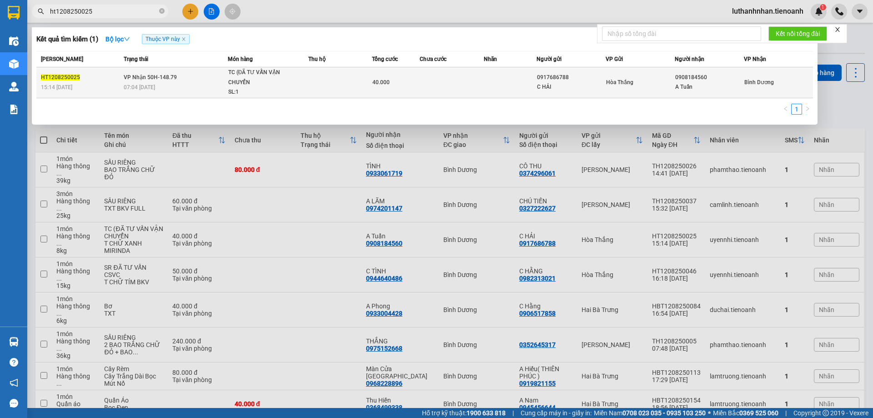
type input "ht1208250025"
click at [140, 85] on span "07:04 [DATE]" at bounding box center [139, 87] width 31 height 6
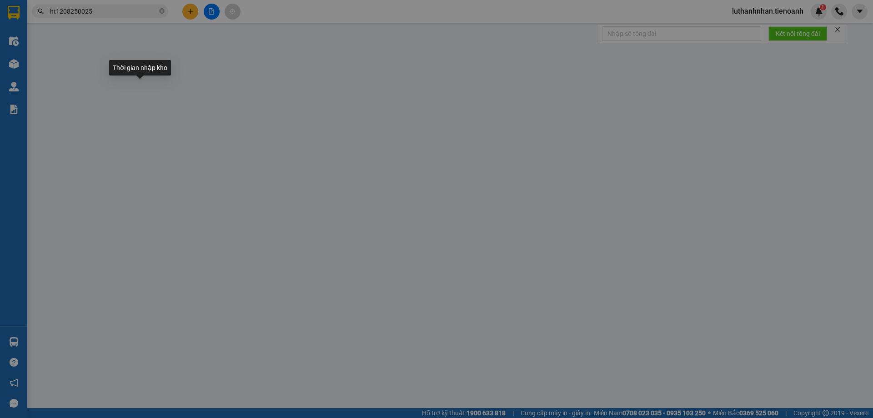
type input "0908184560"
type input "A Tuấn"
type input "066083008851"
type input "0917686788"
type input "C HẢI"
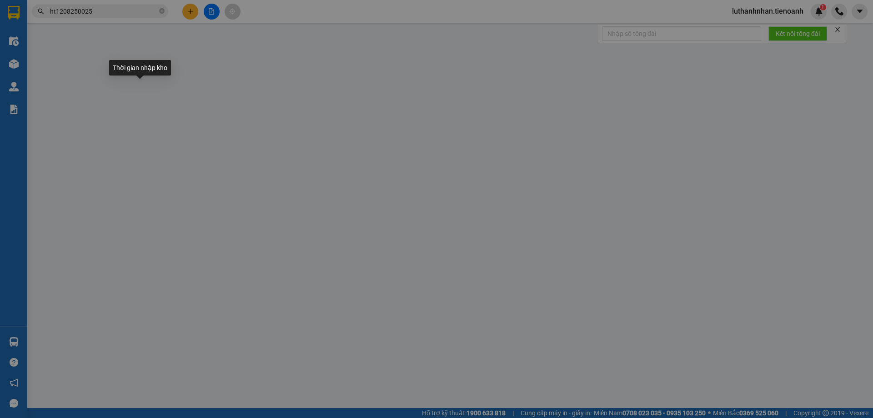
type input "066177000860"
type input "40.000"
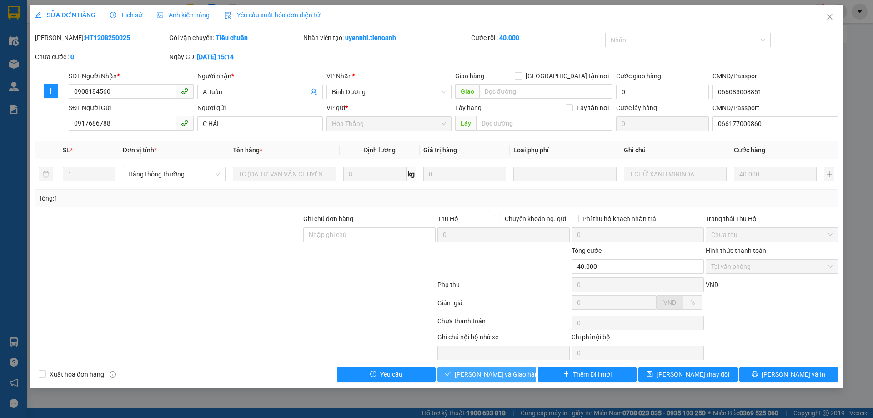
click at [490, 376] on span "[PERSON_NAME] và [PERSON_NAME] hàng" at bounding box center [498, 374] width 87 height 10
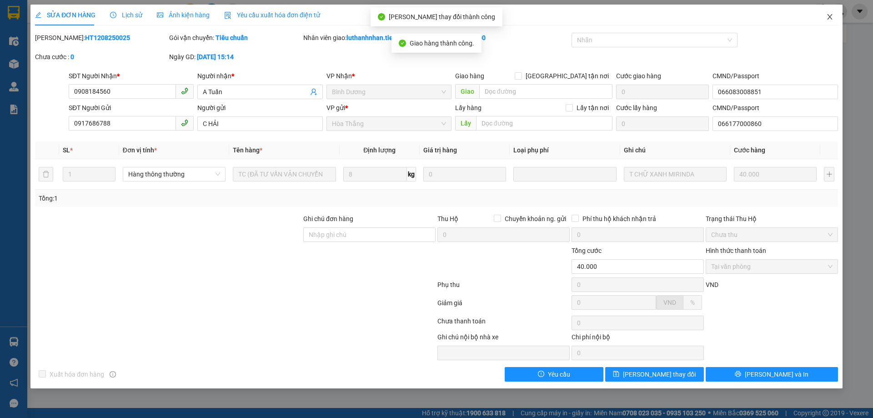
click at [830, 19] on icon "close" at bounding box center [829, 16] width 7 height 7
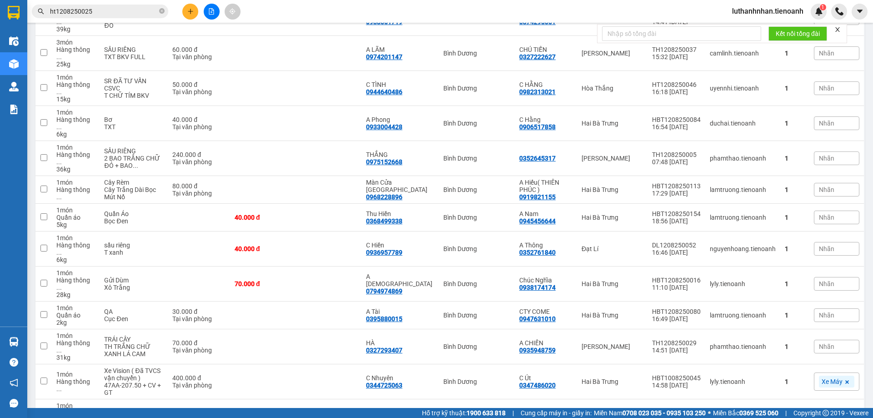
scroll to position [227, 0]
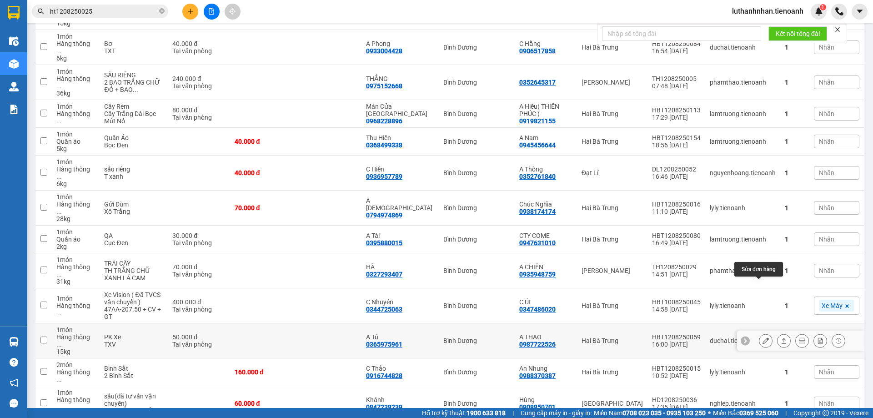
click at [762, 337] on icon at bounding box center [765, 340] width 6 height 6
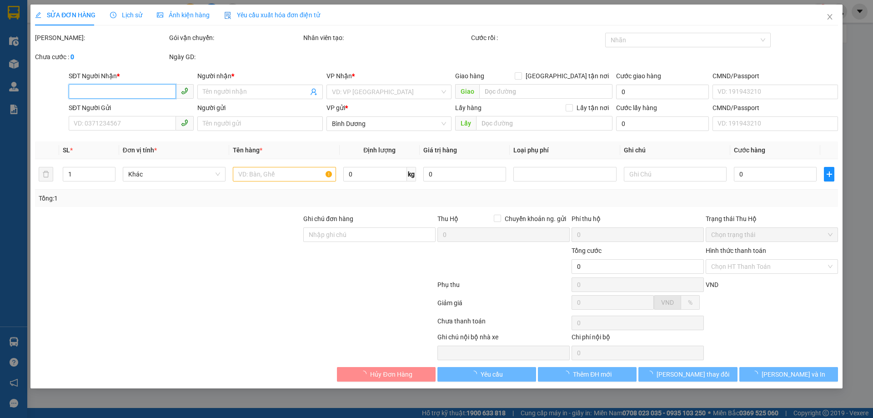
type input "0365975961"
type input "A Tú"
type input "0987722526"
type input "A THAO"
type input "50.000"
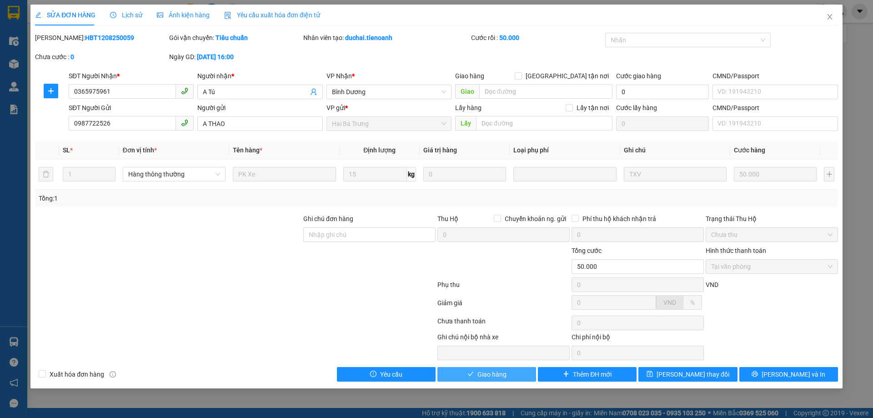
click at [489, 376] on span "Giao hàng" at bounding box center [491, 374] width 29 height 10
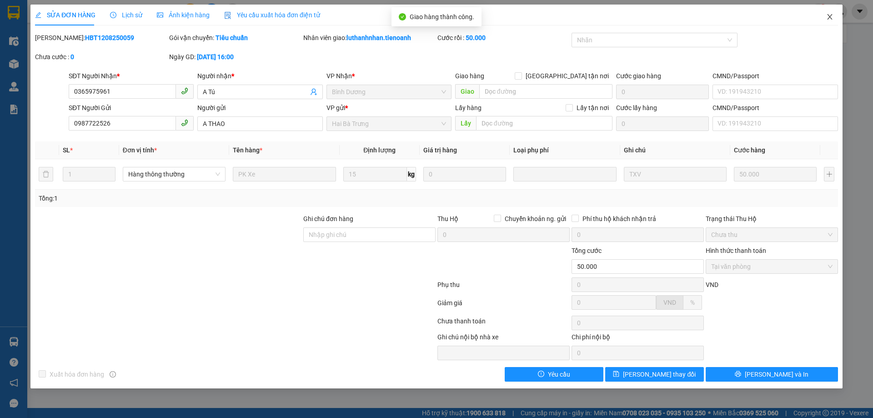
click at [829, 18] on icon "close" at bounding box center [829, 16] width 5 height 5
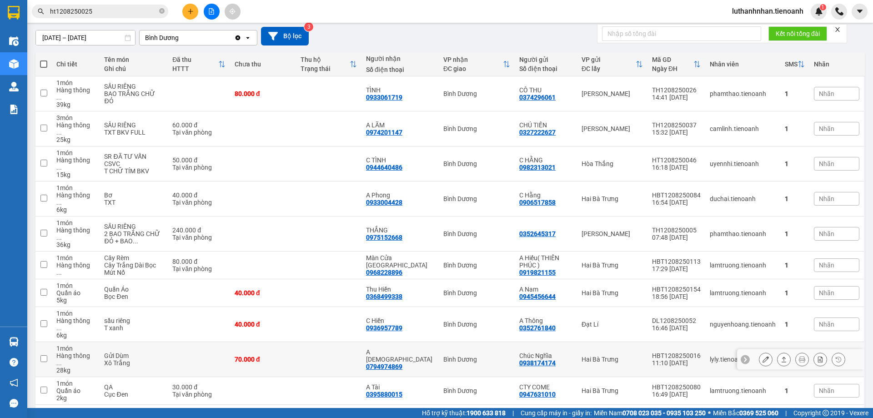
scroll to position [151, 0]
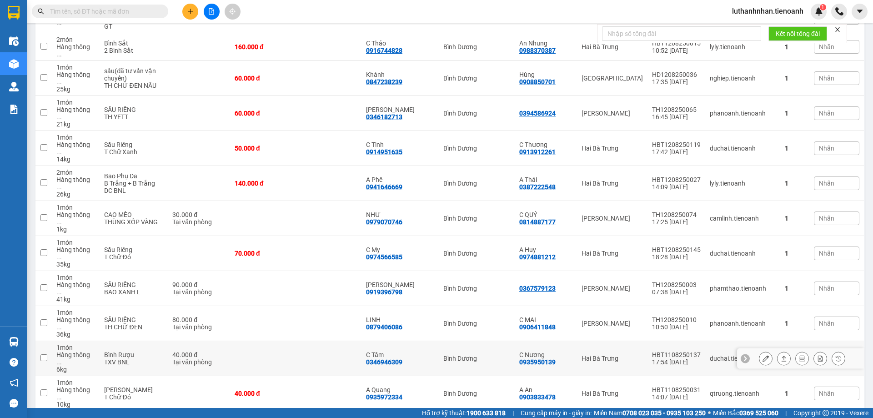
scroll to position [366, 0]
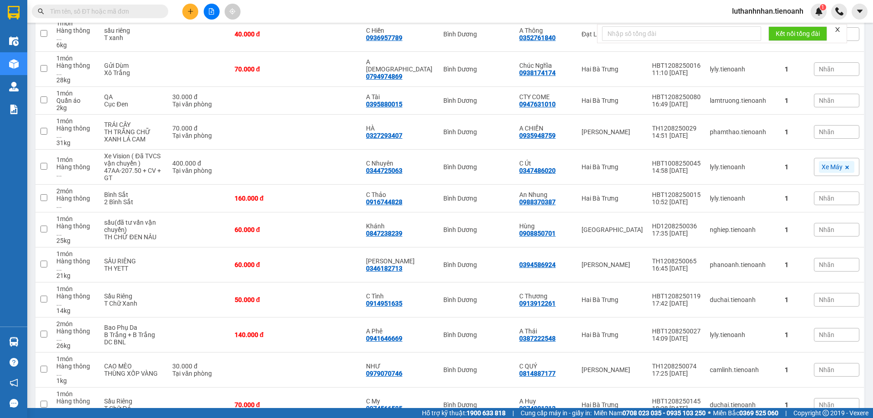
click at [92, 14] on input "text" at bounding box center [103, 11] width 107 height 10
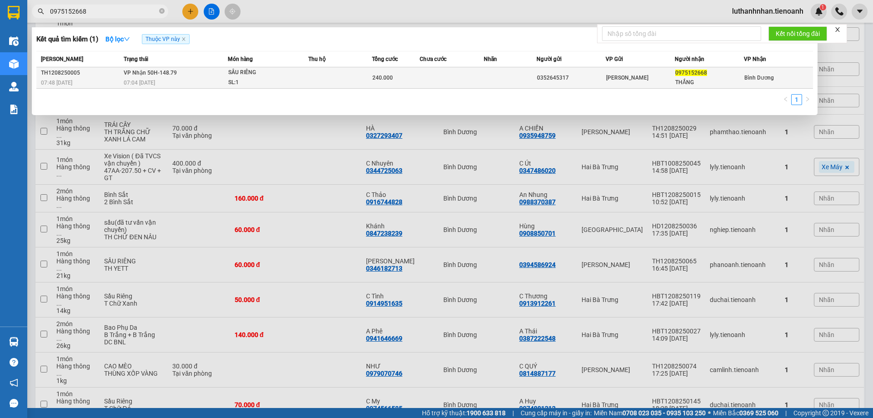
type input "0975152668"
click at [198, 80] on div "07:04 [DATE]" at bounding box center [176, 83] width 104 height 10
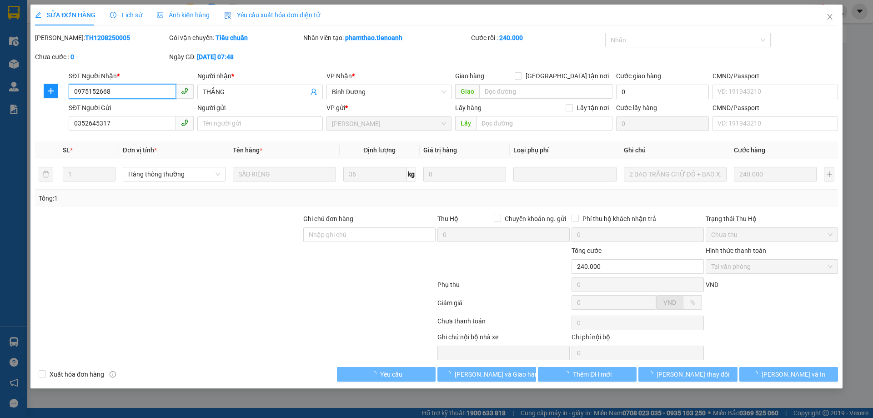
type input "0975152668"
type input "THẮNG"
type input "0352645317"
type input "240.000"
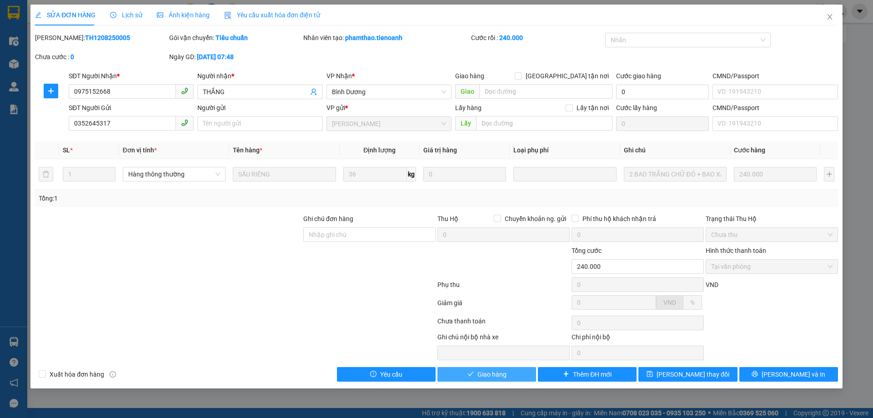
click at [516, 373] on button "Giao hàng" at bounding box center [486, 374] width 99 height 15
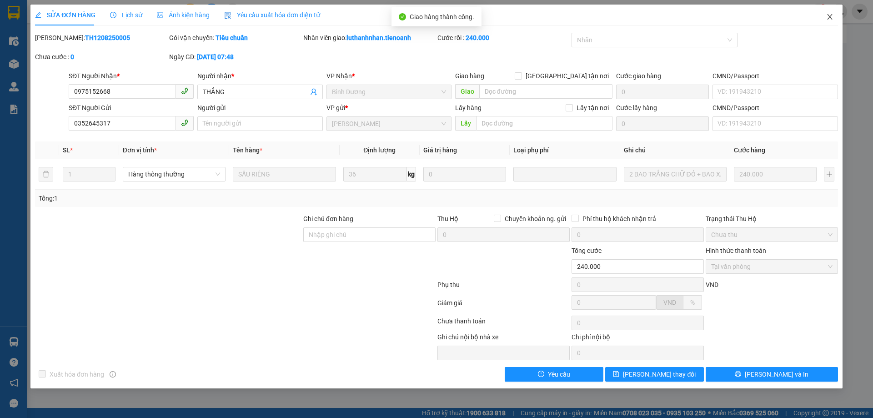
click at [831, 17] on icon "close" at bounding box center [829, 16] width 7 height 7
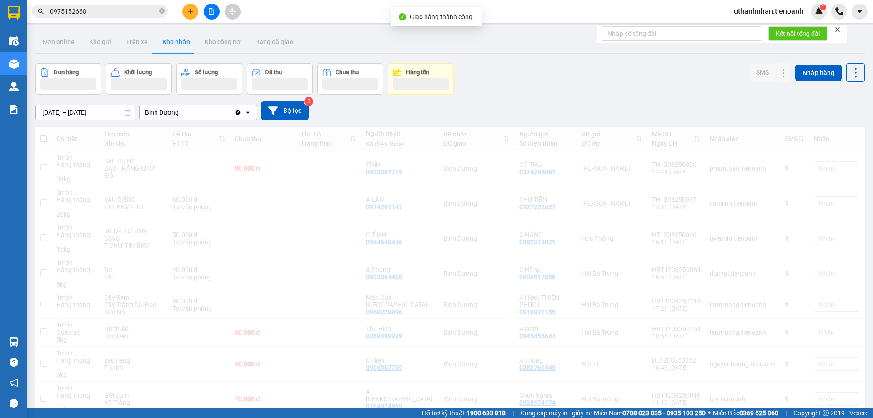
click at [112, 13] on input "0975152668" at bounding box center [103, 11] width 107 height 10
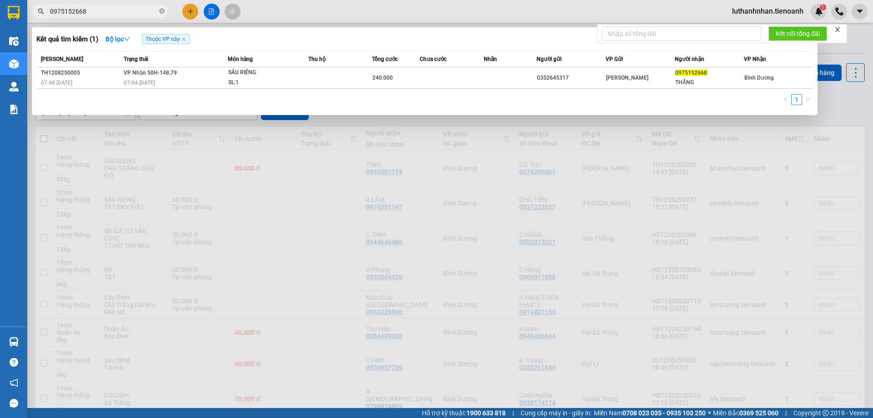
click at [112, 13] on input "0975152668" at bounding box center [103, 11] width 107 height 10
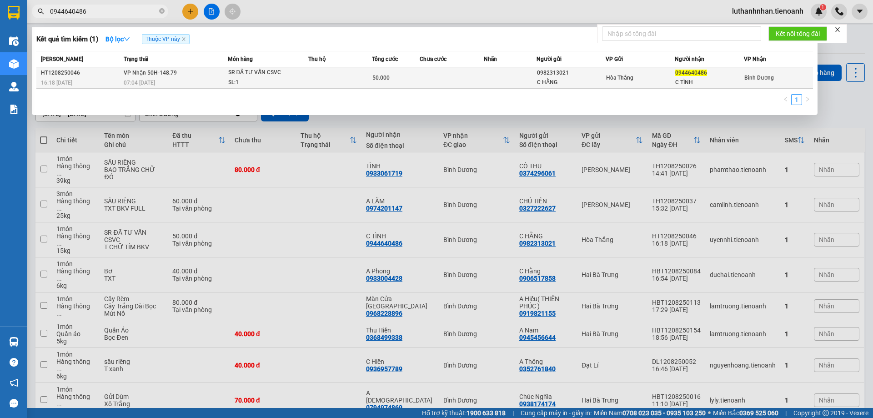
type input "0944640486"
click at [152, 78] on div "07:04 [DATE]" at bounding box center [176, 83] width 104 height 10
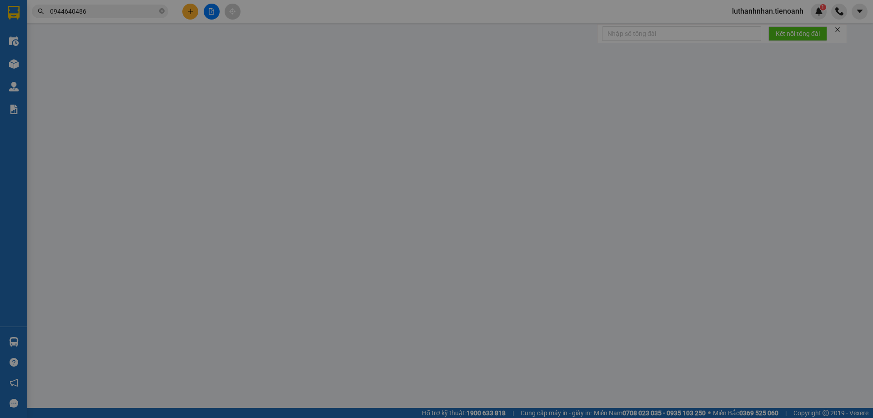
type input "0944640486"
type input "C TÌNH"
type input "0982313021"
type input "C HẰNG"
type input "50.000"
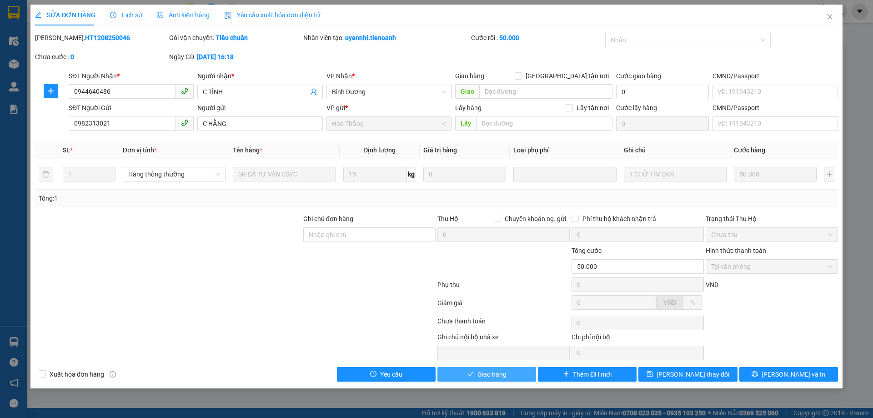
click at [490, 375] on span "Giao hàng" at bounding box center [491, 374] width 29 height 10
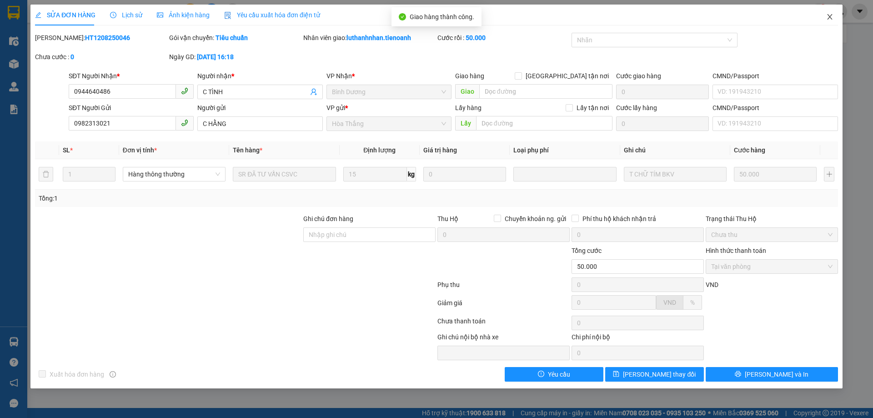
click at [827, 18] on icon "close" at bounding box center [829, 16] width 7 height 7
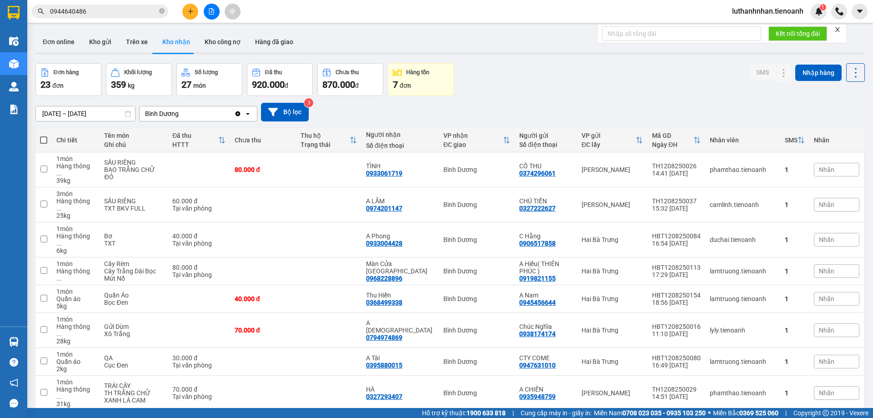
click at [98, 9] on input "0944640486" at bounding box center [103, 11] width 107 height 10
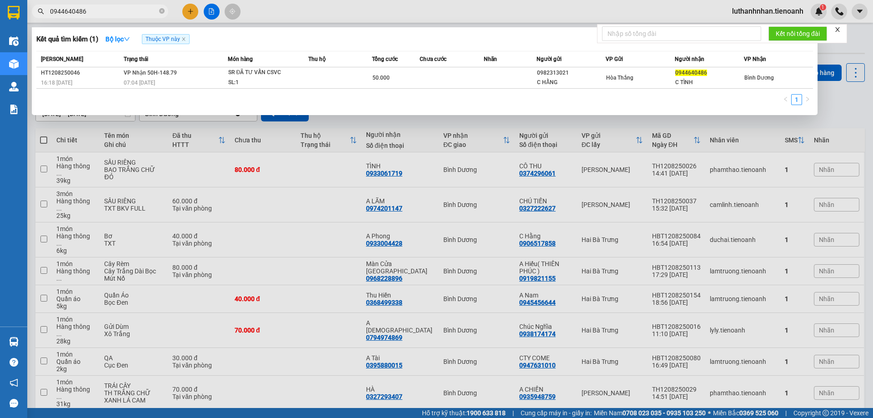
click at [98, 9] on input "0944640486" at bounding box center [103, 11] width 107 height 10
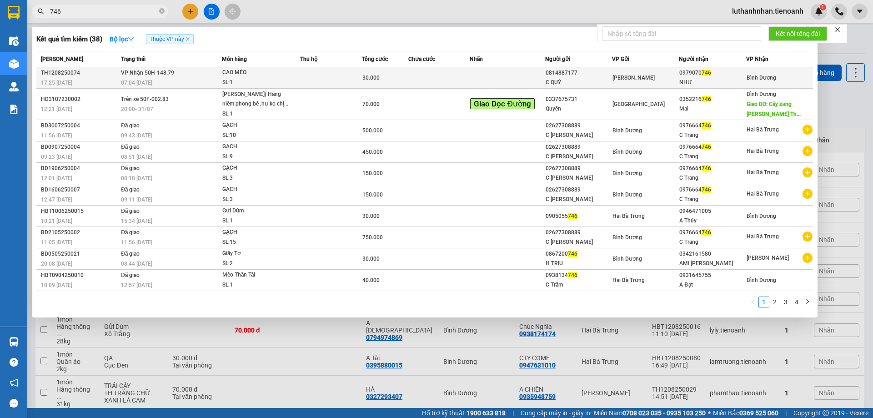
type input "746"
click at [223, 76] on div "CAO MÈO" at bounding box center [256, 73] width 68 height 10
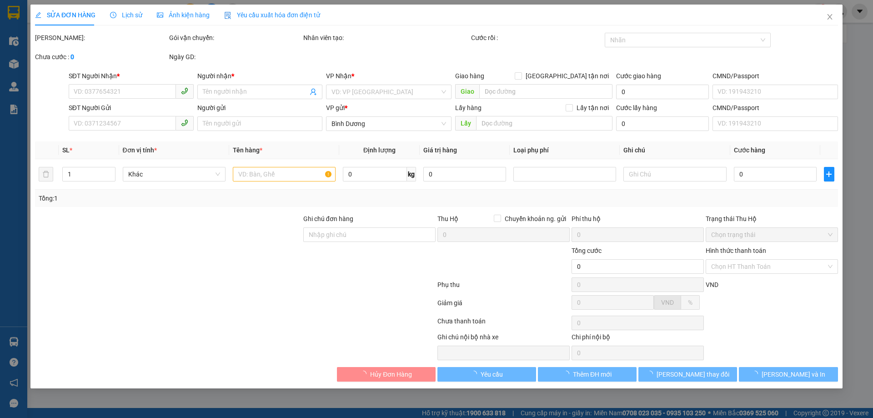
type input "0979070746"
type input "NHƯ"
type input "0814887177"
type input "C QUÝ"
type input "30.000"
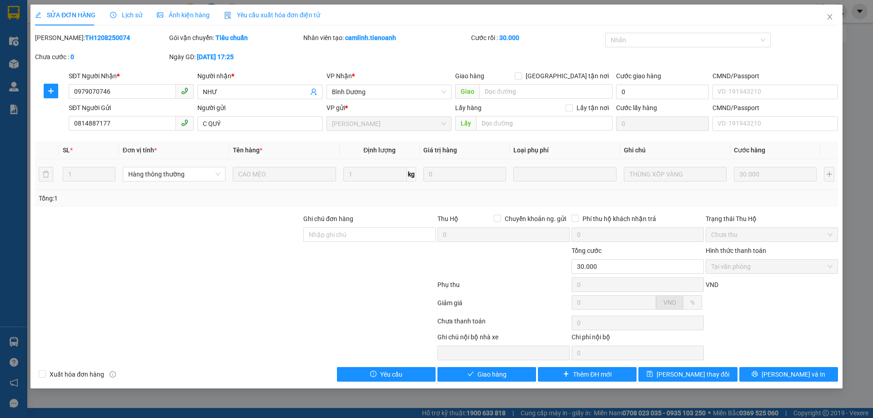
click at [511, 183] on td at bounding box center [565, 174] width 110 height 30
click at [510, 377] on button "Giao hàng" at bounding box center [486, 374] width 99 height 15
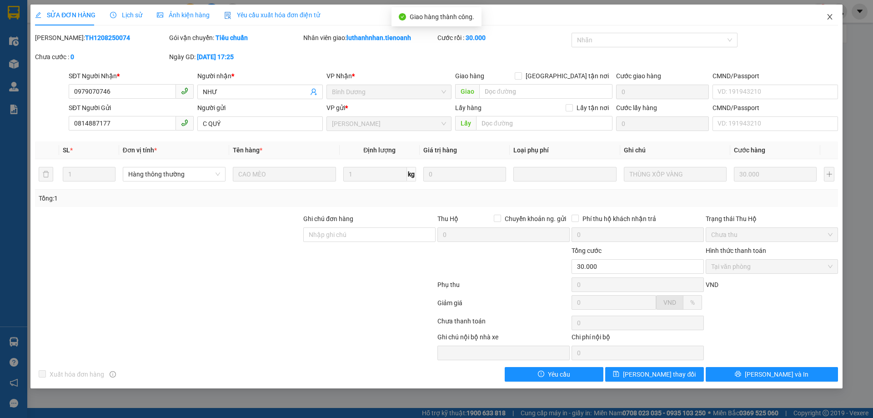
click at [828, 18] on icon "close" at bounding box center [829, 16] width 7 height 7
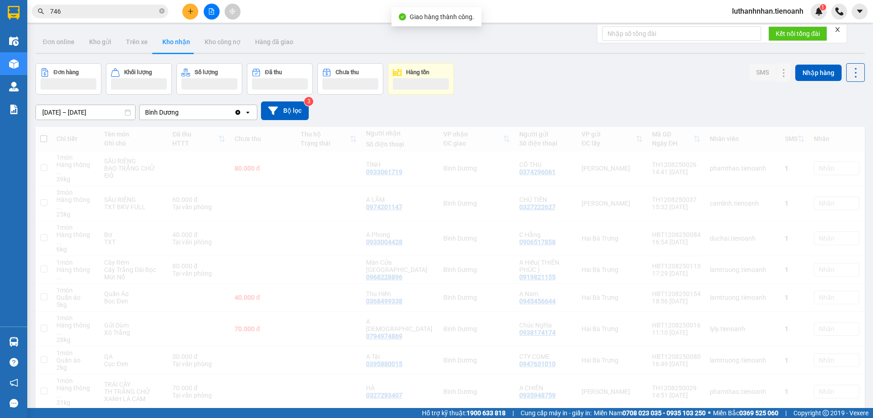
click at [105, 10] on input "746" at bounding box center [103, 11] width 107 height 10
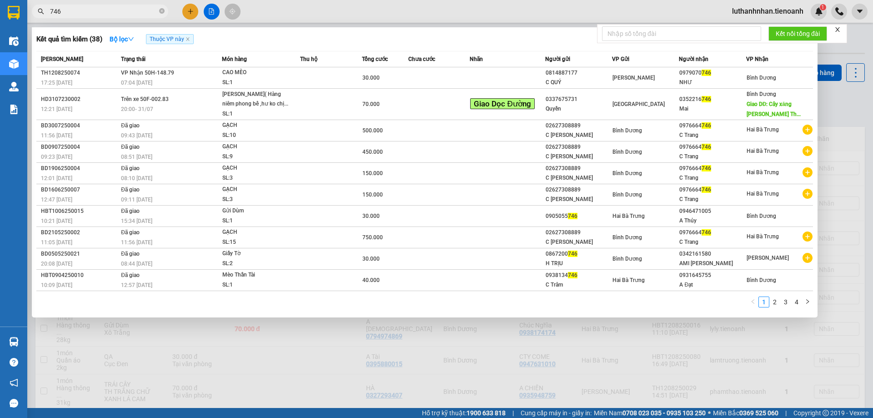
click at [105, 10] on input "746" at bounding box center [103, 11] width 107 height 10
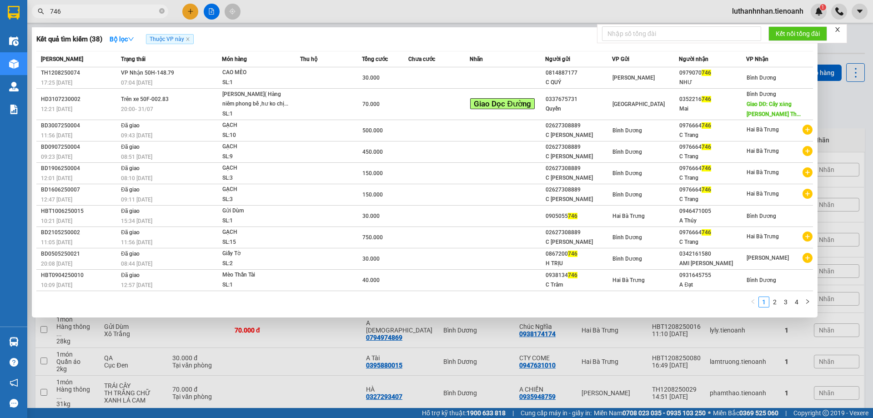
click at [105, 10] on input "746" at bounding box center [103, 11] width 107 height 10
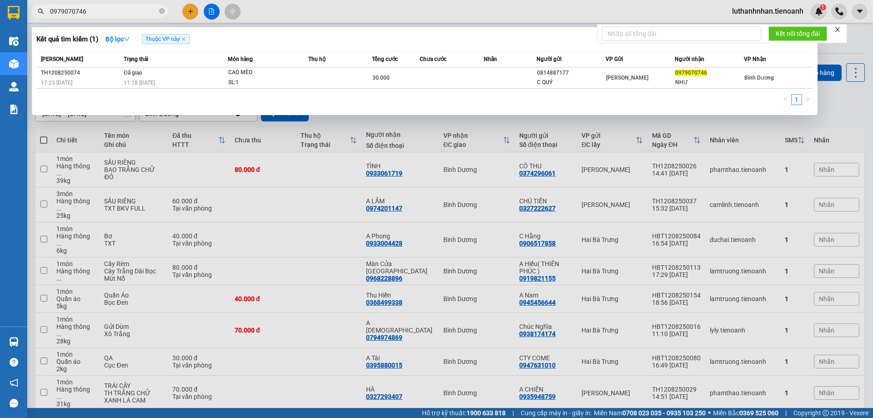
click at [100, 8] on input "0979070746" at bounding box center [103, 11] width 107 height 10
type input "0979070746"
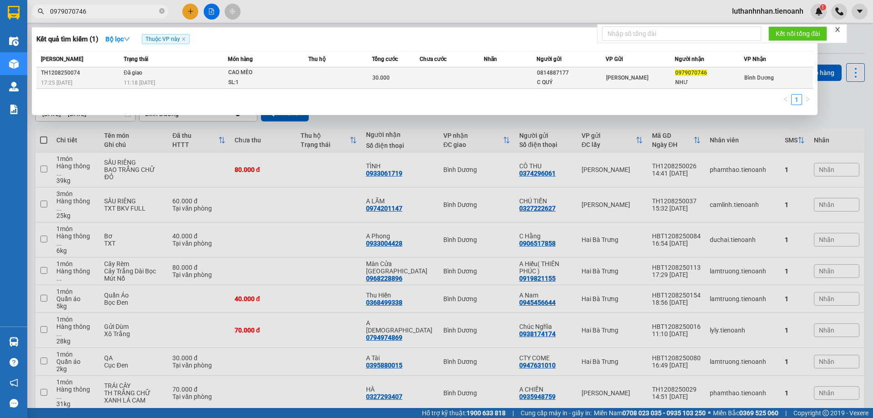
click at [345, 78] on td at bounding box center [340, 77] width 64 height 21
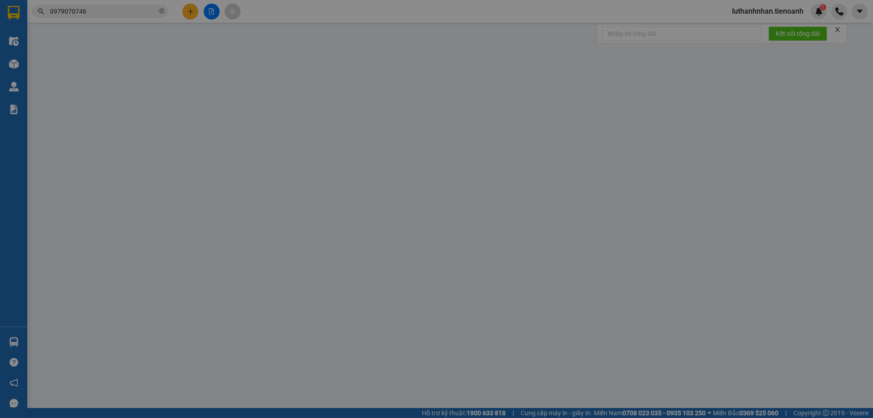
type input "0979070746"
type input "NHƯ"
type input "0814887177"
type input "C QUÝ"
type input "30.000"
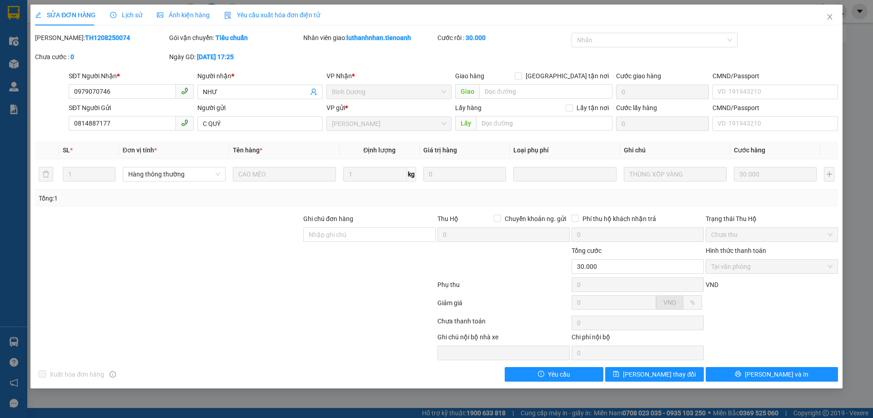
click at [123, 16] on span "Lịch sử" at bounding box center [126, 14] width 32 height 7
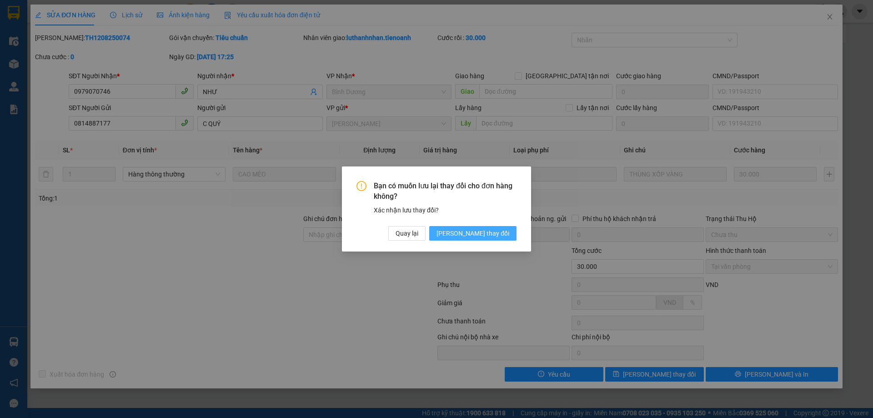
click at [476, 235] on span "[PERSON_NAME] thay đổi" at bounding box center [472, 233] width 73 height 10
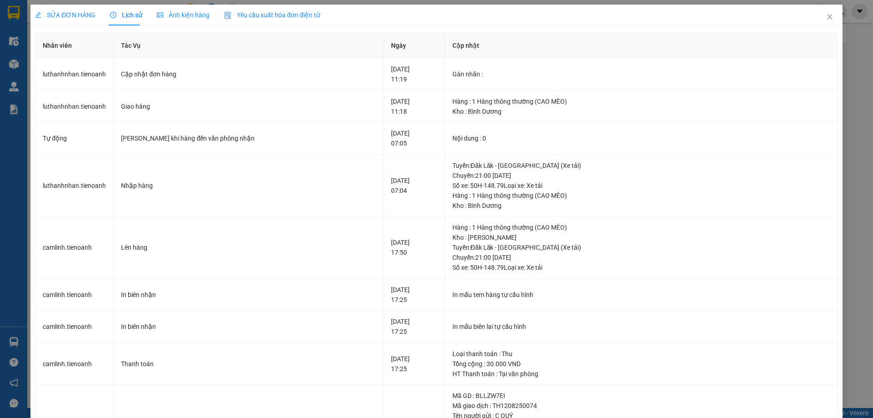
click at [65, 20] on div "SỬA ĐƠN HÀNG" at bounding box center [65, 15] width 60 height 21
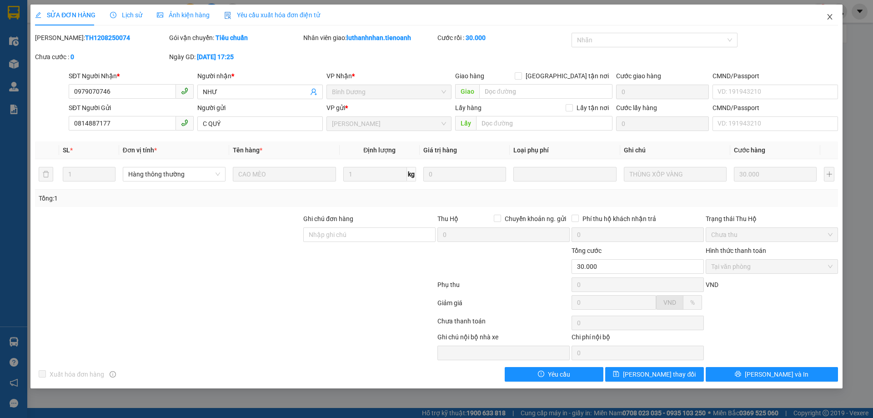
click at [829, 17] on icon "close" at bounding box center [829, 16] width 7 height 7
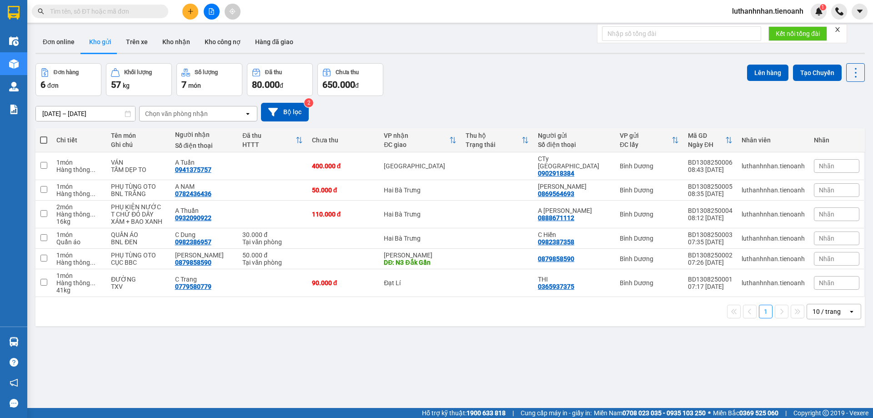
click at [120, 14] on input "text" at bounding box center [103, 11] width 107 height 10
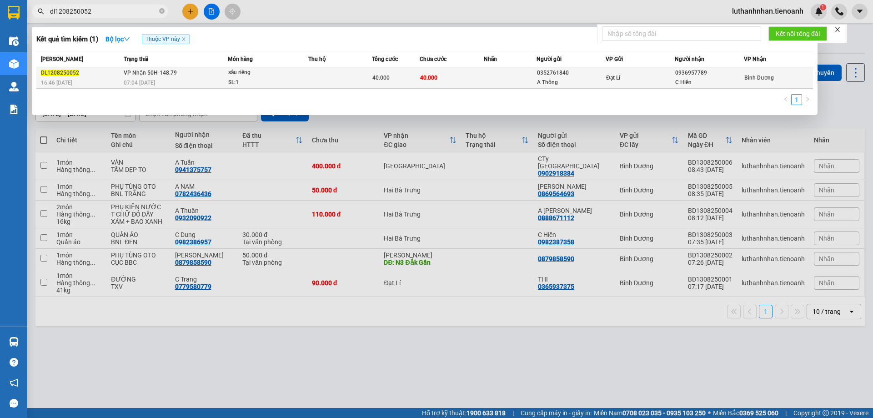
type input "dl1208250052"
click at [137, 72] on span "VP Nhận 50H-148.79" at bounding box center [150, 73] width 53 height 6
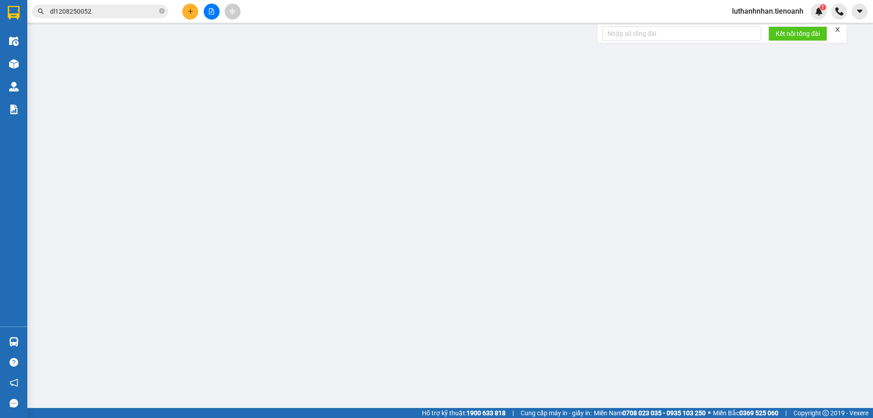
type input "0936957789"
type input "C Hiền"
type input "0352761840"
type input "A Thông"
type input "40.000"
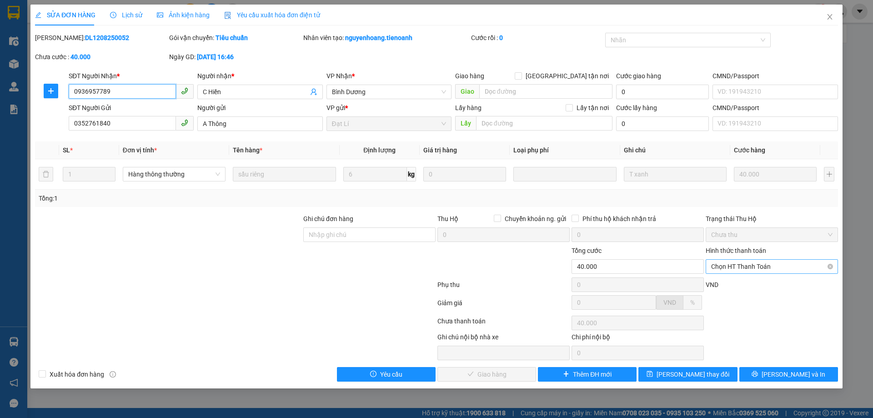
click at [742, 266] on span "Chọn HT Thanh Toán" at bounding box center [771, 267] width 121 height 14
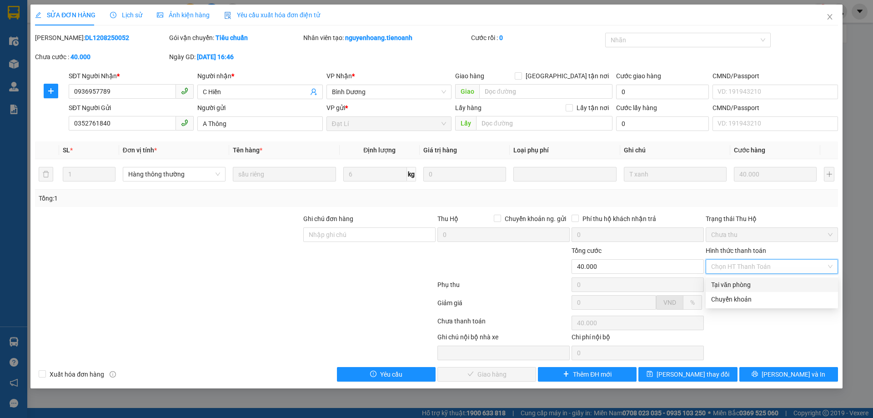
click at [748, 285] on div "Tại văn phòng" at bounding box center [771, 285] width 121 height 10
type input "0"
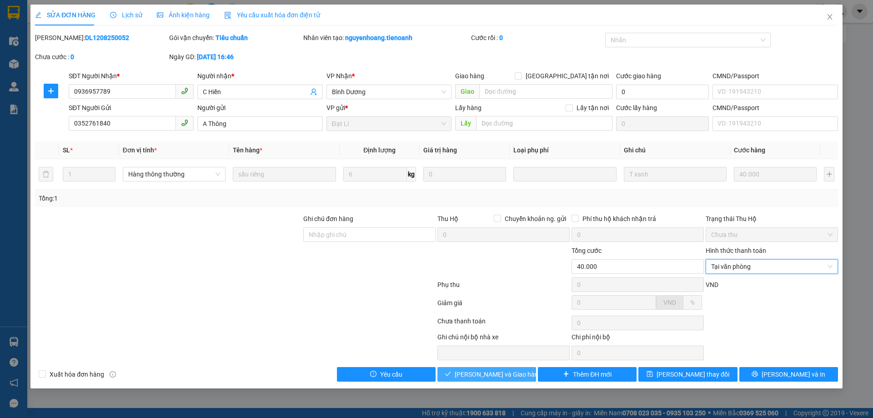
click at [491, 375] on span "[PERSON_NAME] và Giao hàng" at bounding box center [498, 374] width 87 height 10
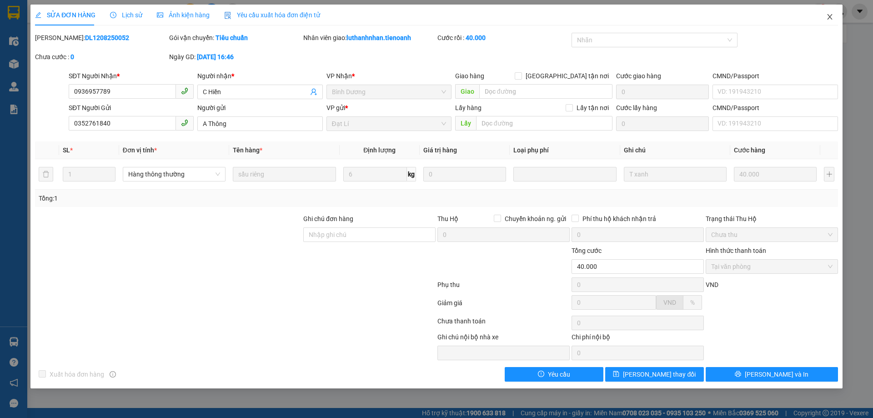
click at [832, 15] on icon "close" at bounding box center [829, 16] width 7 height 7
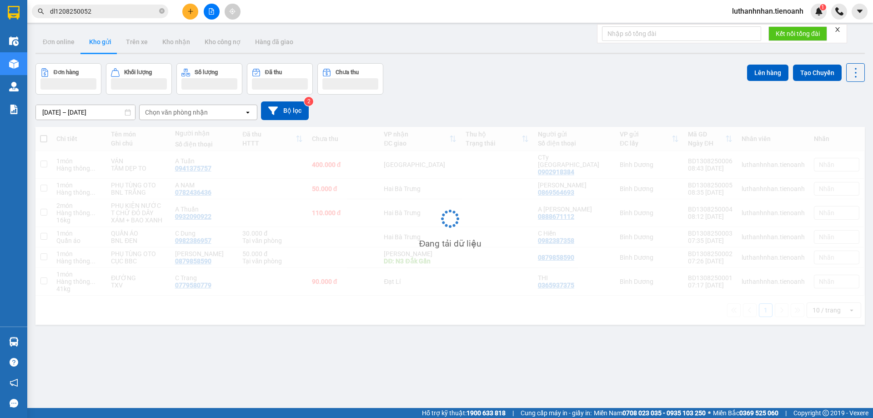
click at [95, 16] on span "dl1208250052" at bounding box center [100, 12] width 136 height 14
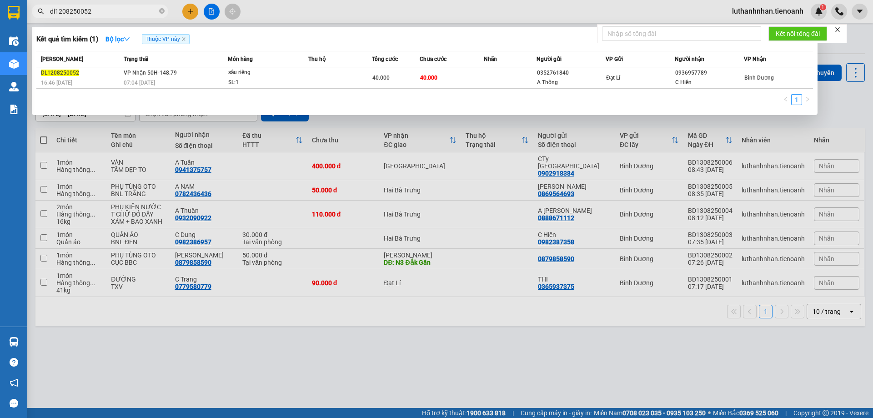
click at [95, 16] on span "dl1208250052" at bounding box center [100, 12] width 136 height 14
click at [95, 15] on input "dl1208250052" at bounding box center [103, 11] width 107 height 10
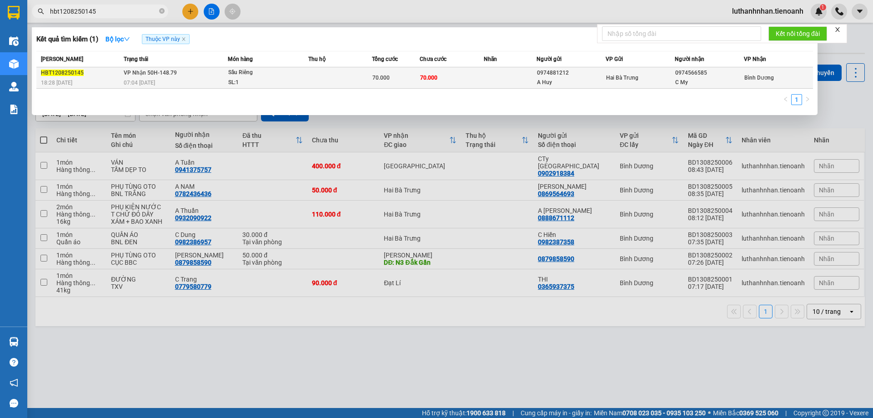
type input "hbt1208250145"
click at [205, 76] on td "VP Nhận 50H-148.79 07:04 [DATE]" at bounding box center [174, 77] width 106 height 21
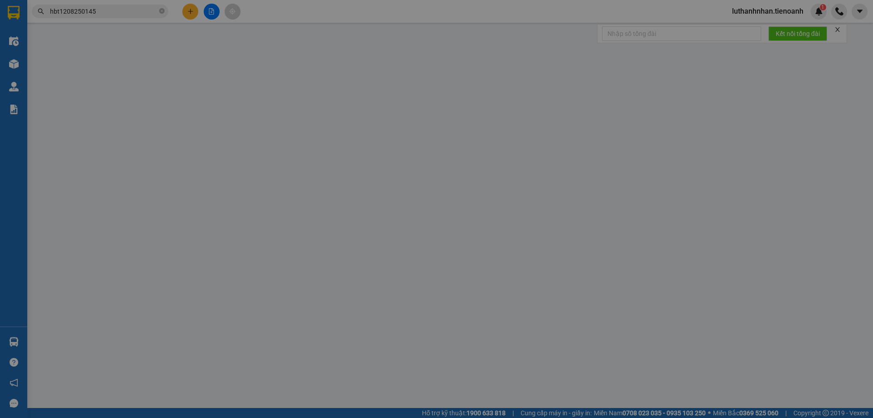
type input "0974566585"
type input "C My"
type input "0974881212"
type input "A Huy"
type input "70.000"
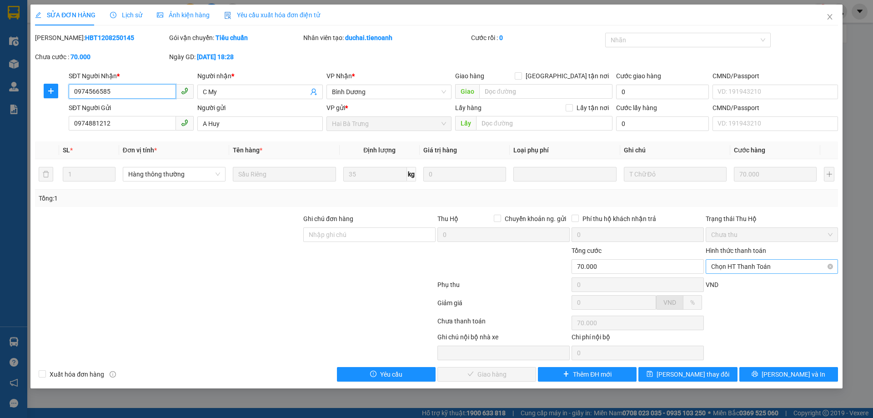
click at [741, 265] on span "Chọn HT Thanh Toán" at bounding box center [771, 267] width 121 height 14
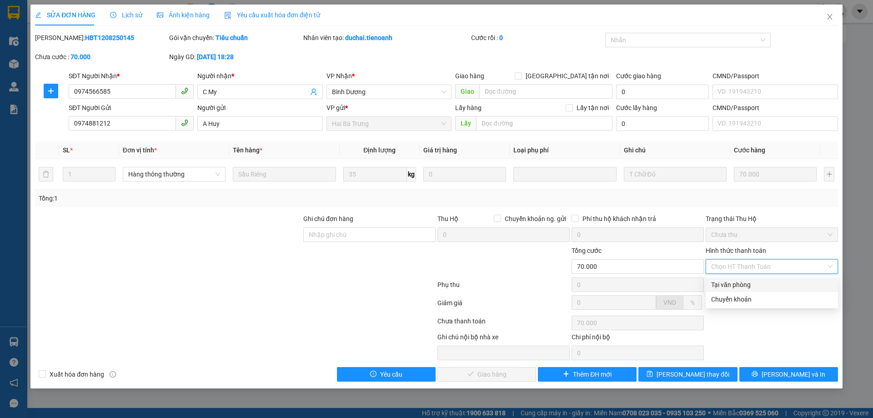
click at [740, 277] on div "Tại văn phòng" at bounding box center [772, 284] width 132 height 15
type input "0"
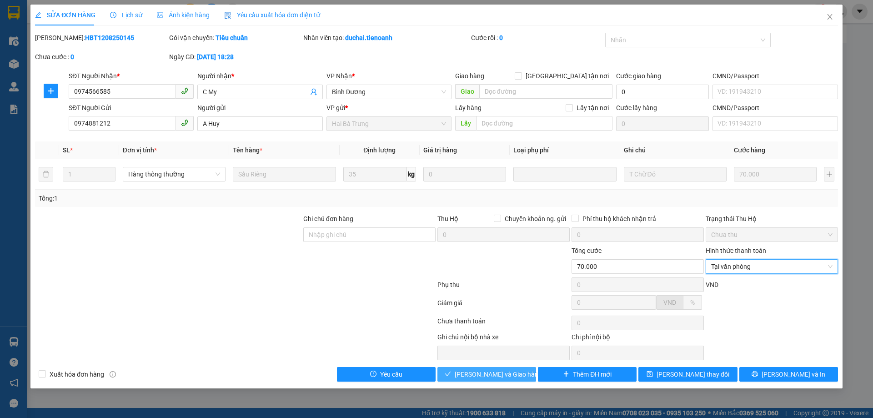
click at [487, 376] on span "[PERSON_NAME] và Giao hàng" at bounding box center [498, 374] width 87 height 10
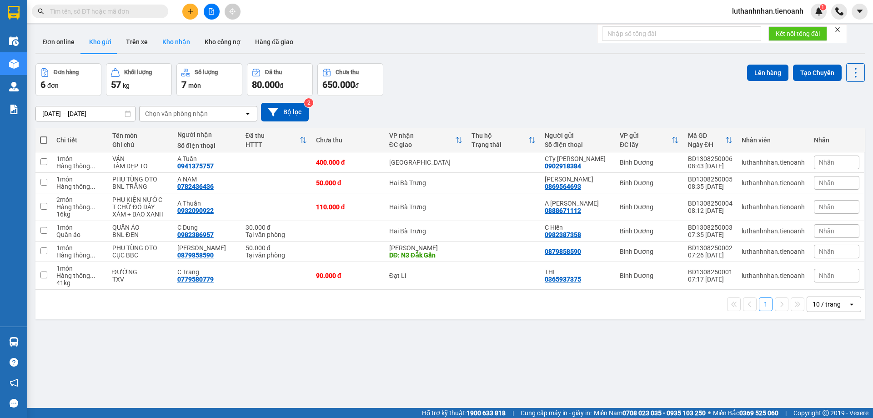
click at [180, 47] on button "Kho nhận" at bounding box center [176, 42] width 42 height 22
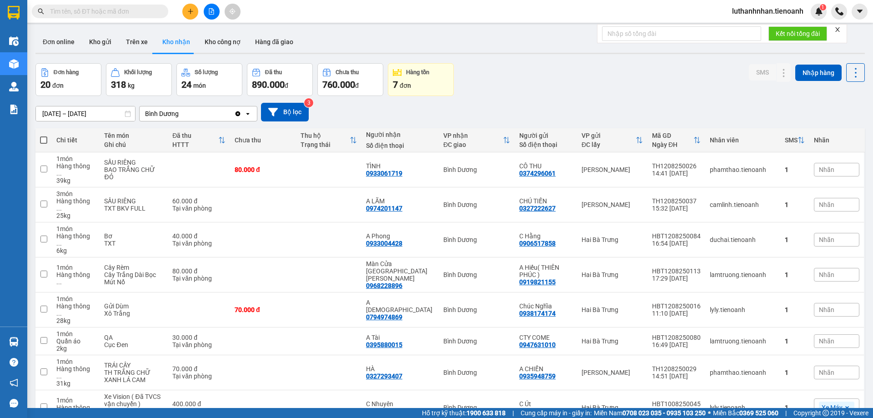
click at [96, 15] on input "text" at bounding box center [103, 11] width 107 height 10
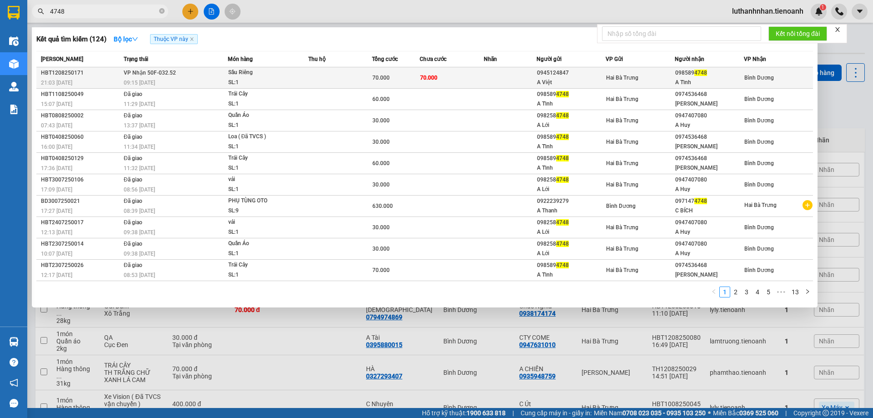
type input "4748"
click at [212, 77] on td "VP Nhận 50F-032.52 09:15 - 13/08" at bounding box center [174, 77] width 106 height 21
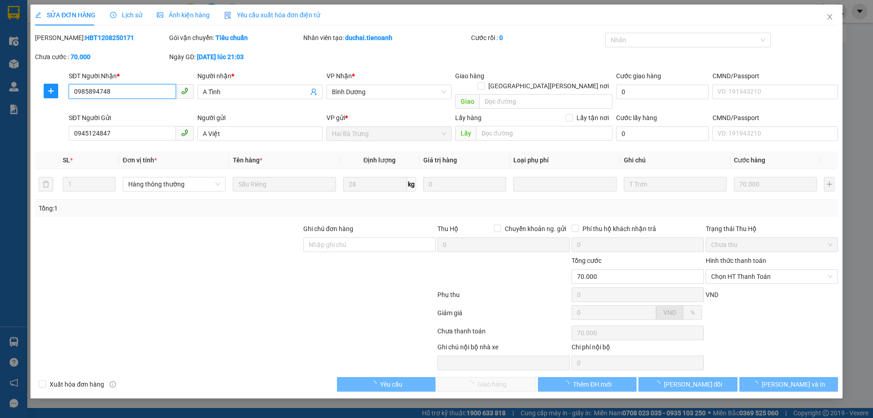
type input "0985894748"
type input "A Tĩnh"
type input "0945124847"
type input "A Việt"
type input "70.000"
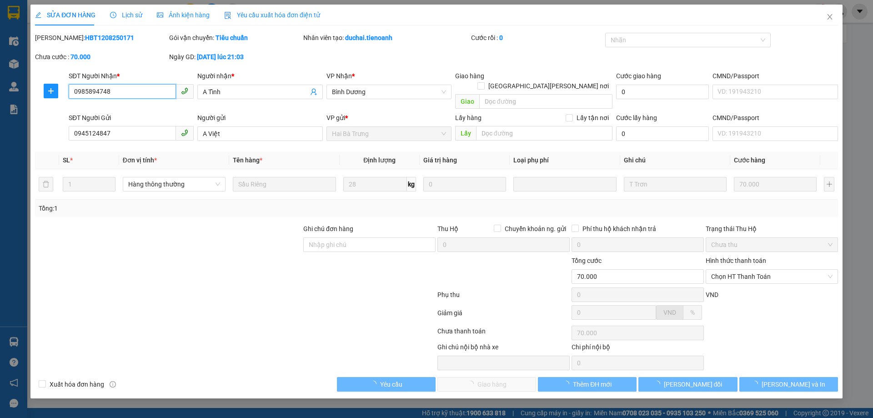
type input "70.000"
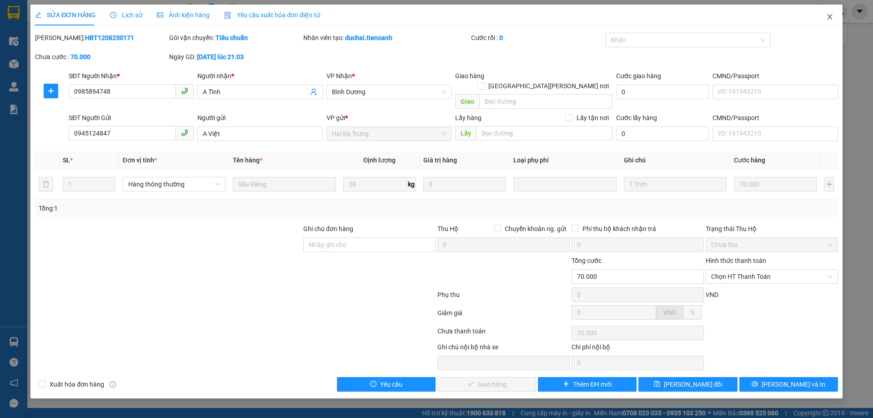
click at [830, 19] on icon "close" at bounding box center [829, 16] width 7 height 7
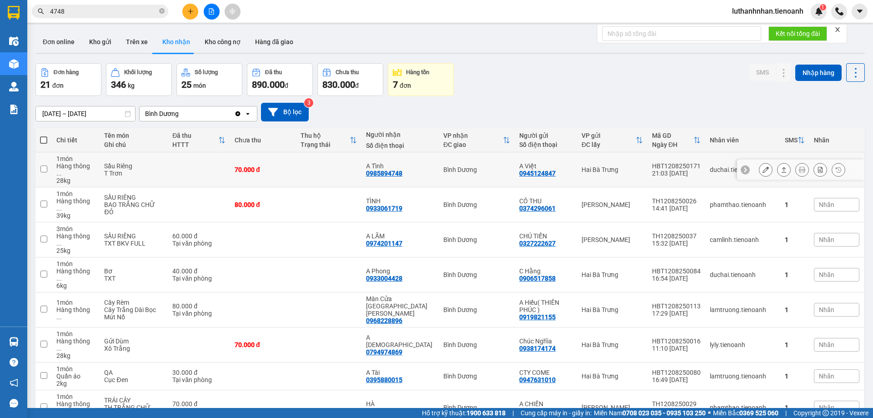
click at [396, 171] on div "0985894748" at bounding box center [384, 173] width 36 height 7
copy div "0985894748"
click at [95, 5] on span "4748" at bounding box center [100, 12] width 136 height 14
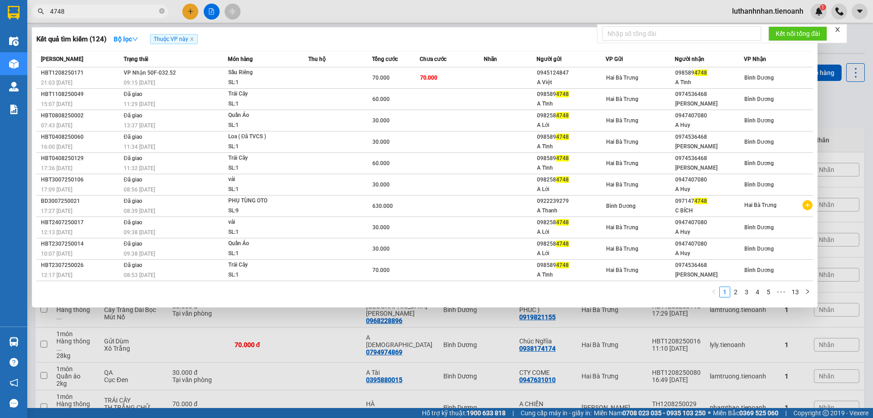
click at [96, 7] on input "4748" at bounding box center [103, 11] width 107 height 10
paste input "098589"
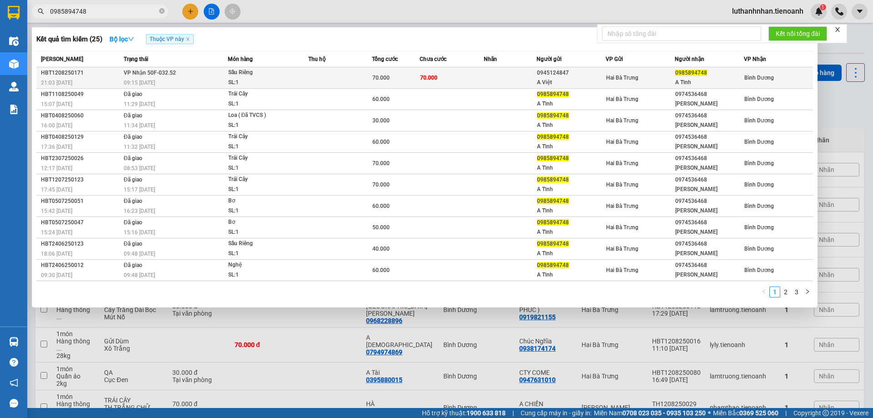
type input "0985894748"
click at [566, 70] on div "0945124847" at bounding box center [571, 73] width 68 height 10
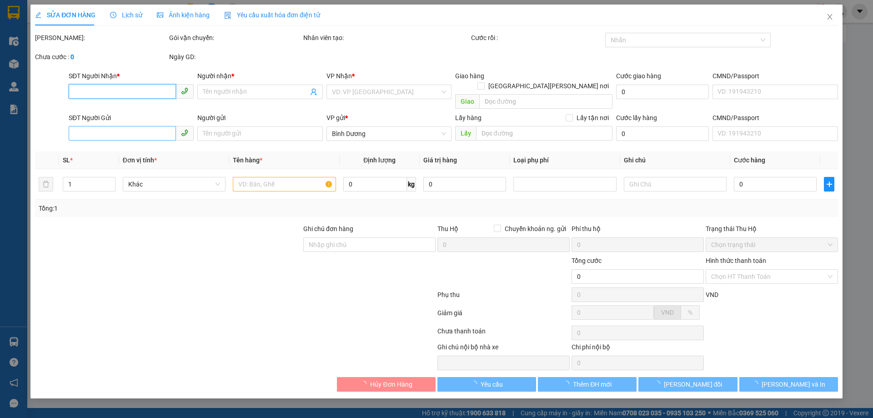
type input "0985894748"
type input "A Tĩnh"
type input "0945124847"
type input "A Việt"
type input "70.000"
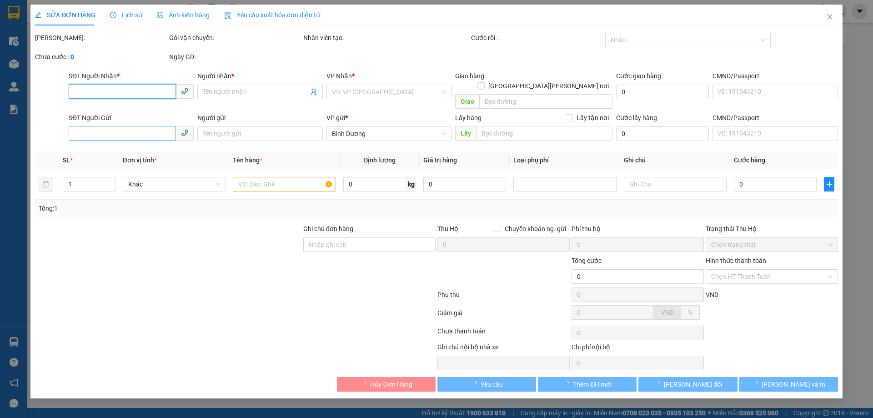
type input "70.000"
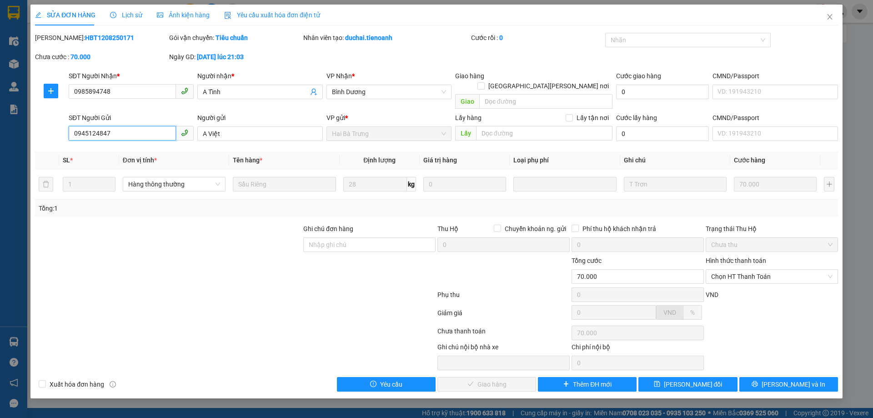
click at [122, 126] on input "0945124847" at bounding box center [122, 133] width 107 height 15
click at [829, 16] on icon "close" at bounding box center [829, 16] width 7 height 7
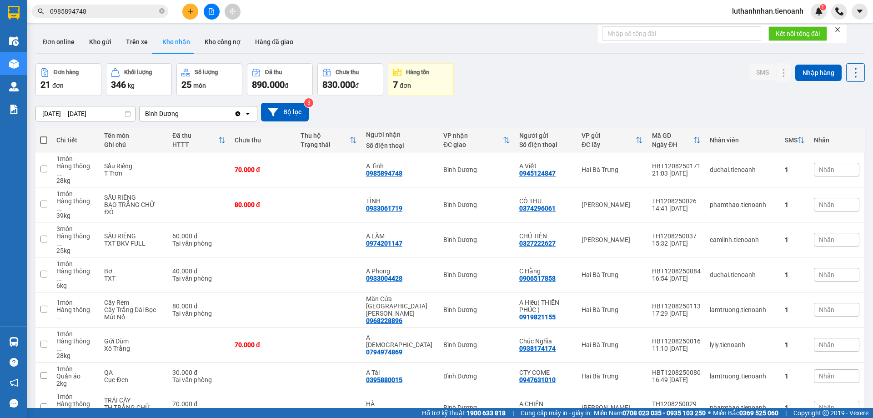
click at [102, 8] on input "0985894748" at bounding box center [103, 11] width 107 height 10
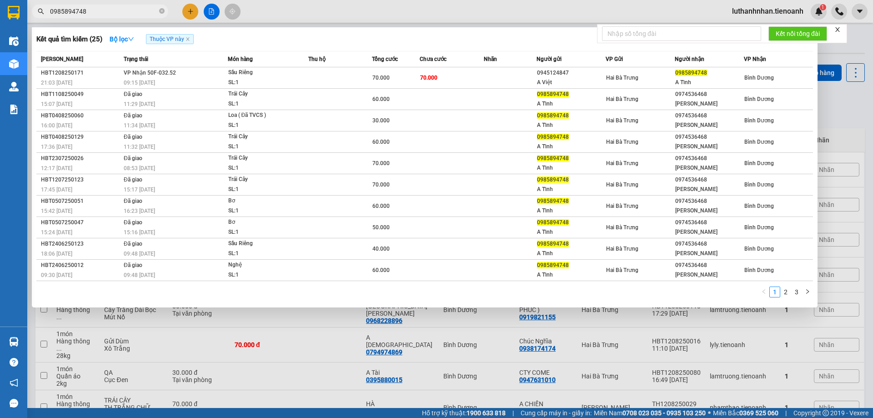
click at [102, 8] on input "0985894748" at bounding box center [103, 11] width 107 height 10
paste input "45124847"
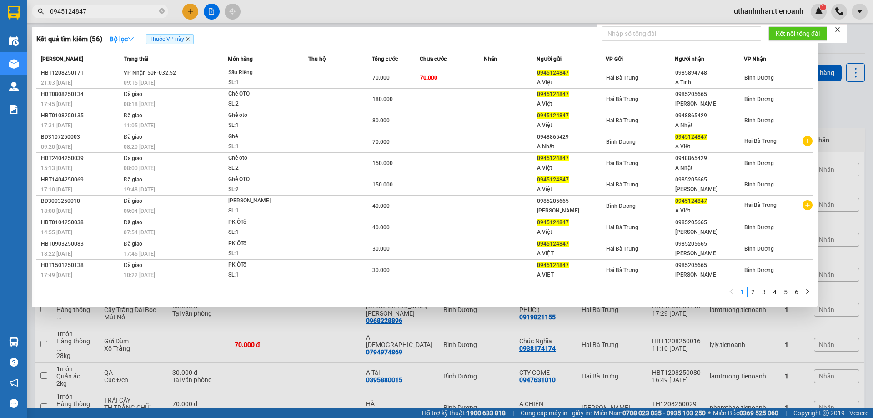
type input "0945124847"
click at [189, 39] on icon "close" at bounding box center [187, 39] width 5 height 5
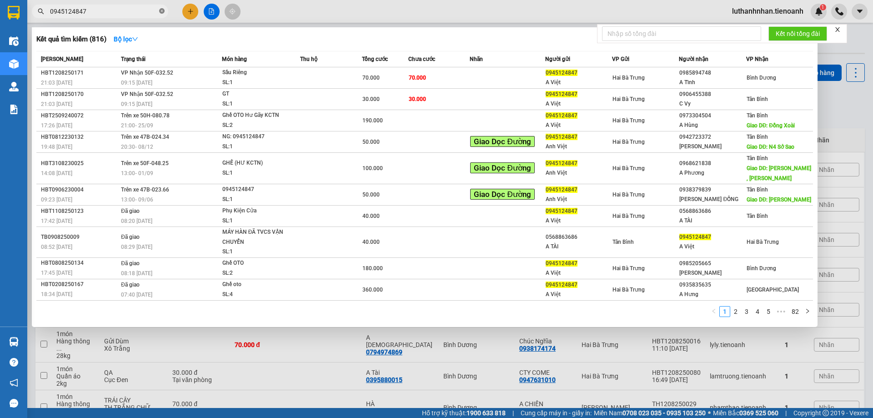
click at [161, 11] on icon "close-circle" at bounding box center [161, 10] width 5 height 5
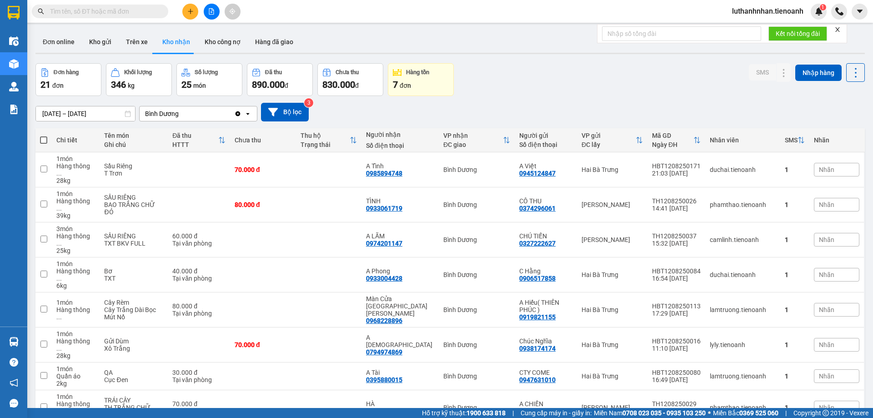
click at [128, 9] on input "text" at bounding box center [103, 11] width 107 height 10
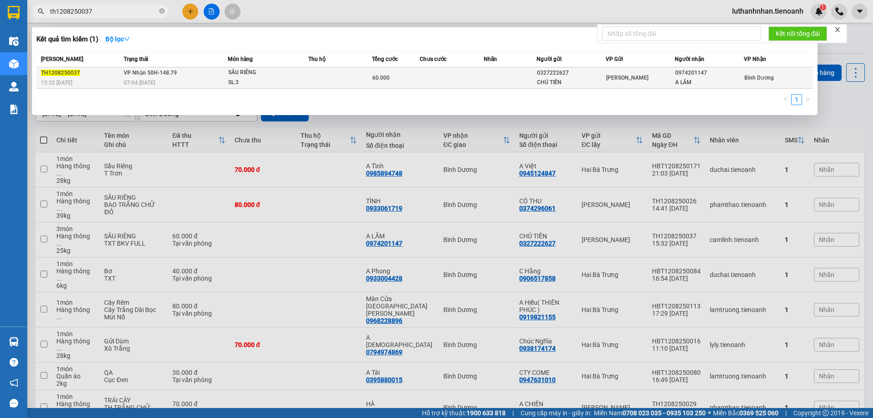
type input "th1208250037"
click at [252, 82] on div "SL: 3" at bounding box center [262, 83] width 68 height 10
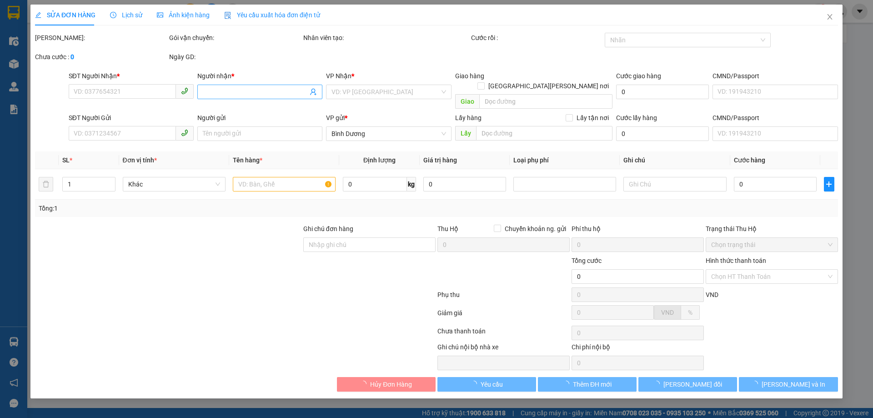
type input "0974201147"
type input "A LÃM"
type input "0327222627"
type input "CHÚ TIẾN"
type input "60.000"
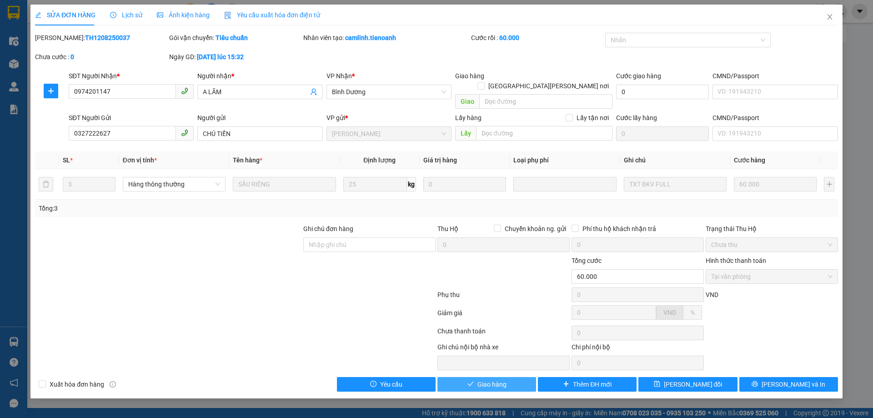
click at [496, 379] on span "Giao hàng" at bounding box center [491, 384] width 29 height 10
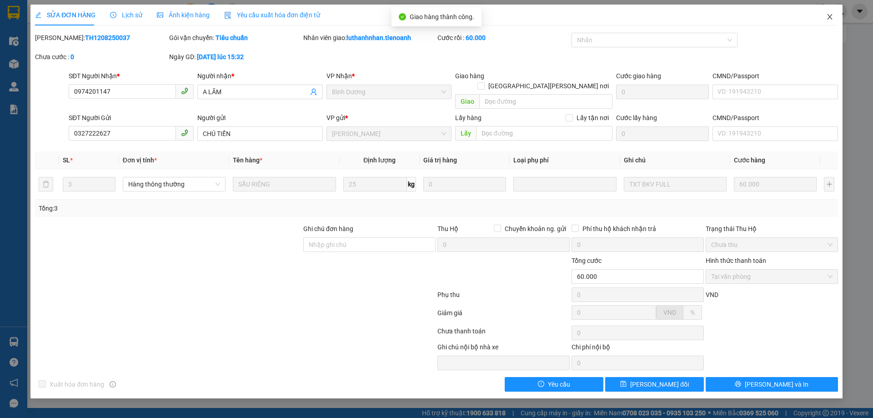
click at [831, 19] on icon "close" at bounding box center [829, 16] width 7 height 7
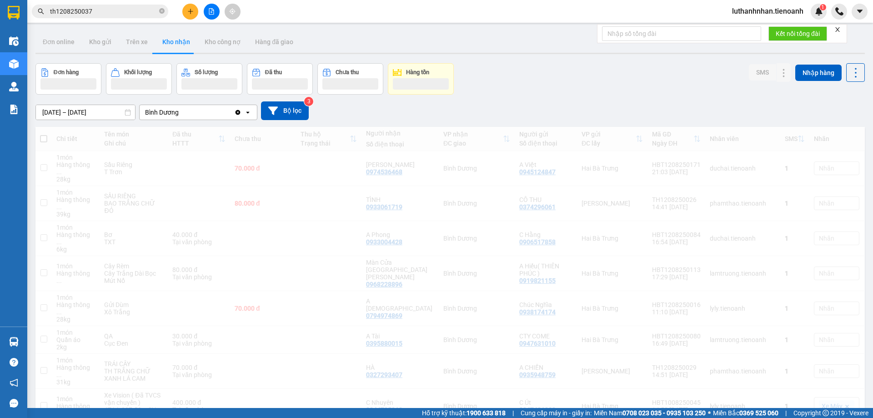
click at [537, 106] on div "30/07/2025 – 13/08/2025 Press the down arrow key to interact with the calendar …" at bounding box center [449, 110] width 829 height 19
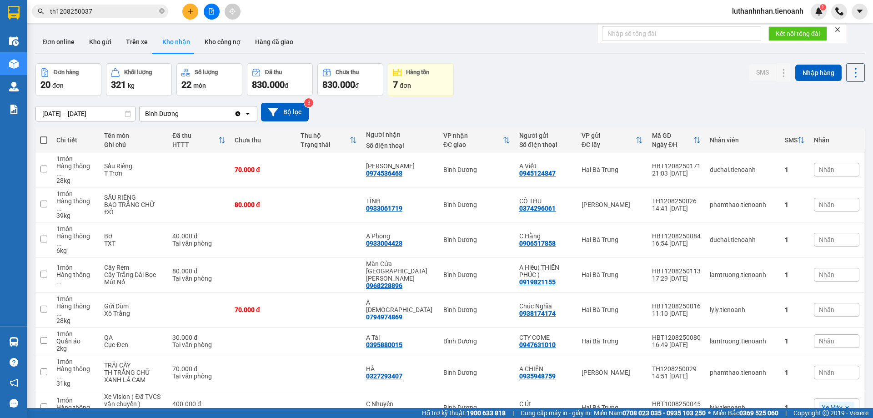
click at [97, 10] on input "th1208250037" at bounding box center [103, 11] width 107 height 10
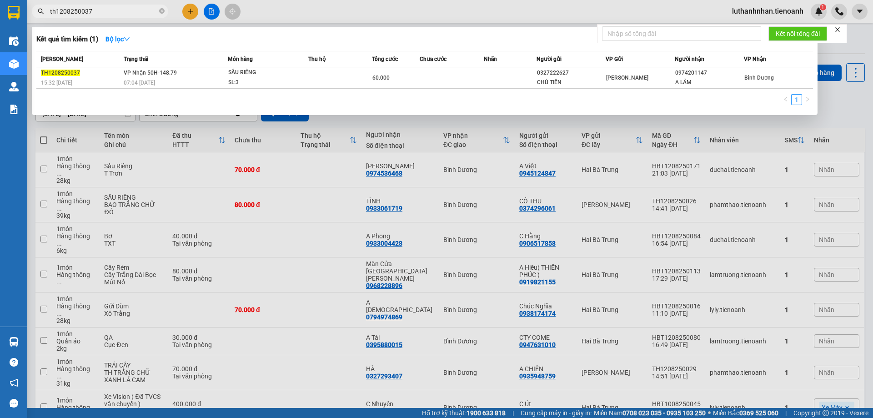
click at [97, 10] on input "th1208250037" at bounding box center [103, 11] width 107 height 10
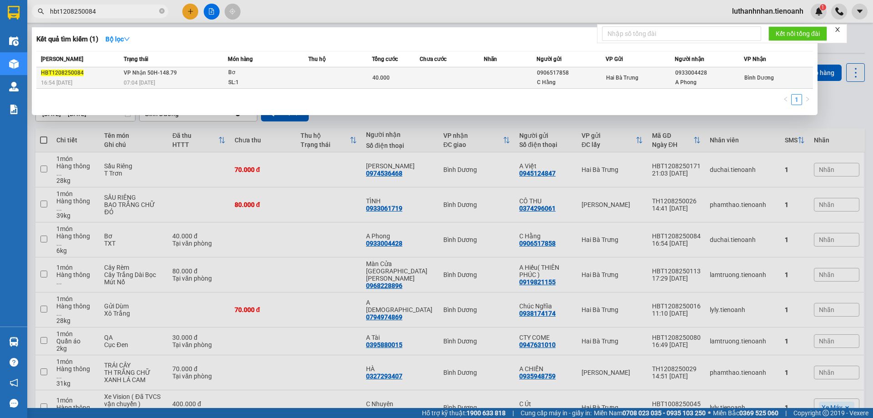
type input "hbt1208250084"
click at [260, 79] on div "SL: 1" at bounding box center [262, 83] width 68 height 10
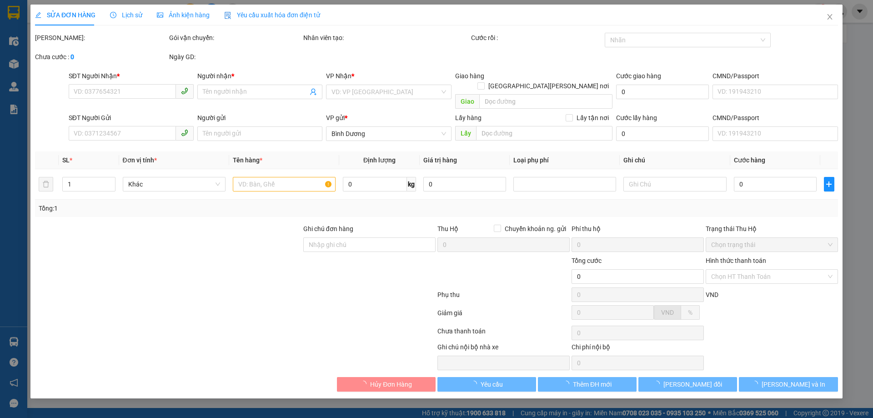
type input "0933004428"
type input "A Phong"
type input "0906517858"
type input "C Hằng"
type input "40.000"
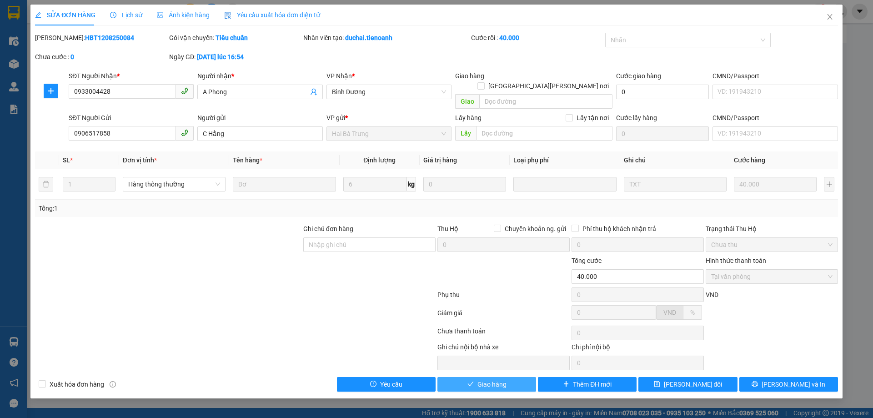
click at [494, 379] on span "Giao hàng" at bounding box center [491, 384] width 29 height 10
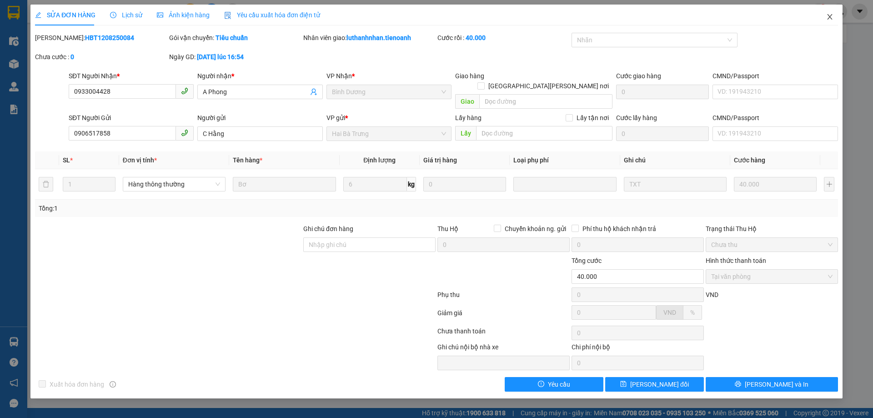
drag, startPoint x: 827, startPoint y: 15, endPoint x: 115, endPoint y: 1, distance: 711.6
click at [827, 15] on icon "close" at bounding box center [829, 16] width 7 height 7
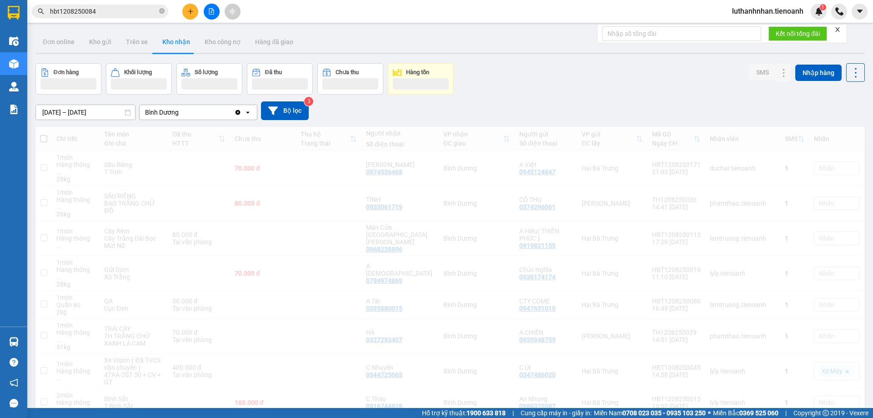
click at [102, 12] on input "hbt1208250084" at bounding box center [103, 11] width 107 height 10
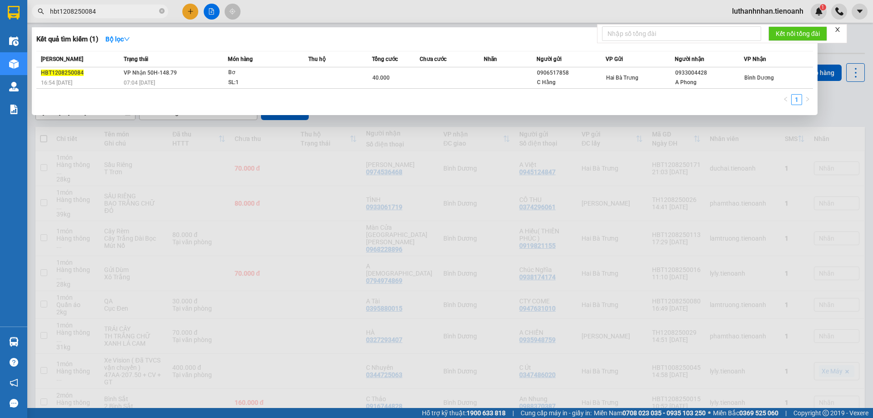
click at [102, 12] on input "hbt1208250084" at bounding box center [103, 11] width 107 height 10
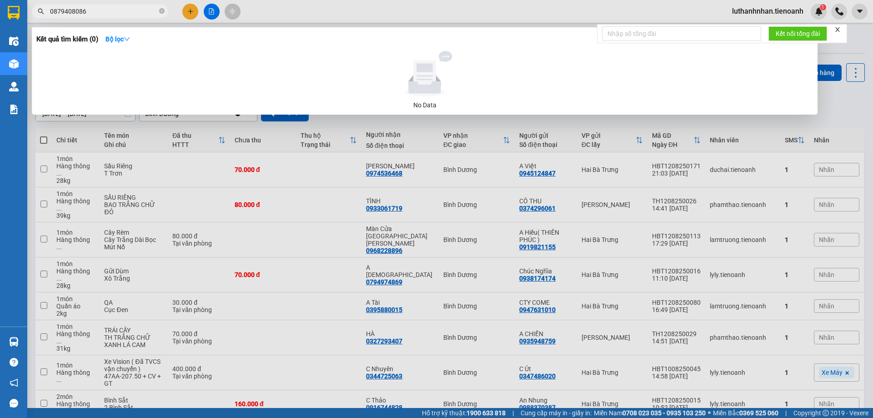
click at [72, 7] on input "0879408086" at bounding box center [103, 11] width 107 height 10
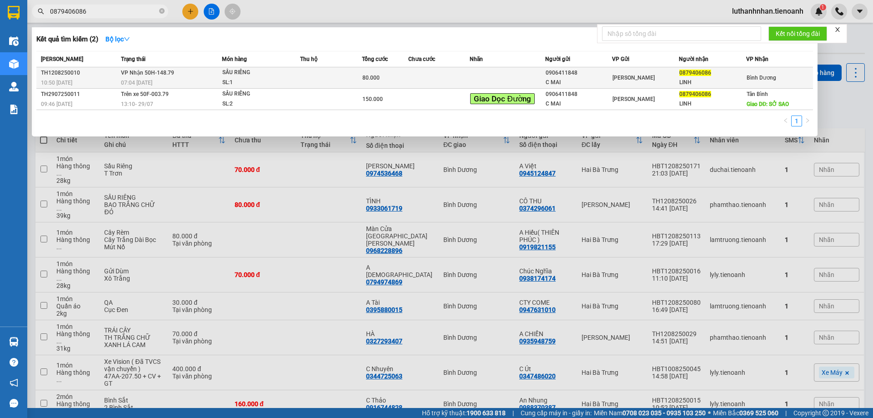
type input "0879406086"
click at [152, 76] on span "VP Nhận 50H-148.79" at bounding box center [147, 73] width 53 height 6
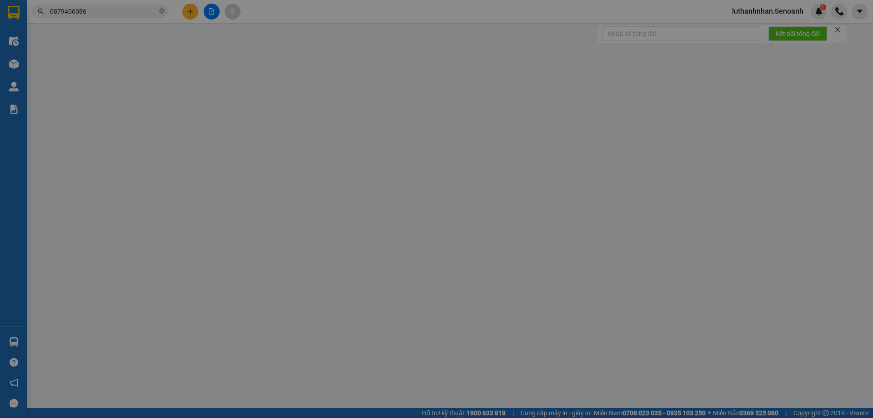
type input "0879406086"
type input "LINH"
type input "0906411848"
type input "C MAI"
type input "80.000"
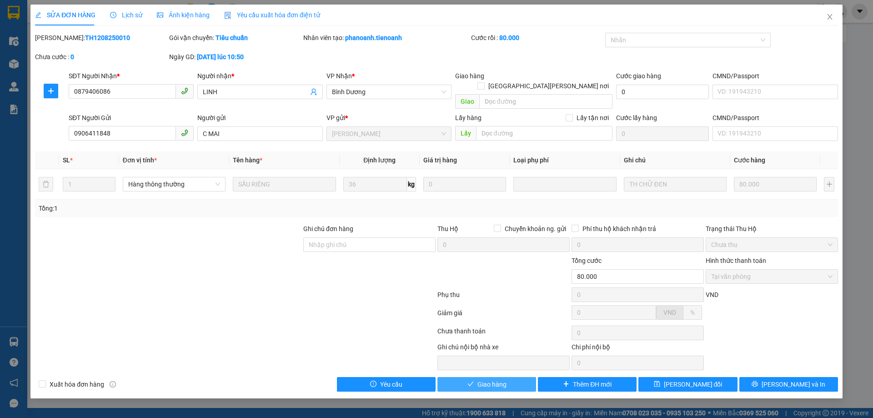
click at [487, 379] on span "Giao hàng" at bounding box center [491, 384] width 29 height 10
